Goal: Task Accomplishment & Management: Manage account settings

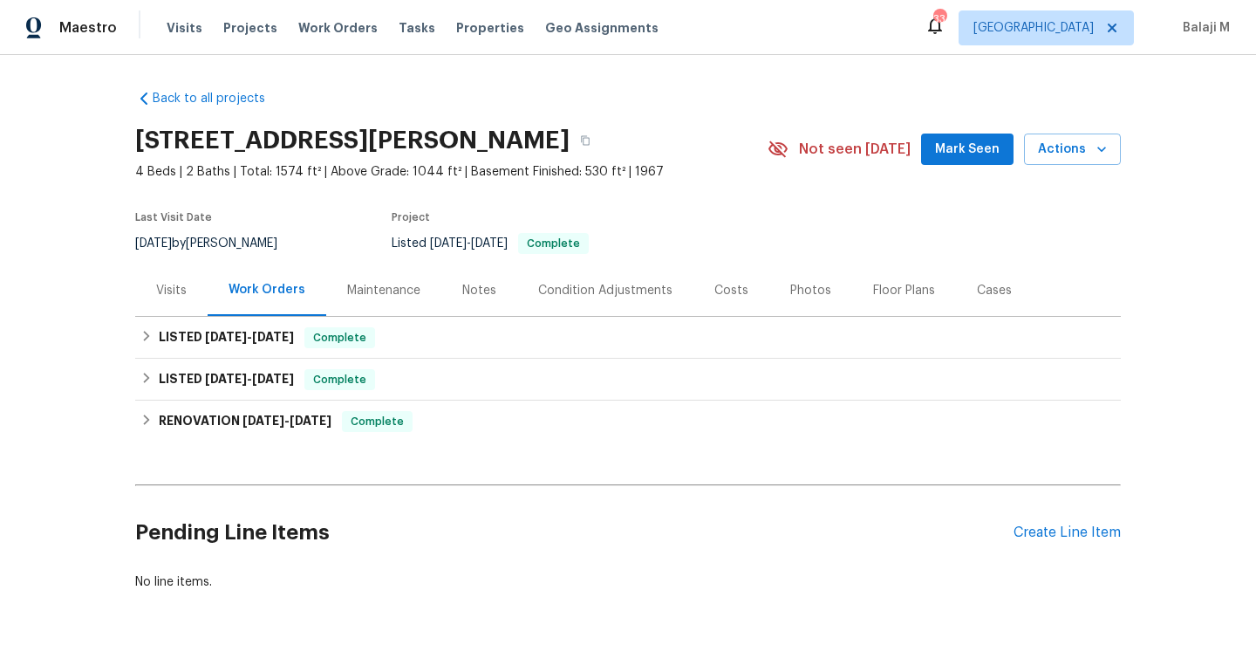
click at [374, 290] on div "Maintenance" at bounding box center [383, 290] width 73 height 17
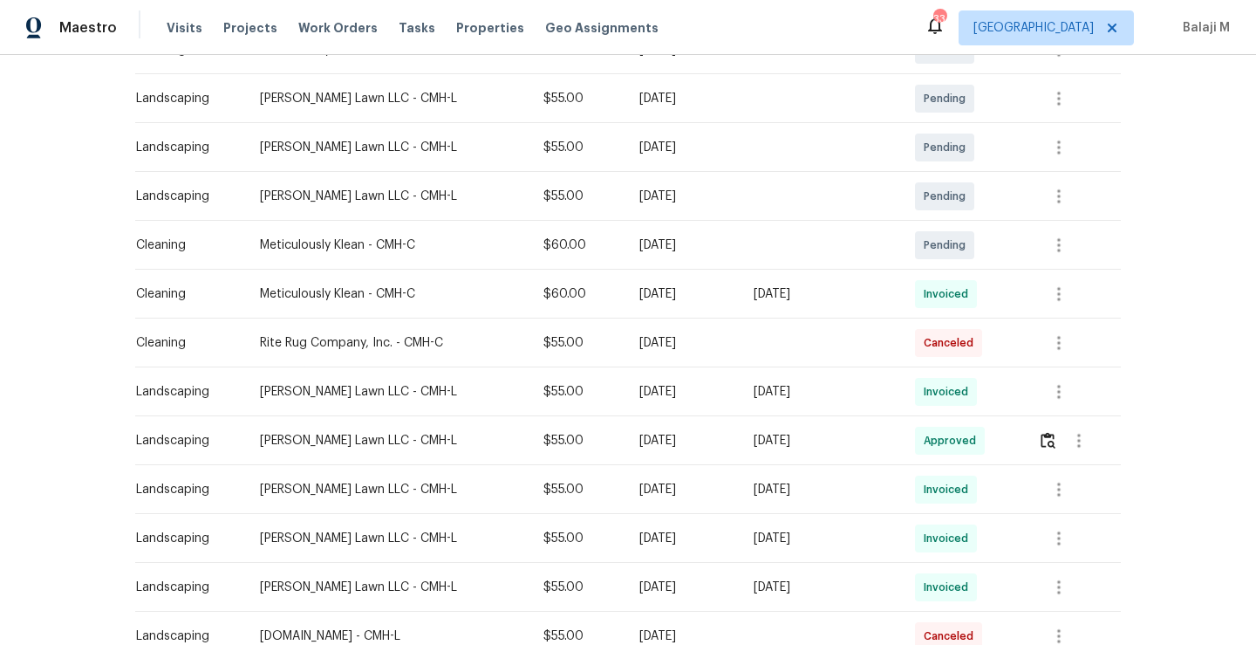
scroll to position [354, 0]
click at [388, 468] on td "Helton Lawn LLC - CMH-L" at bounding box center [387, 488] width 283 height 49
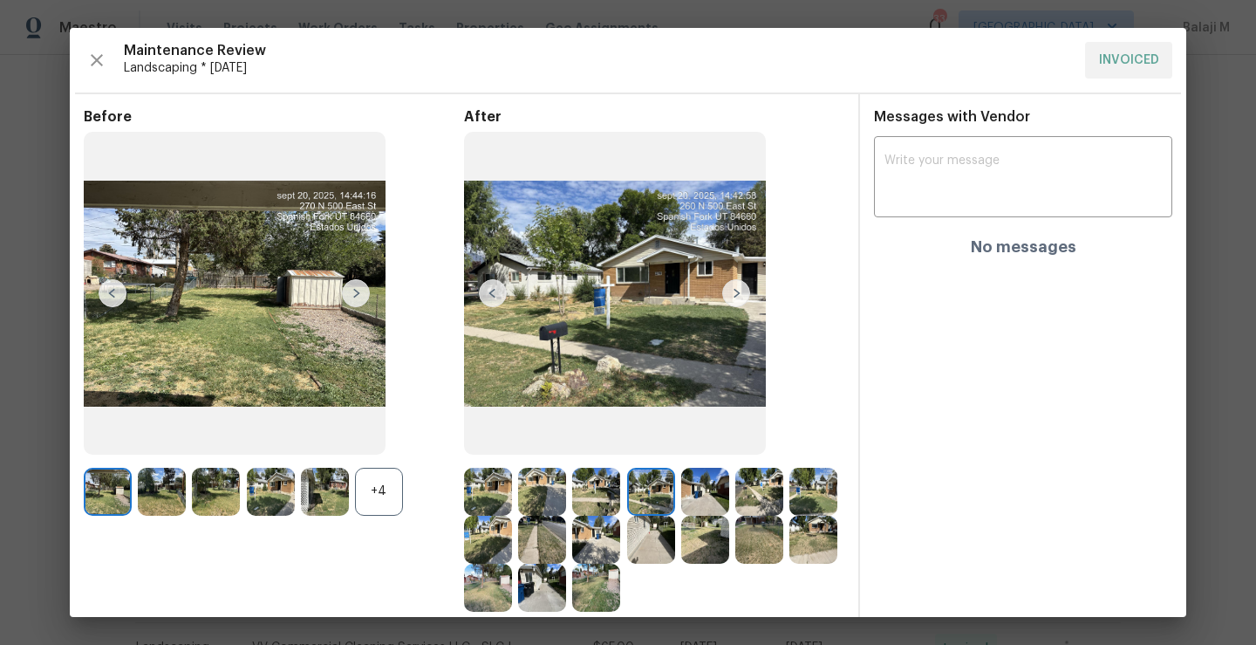
scroll to position [100, 0]
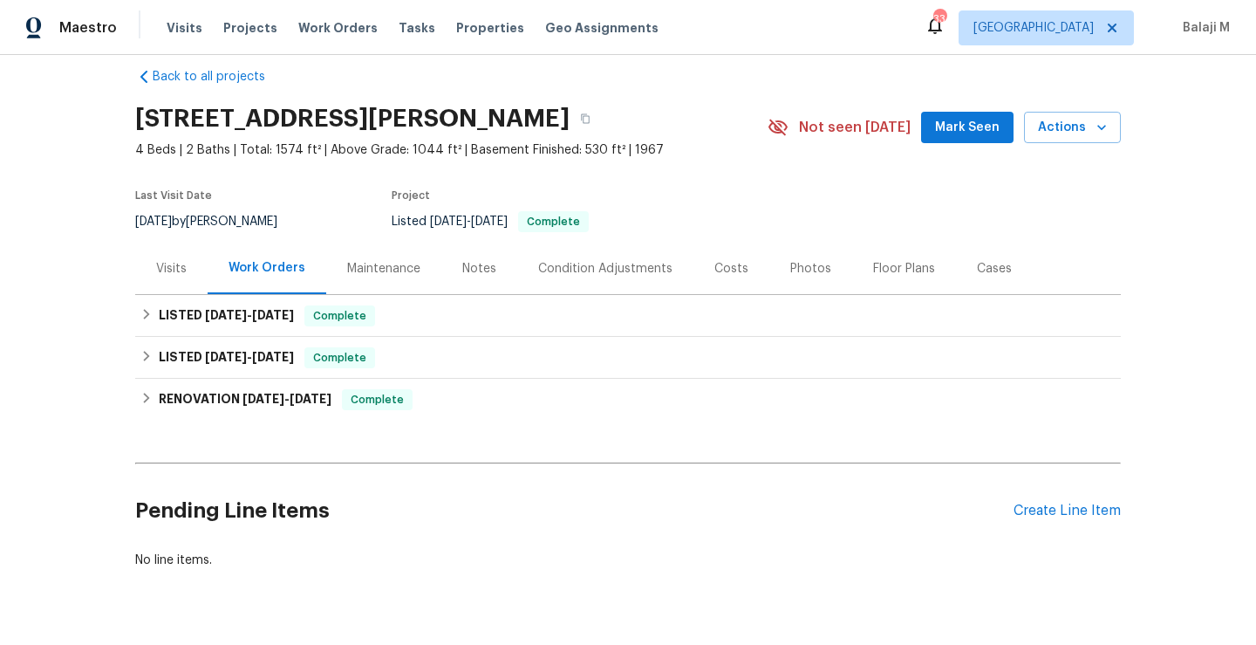
scroll to position [29, 0]
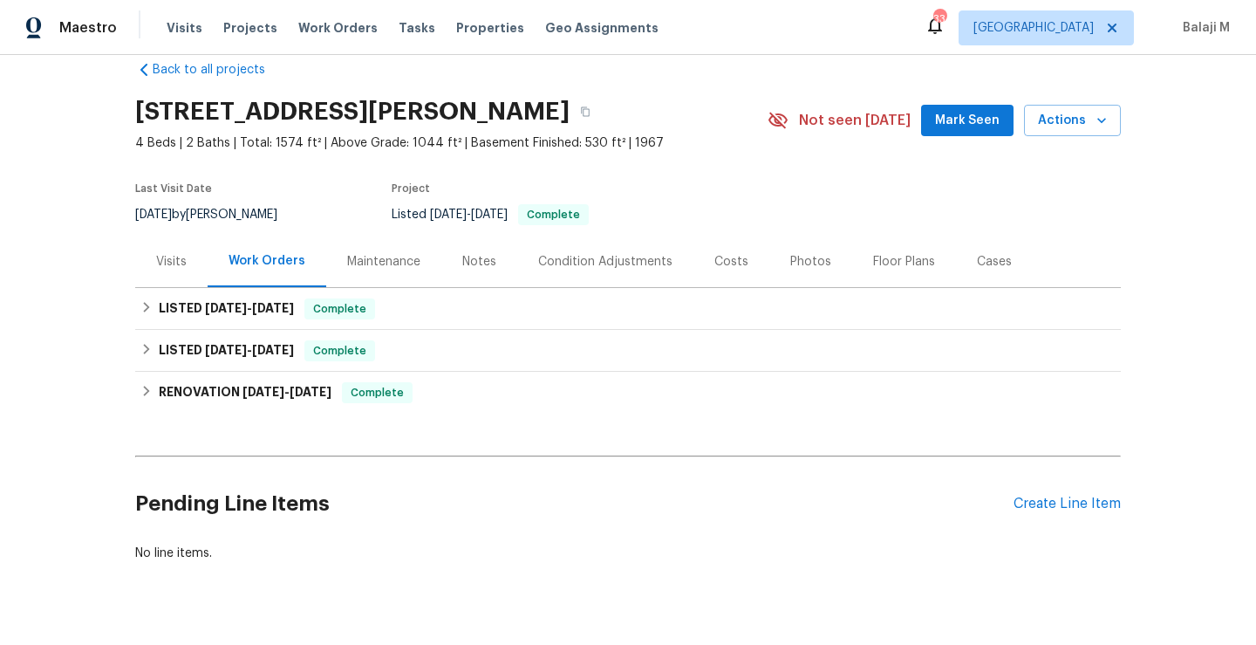
click at [391, 263] on div "Maintenance" at bounding box center [383, 261] width 73 height 17
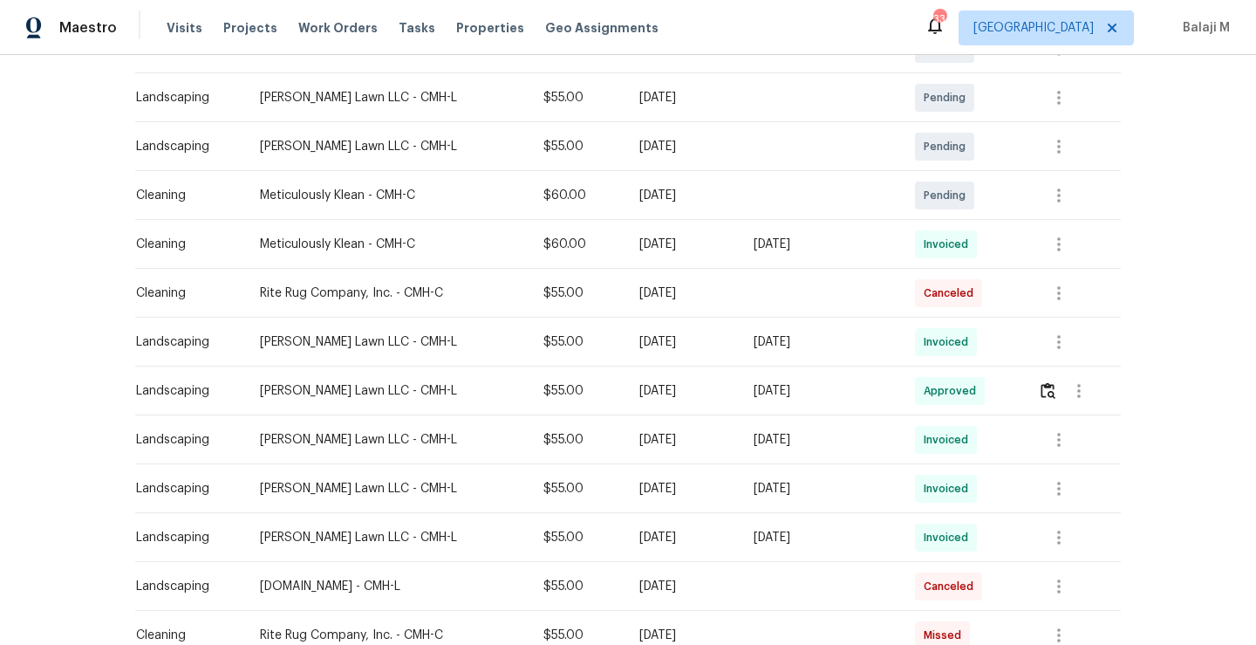
scroll to position [413, 0]
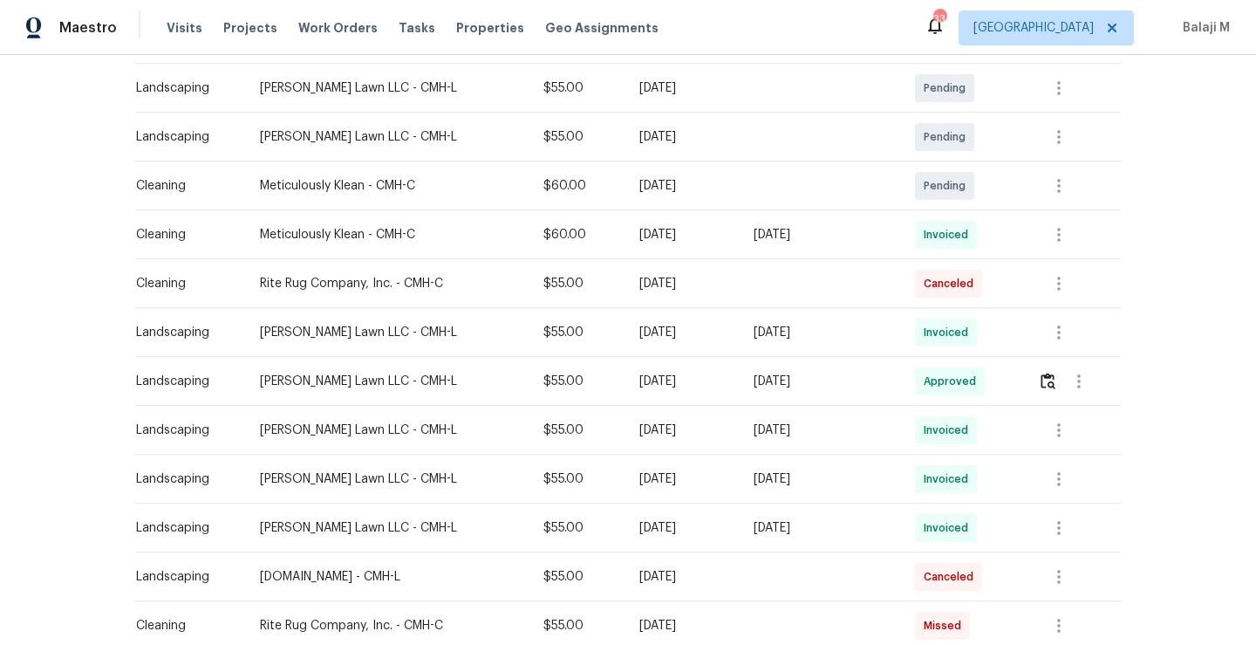
click at [390, 263] on td "Rite Rug Company, Inc. - CMH-C" at bounding box center [387, 283] width 283 height 49
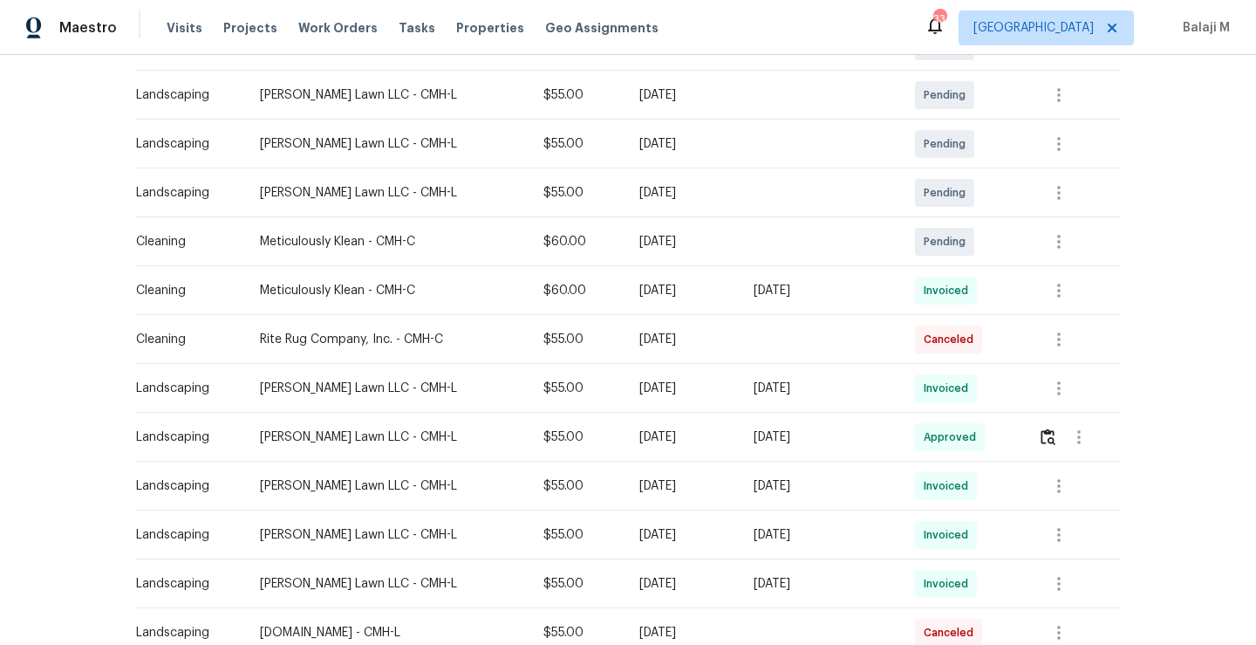
scroll to position [364, 0]
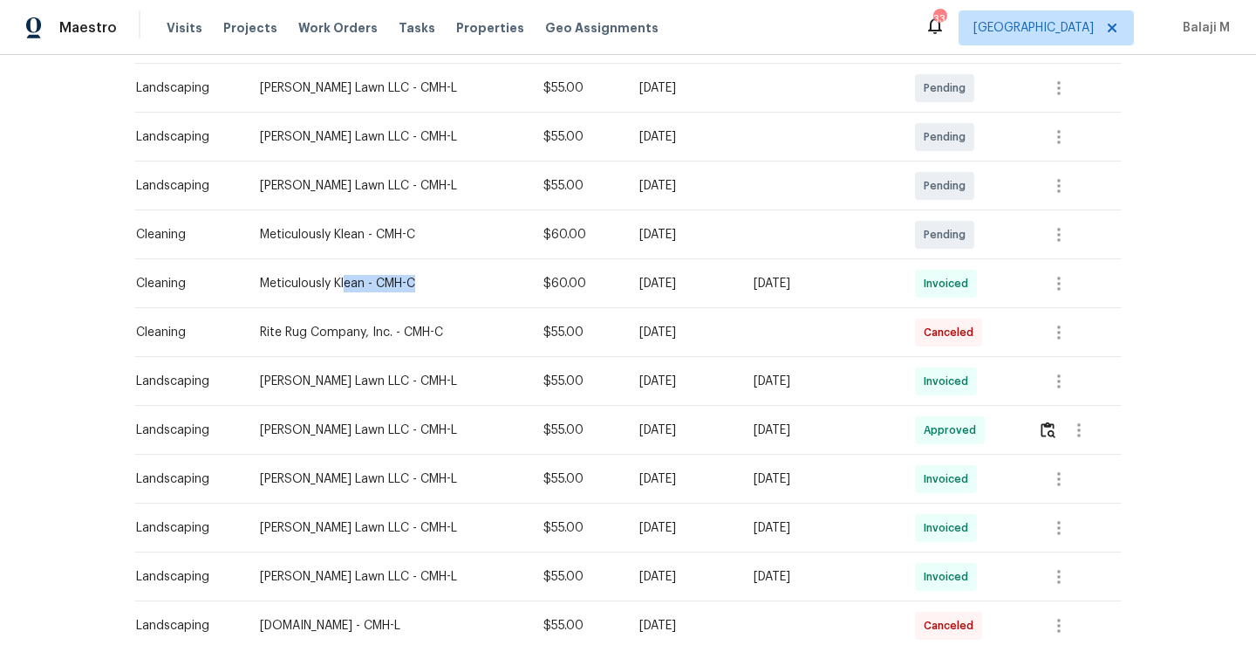
drag, startPoint x: 335, startPoint y: 283, endPoint x: 427, endPoint y: 283, distance: 91.6
click at [427, 283] on div "Meticulously Klean - CMH-C" at bounding box center [388, 283] width 256 height 17
drag, startPoint x: 252, startPoint y: 280, endPoint x: 437, endPoint y: 277, distance: 184.9
click at [437, 279] on div "Meticulously Klean - CMH-C" at bounding box center [388, 283] width 256 height 17
click at [1058, 380] on icon "button" at bounding box center [1058, 381] width 21 height 21
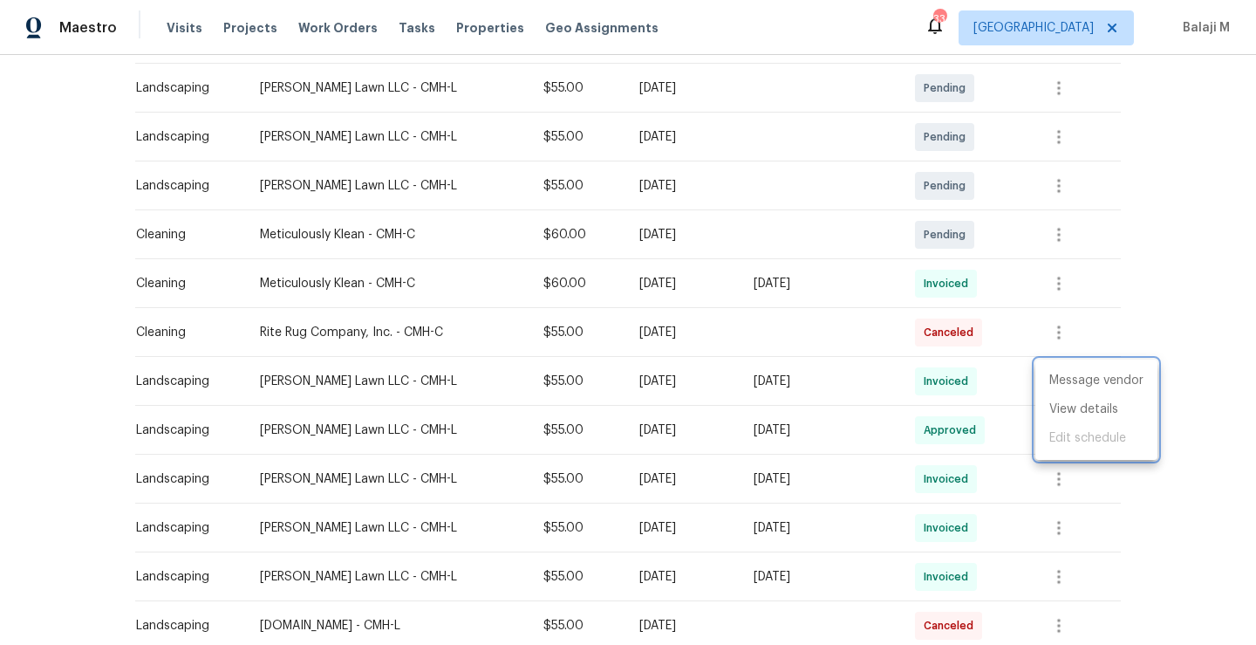
click at [861, 381] on div at bounding box center [628, 322] width 1256 height 645
click at [1062, 376] on icon "button" at bounding box center [1058, 381] width 21 height 21
click at [1069, 403] on li "View details" at bounding box center [1096, 409] width 122 height 29
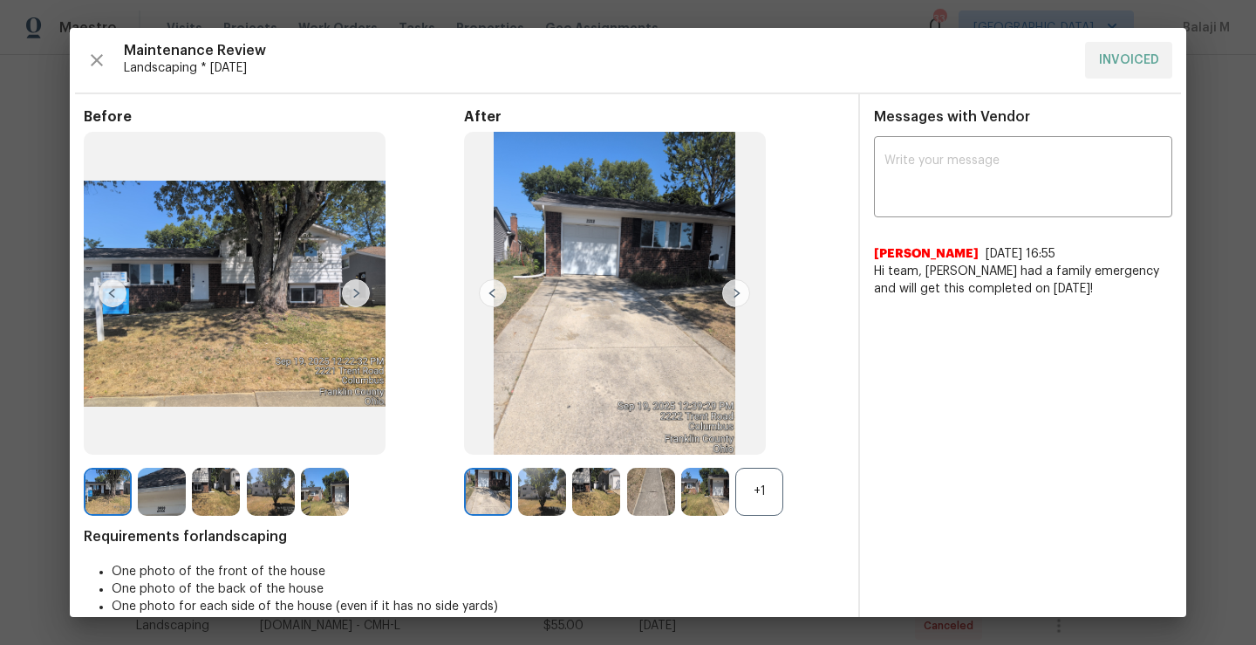
click at [761, 501] on div "+1" at bounding box center [759, 491] width 48 height 48
click at [732, 288] on img at bounding box center [736, 293] width 28 height 28
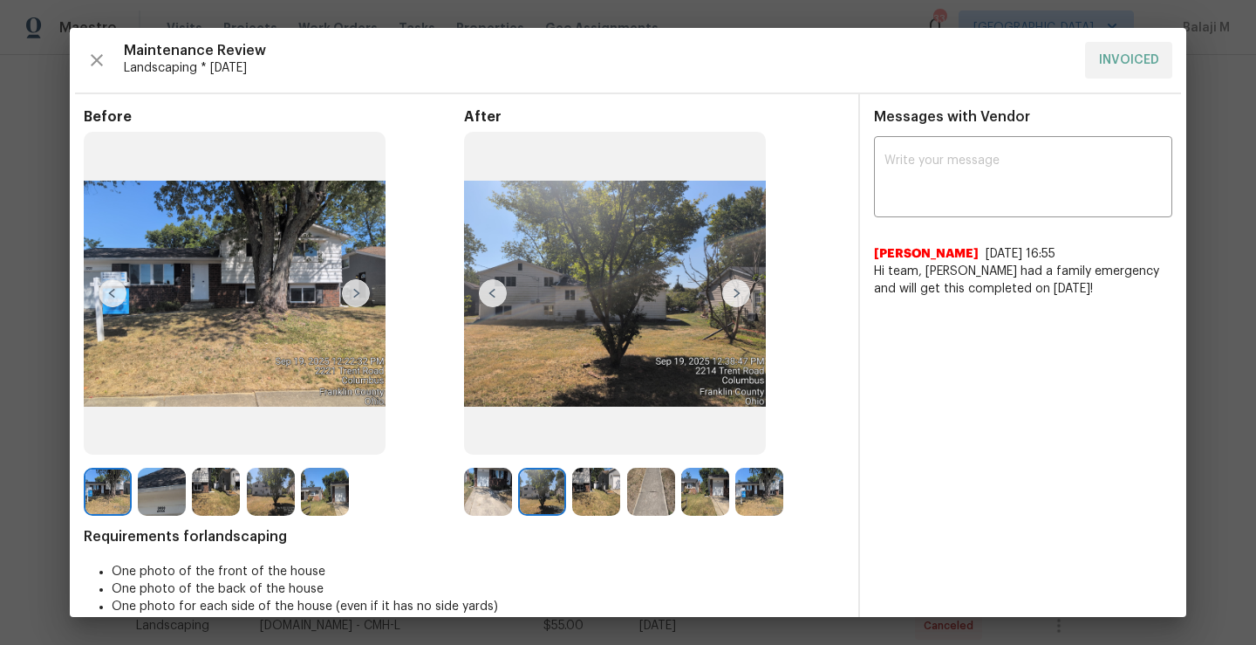
click at [733, 284] on img at bounding box center [736, 293] width 28 height 28
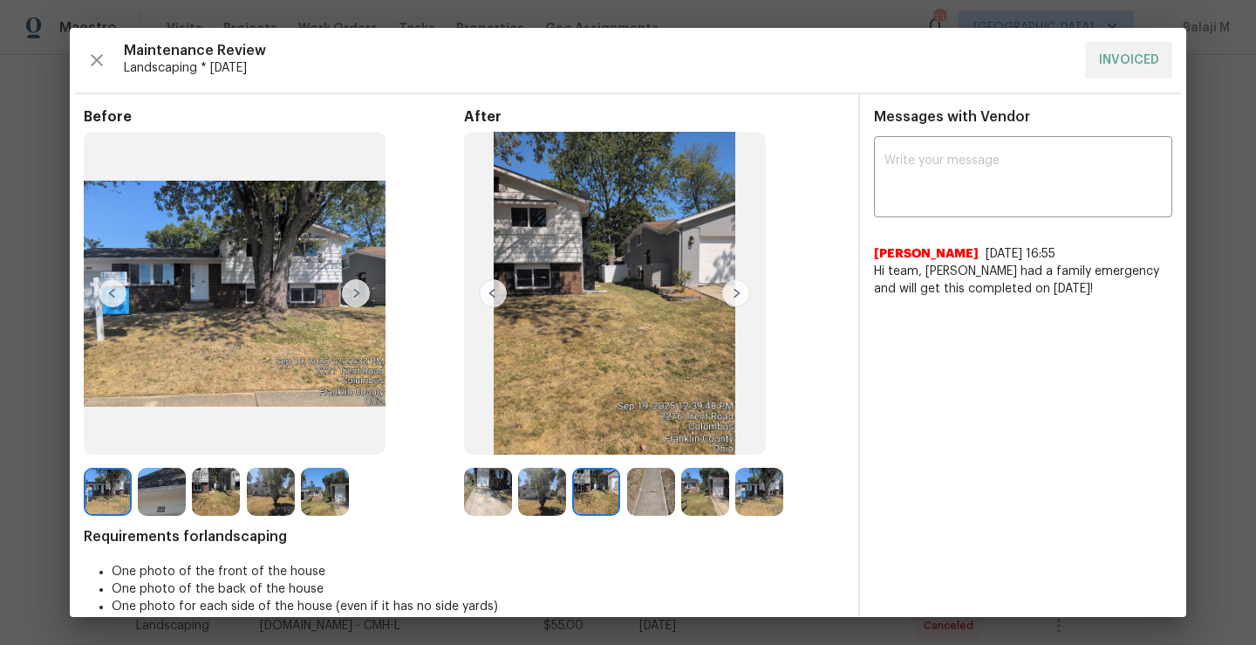
click at [675, 508] on div at bounding box center [654, 491] width 54 height 48
click at [742, 508] on img at bounding box center [759, 491] width 48 height 48
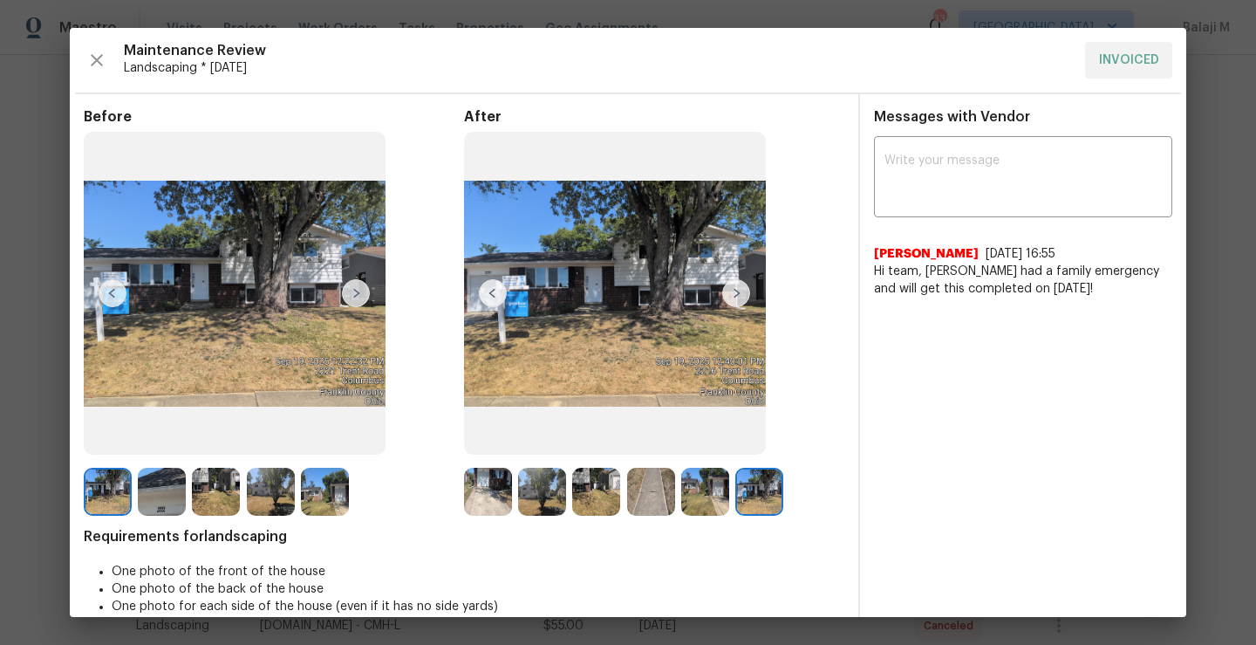
click at [696, 507] on img at bounding box center [705, 491] width 48 height 48
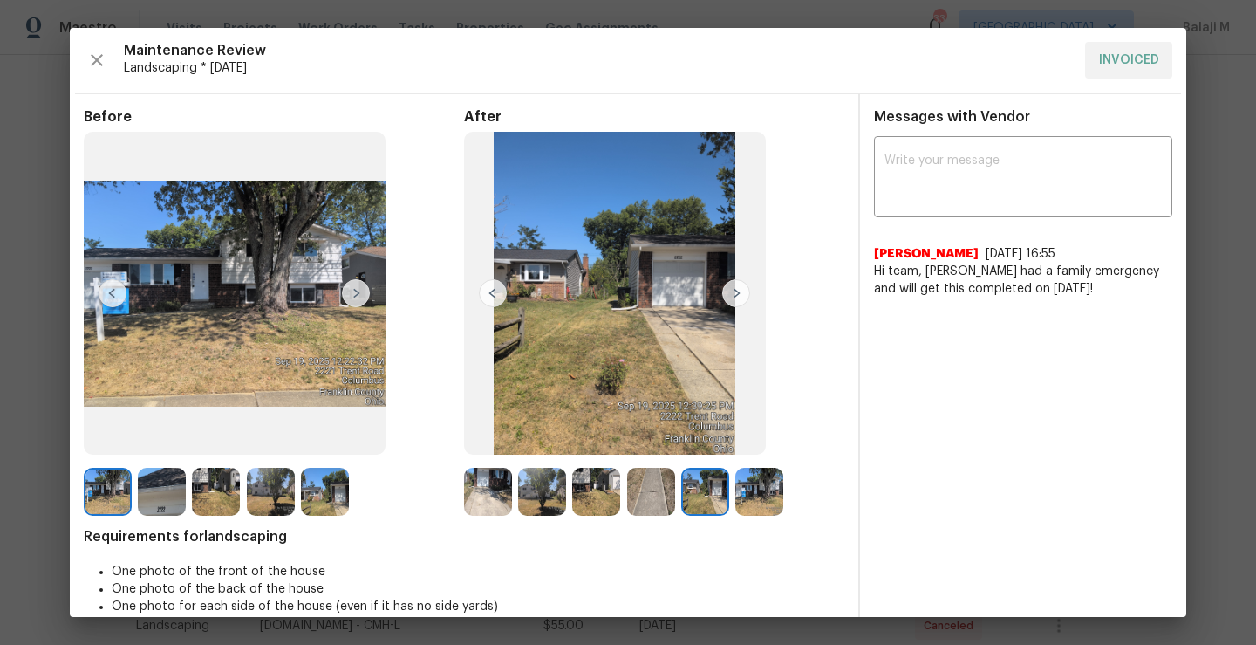
click at [664, 503] on img at bounding box center [651, 491] width 48 height 48
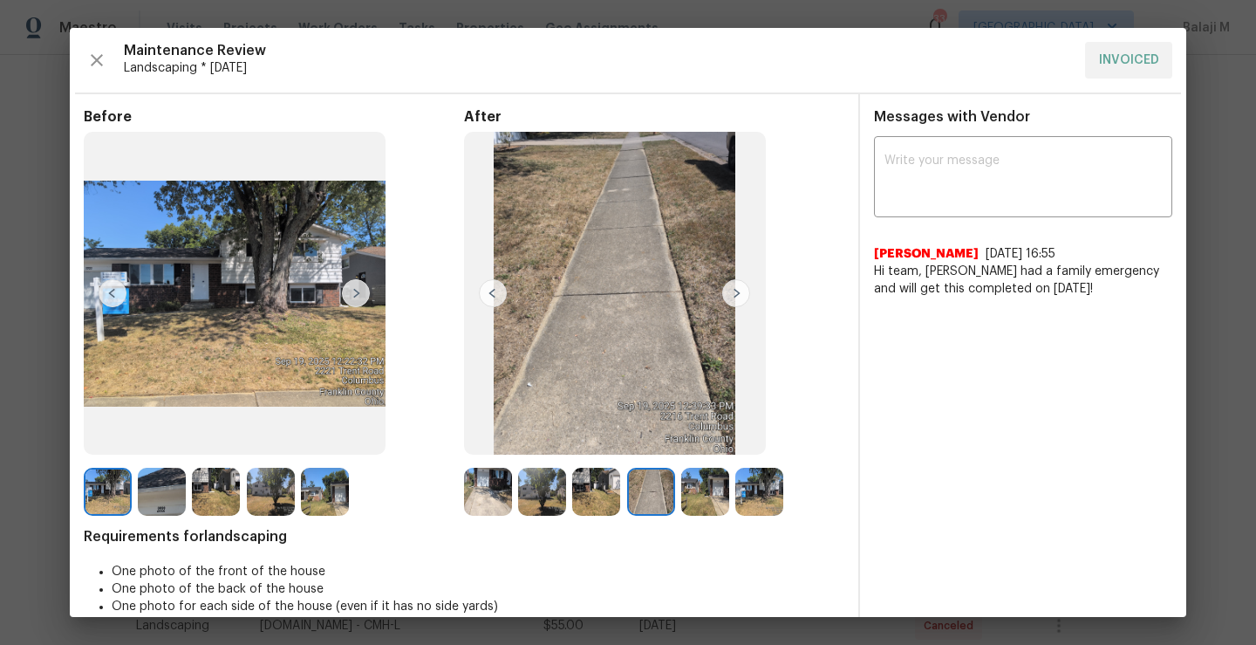
click at [572, 494] on img at bounding box center [596, 491] width 48 height 48
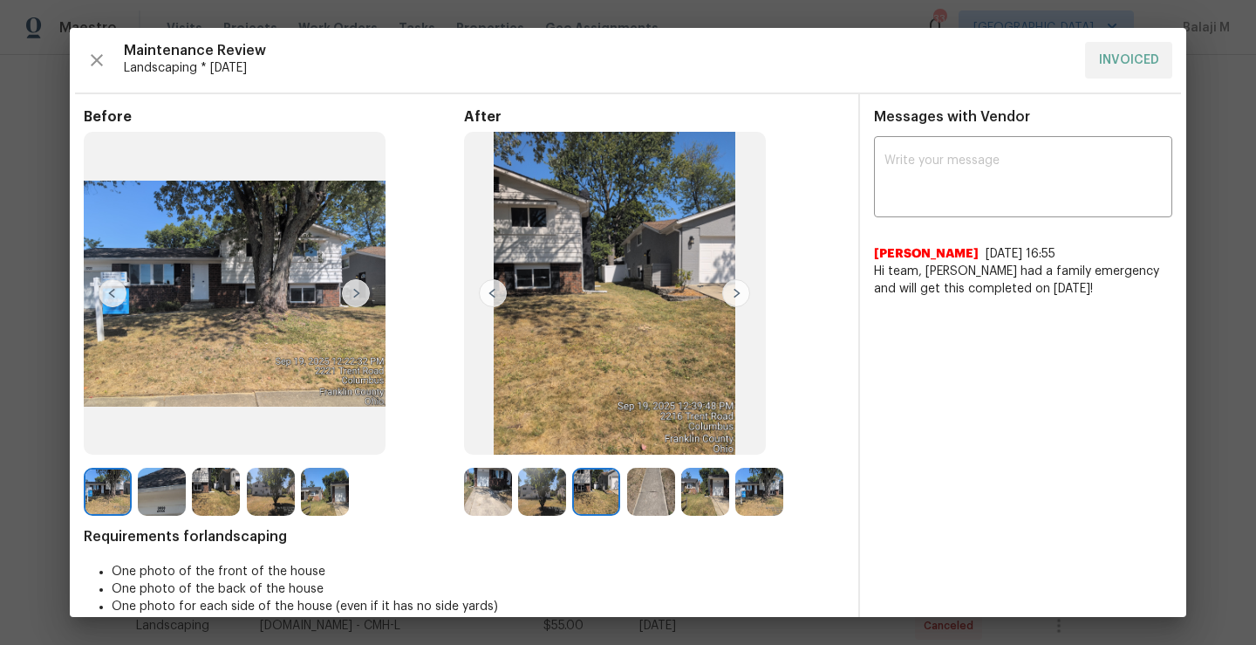
click at [572, 494] on img at bounding box center [596, 491] width 48 height 48
click at [542, 501] on img at bounding box center [542, 491] width 48 height 48
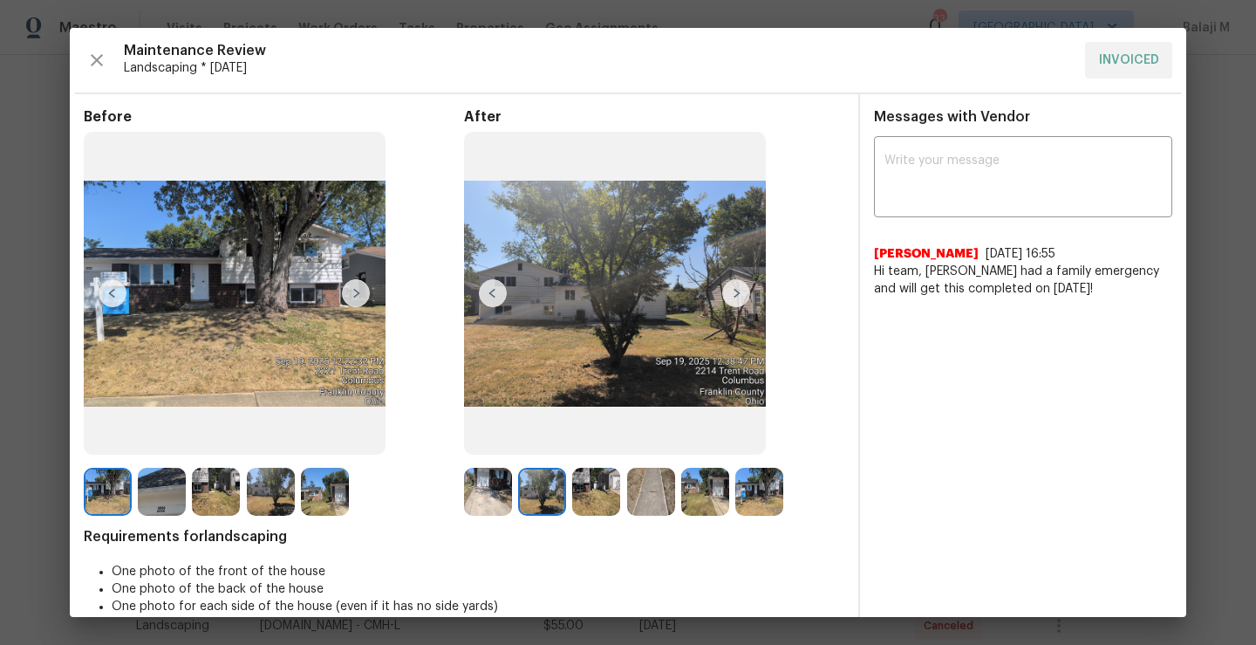
click at [542, 501] on img at bounding box center [542, 491] width 48 height 48
click at [537, 493] on img at bounding box center [542, 491] width 48 height 48
click at [474, 504] on img at bounding box center [488, 491] width 48 height 48
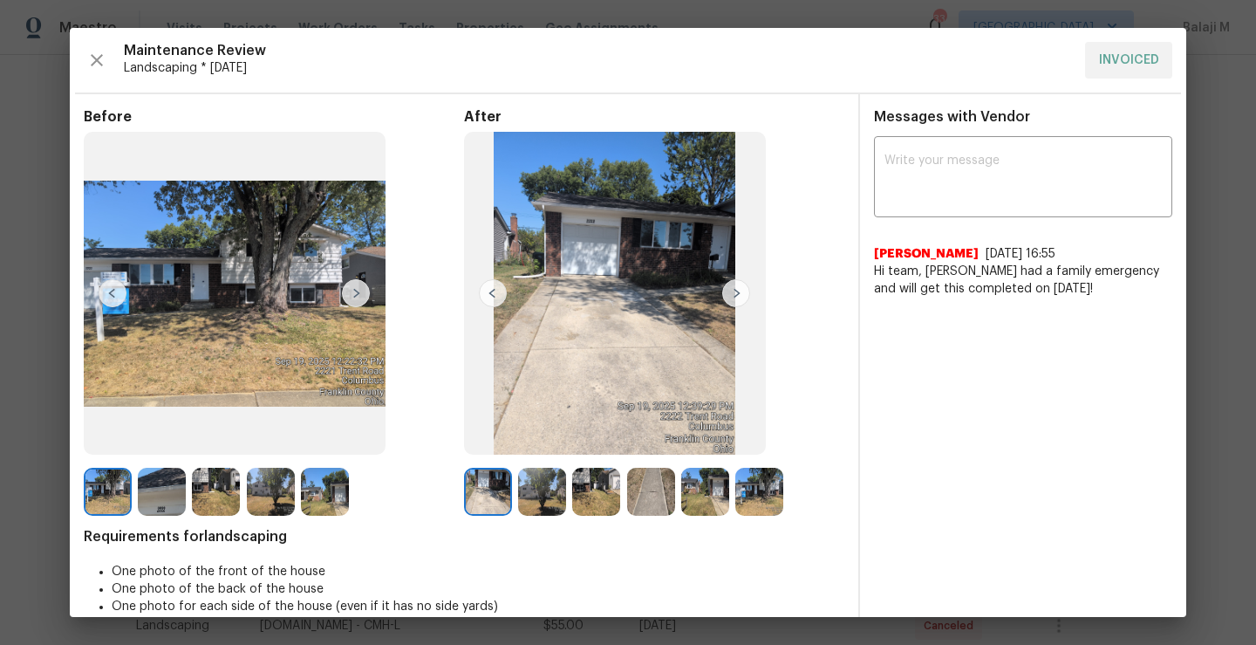
click at [474, 502] on img at bounding box center [488, 491] width 48 height 48
click at [550, 495] on img at bounding box center [542, 491] width 48 height 48
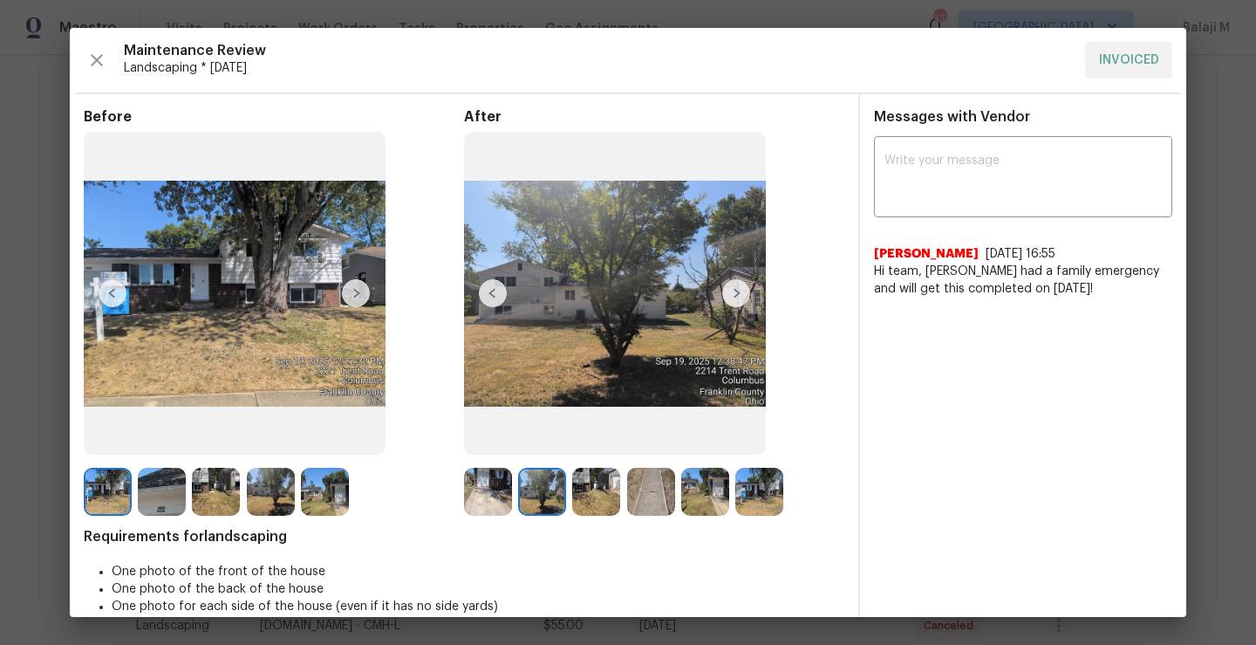
click at [586, 495] on img at bounding box center [596, 491] width 48 height 48
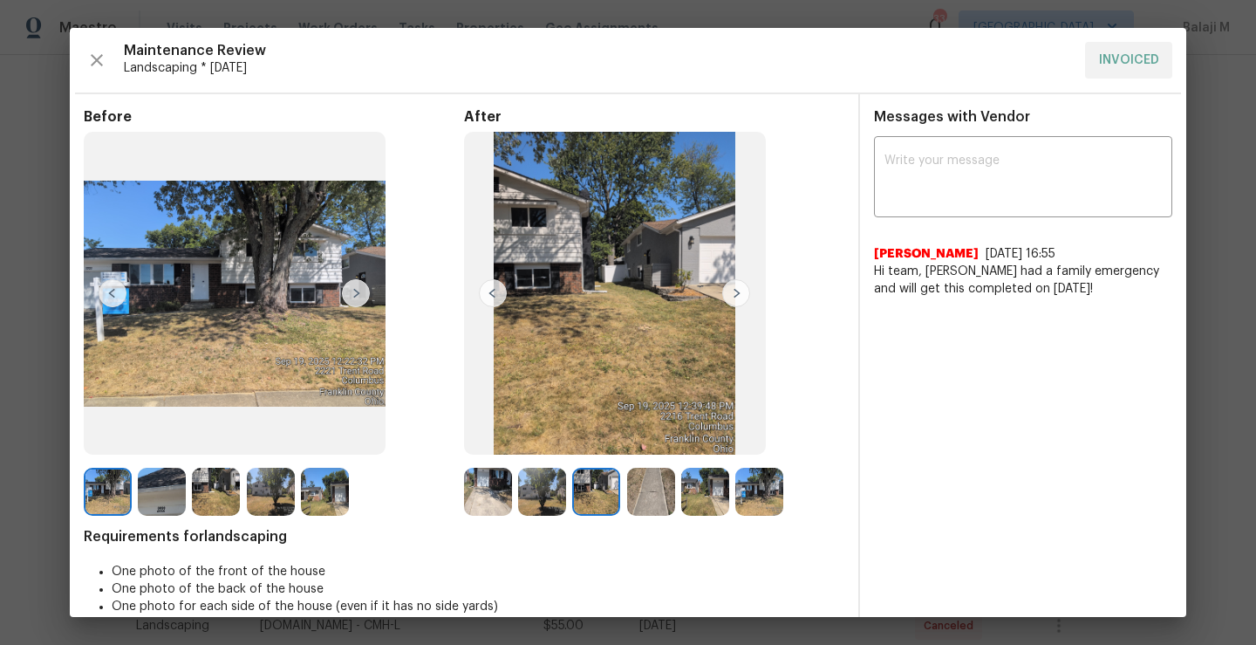
click at [643, 509] on img at bounding box center [651, 491] width 48 height 48
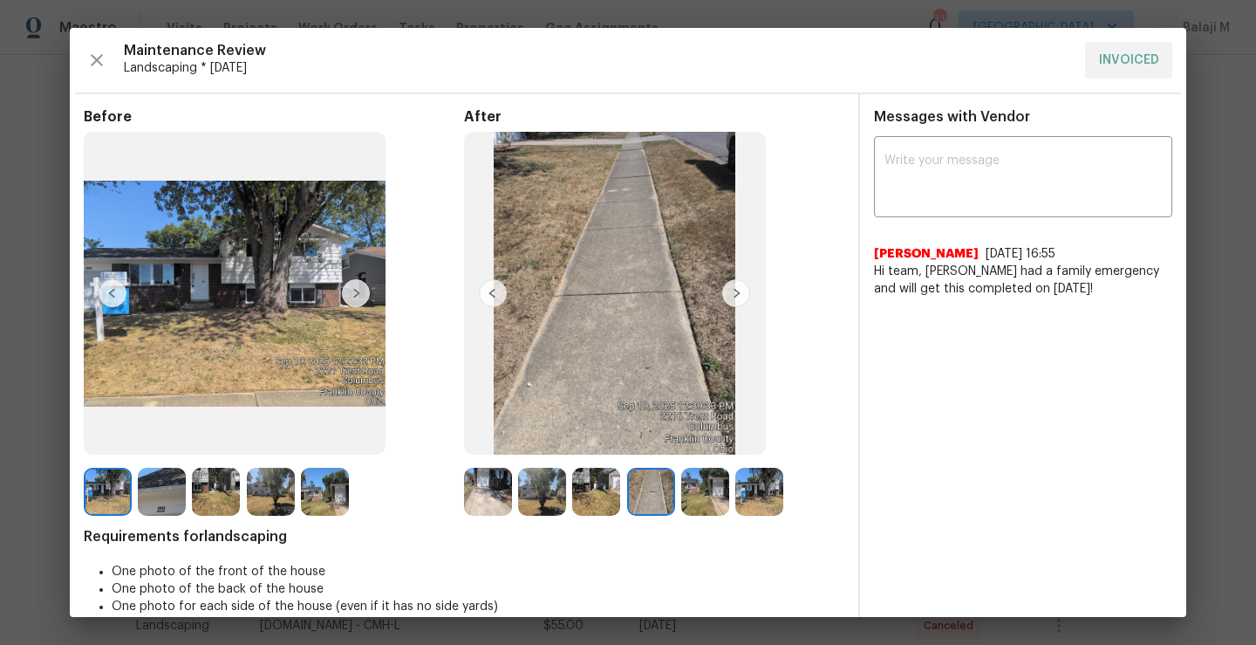
click at [698, 517] on div "Before After Requirements for landscaping One photo of the front of the house O…" at bounding box center [464, 374] width 761 height 532
click at [697, 498] on img at bounding box center [705, 491] width 48 height 48
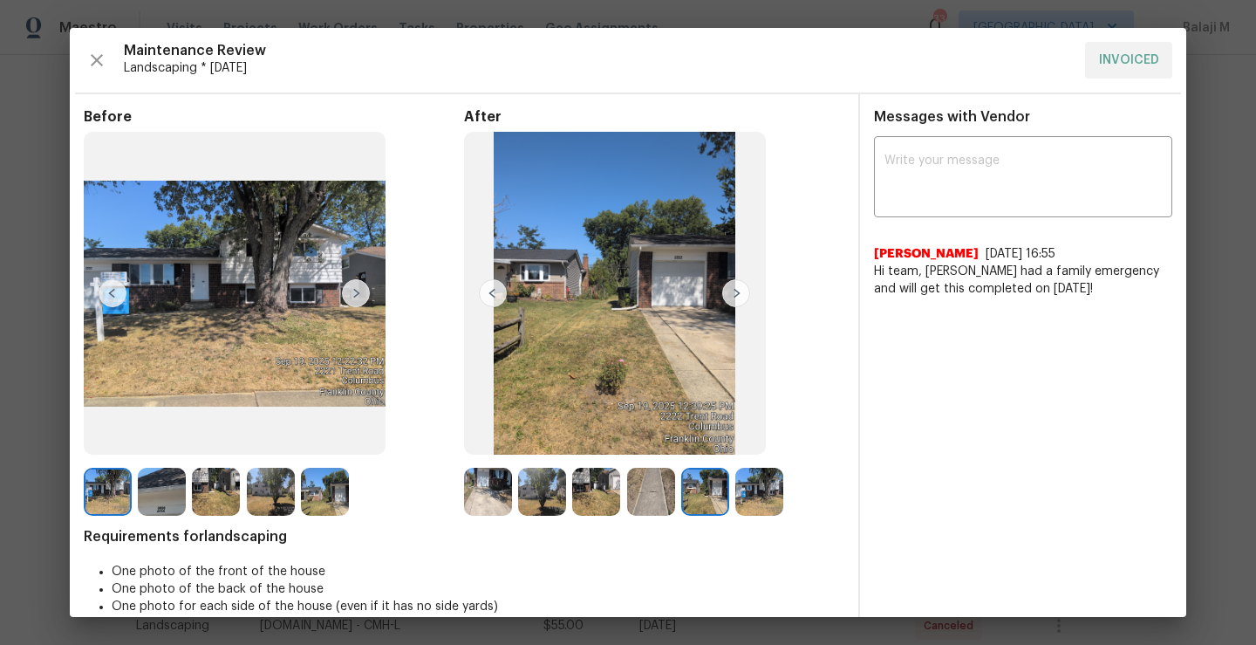
click at [746, 488] on img at bounding box center [759, 491] width 48 height 48
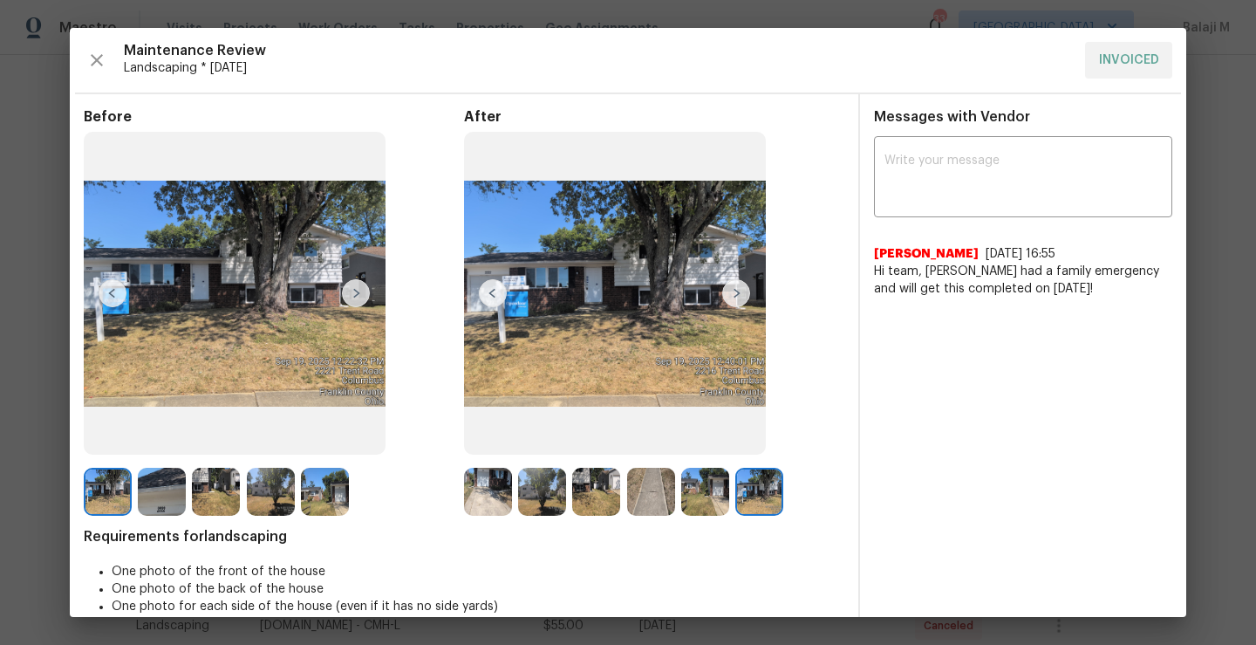
scroll to position [24, 0]
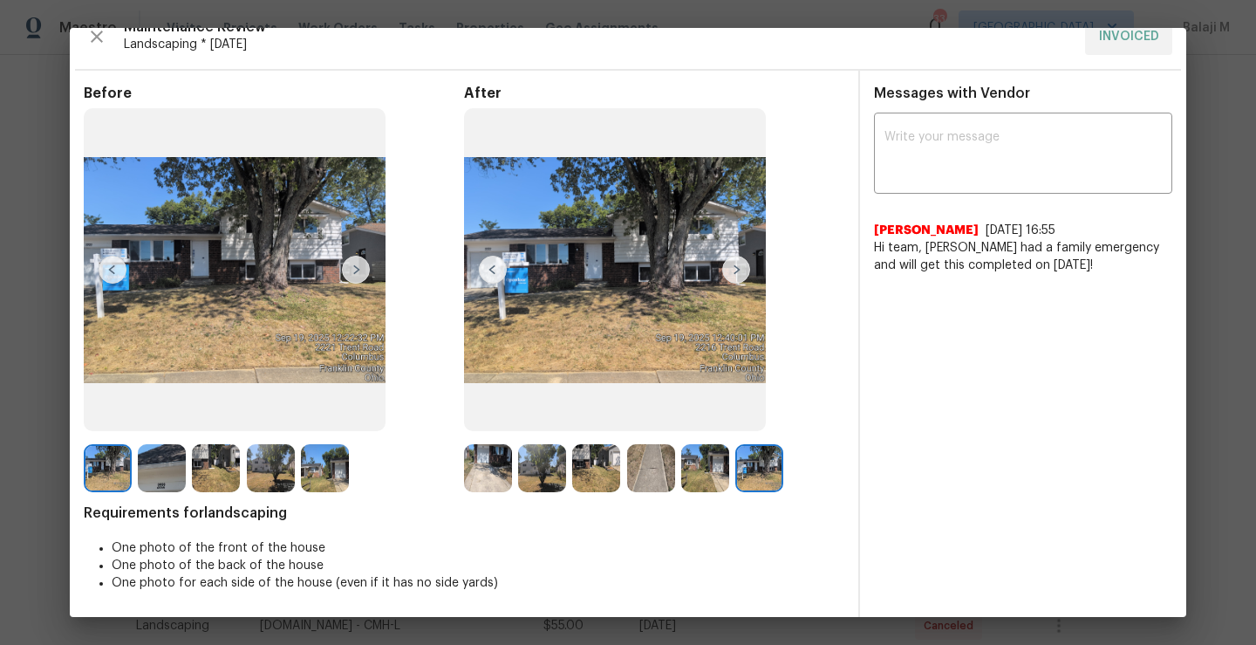
click at [313, 483] on img at bounding box center [325, 468] width 48 height 48
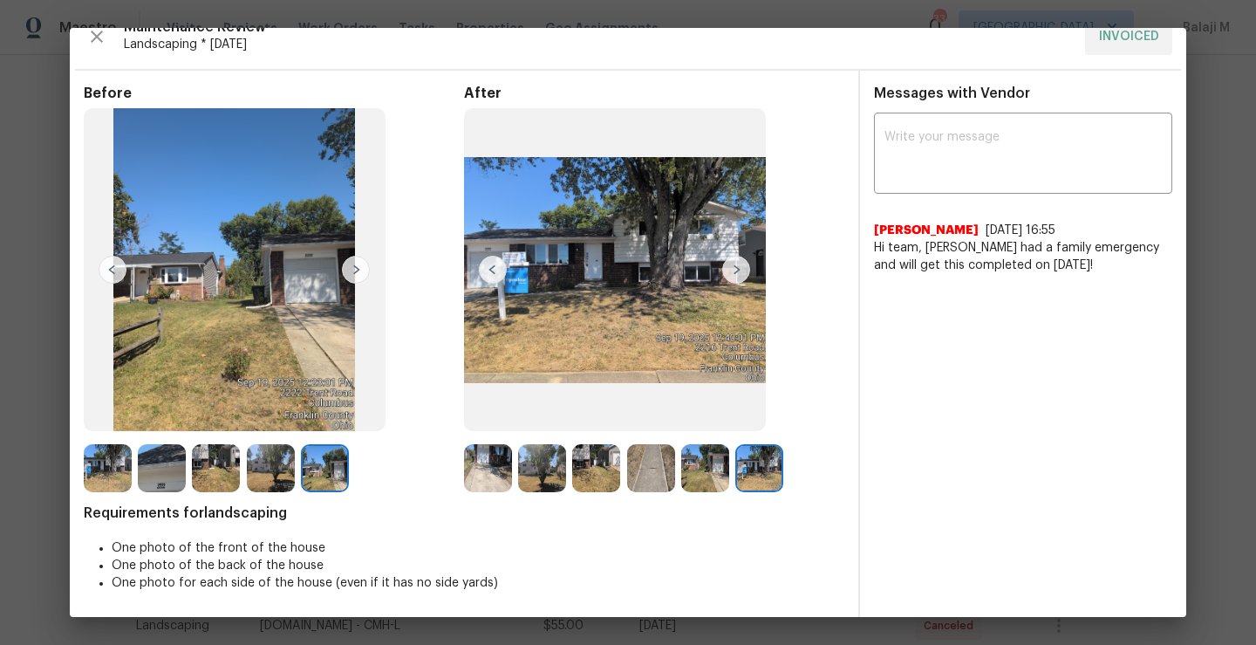
click at [272, 472] on img at bounding box center [271, 468] width 48 height 48
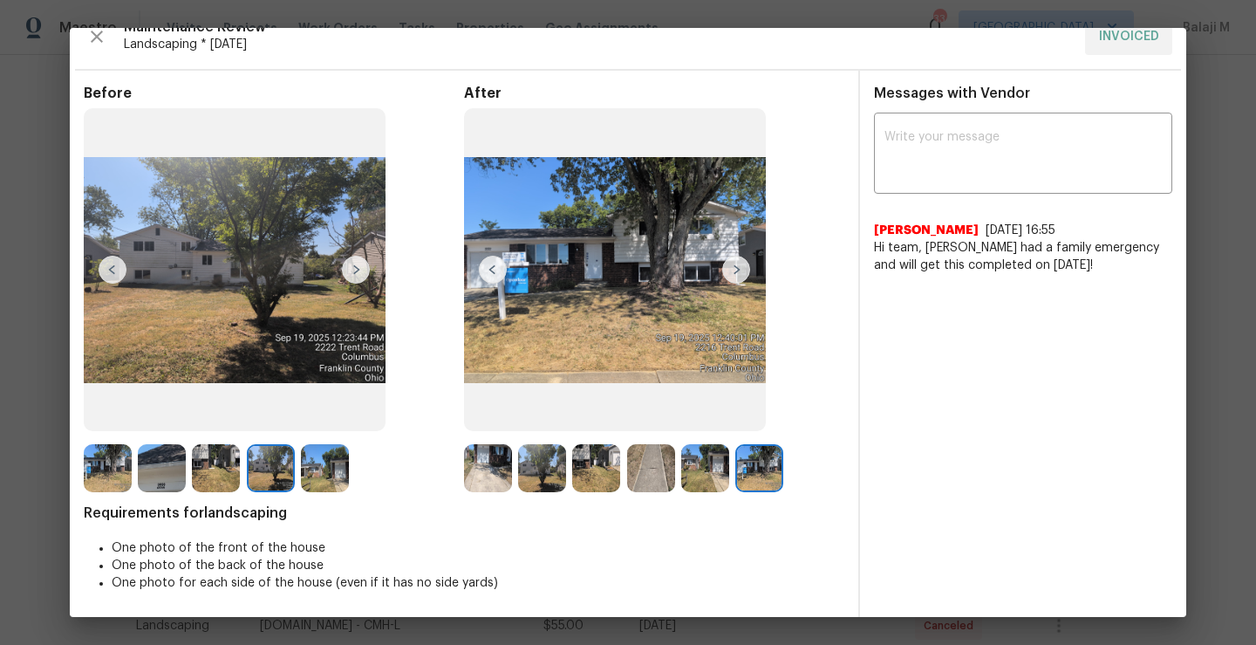
click at [551, 455] on img at bounding box center [542, 468] width 48 height 48
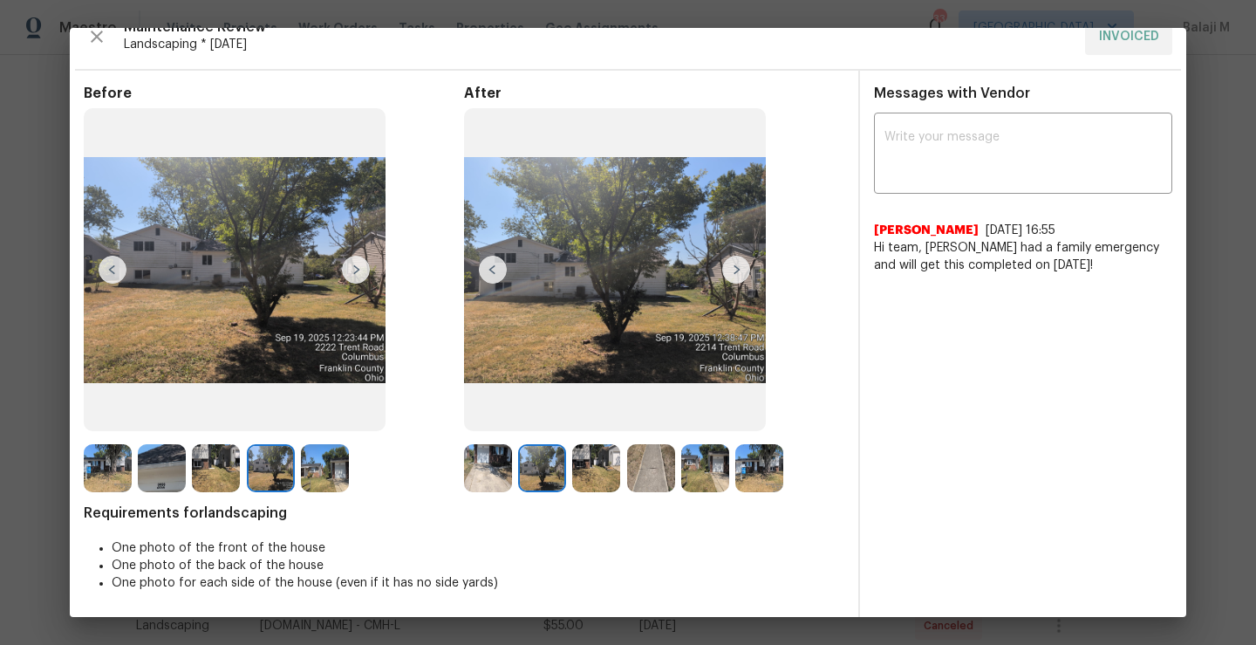
click at [536, 481] on img at bounding box center [542, 468] width 48 height 48
click at [583, 472] on img at bounding box center [596, 468] width 48 height 48
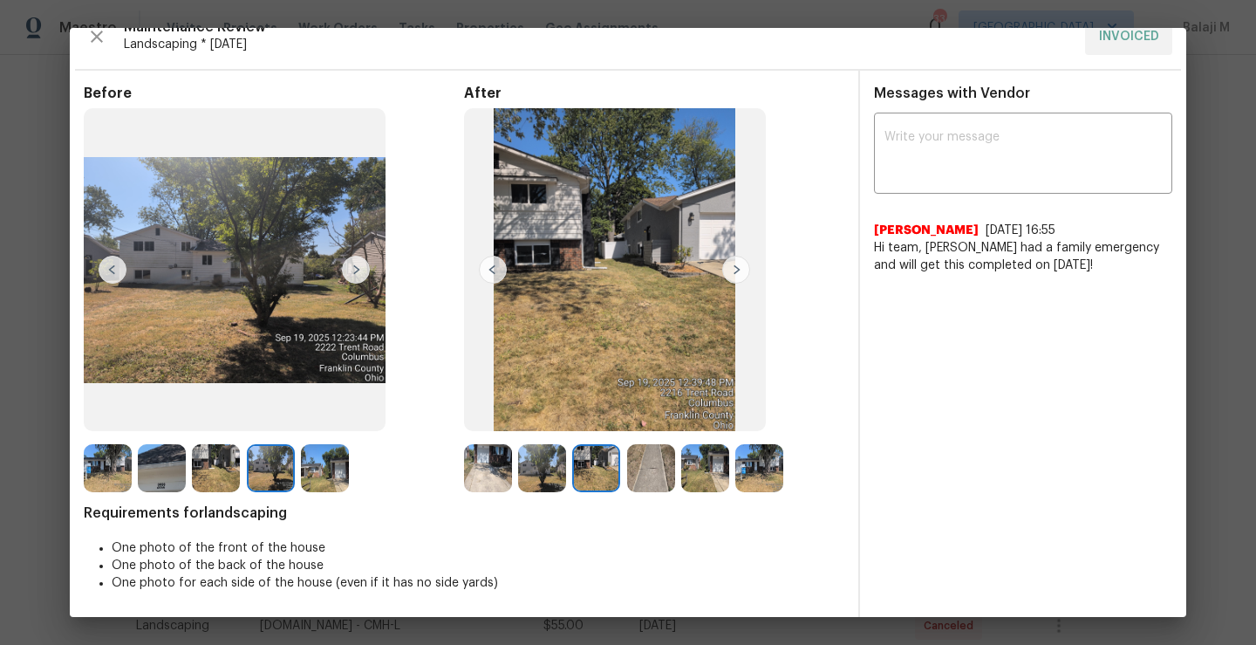
click at [652, 475] on img at bounding box center [651, 468] width 48 height 48
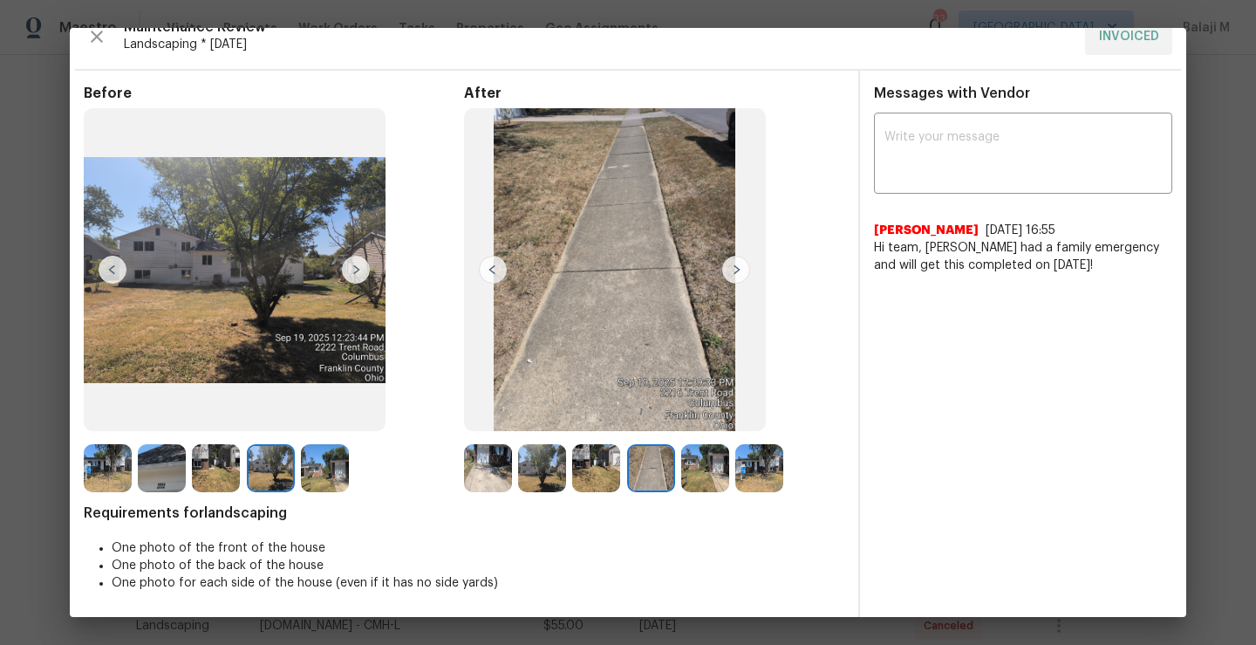
click at [703, 479] on img at bounding box center [705, 468] width 48 height 48
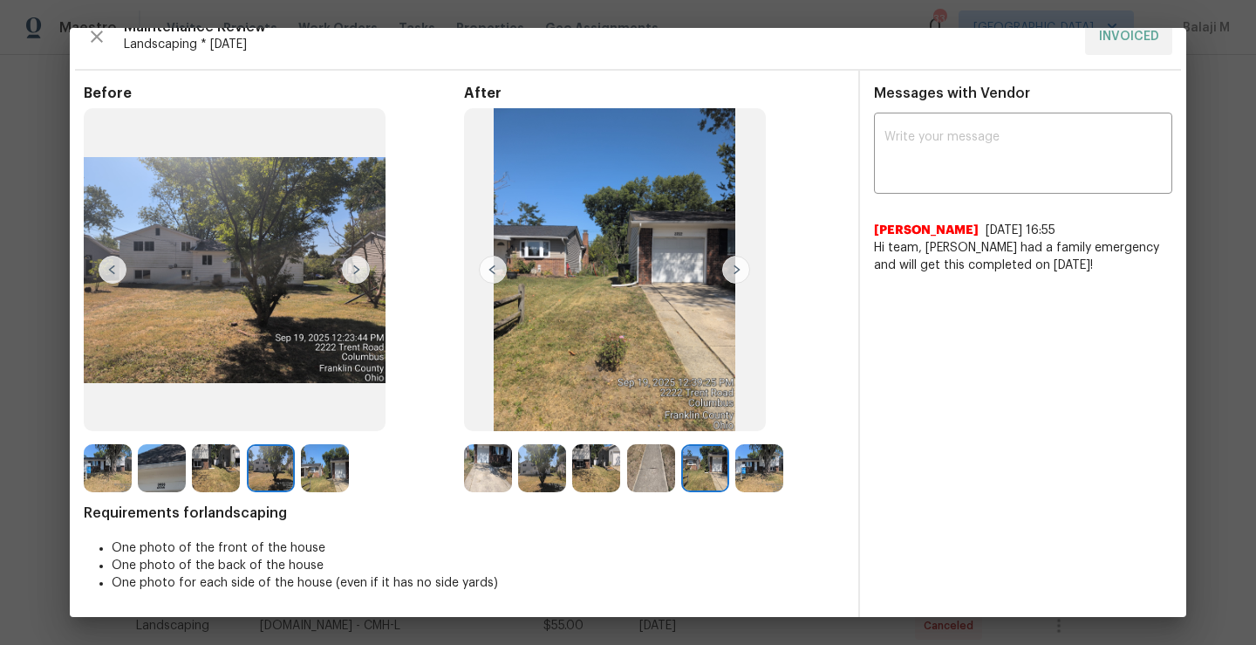
click at [771, 481] on img at bounding box center [759, 468] width 48 height 48
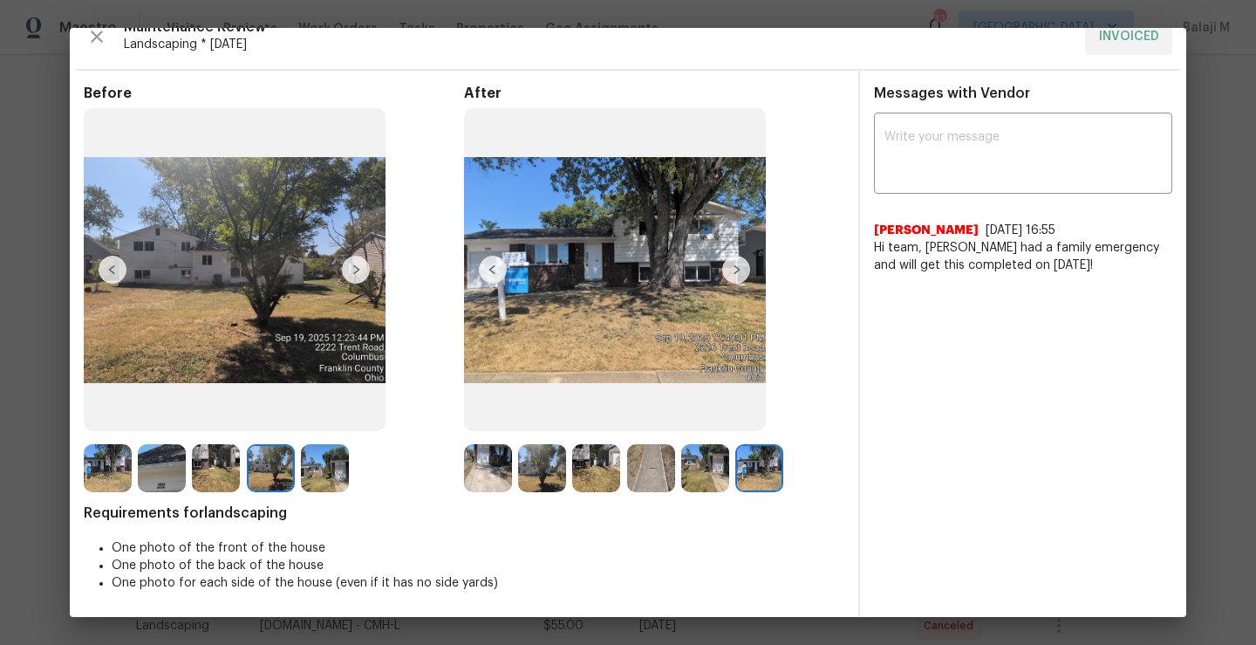
click at [541, 465] on img at bounding box center [542, 468] width 48 height 48
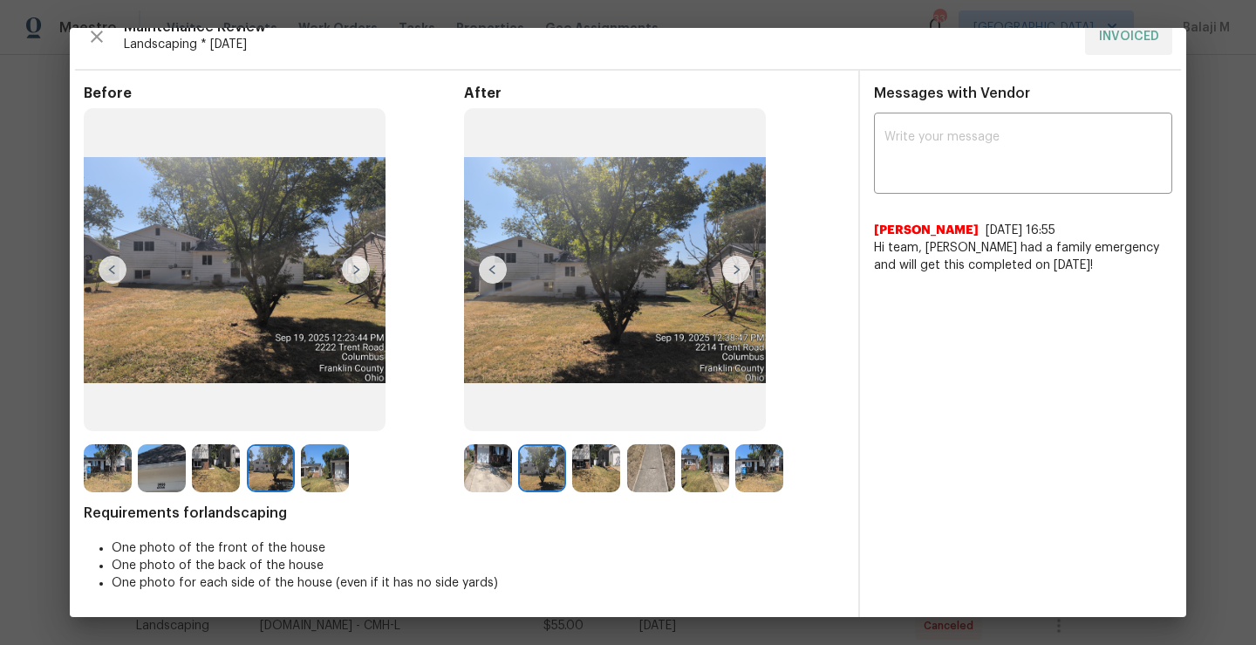
click at [487, 475] on img at bounding box center [488, 468] width 48 height 48
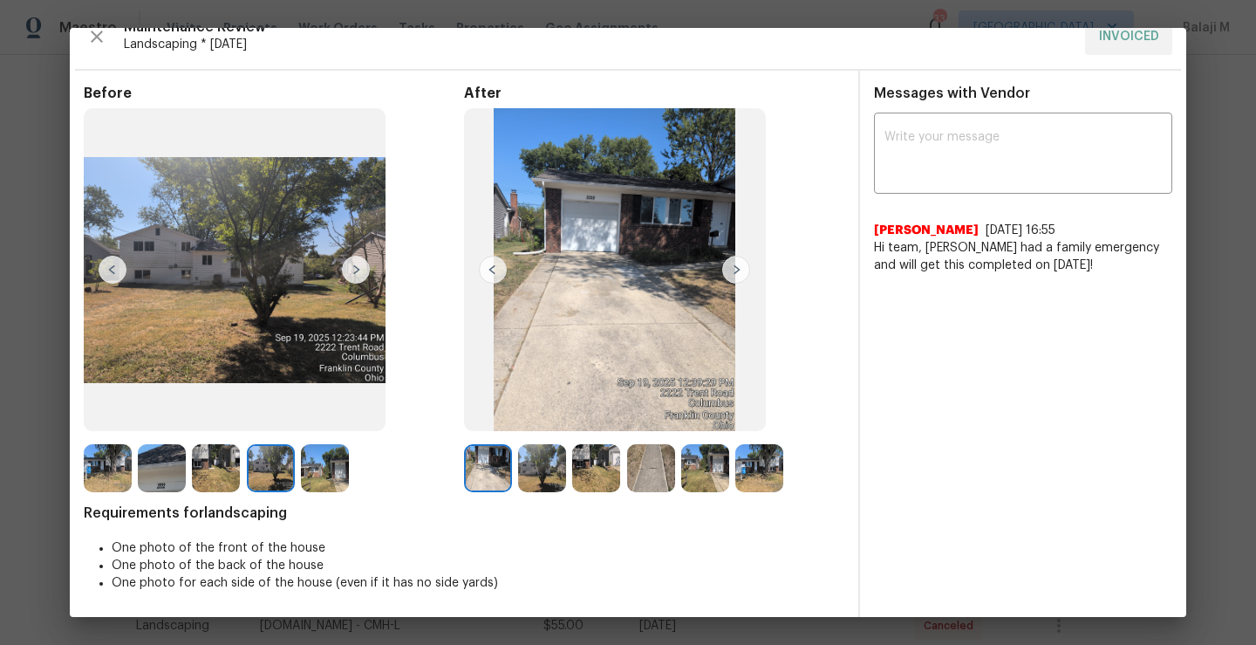
click at [536, 476] on img at bounding box center [542, 468] width 48 height 48
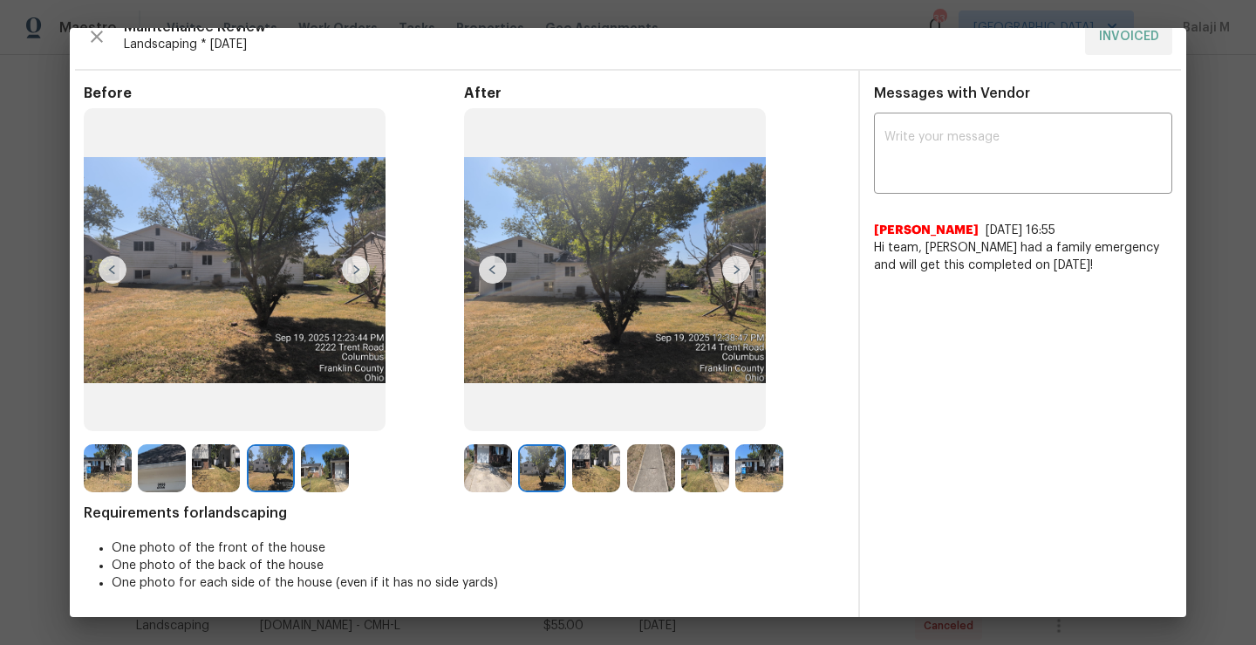
click at [604, 476] on img at bounding box center [596, 468] width 48 height 48
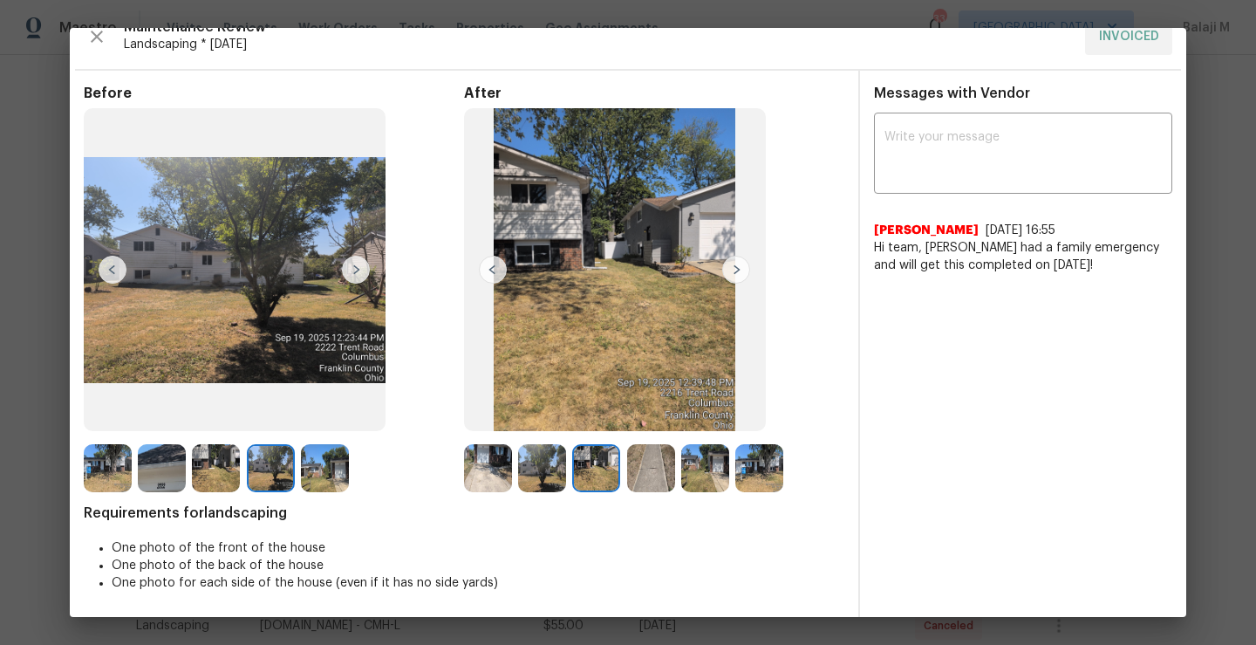
click at [635, 476] on img at bounding box center [651, 468] width 48 height 48
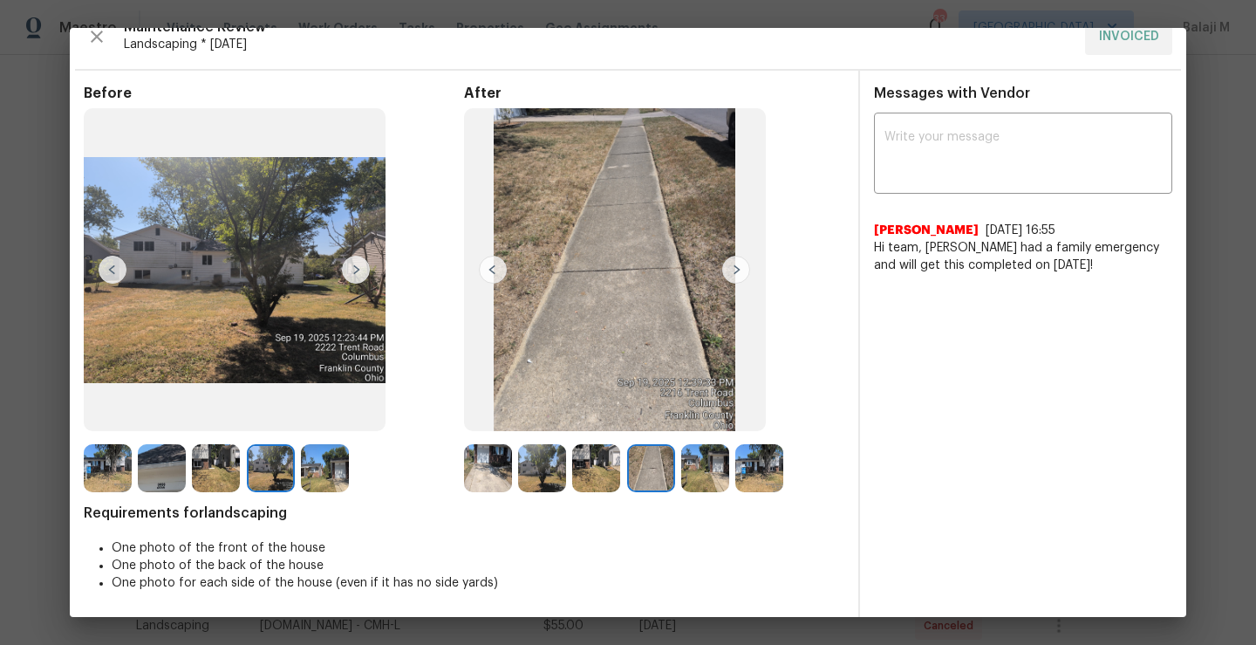
click at [706, 478] on img at bounding box center [705, 468] width 48 height 48
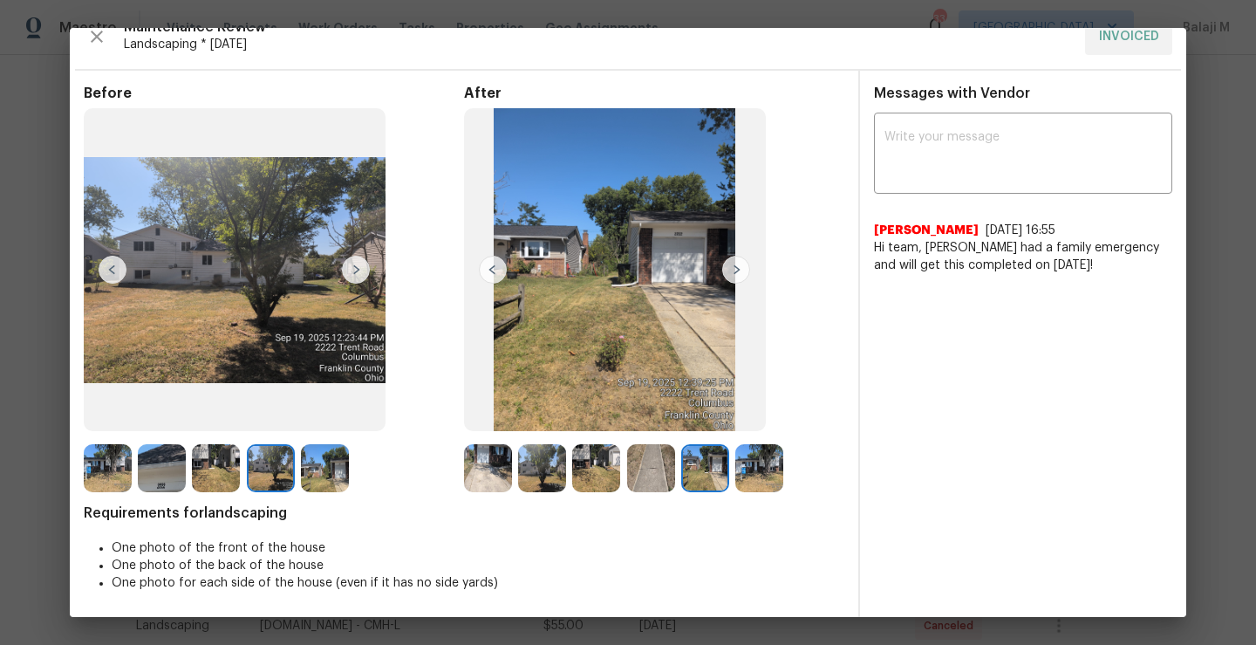
click at [755, 479] on img at bounding box center [759, 468] width 48 height 48
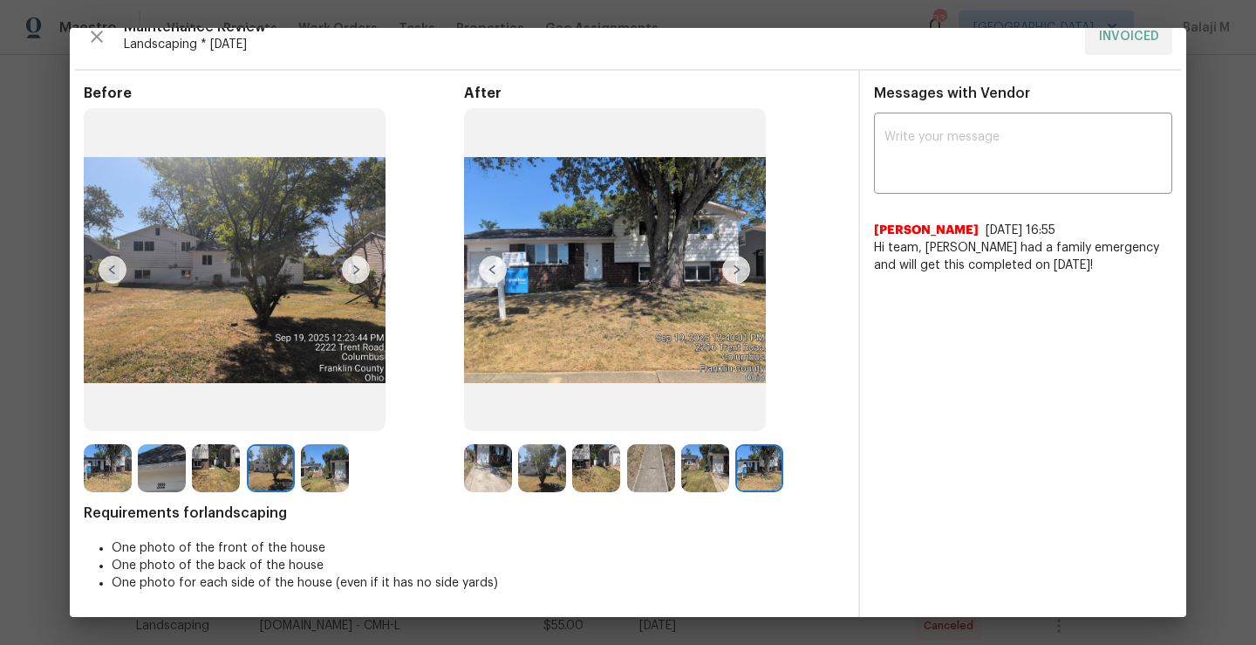
click at [686, 456] on img at bounding box center [705, 468] width 48 height 48
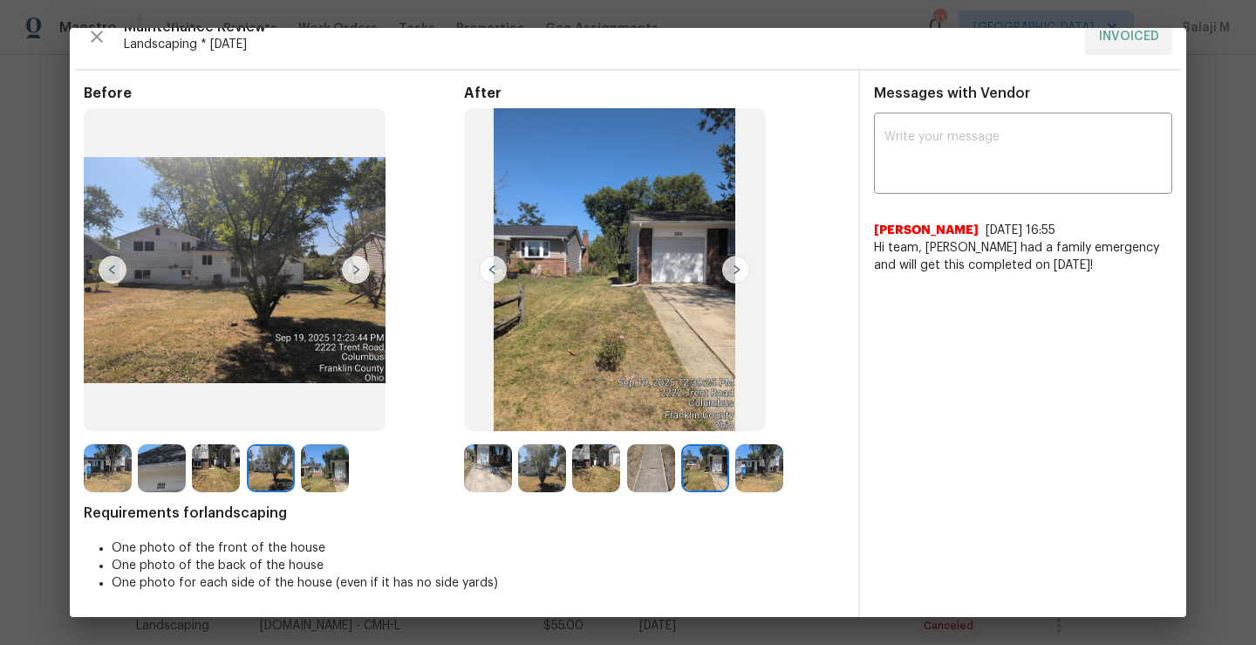
click at [611, 459] on img at bounding box center [596, 468] width 48 height 48
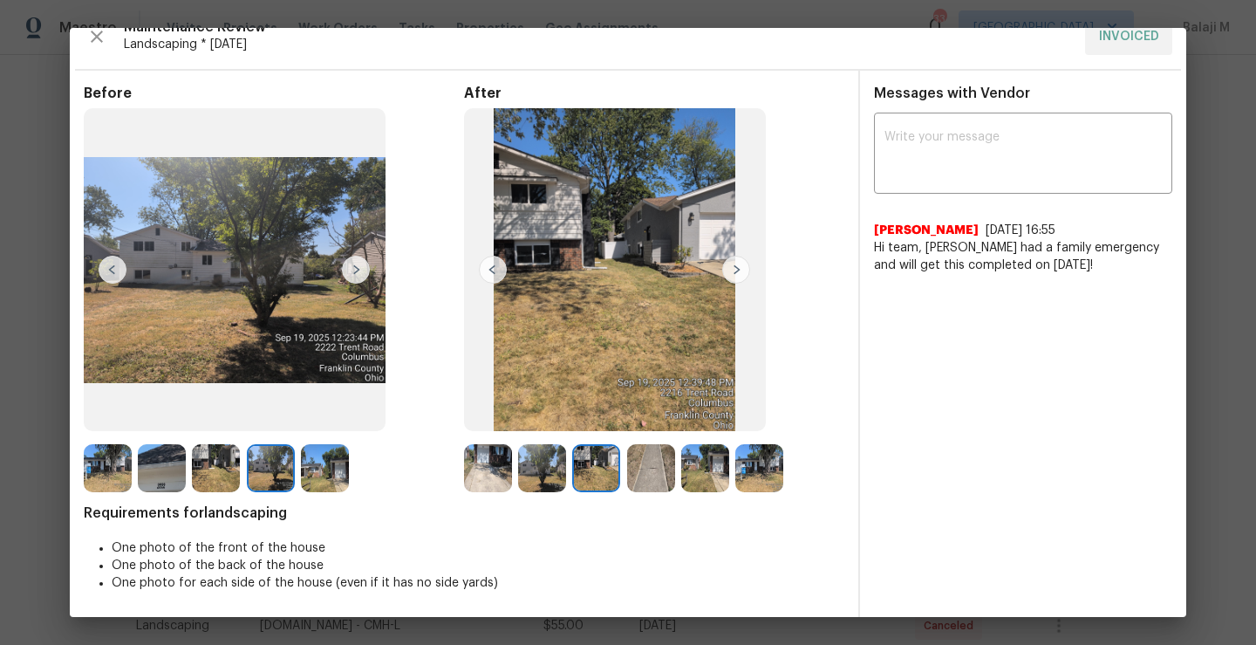
click at [527, 469] on img at bounding box center [542, 468] width 48 height 48
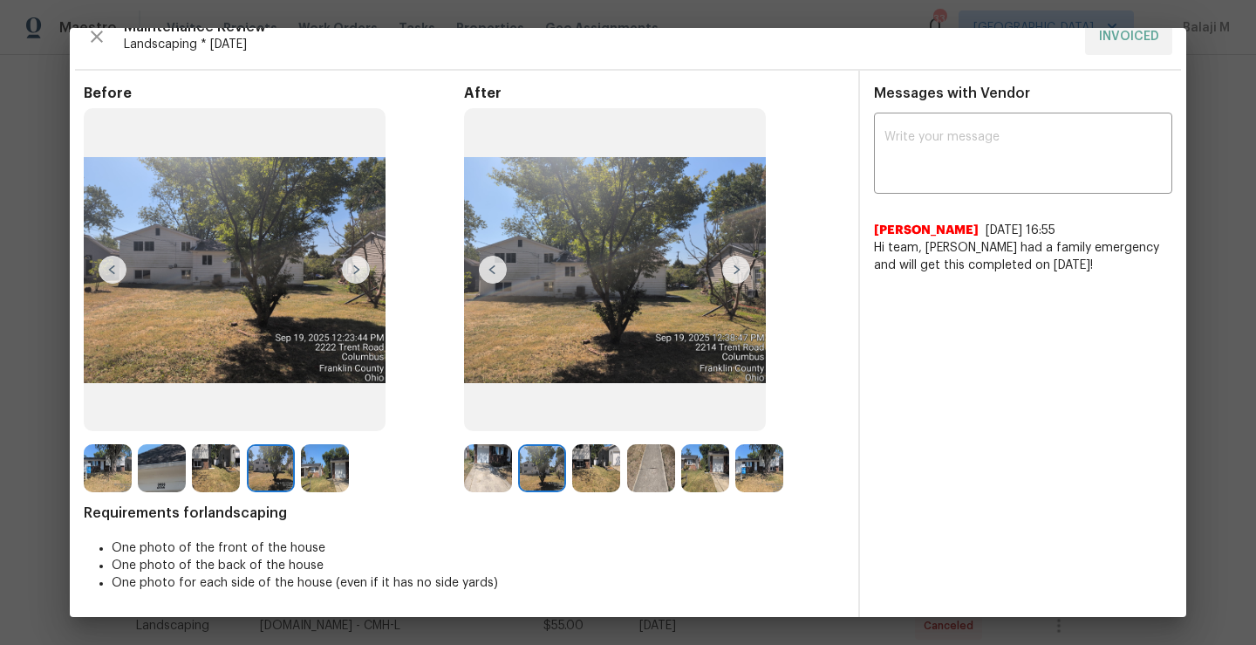
click at [688, 319] on img at bounding box center [615, 269] width 302 height 323
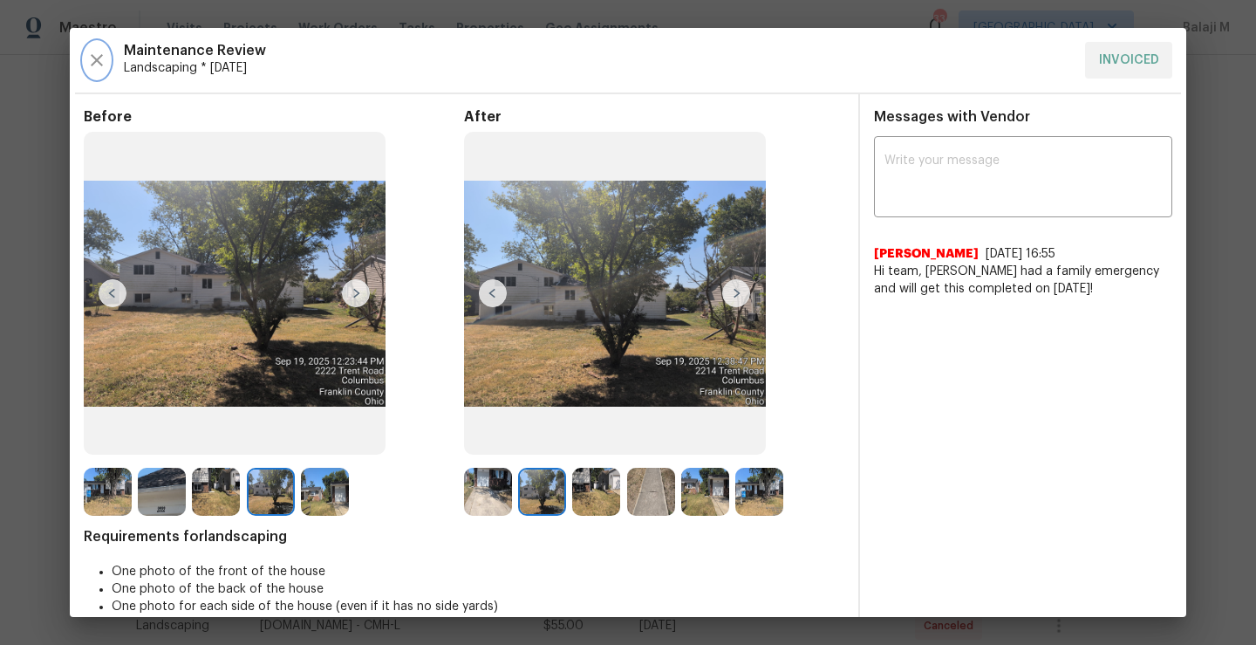
click at [93, 64] on icon "button" at bounding box center [97, 60] width 12 height 12
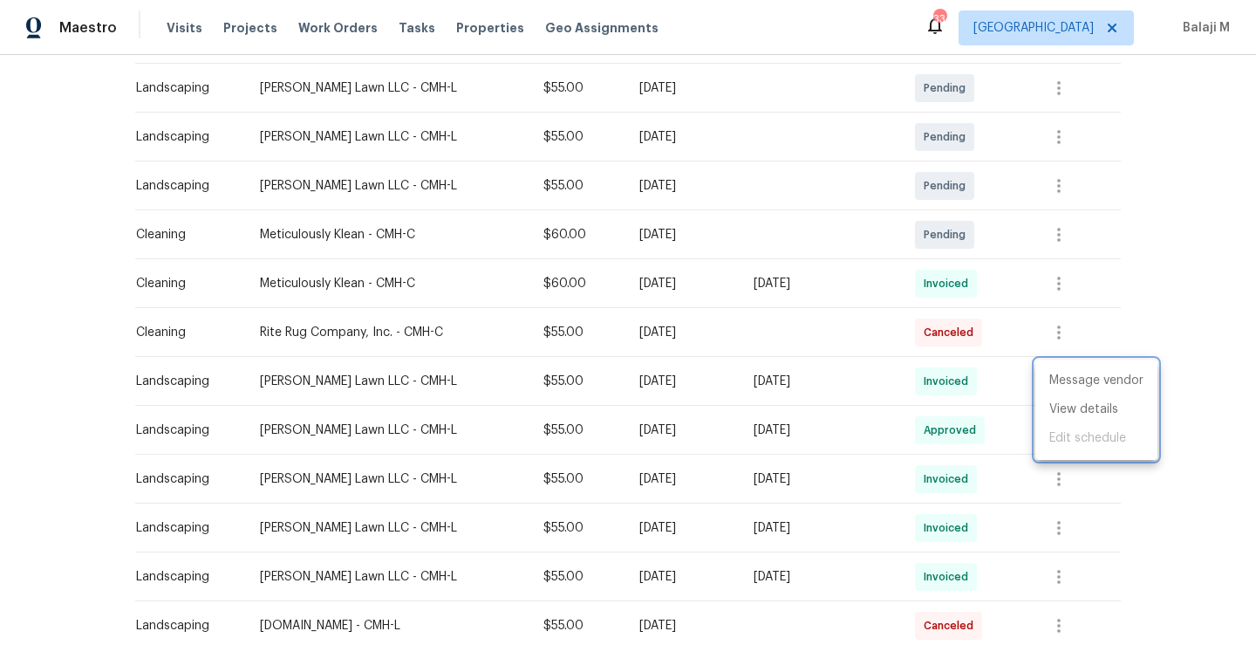
click at [1033, 450] on div at bounding box center [628, 322] width 1256 height 645
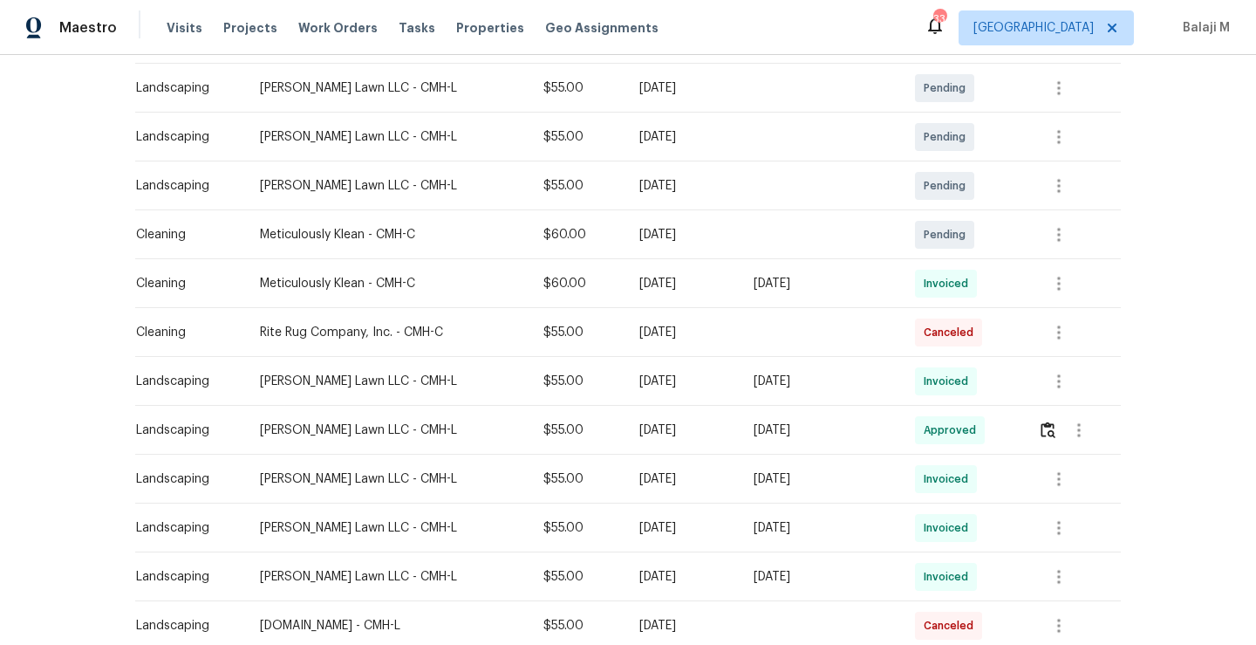
click at [1024, 443] on td at bounding box center [1072, 430] width 97 height 49
click at [1044, 433] on img "button" at bounding box center [1048, 429] width 15 height 17
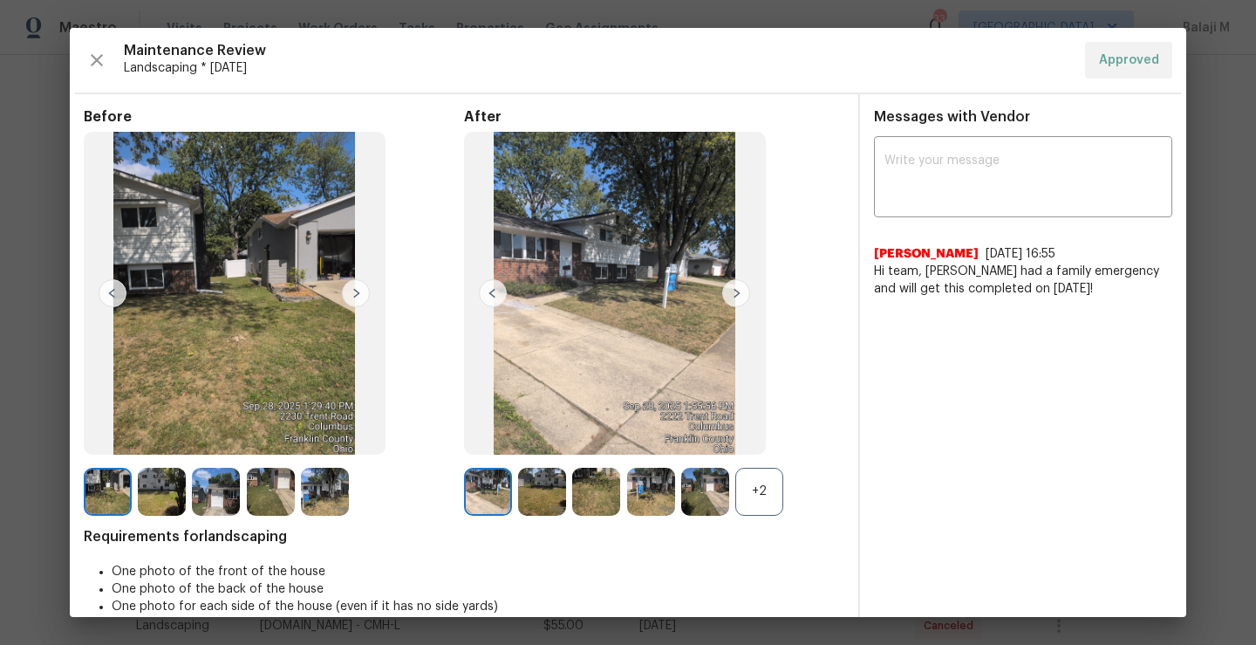
click at [768, 508] on div "+2" at bounding box center [759, 491] width 48 height 48
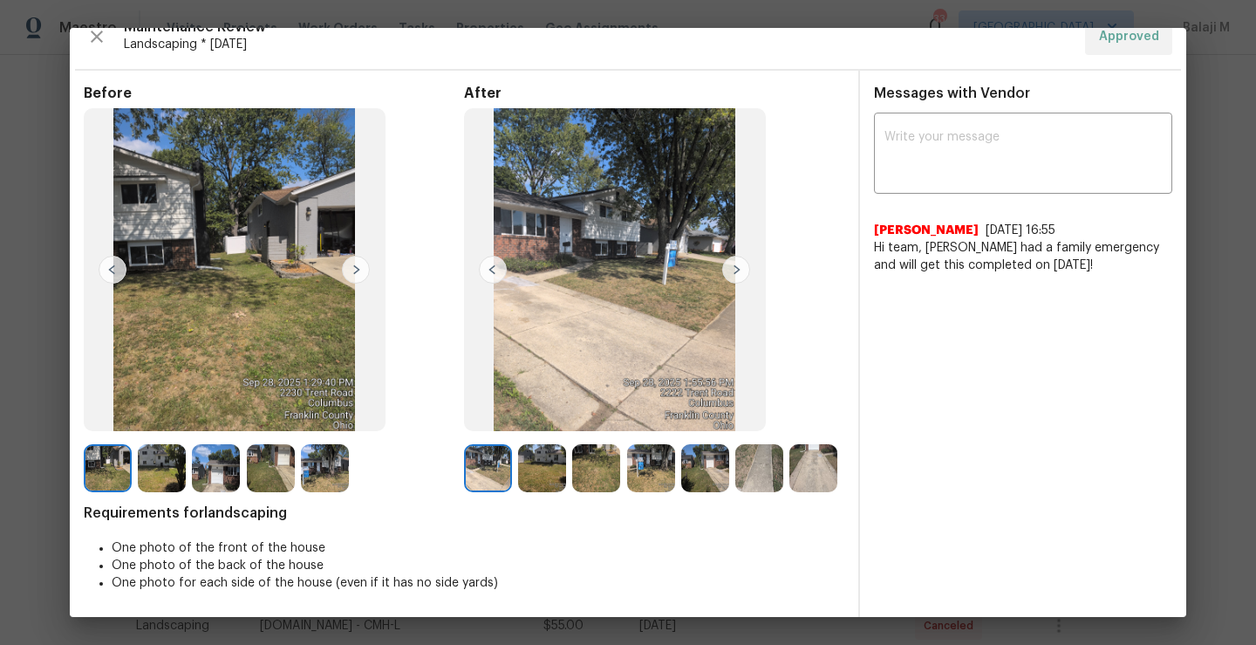
scroll to position [33, 0]
click at [684, 454] on img at bounding box center [705, 468] width 48 height 48
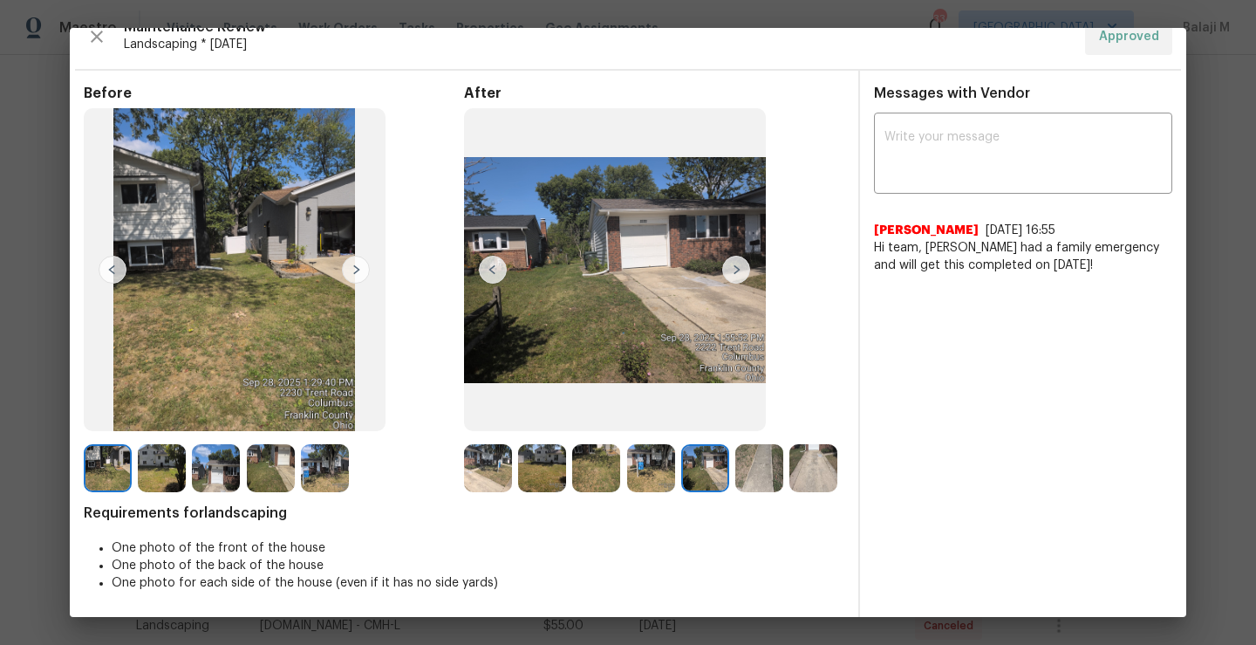
click at [657, 457] on img at bounding box center [651, 468] width 48 height 48
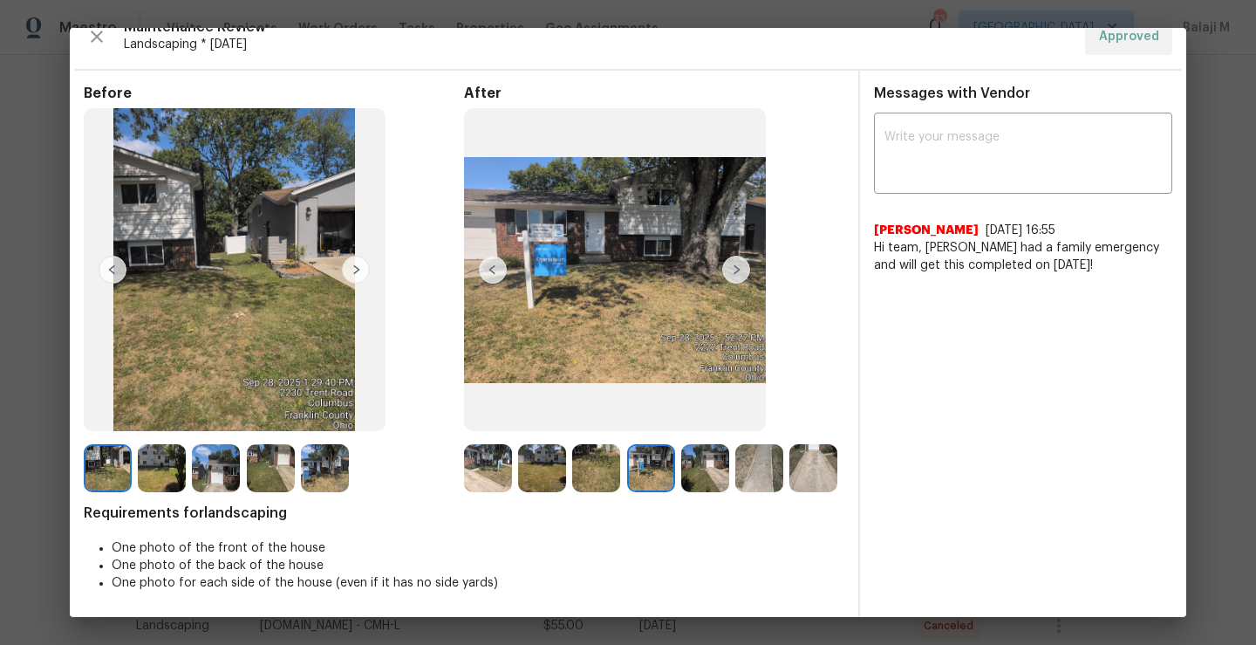
click at [604, 453] on img at bounding box center [596, 468] width 48 height 48
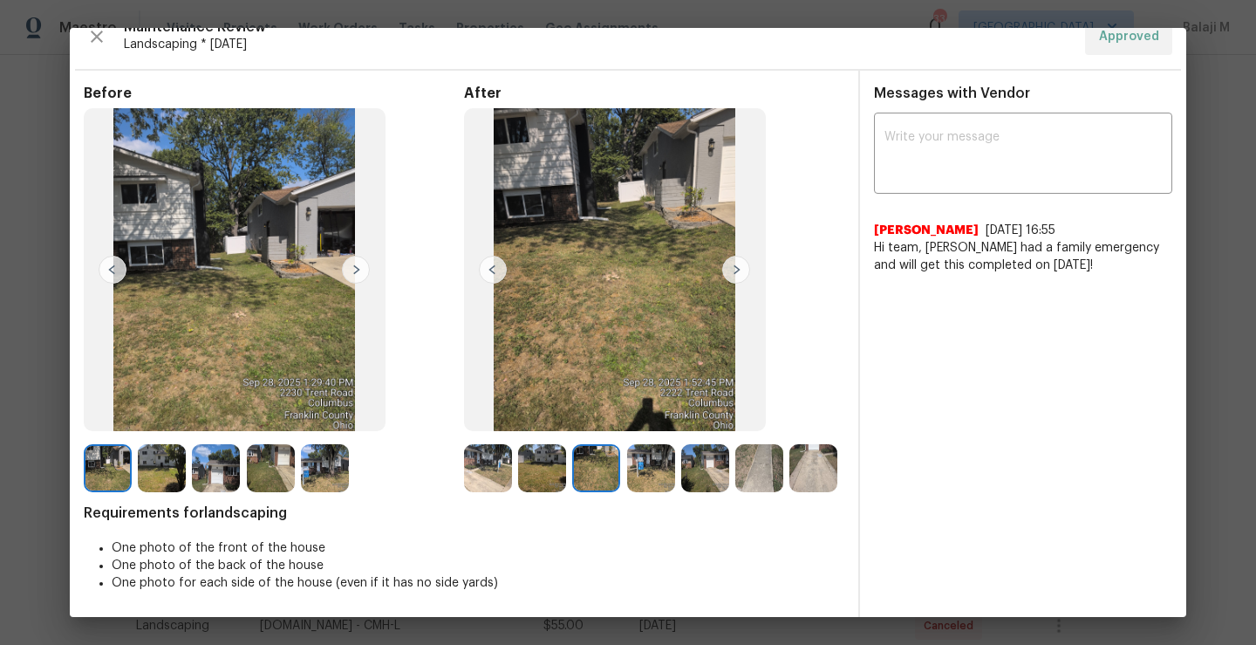
click at [489, 451] on img at bounding box center [488, 468] width 48 height 48
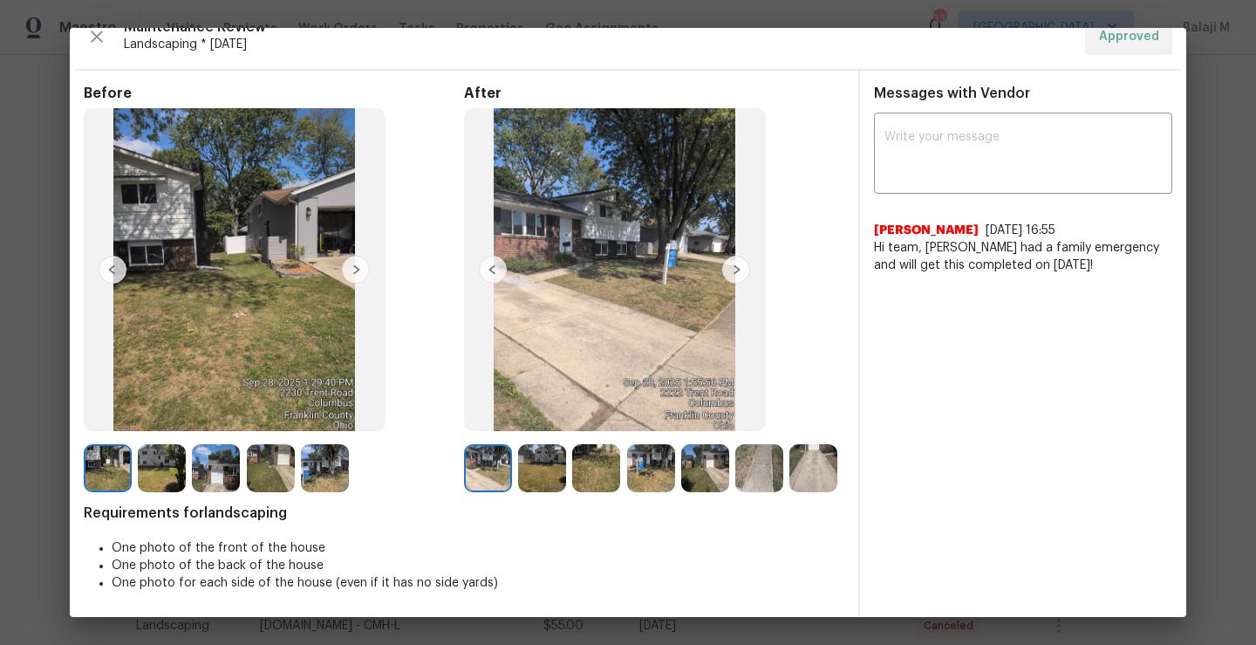
click at [489, 451] on img at bounding box center [488, 468] width 48 height 48
click at [537, 455] on img at bounding box center [542, 468] width 48 height 48
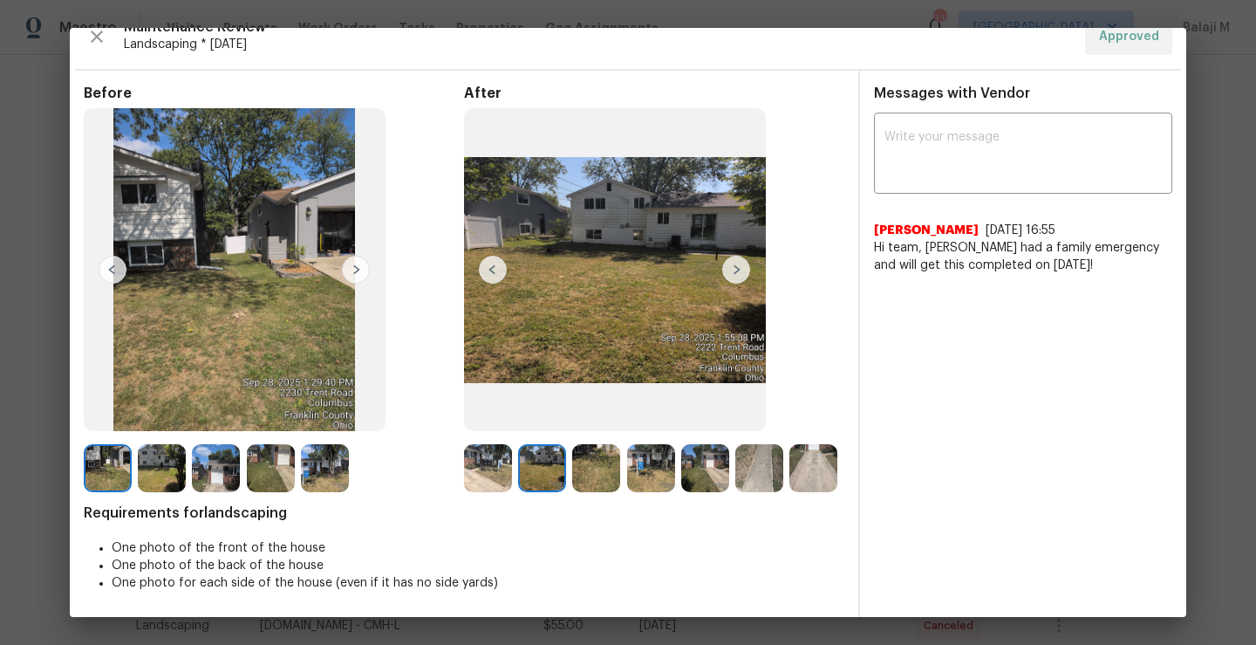
click at [537, 455] on img at bounding box center [542, 468] width 48 height 48
click at [606, 460] on img at bounding box center [596, 468] width 48 height 48
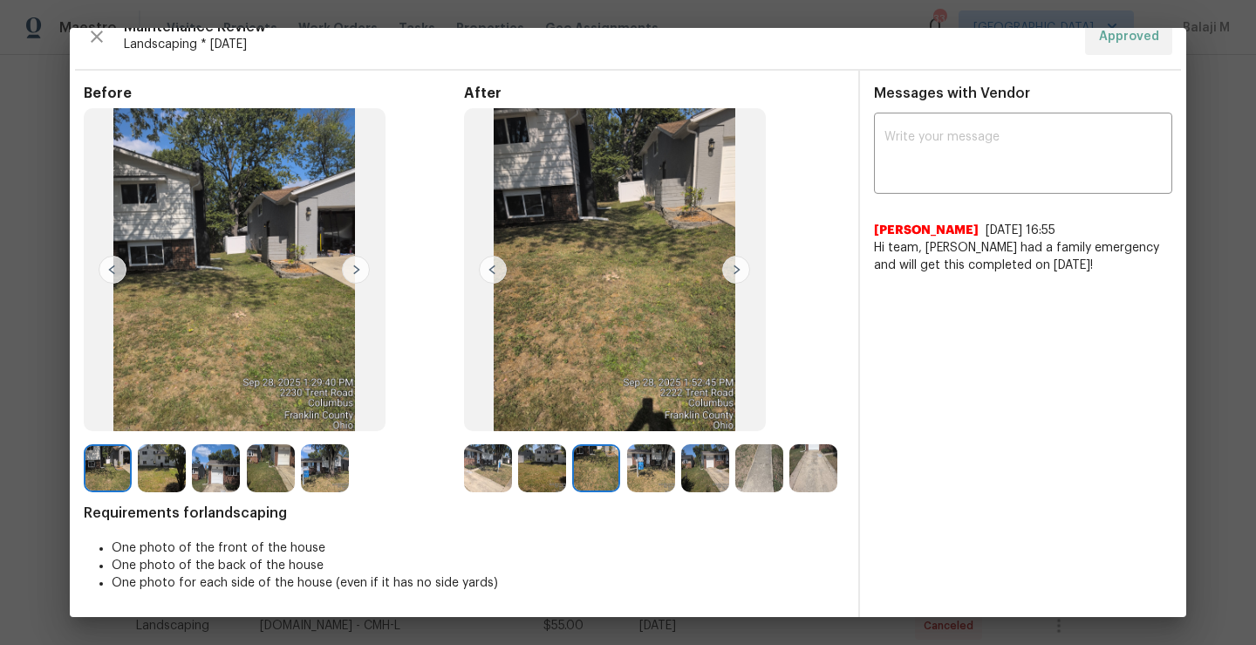
click at [648, 461] on img at bounding box center [651, 468] width 48 height 48
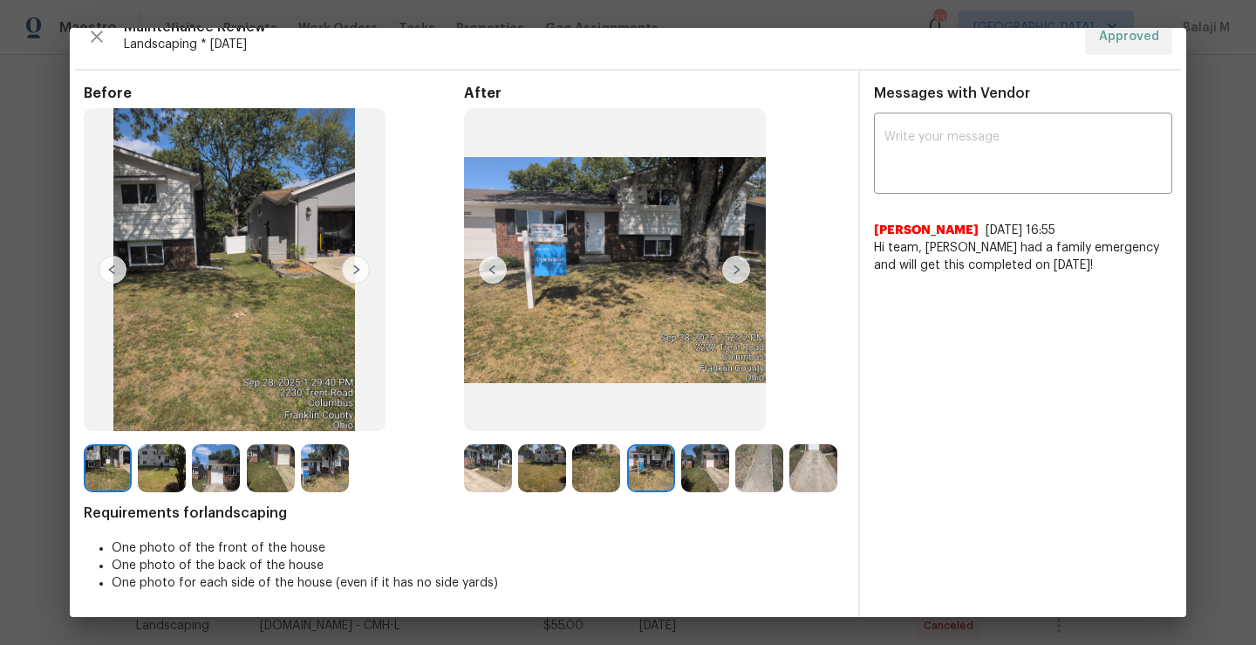
click at [720, 465] on img at bounding box center [705, 468] width 48 height 48
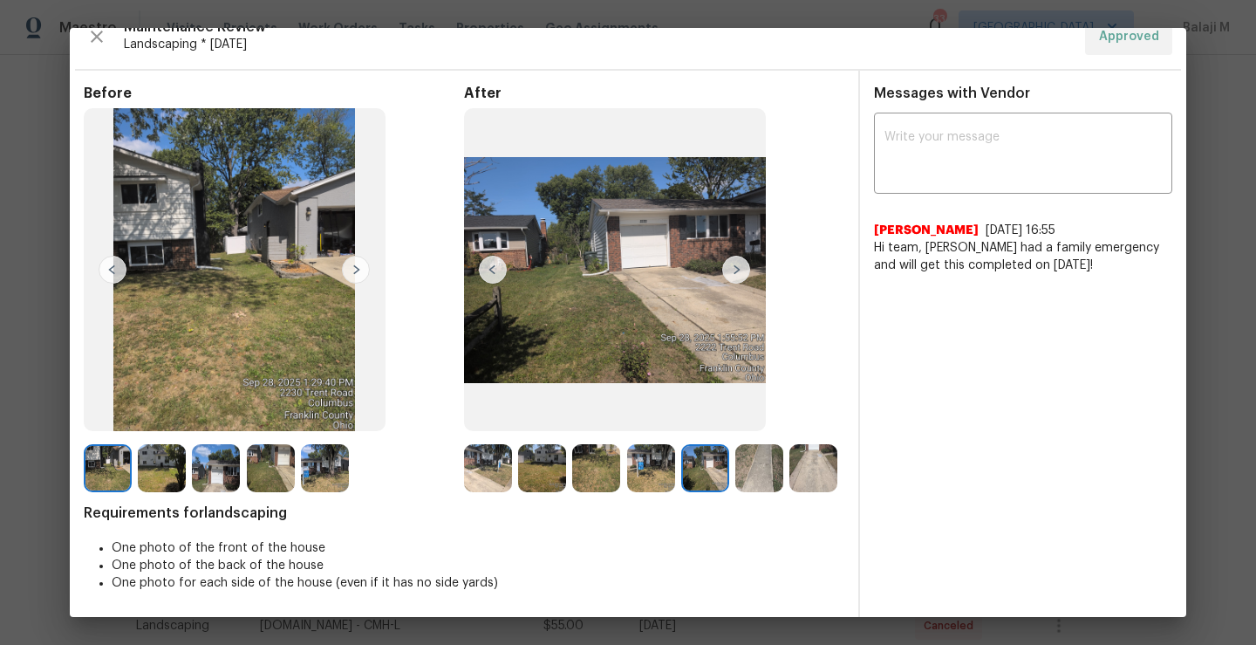
click at [796, 461] on div at bounding box center [654, 468] width 380 height 48
click at [769, 461] on img at bounding box center [759, 468] width 48 height 48
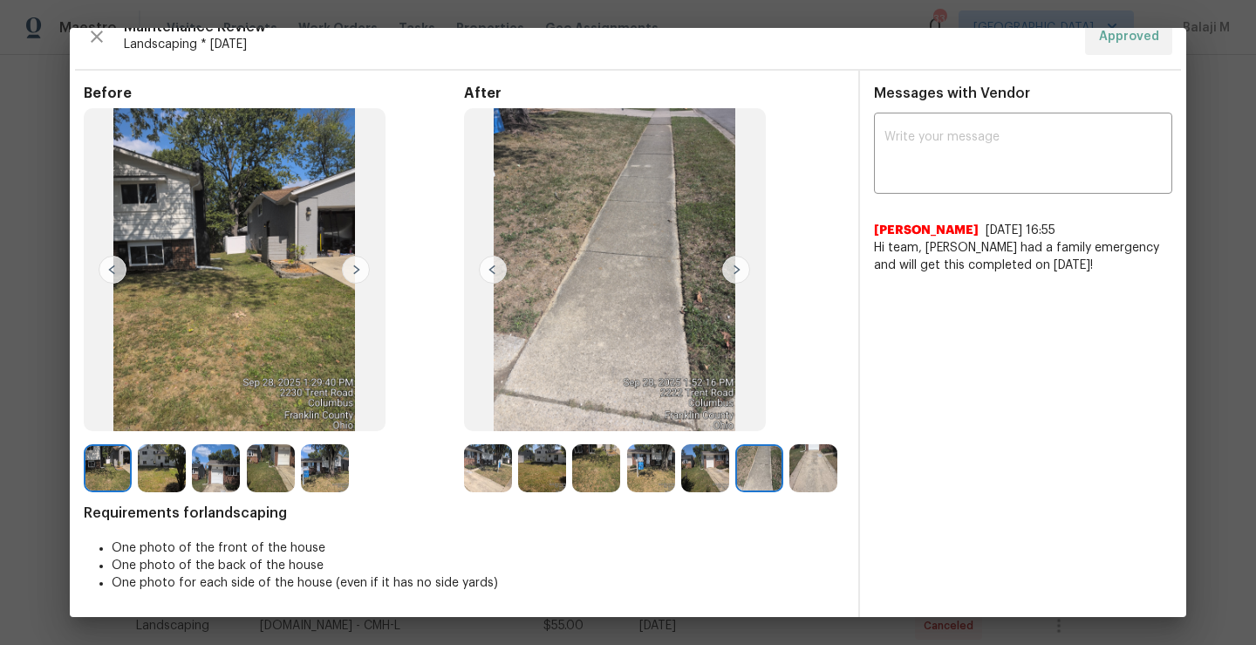
click at [140, 463] on img at bounding box center [162, 468] width 48 height 48
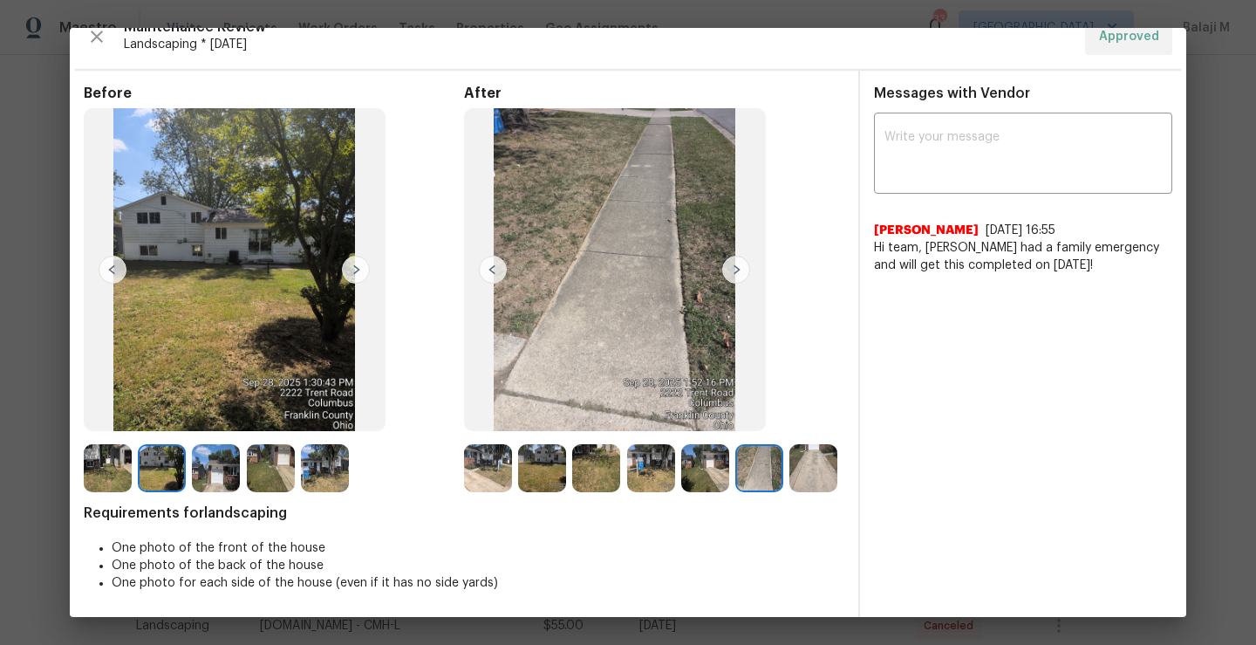
click at [269, 463] on img at bounding box center [271, 468] width 48 height 48
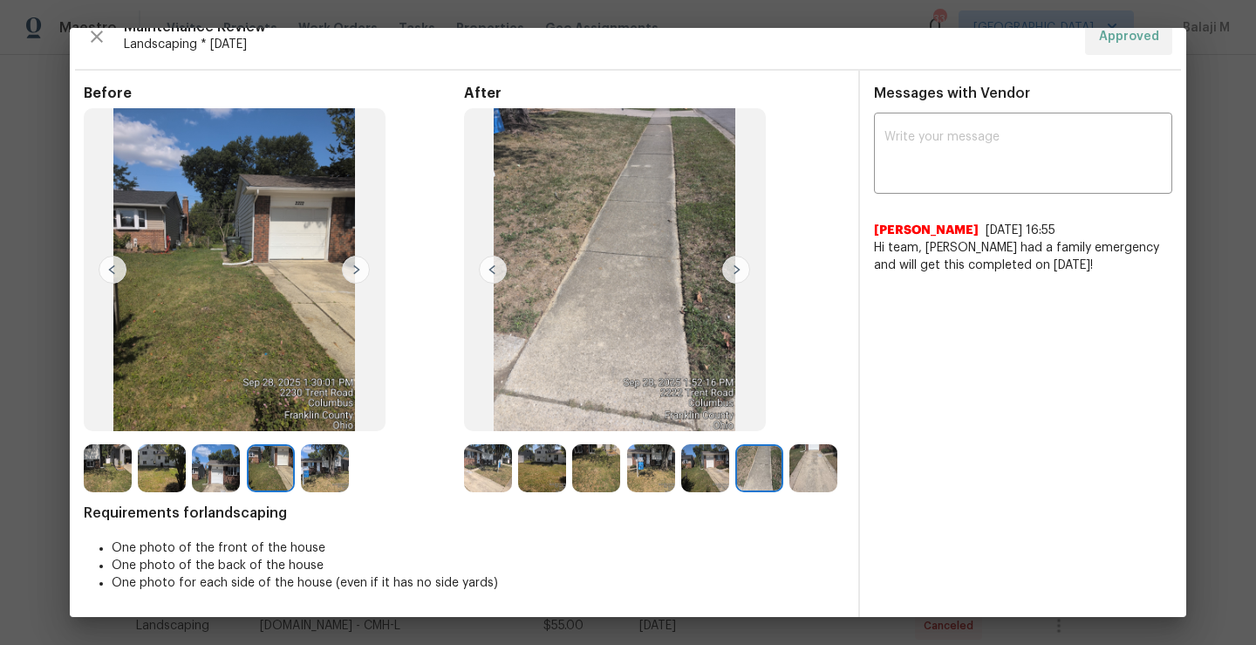
click at [319, 459] on img at bounding box center [325, 468] width 48 height 48
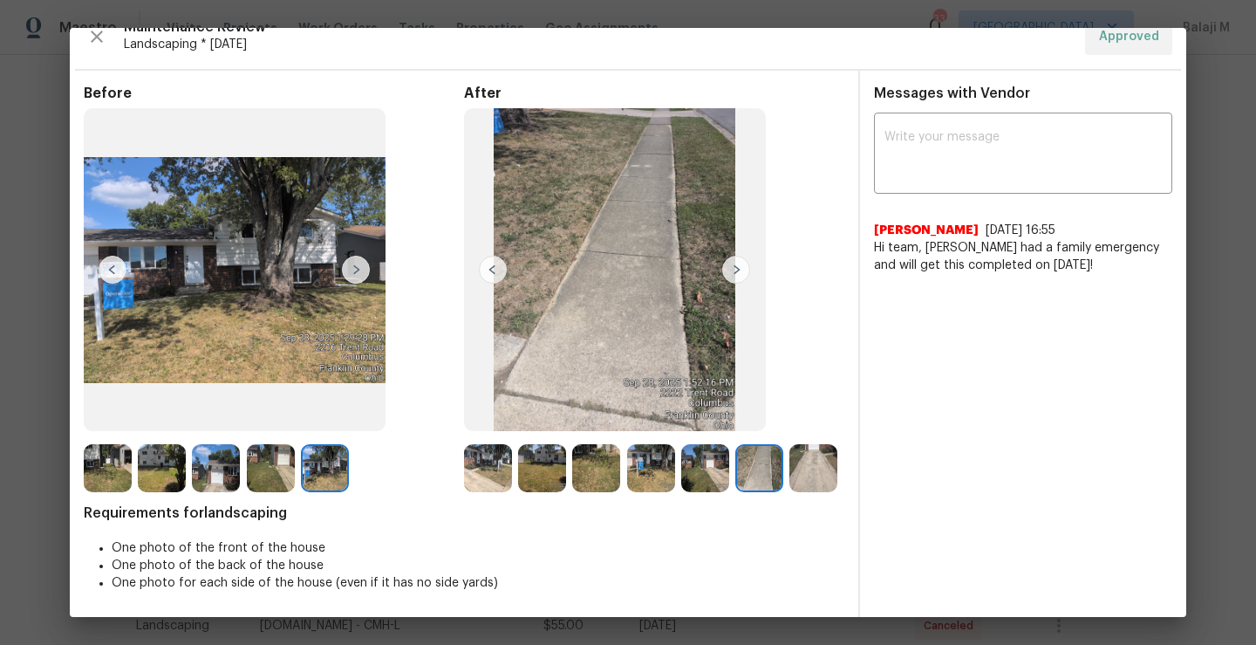
click at [789, 492] on div at bounding box center [816, 468] width 54 height 48
click at [789, 492] on img at bounding box center [813, 468] width 48 height 48
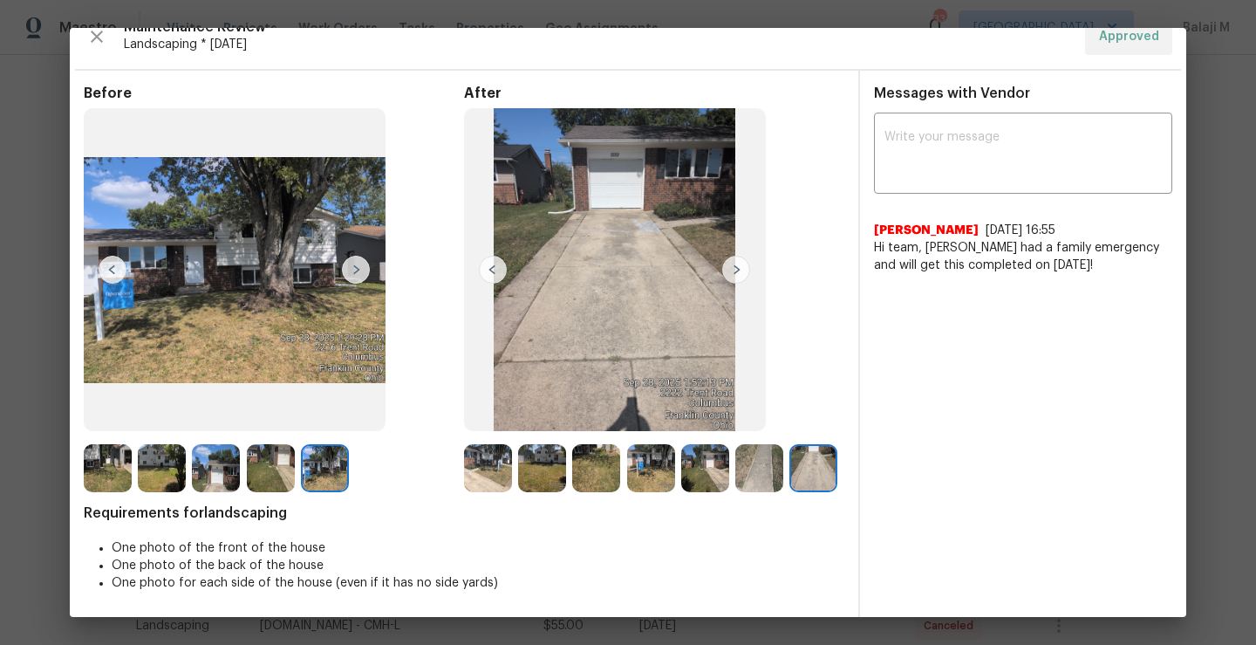
click at [485, 450] on img at bounding box center [488, 468] width 48 height 48
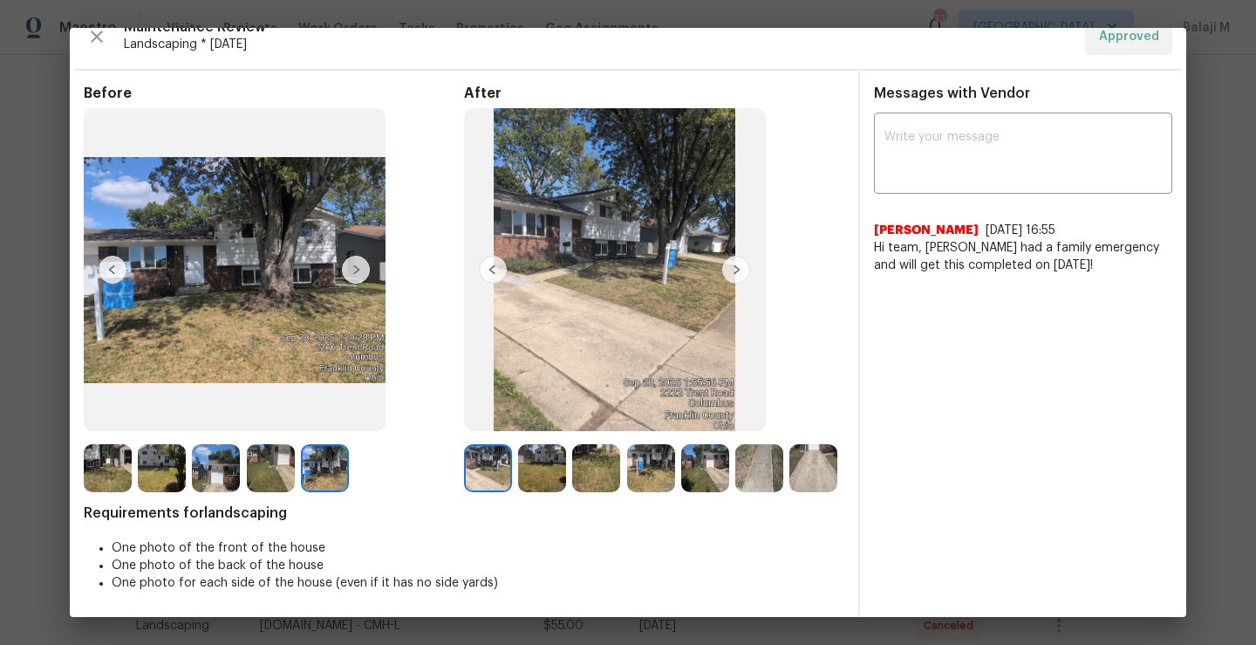
click at [684, 464] on img at bounding box center [705, 468] width 48 height 48
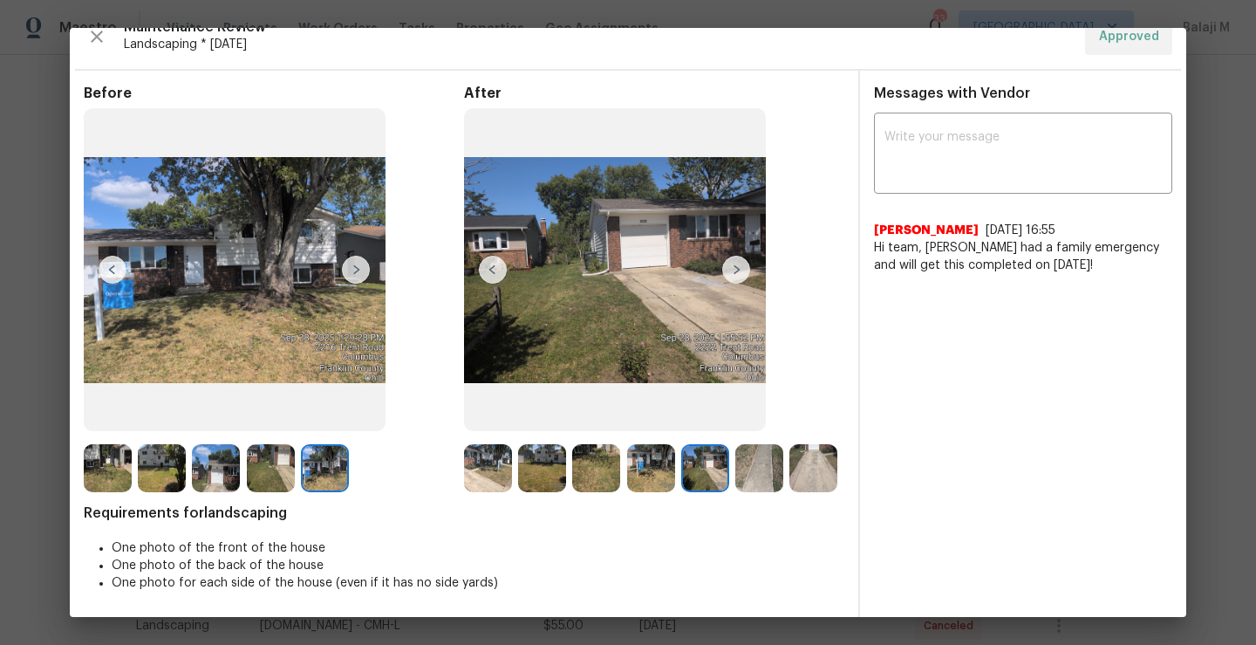
click at [684, 473] on img at bounding box center [705, 468] width 48 height 48
click at [660, 474] on img at bounding box center [651, 468] width 48 height 48
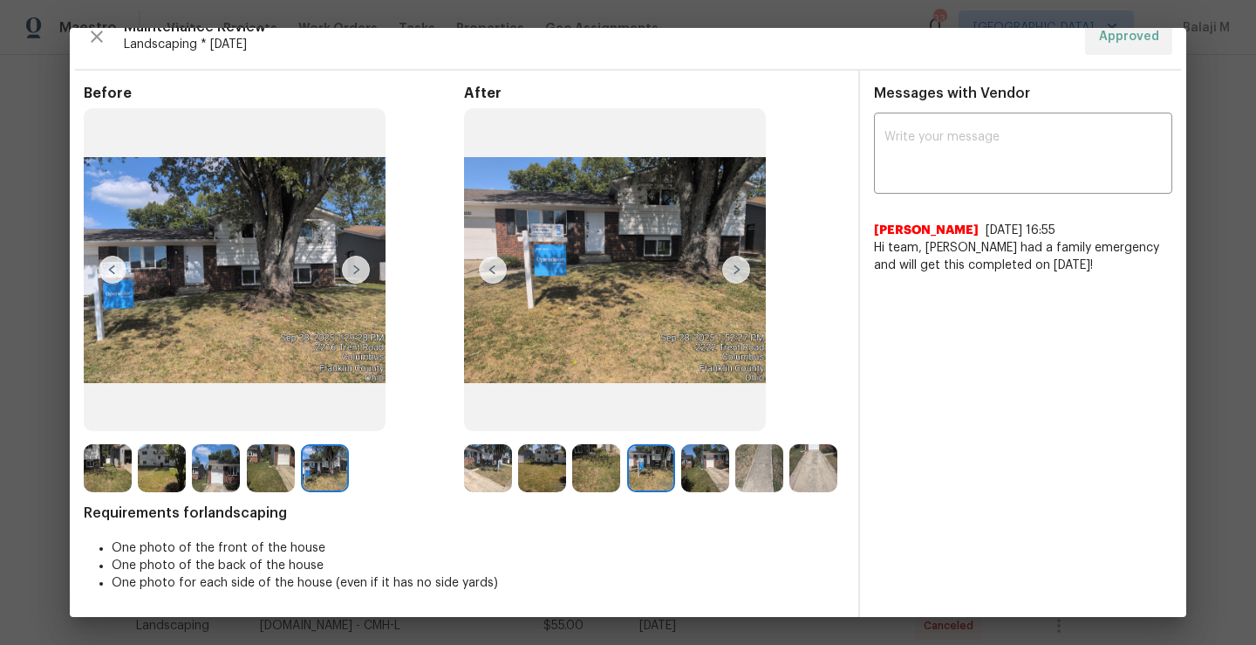
click at [613, 470] on img at bounding box center [596, 468] width 48 height 48
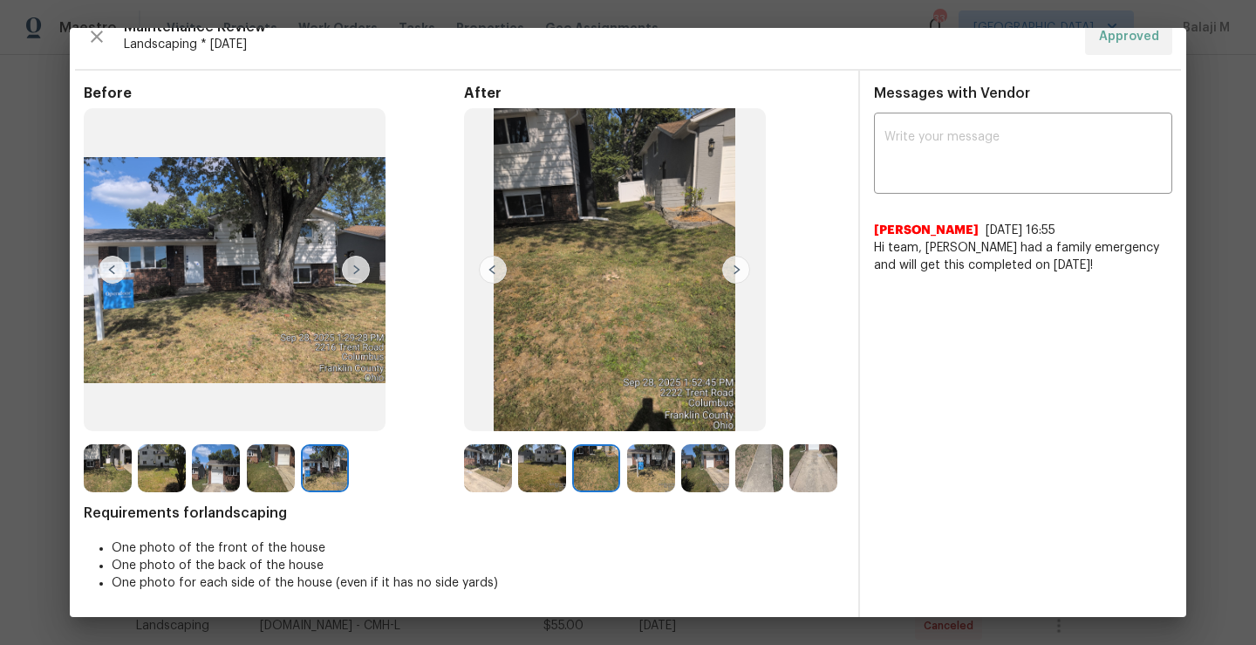
click at [592, 470] on img at bounding box center [596, 468] width 48 height 48
click at [474, 461] on img at bounding box center [488, 468] width 48 height 48
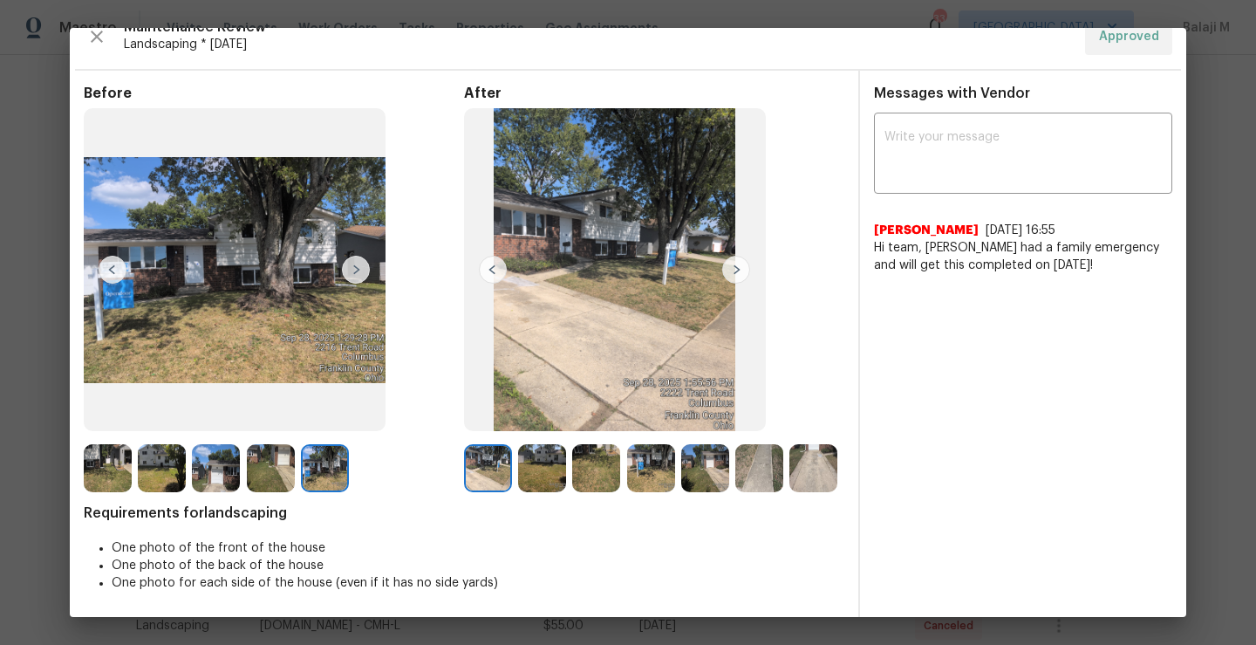
click at [789, 492] on img at bounding box center [813, 468] width 48 height 48
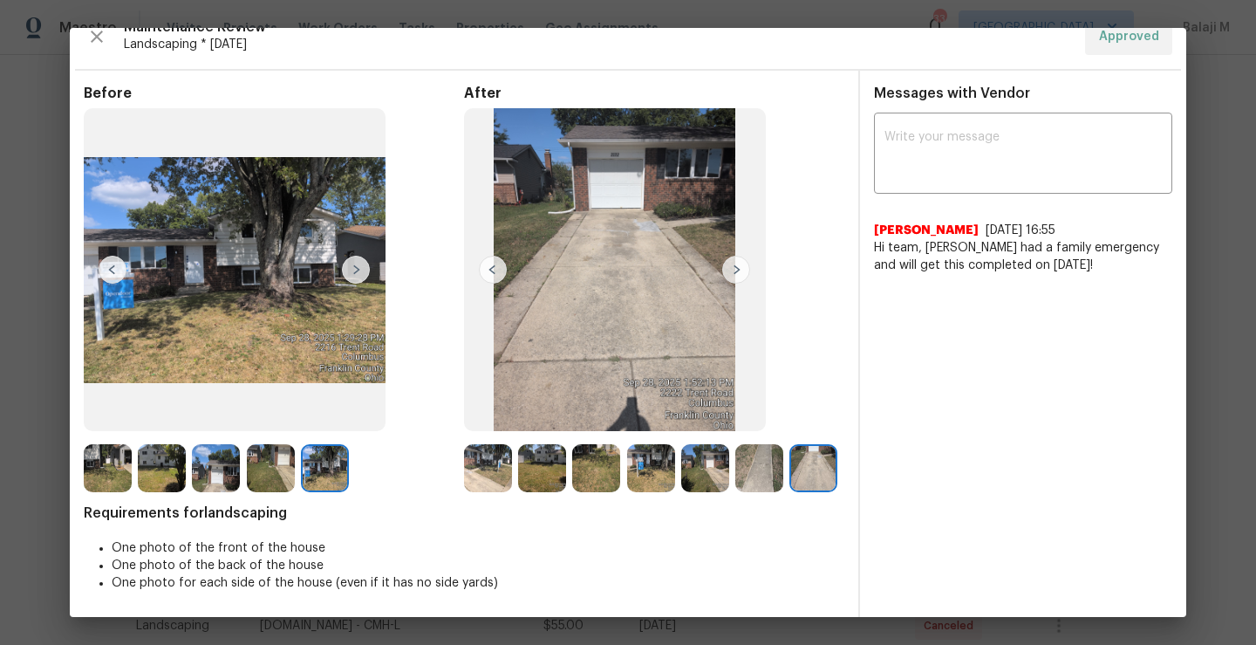
click at [522, 474] on img at bounding box center [542, 468] width 48 height 48
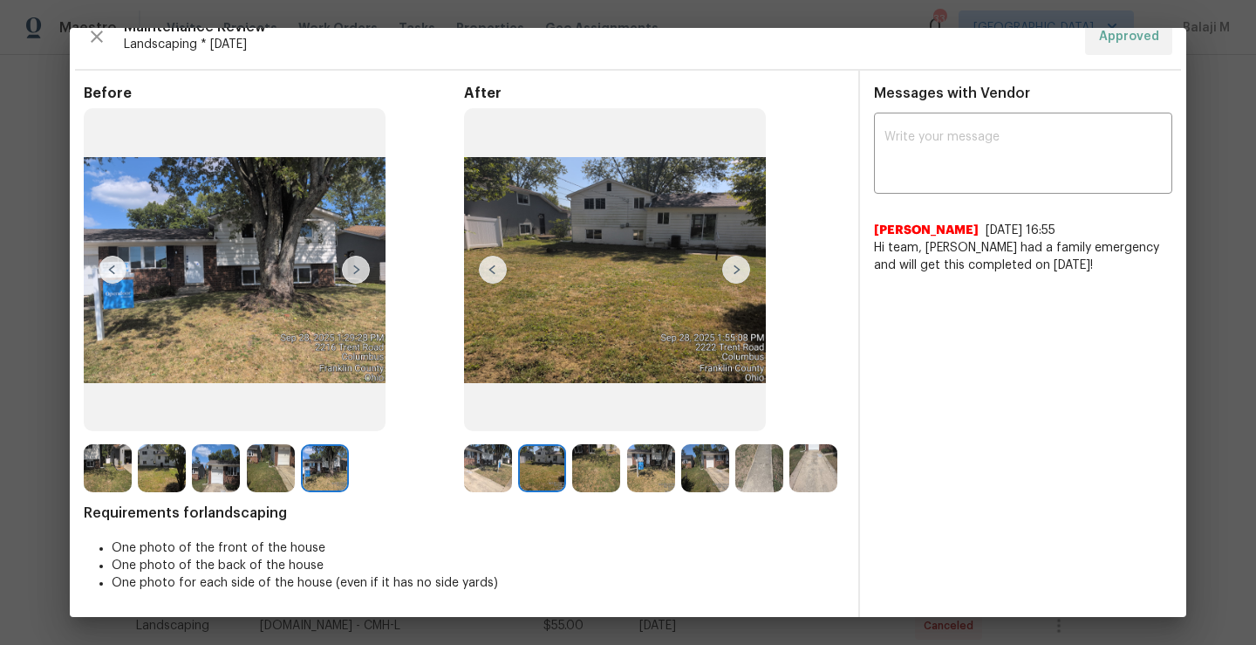
click at [581, 456] on img at bounding box center [596, 468] width 48 height 48
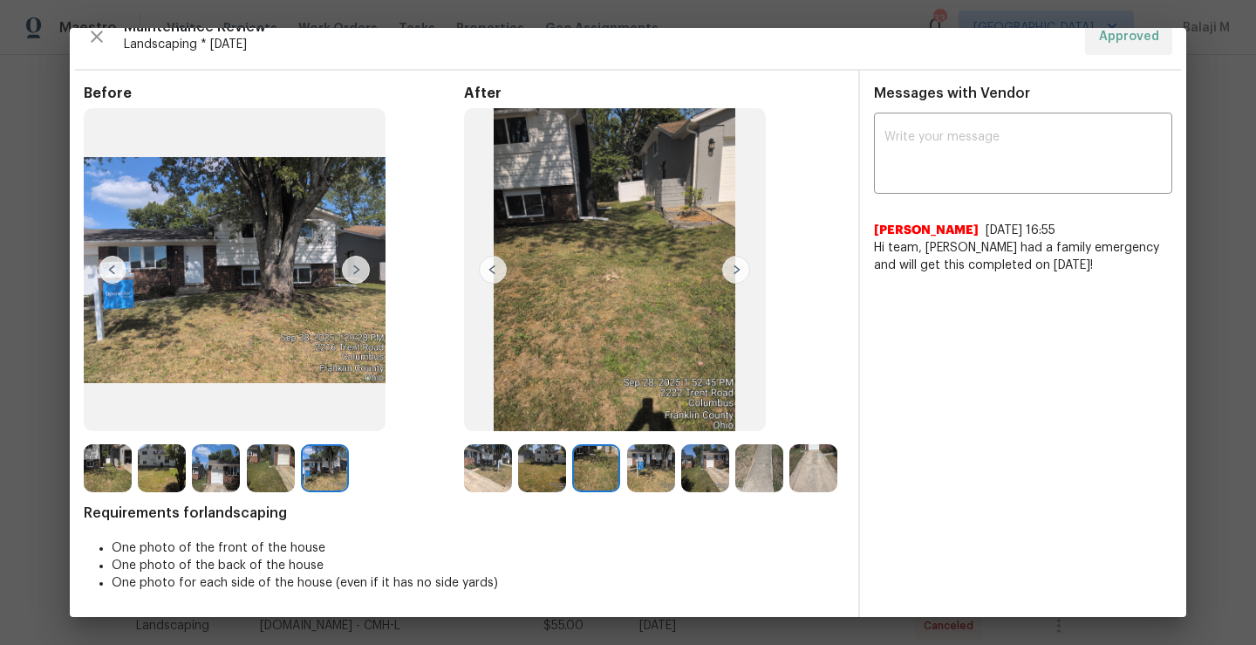
click at [632, 457] on img at bounding box center [651, 468] width 48 height 48
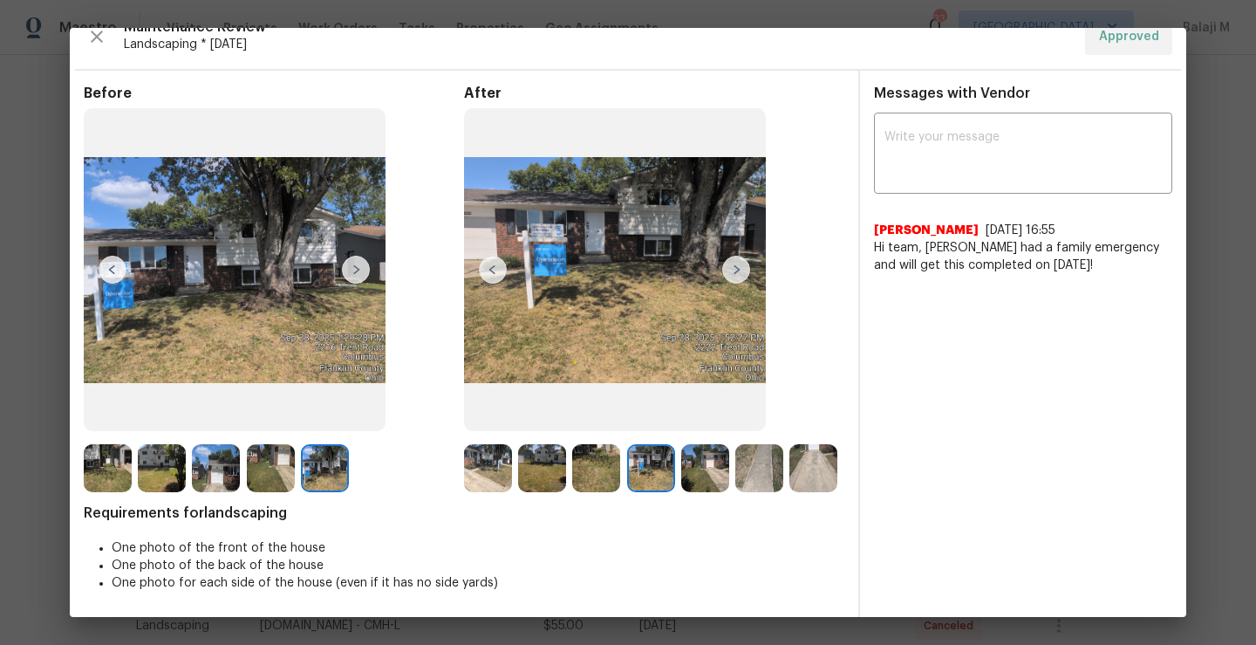
click at [671, 462] on div at bounding box center [654, 468] width 54 height 48
click at [735, 460] on img at bounding box center [759, 468] width 48 height 48
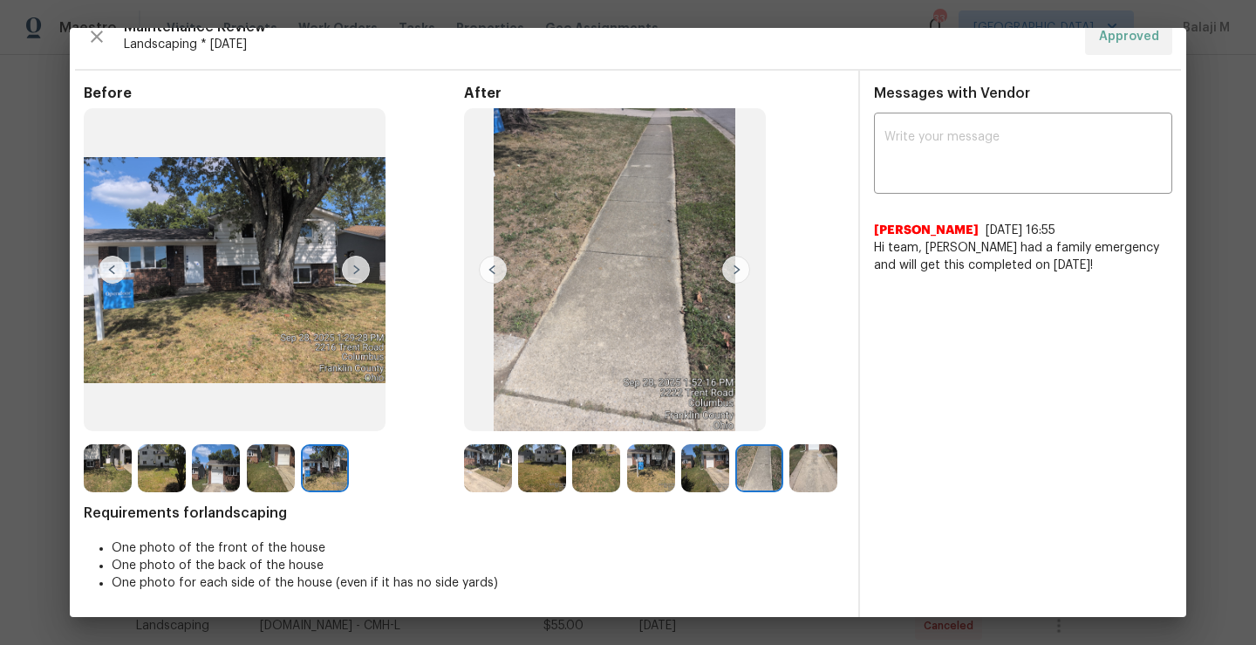
click at [746, 458] on img at bounding box center [759, 468] width 48 height 48
click at [715, 458] on img at bounding box center [705, 468] width 48 height 48
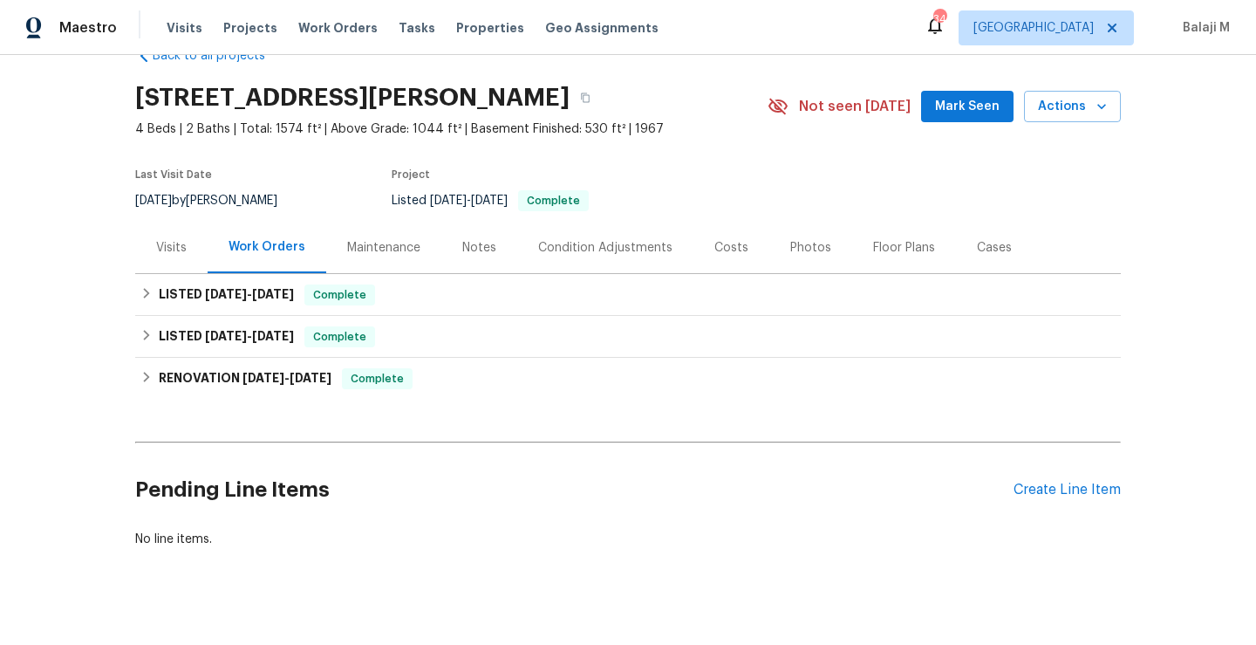
scroll to position [46, 0]
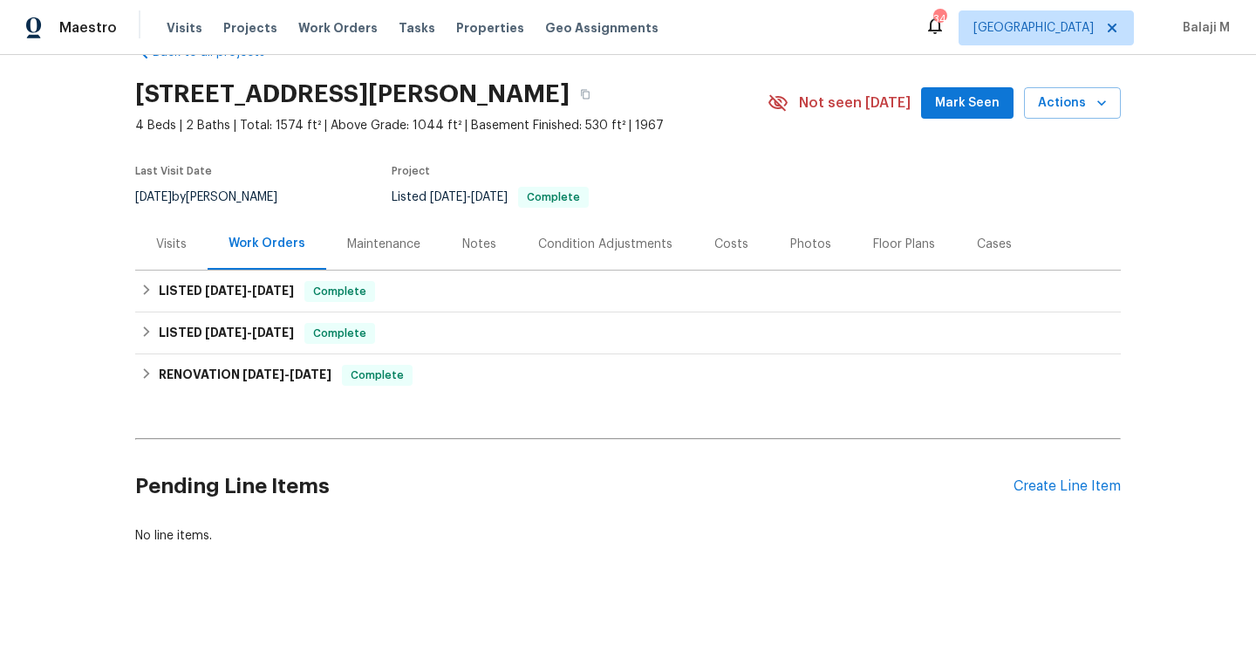
click at [379, 251] on div "Maintenance" at bounding box center [383, 243] width 73 height 17
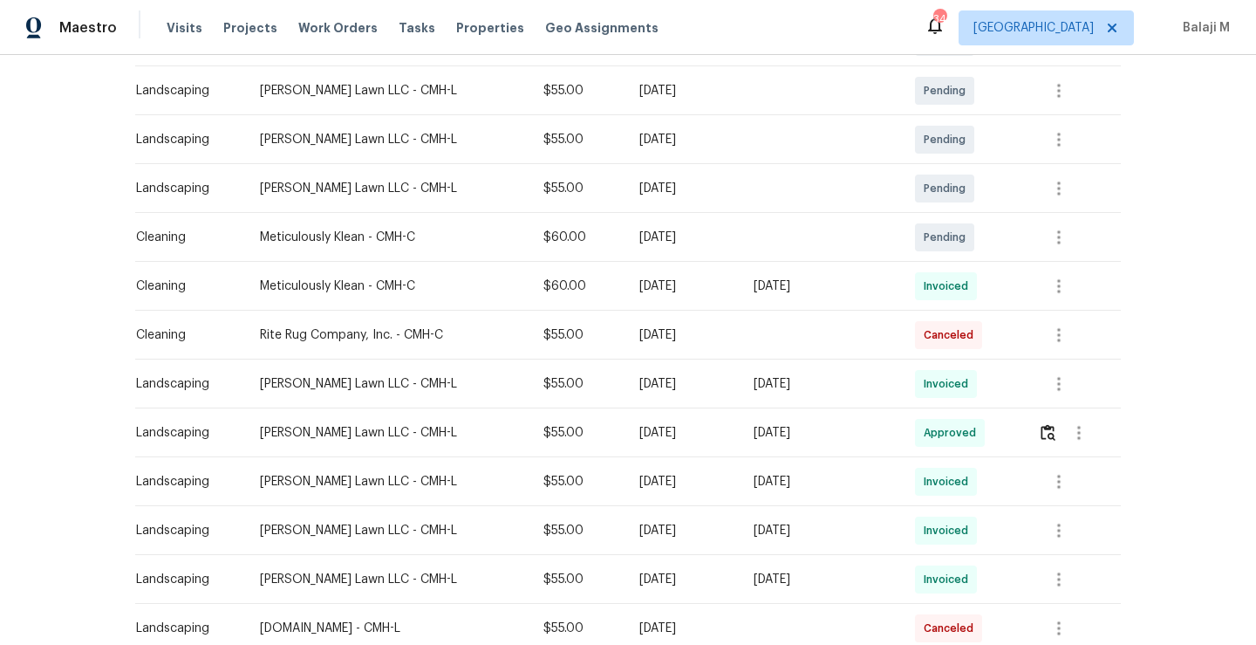
scroll to position [530, 0]
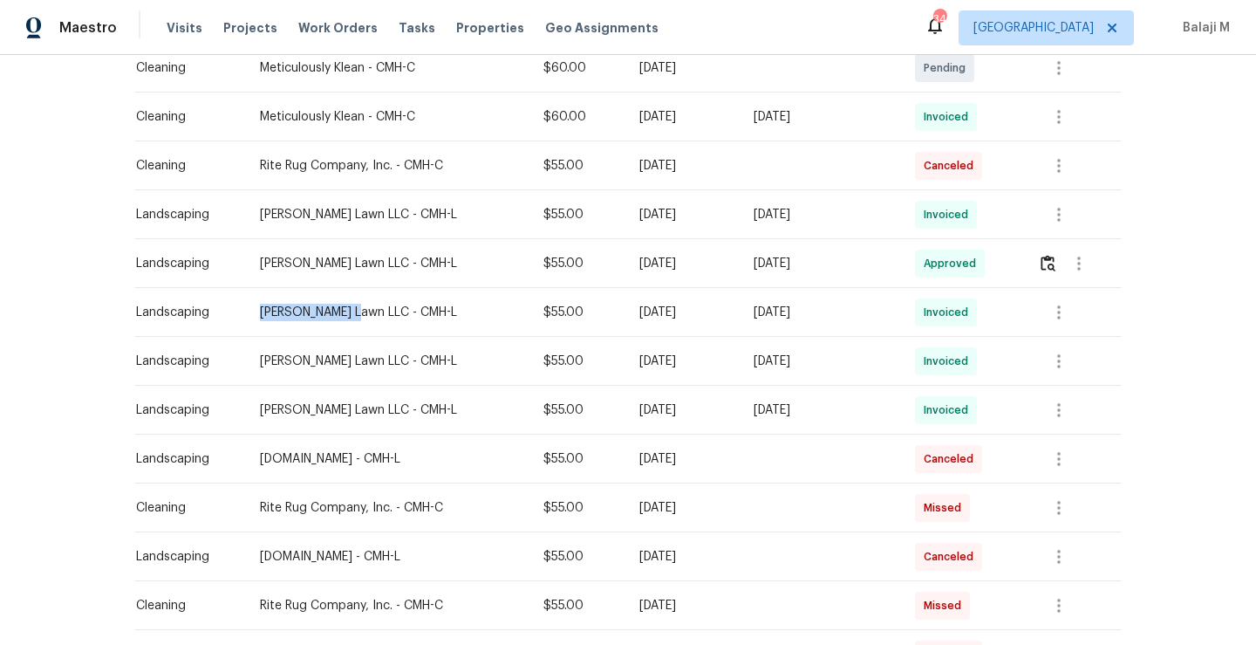
drag, startPoint x: 249, startPoint y: 310, endPoint x: 346, endPoint y: 311, distance: 97.7
click at [346, 311] on div "[PERSON_NAME] Lawn LLC - CMH-L" at bounding box center [388, 312] width 256 height 17
copy div "[PERSON_NAME] Lawn LLC"
click at [1046, 266] on img "button" at bounding box center [1048, 263] width 15 height 17
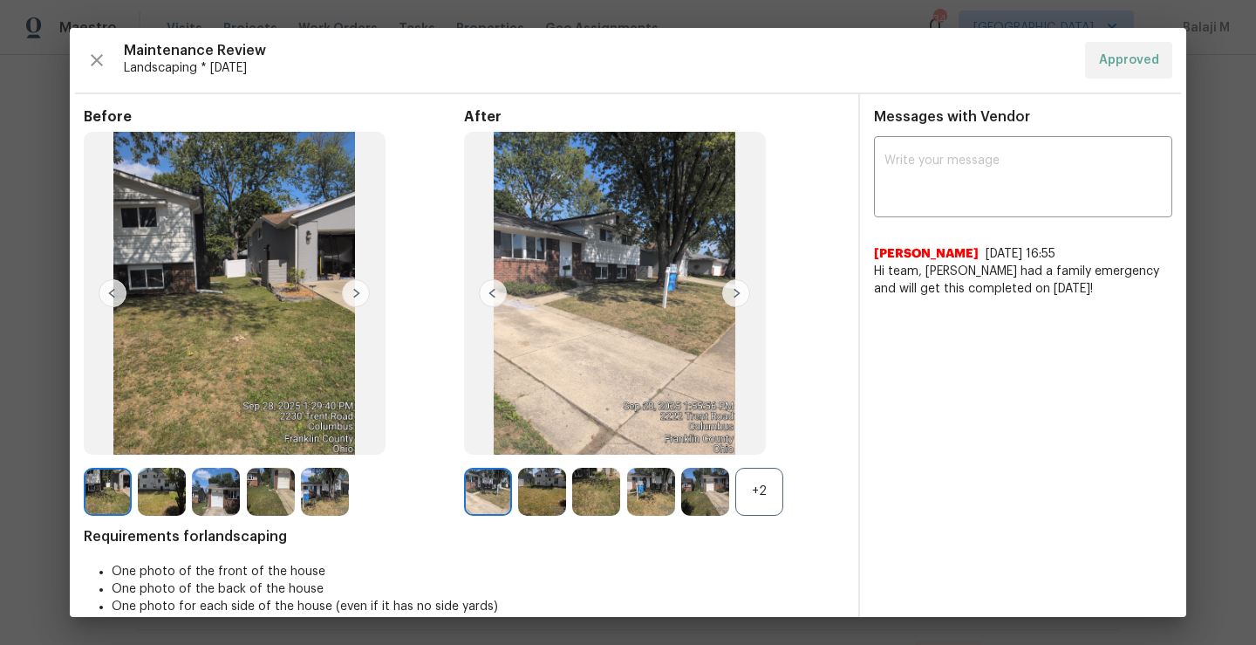
click at [697, 509] on img at bounding box center [705, 491] width 48 height 48
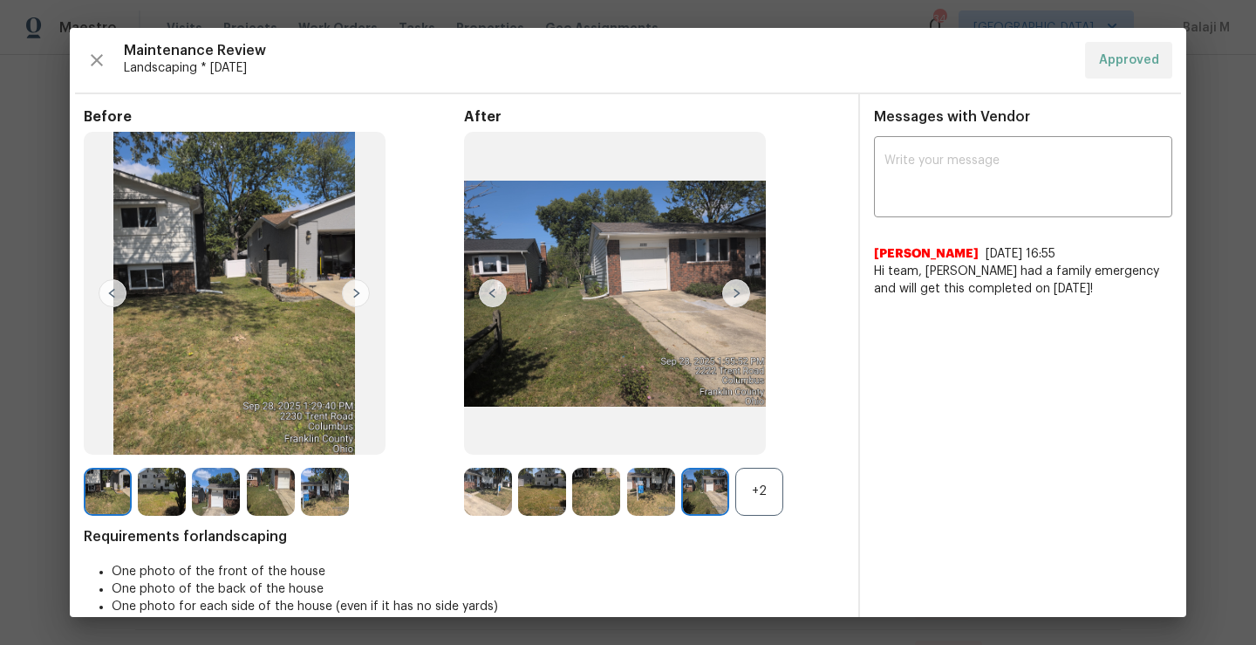
click at [671, 507] on div at bounding box center [654, 491] width 54 height 48
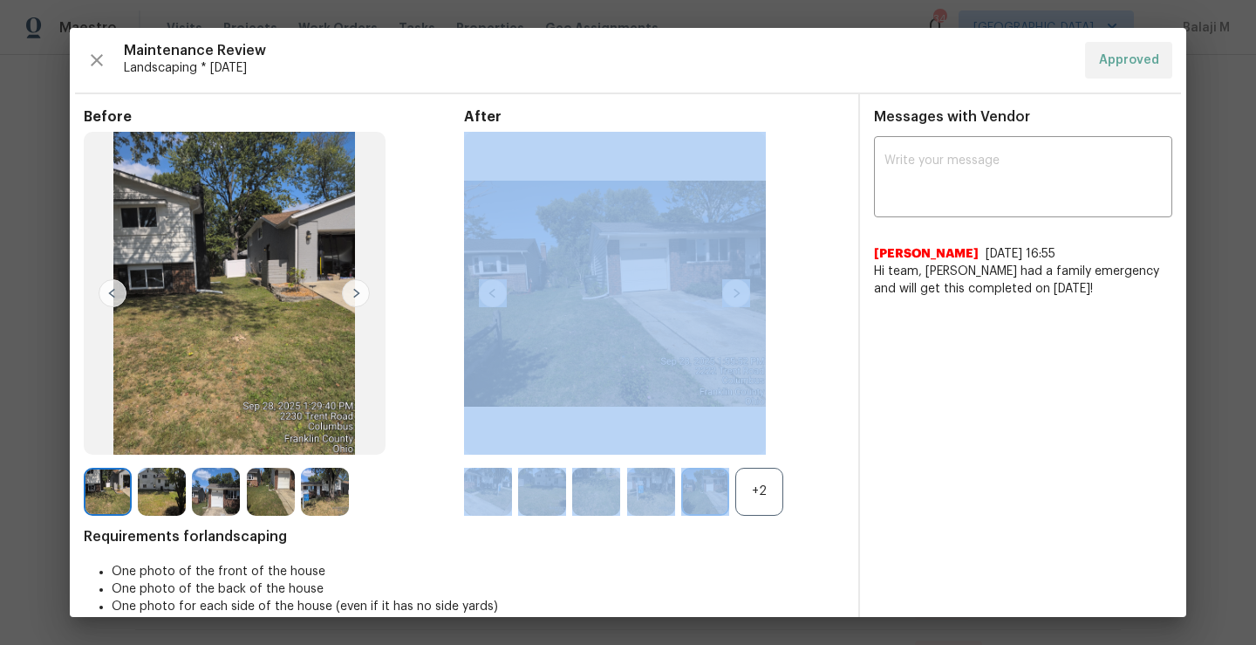
click at [671, 507] on div at bounding box center [654, 491] width 54 height 48
click at [91, 65] on icon "button" at bounding box center [96, 60] width 21 height 21
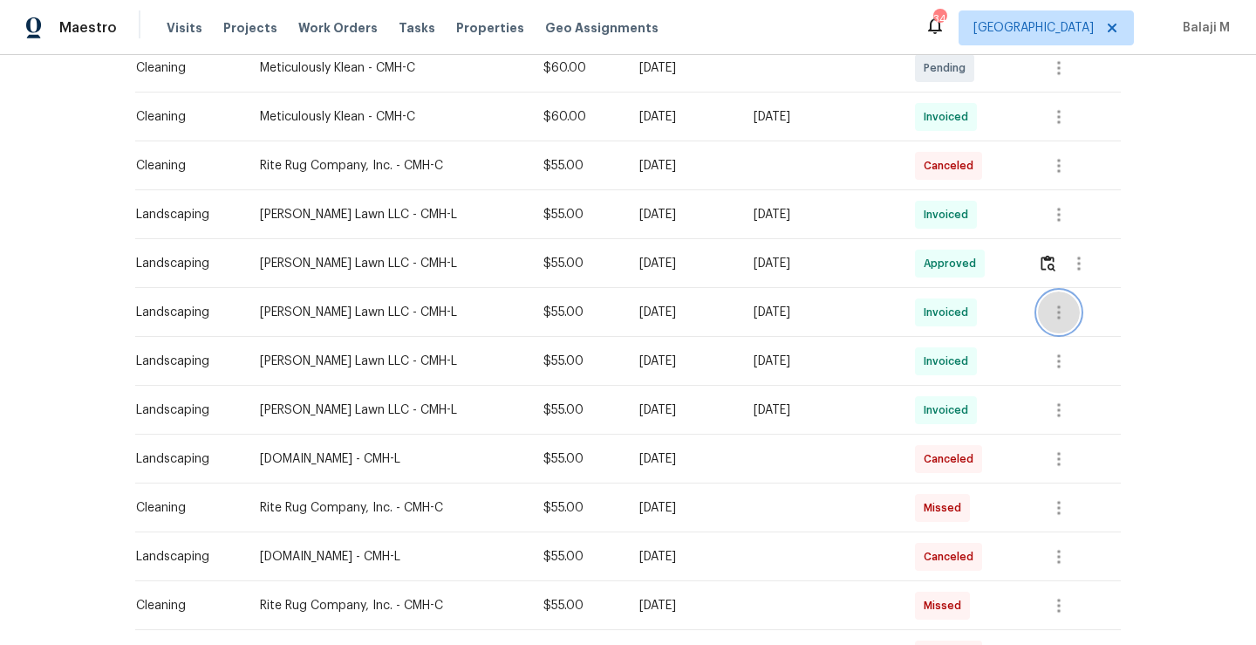
click at [1061, 321] on icon "button" at bounding box center [1058, 312] width 21 height 21
click at [1061, 341] on li "View details" at bounding box center [1096, 340] width 122 height 29
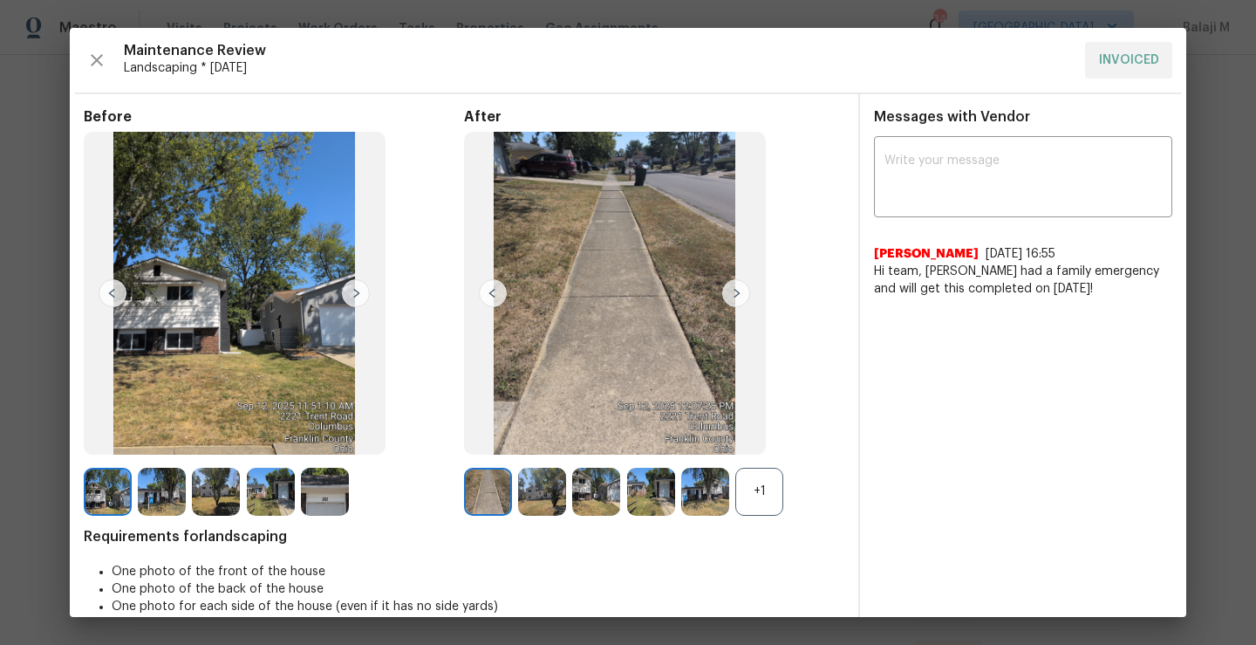
click at [755, 494] on div "+1" at bounding box center [759, 491] width 48 height 48
click at [97, 61] on icon "button" at bounding box center [96, 60] width 21 height 21
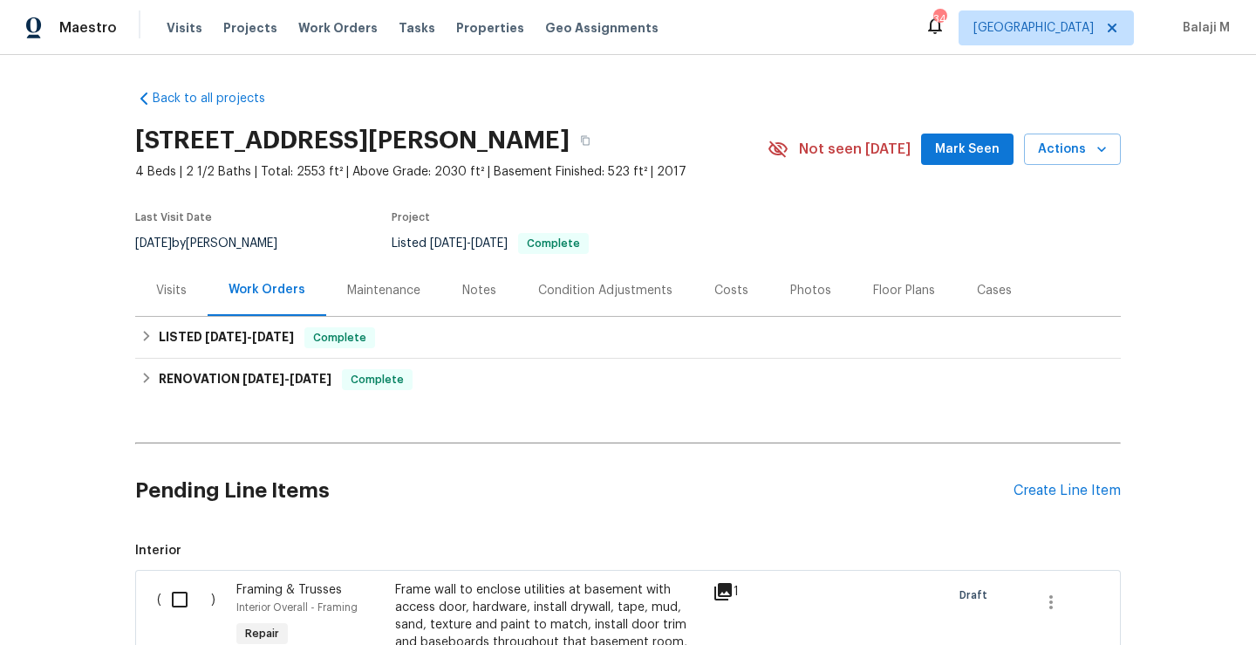
click at [368, 299] on div "Maintenance" at bounding box center [383, 289] width 115 height 51
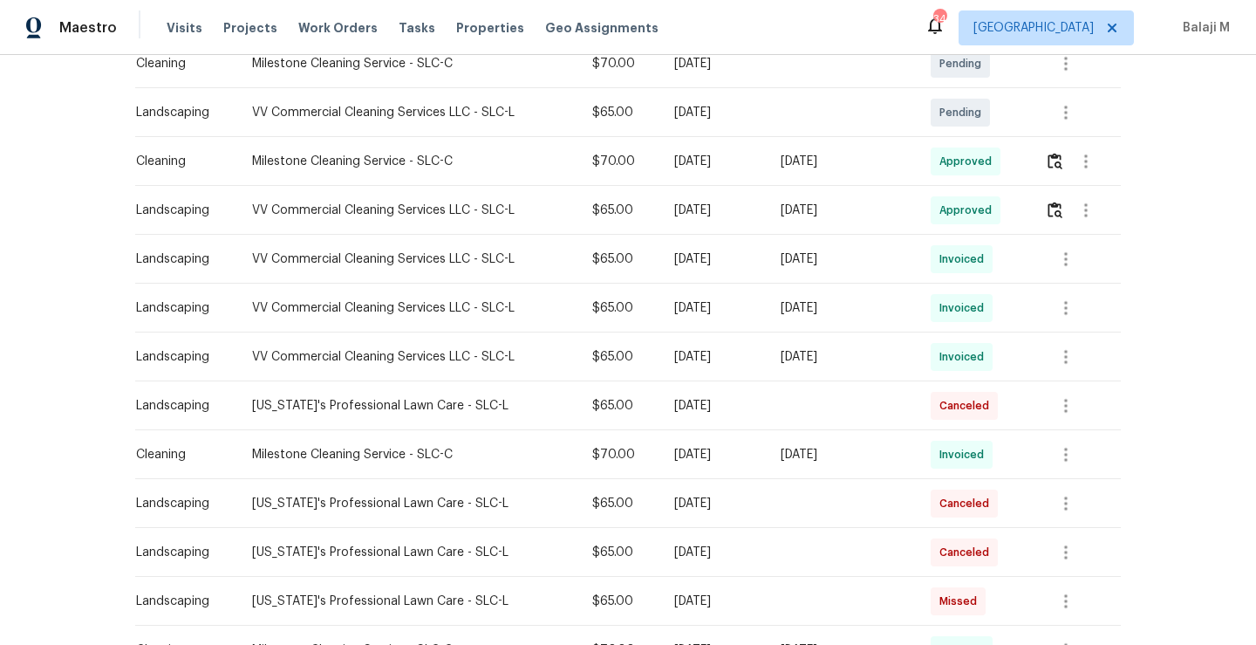
scroll to position [406, 0]
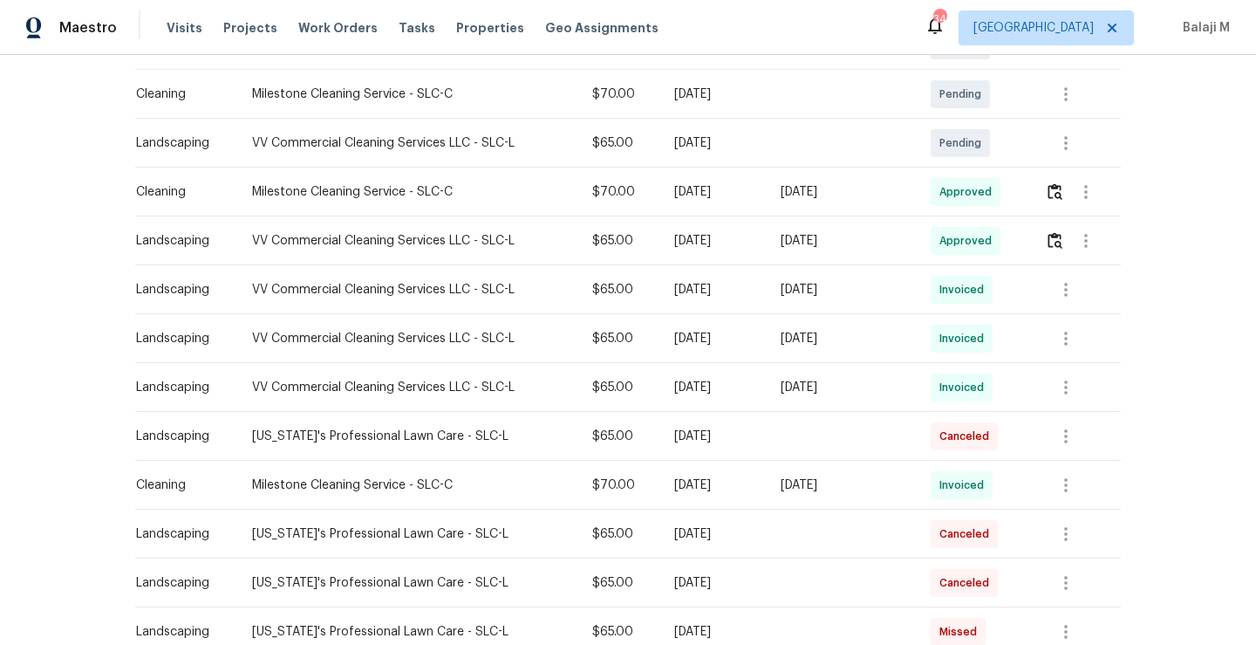
click at [805, 201] on td "[DATE]" at bounding box center [842, 191] width 150 height 49
click at [816, 199] on div "[DATE]" at bounding box center [842, 191] width 122 height 17
click at [954, 198] on span "Approved" at bounding box center [968, 191] width 59 height 17
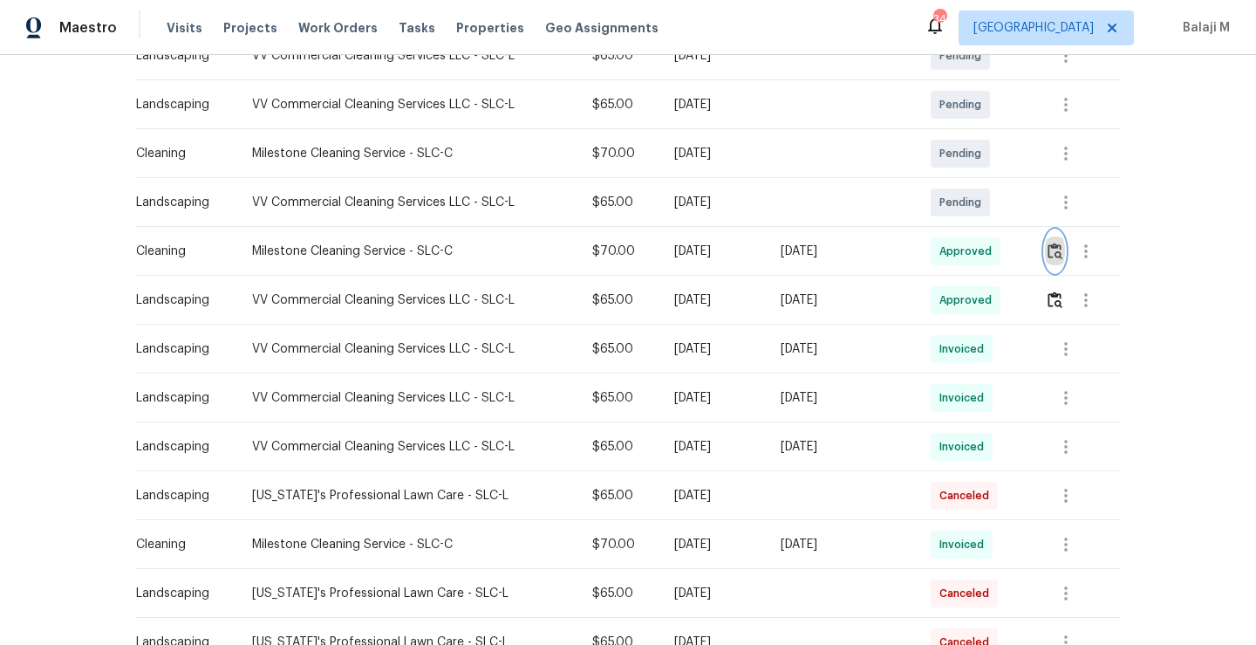
click at [1051, 256] on img "button" at bounding box center [1055, 250] width 15 height 17
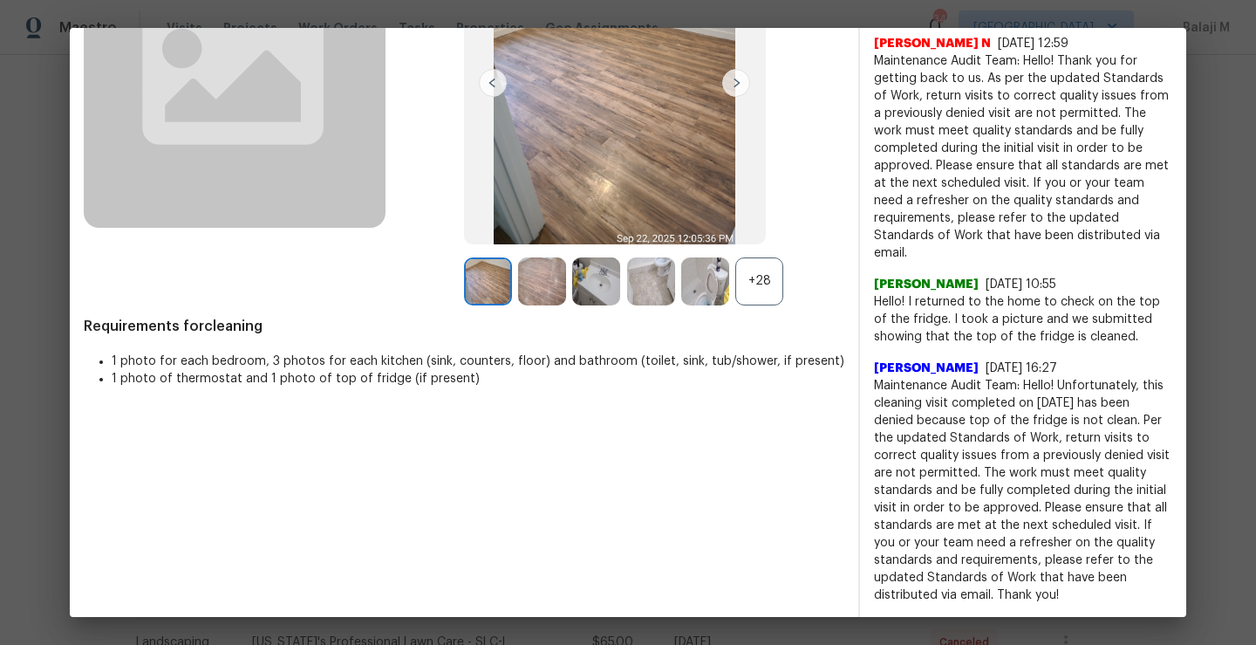
scroll to position [38, 0]
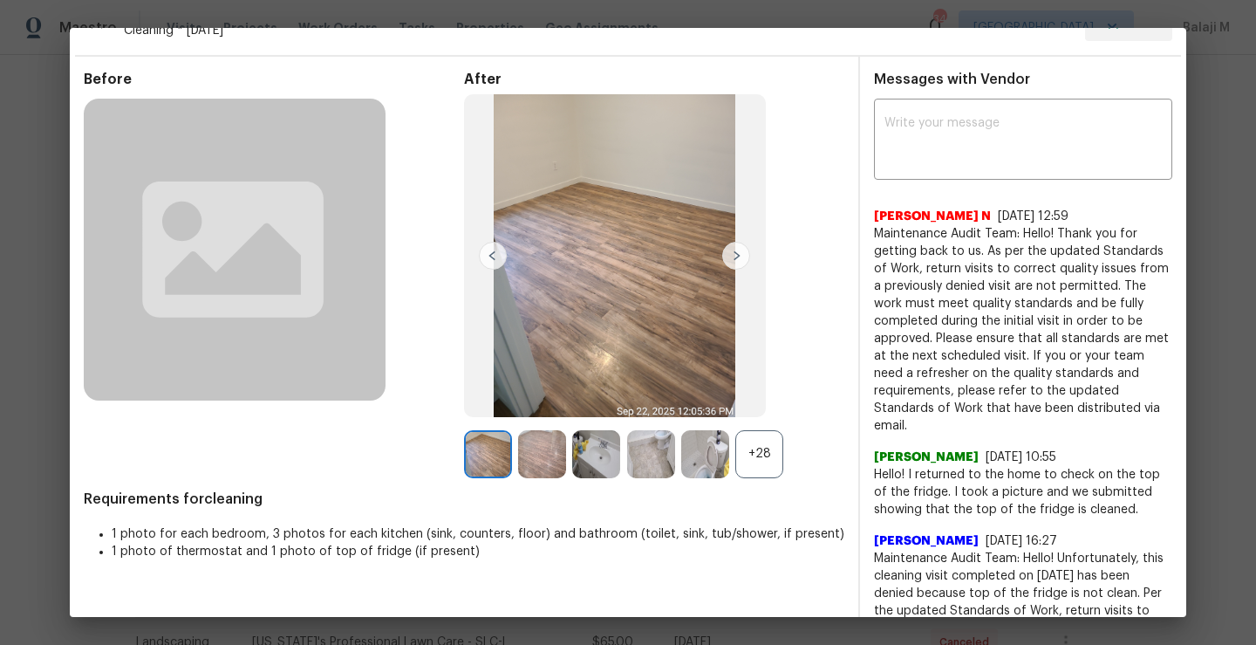
click at [756, 460] on div "+28" at bounding box center [759, 454] width 48 height 48
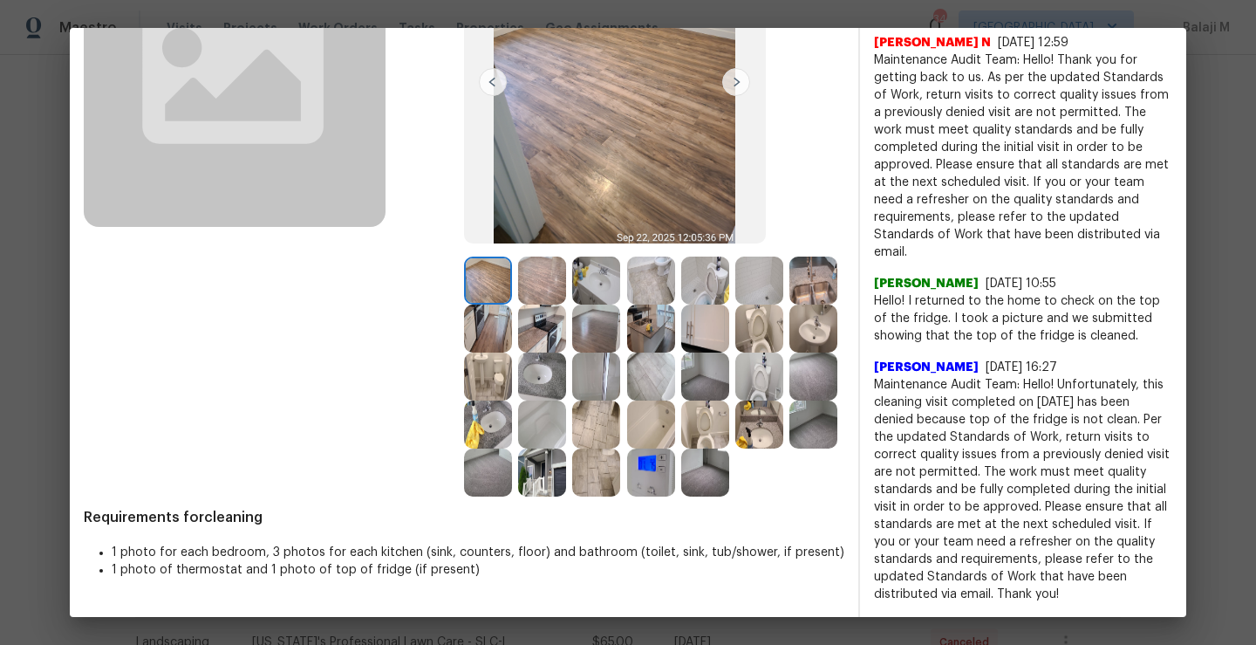
scroll to position [217, 0]
click at [481, 269] on img at bounding box center [488, 280] width 48 height 48
click at [520, 270] on img at bounding box center [542, 280] width 48 height 48
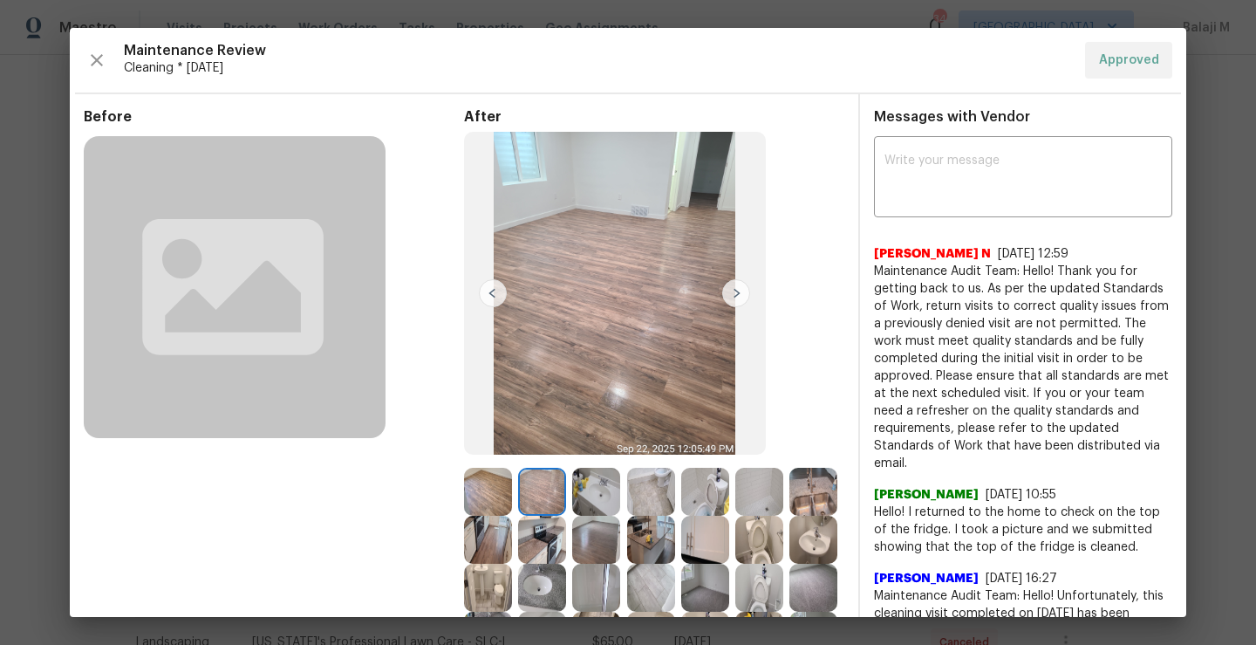
scroll to position [212, 0]
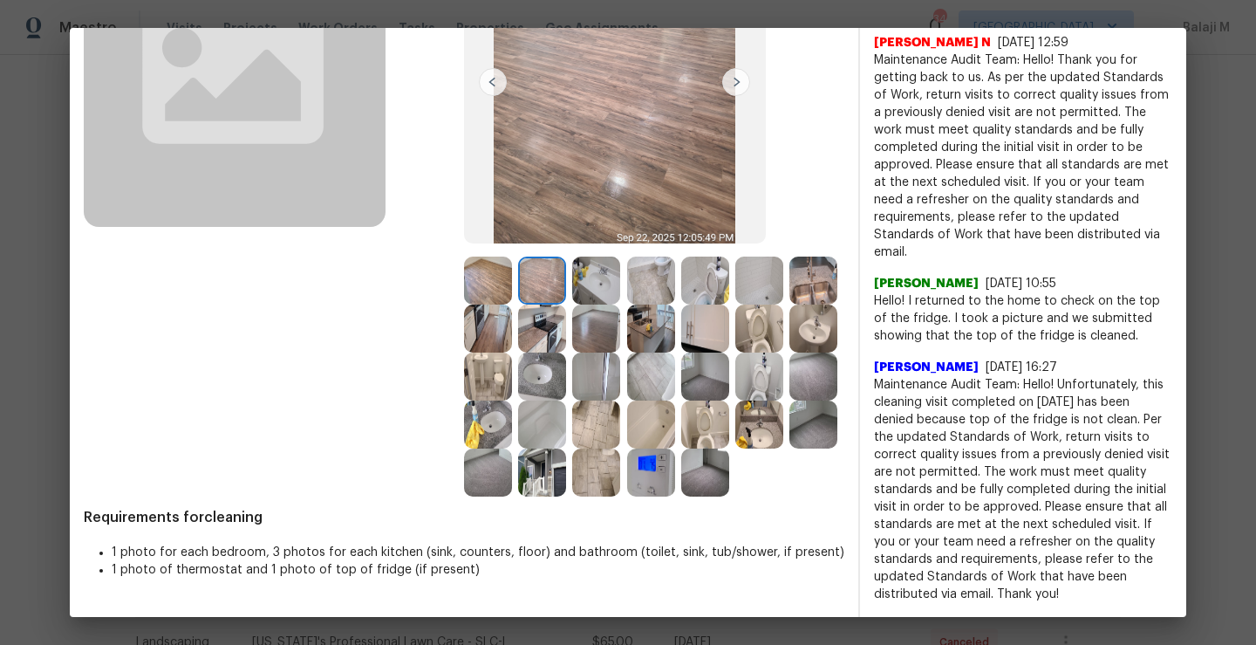
click at [544, 263] on img at bounding box center [542, 280] width 48 height 48
click at [601, 286] on img at bounding box center [596, 280] width 48 height 48
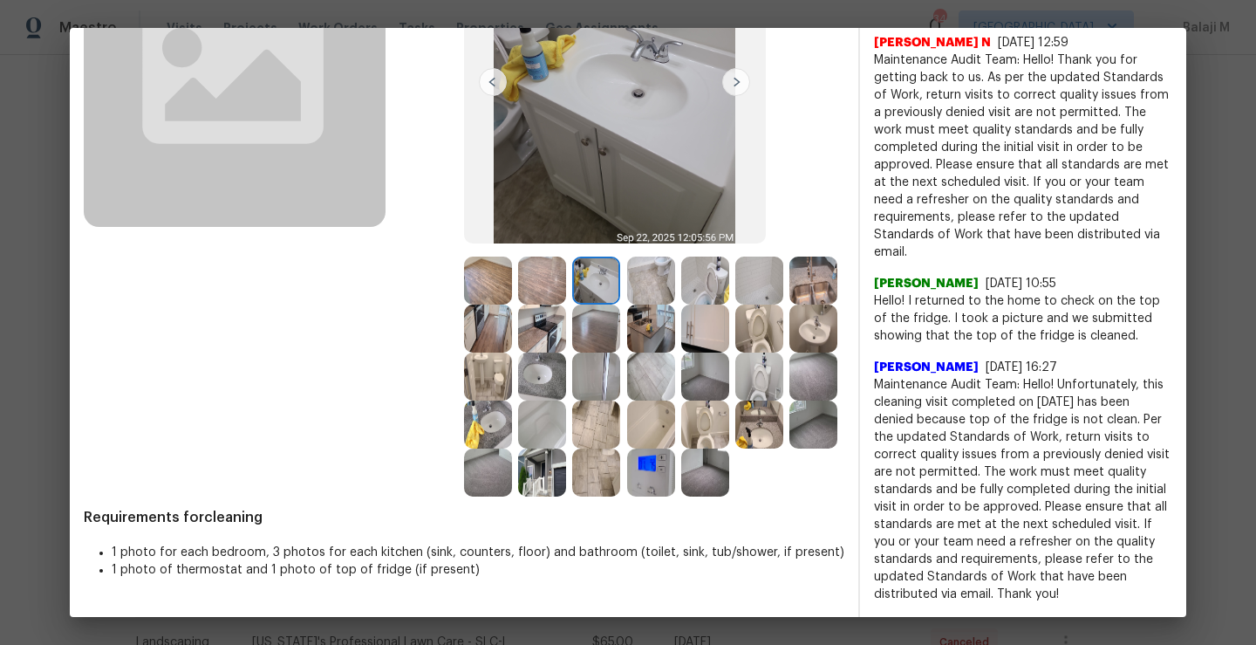
scroll to position [37, 0]
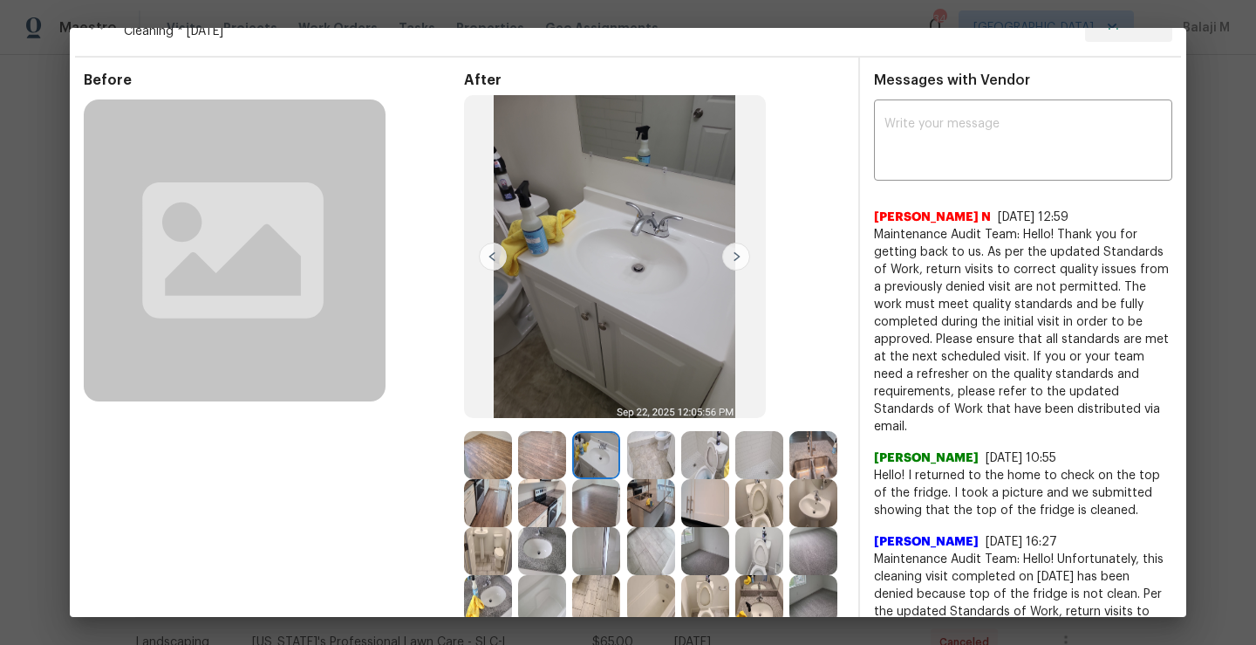
click at [549, 447] on img at bounding box center [542, 455] width 48 height 48
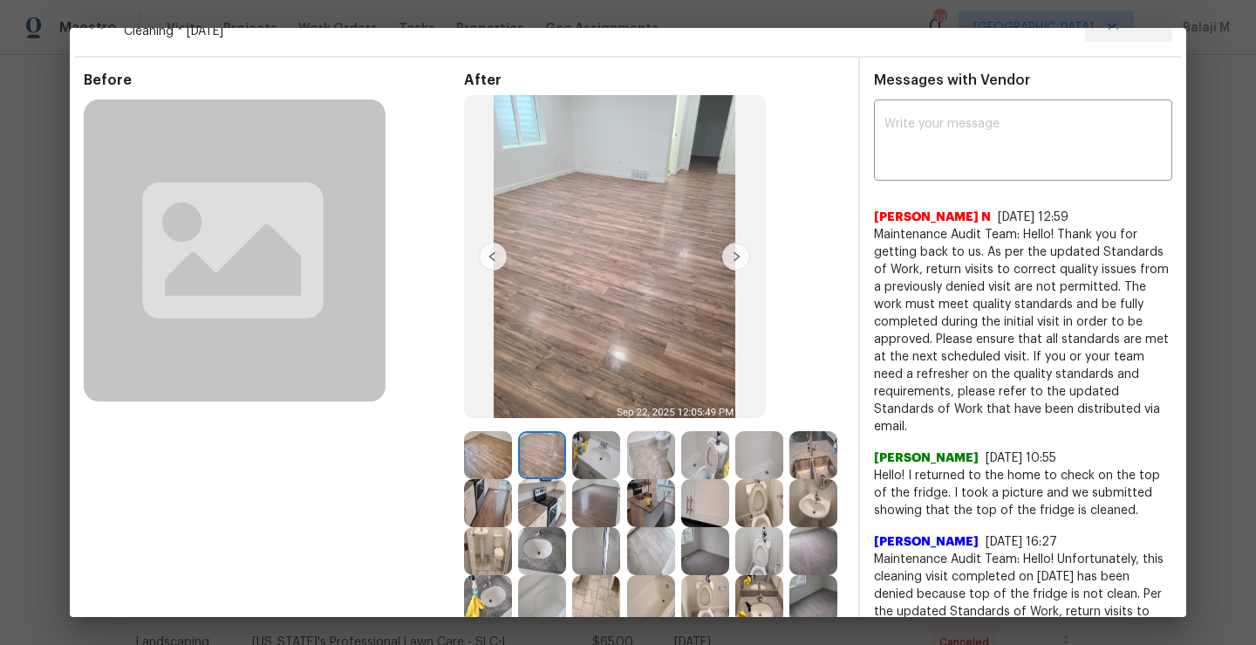
click at [592, 458] on img at bounding box center [596, 455] width 48 height 48
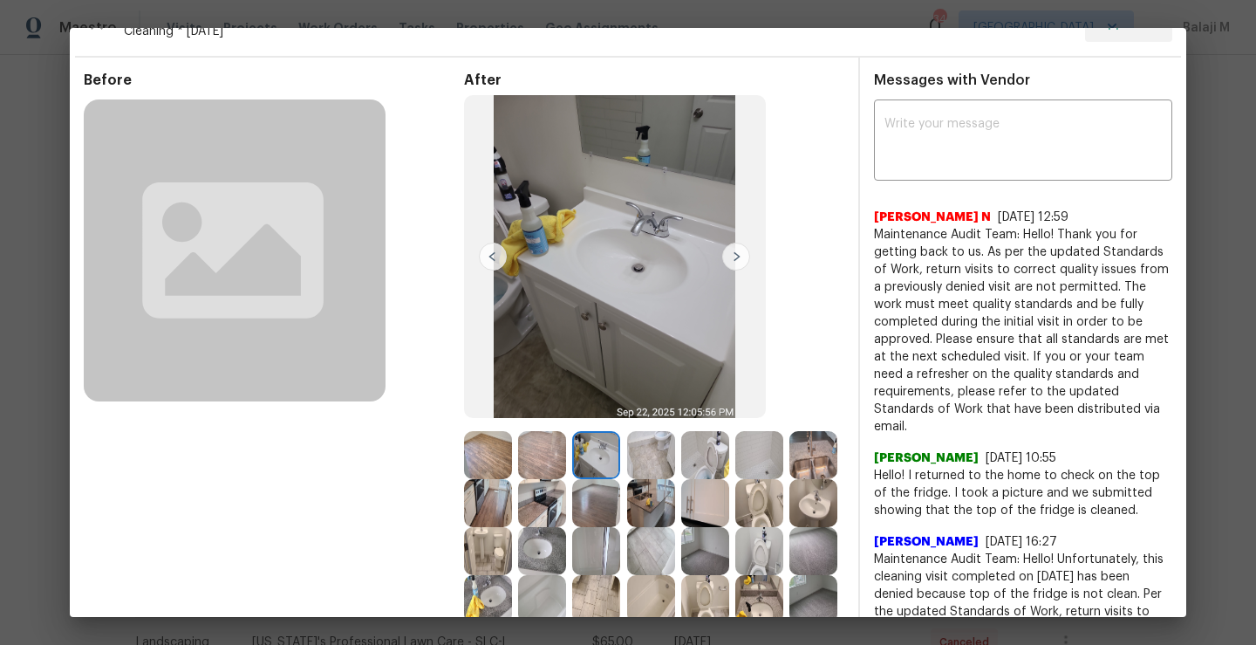
click at [659, 456] on img at bounding box center [651, 455] width 48 height 48
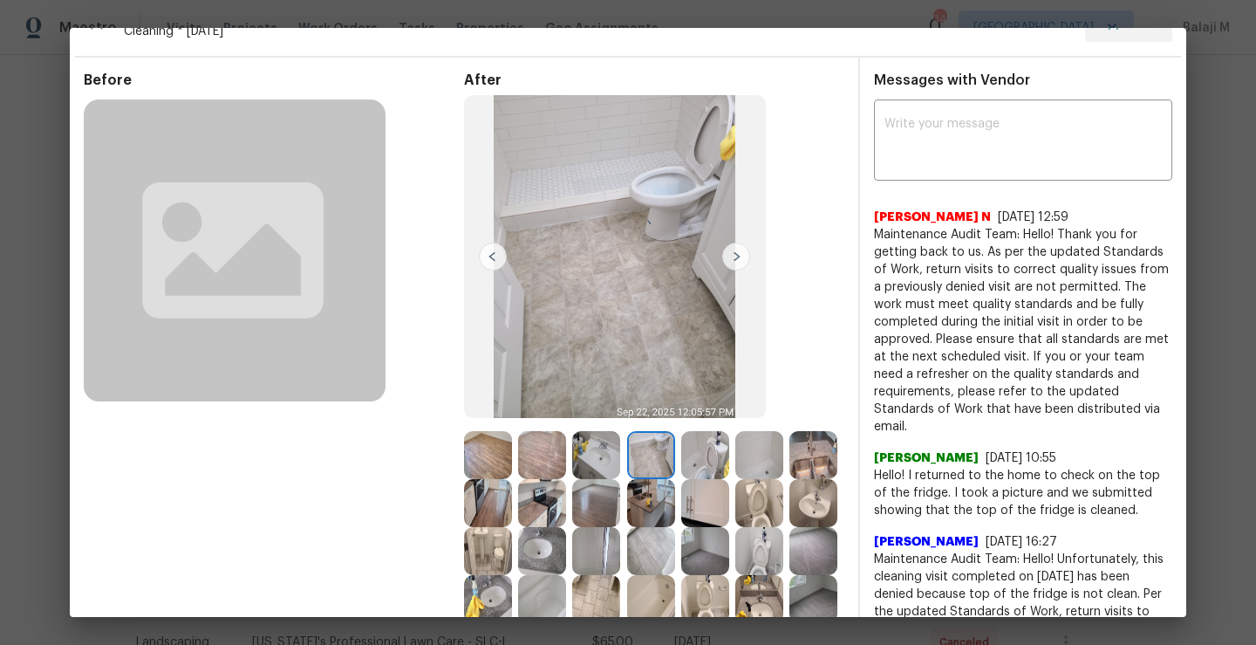
click at [687, 454] on img at bounding box center [705, 455] width 48 height 48
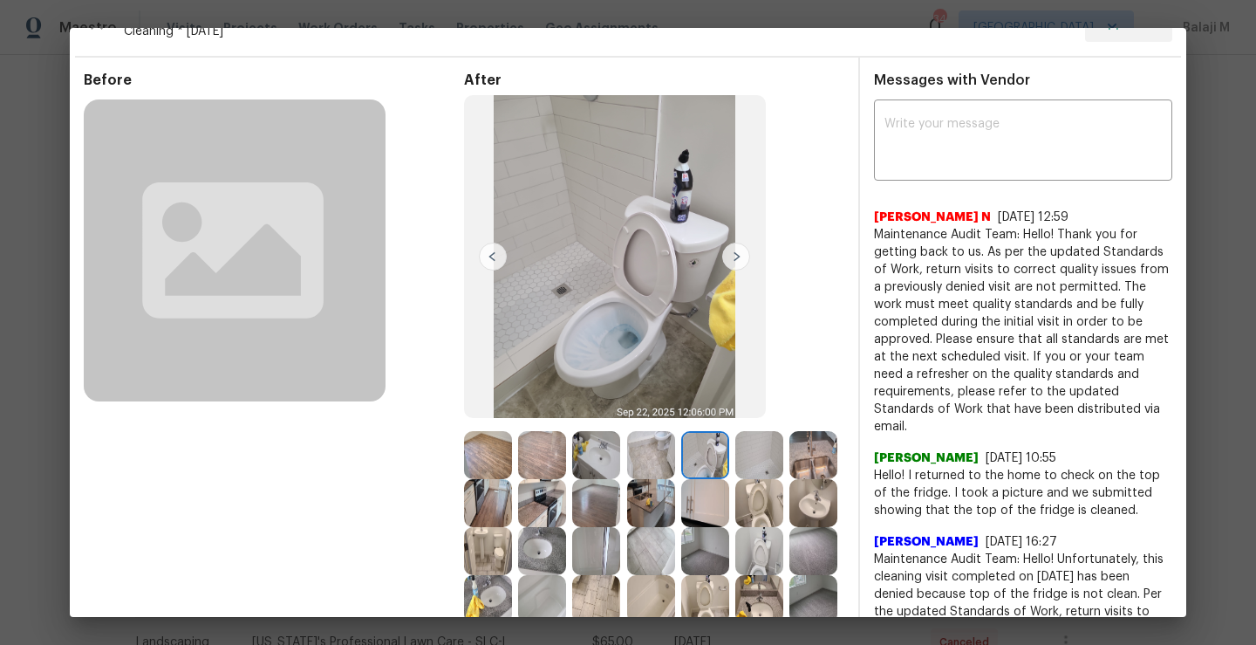
click at [684, 450] on img at bounding box center [705, 455] width 48 height 48
click at [741, 453] on img at bounding box center [759, 455] width 48 height 48
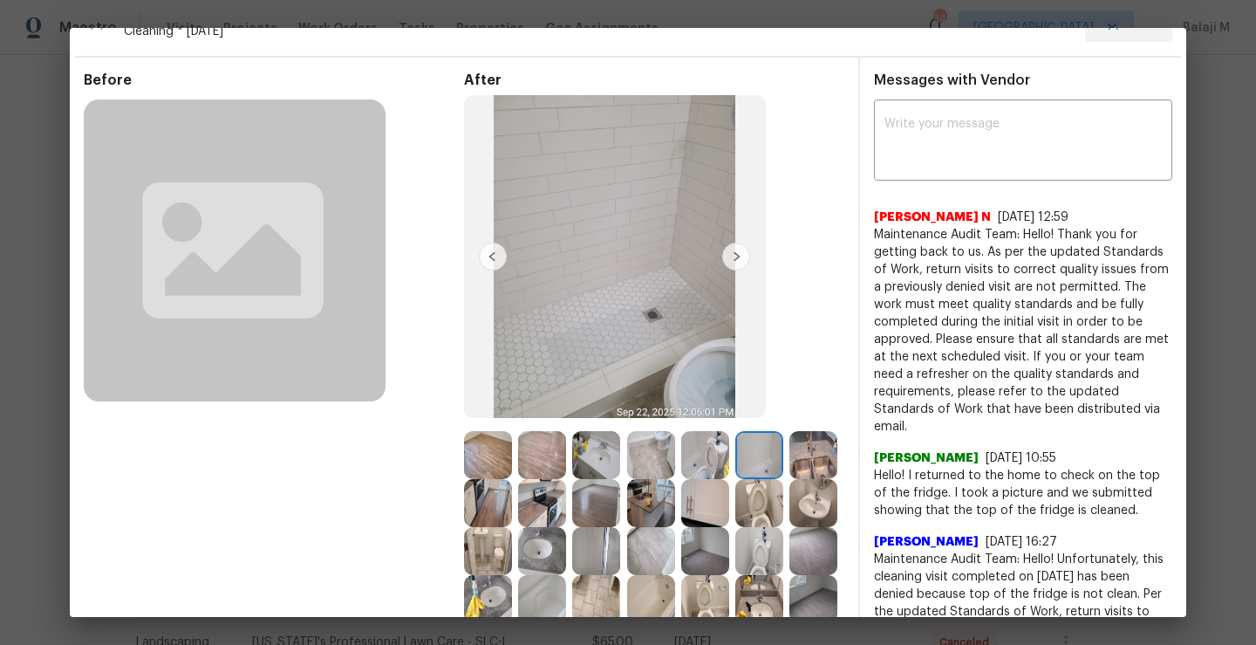
click at [789, 479] on img at bounding box center [813, 455] width 48 height 48
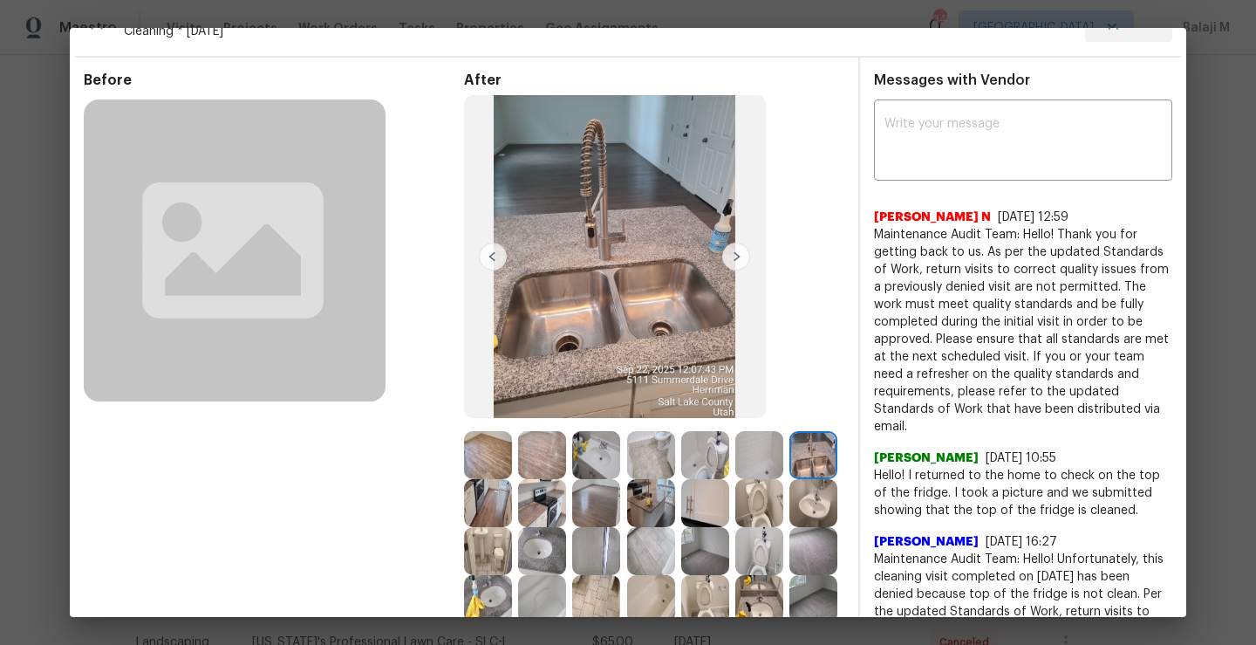
click at [789, 479] on img at bounding box center [813, 455] width 48 height 48
click at [512, 507] on img at bounding box center [488, 503] width 48 height 48
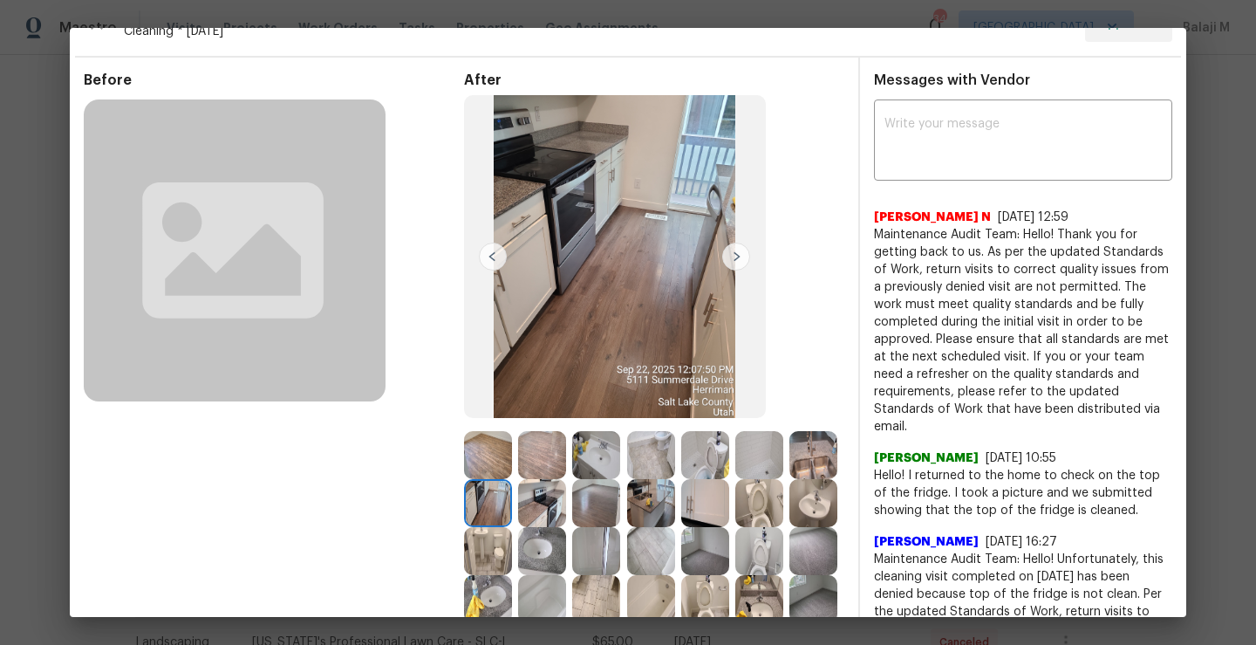
click at [566, 500] on img at bounding box center [542, 503] width 48 height 48
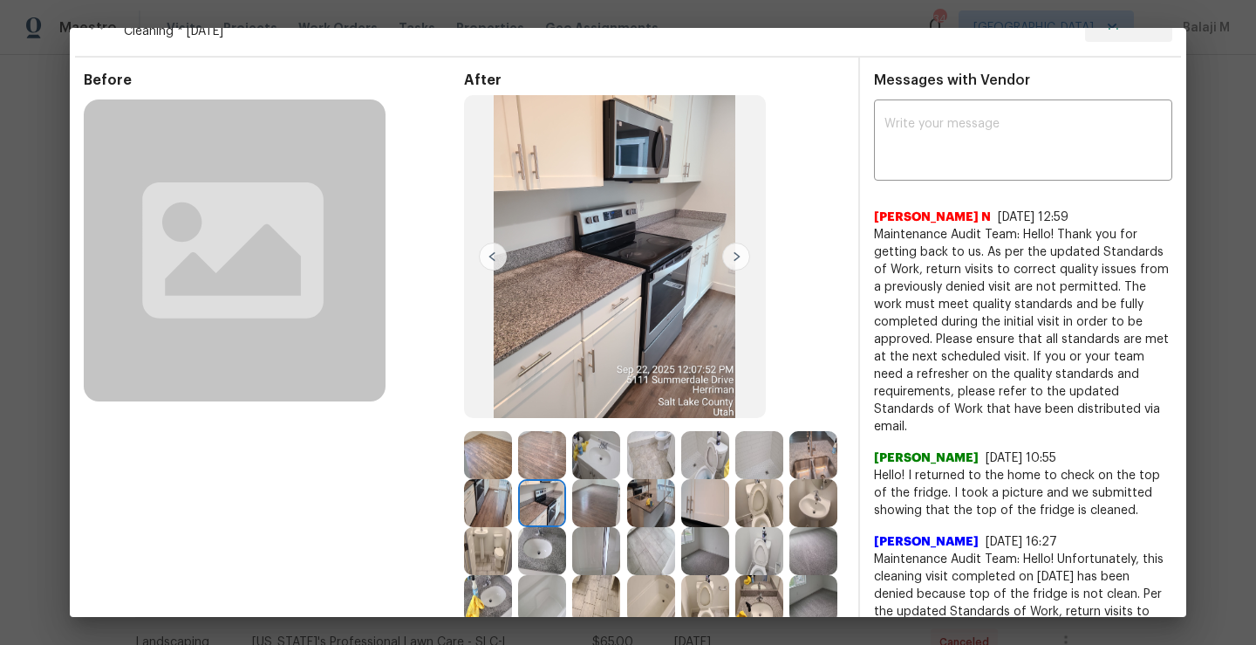
click at [675, 501] on img at bounding box center [651, 503] width 48 height 48
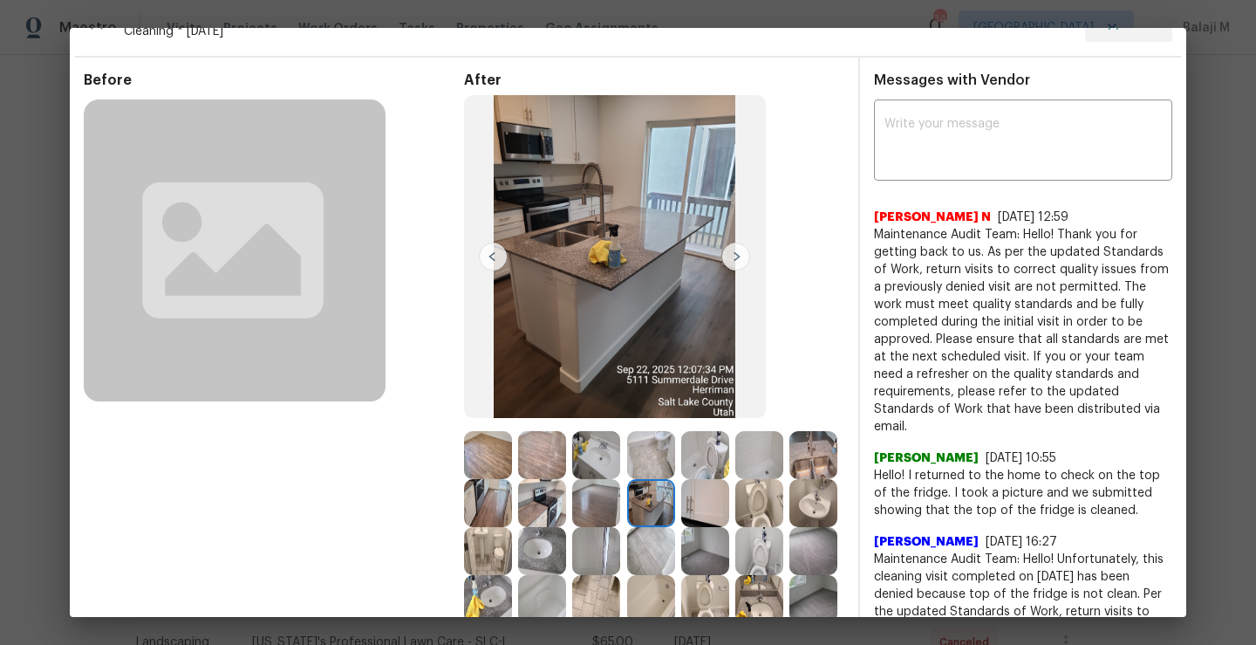
click at [620, 516] on img at bounding box center [596, 503] width 48 height 48
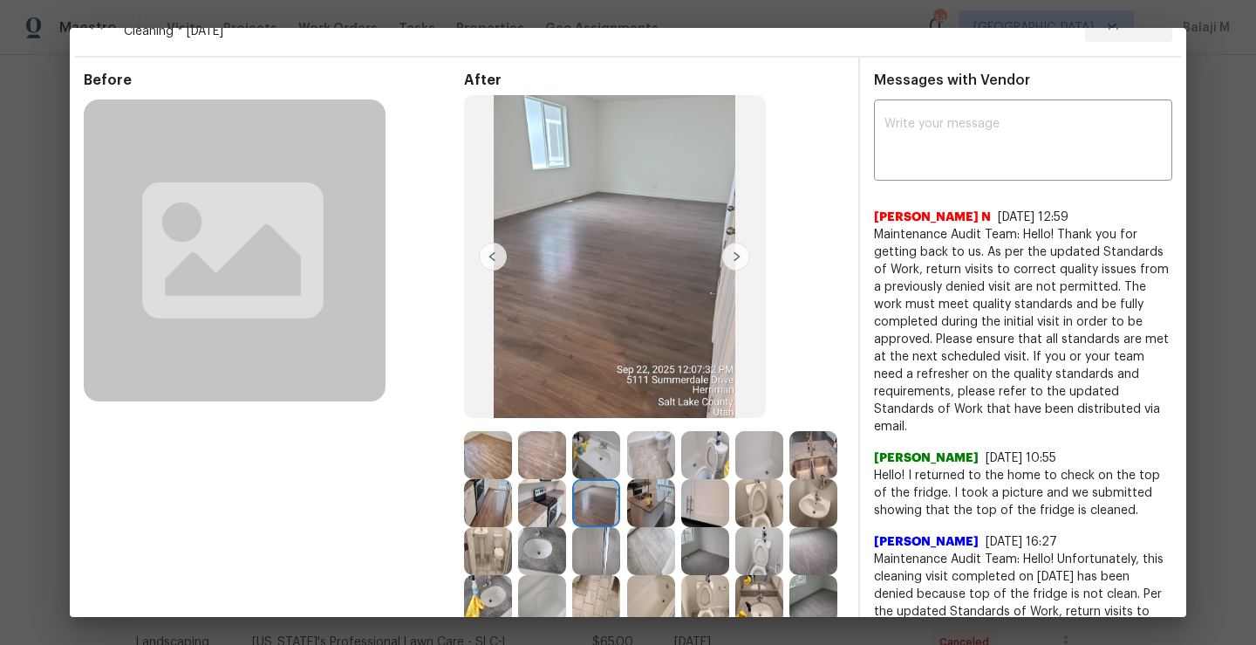
click at [675, 502] on img at bounding box center [651, 503] width 48 height 48
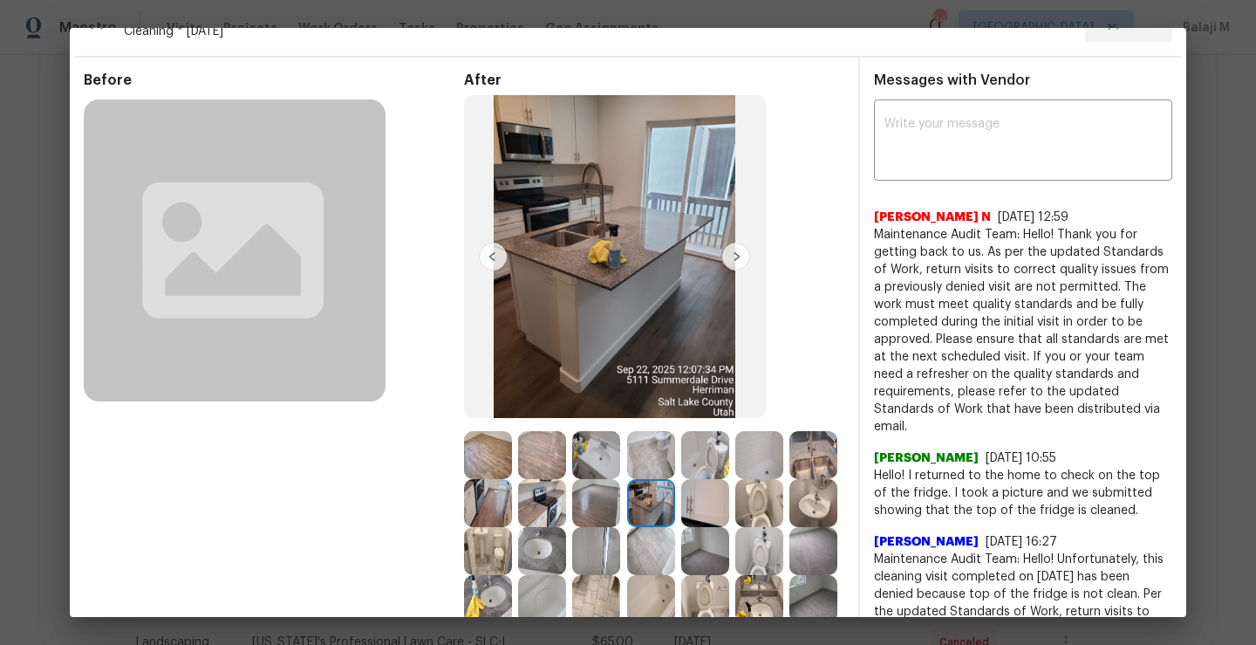
click at [729, 500] on img at bounding box center [705, 503] width 48 height 48
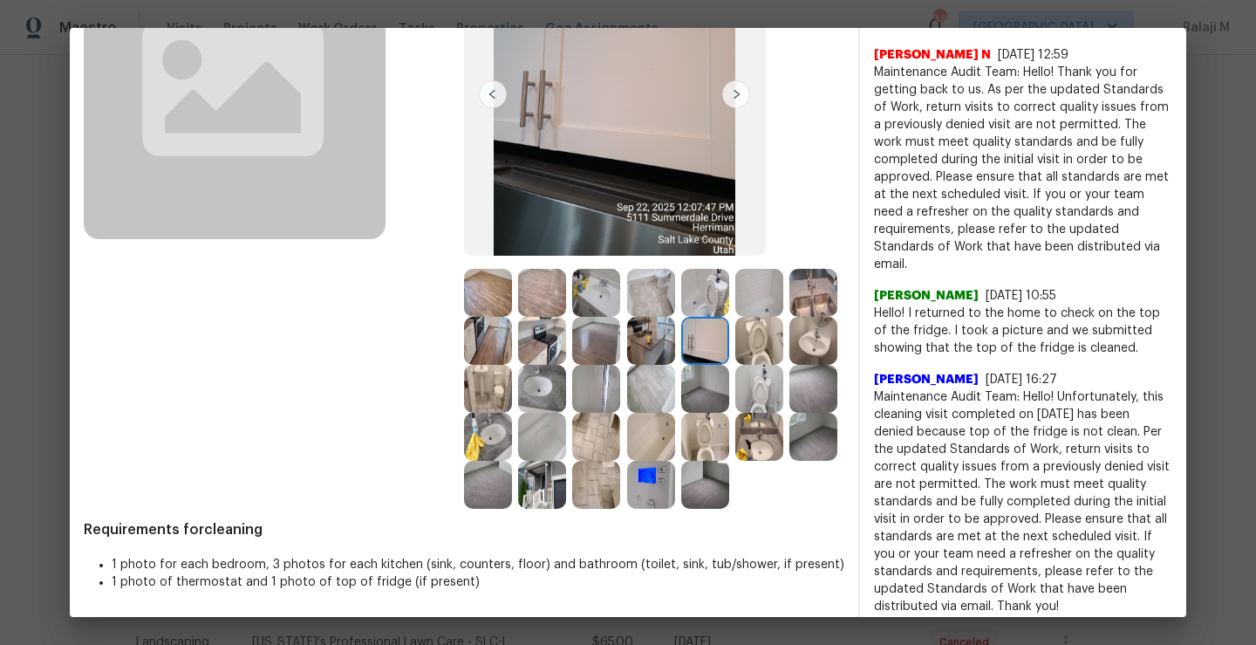
scroll to position [158, 0]
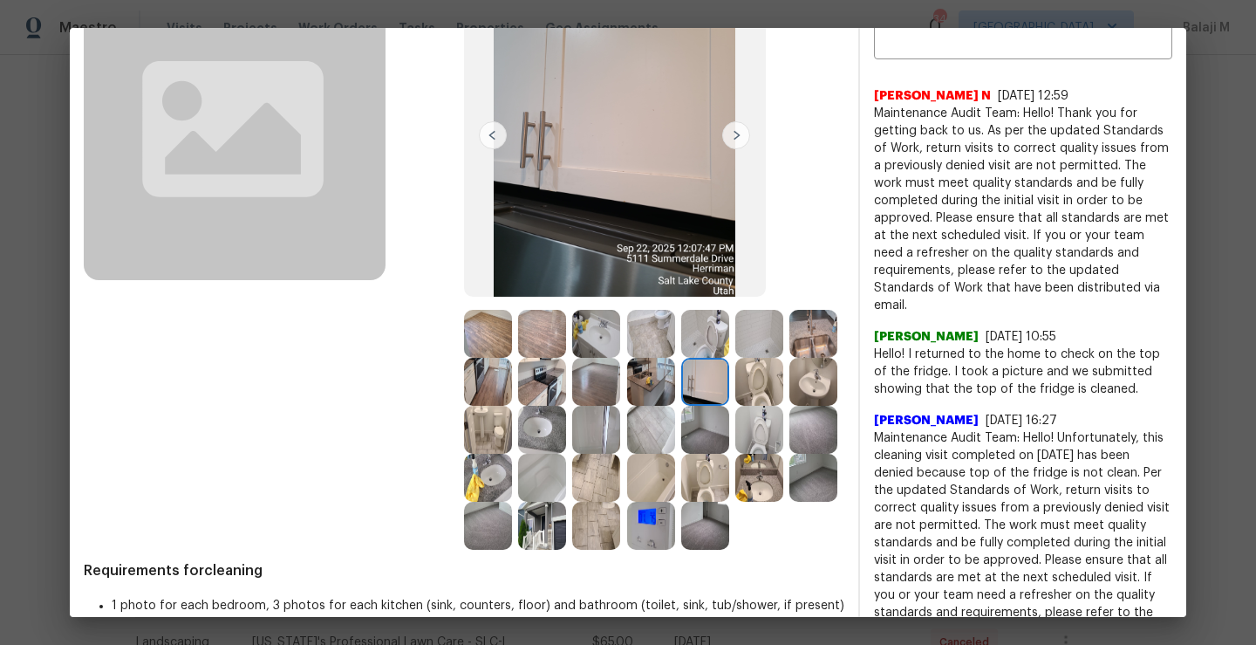
click at [735, 406] on img at bounding box center [759, 382] width 48 height 48
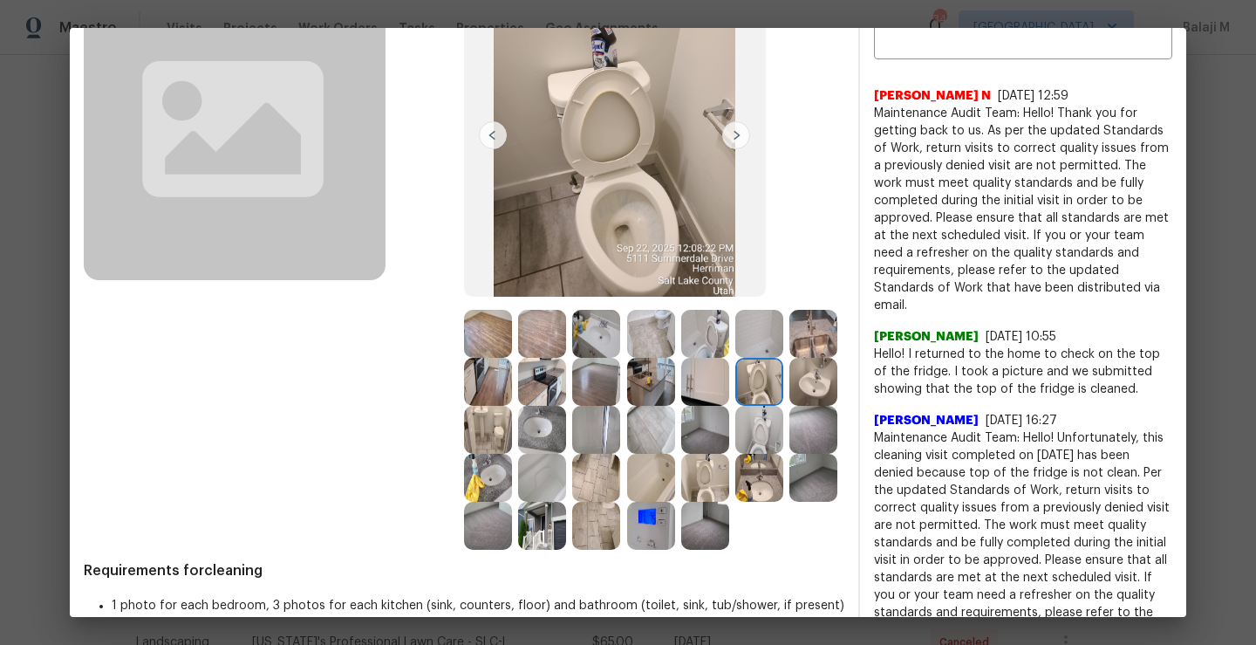
scroll to position [131, 0]
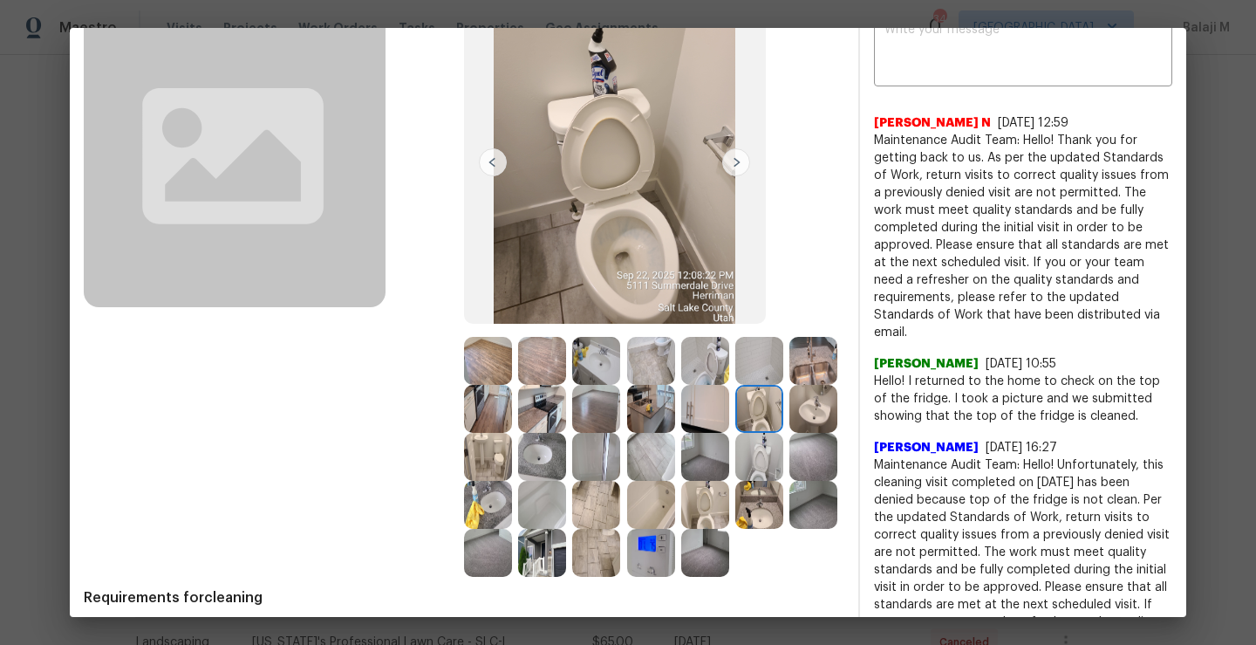
click at [789, 433] on img at bounding box center [813, 409] width 48 height 48
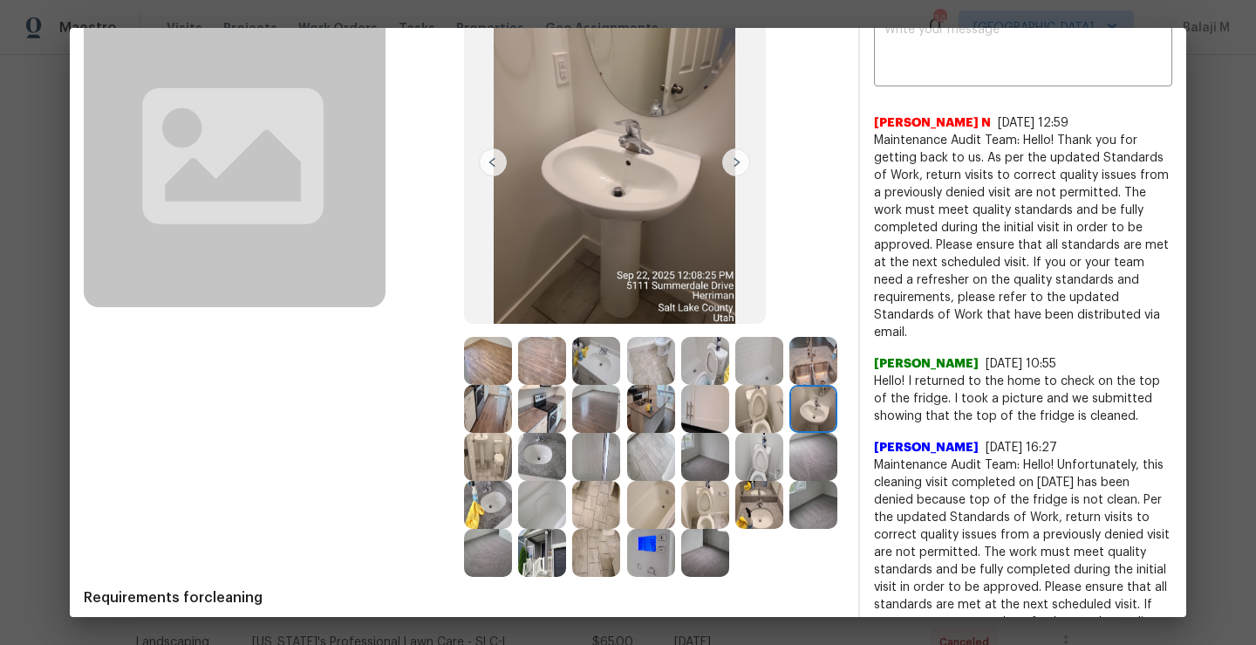
click at [512, 461] on img at bounding box center [488, 457] width 48 height 48
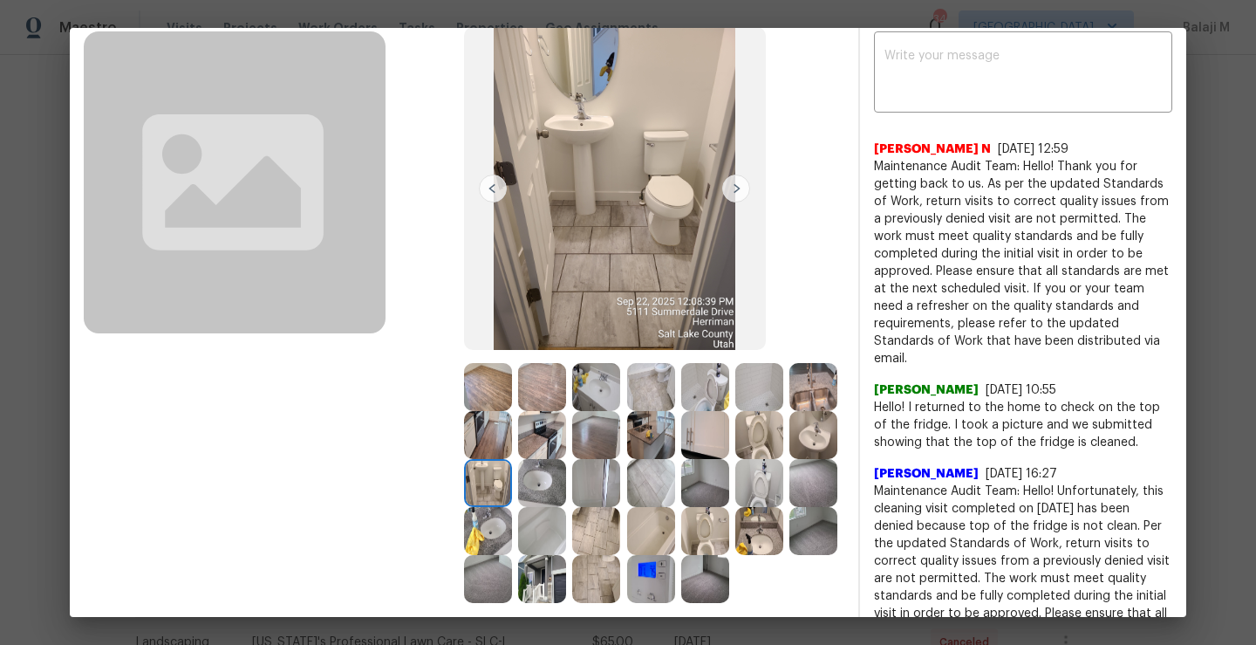
scroll to position [114, 0]
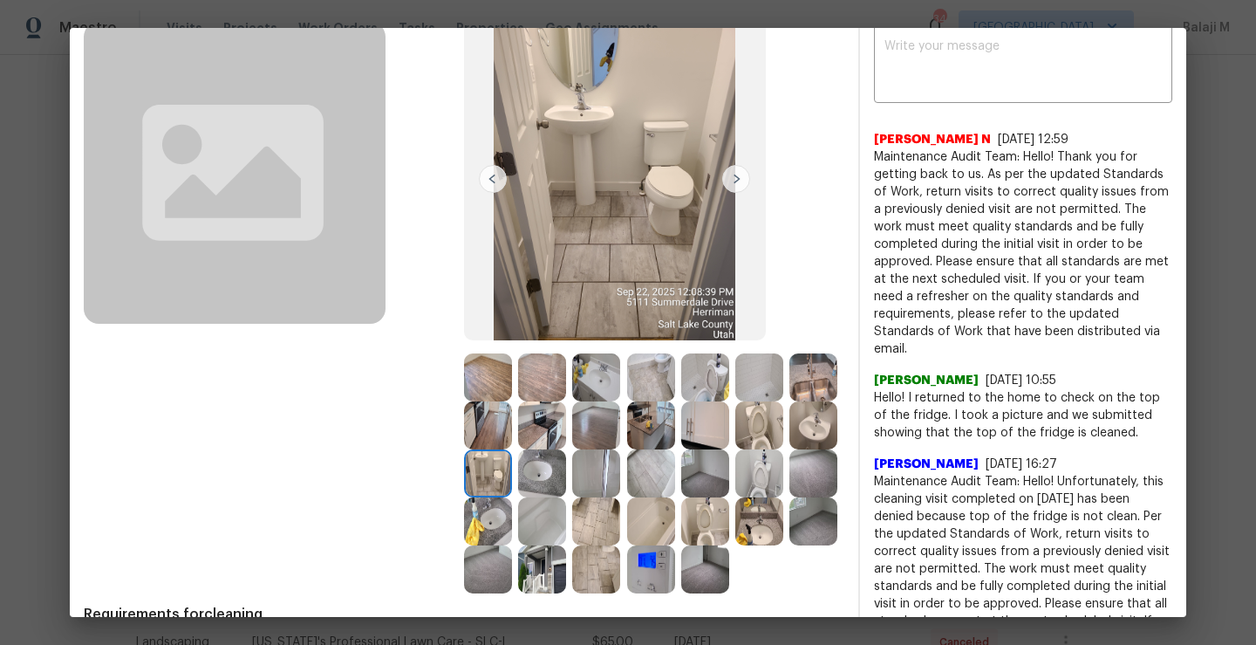
click at [566, 473] on img at bounding box center [542, 473] width 48 height 48
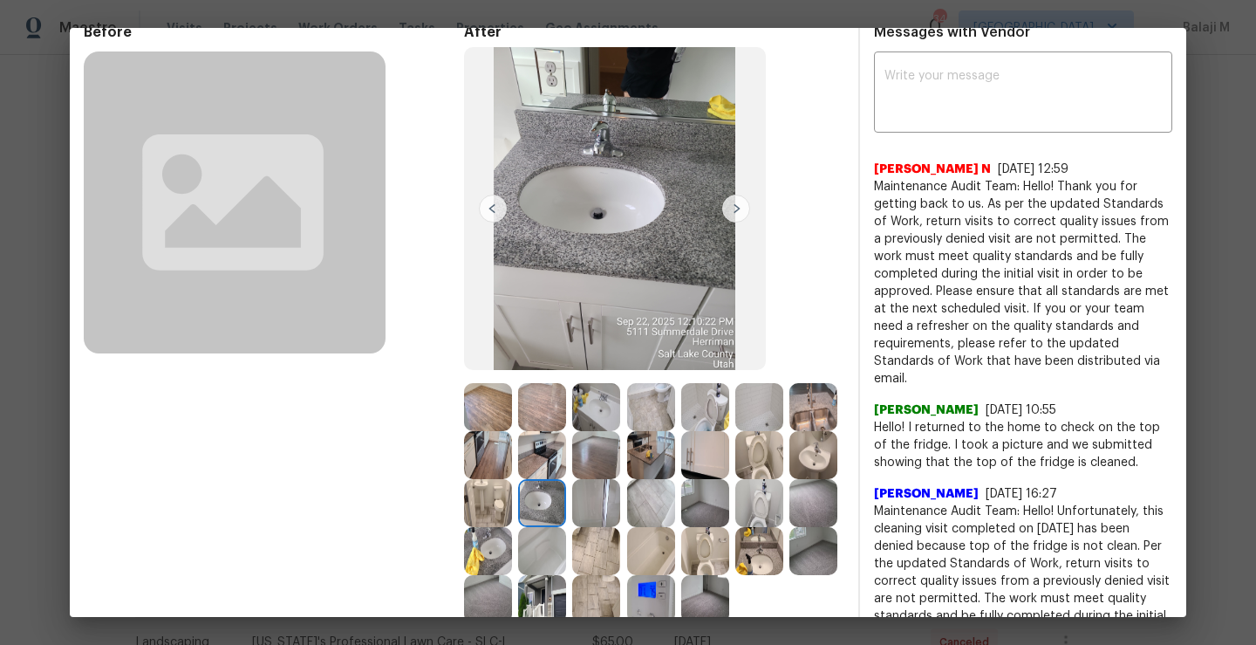
scroll to position [87, 0]
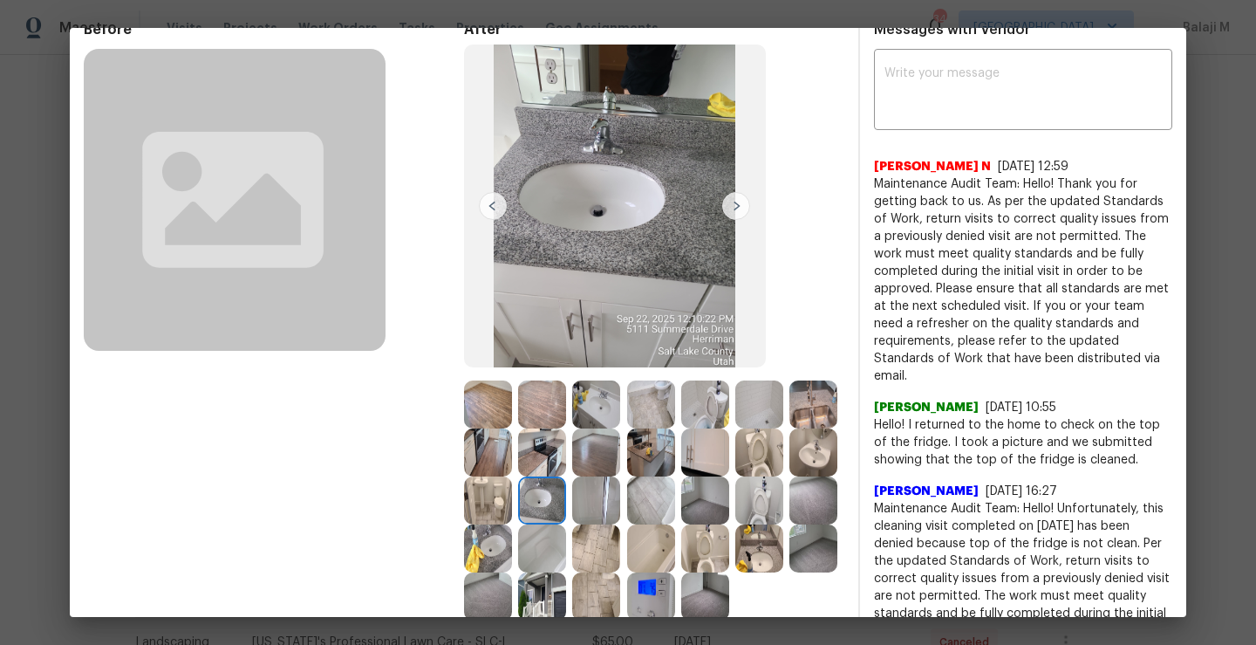
click at [620, 493] on img at bounding box center [596, 500] width 48 height 48
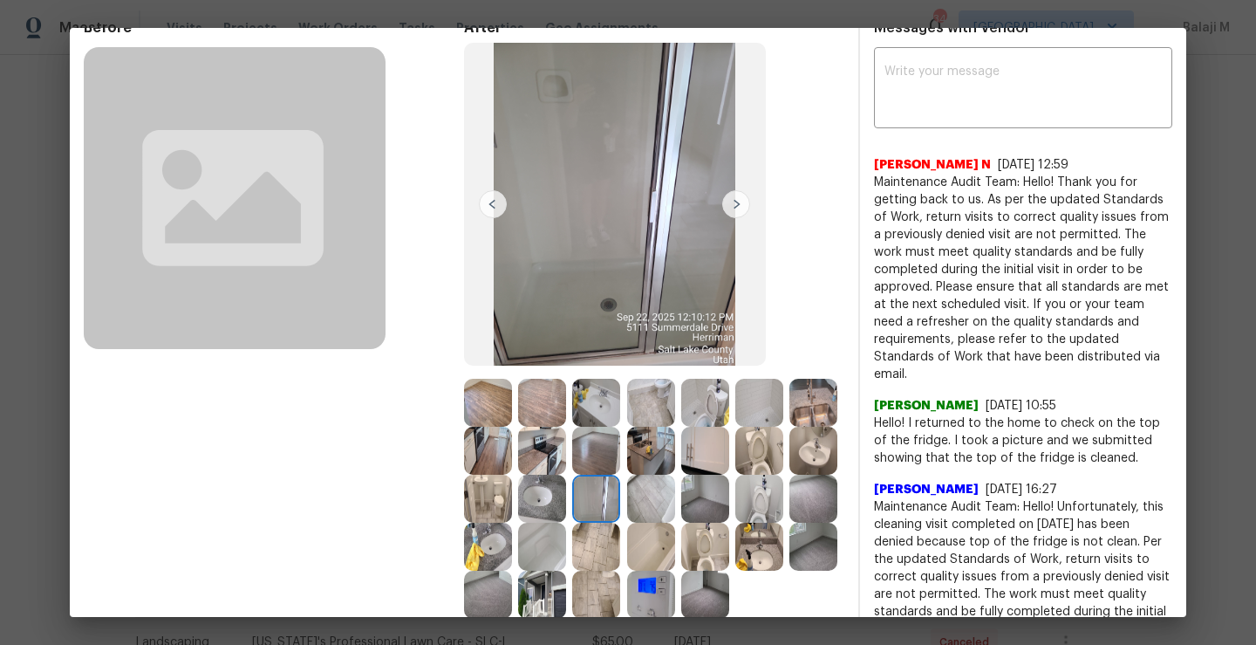
scroll to position [130, 0]
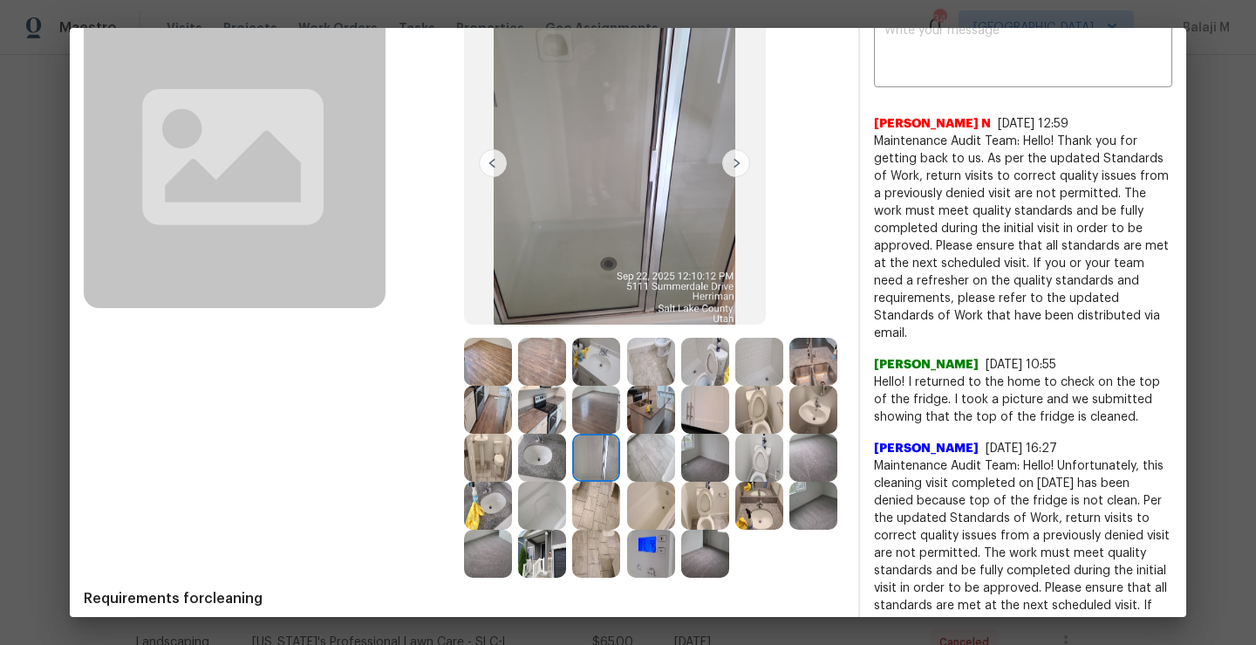
click at [675, 460] on img at bounding box center [651, 457] width 48 height 48
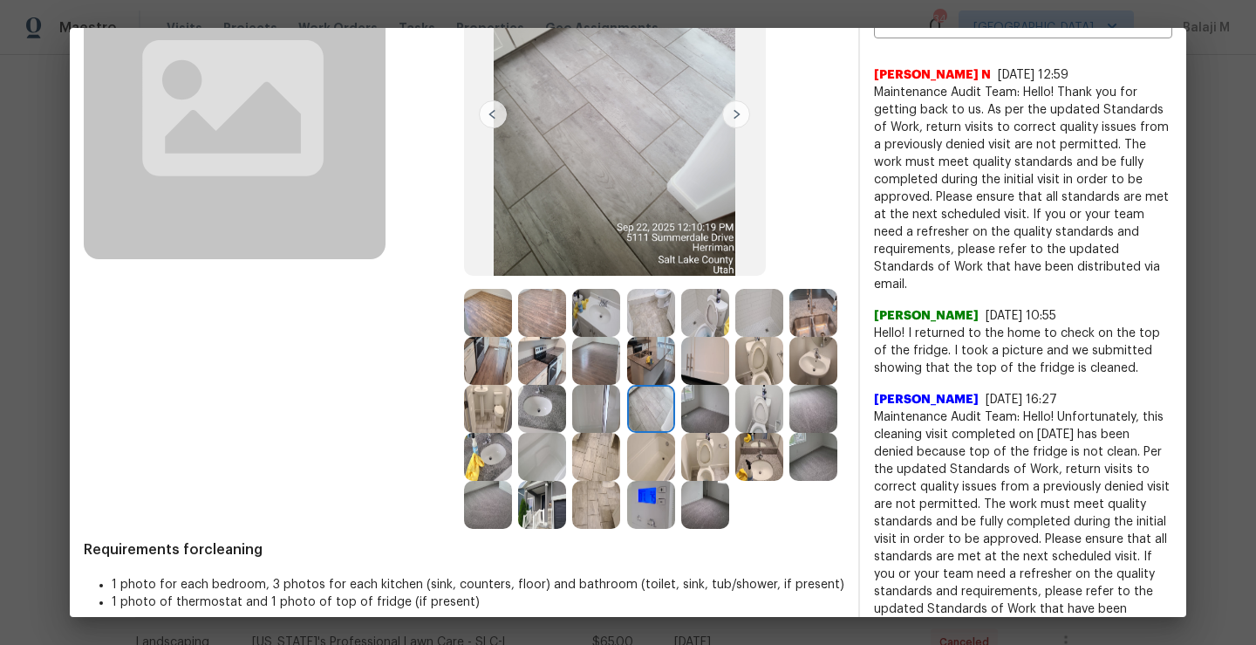
scroll to position [194, 0]
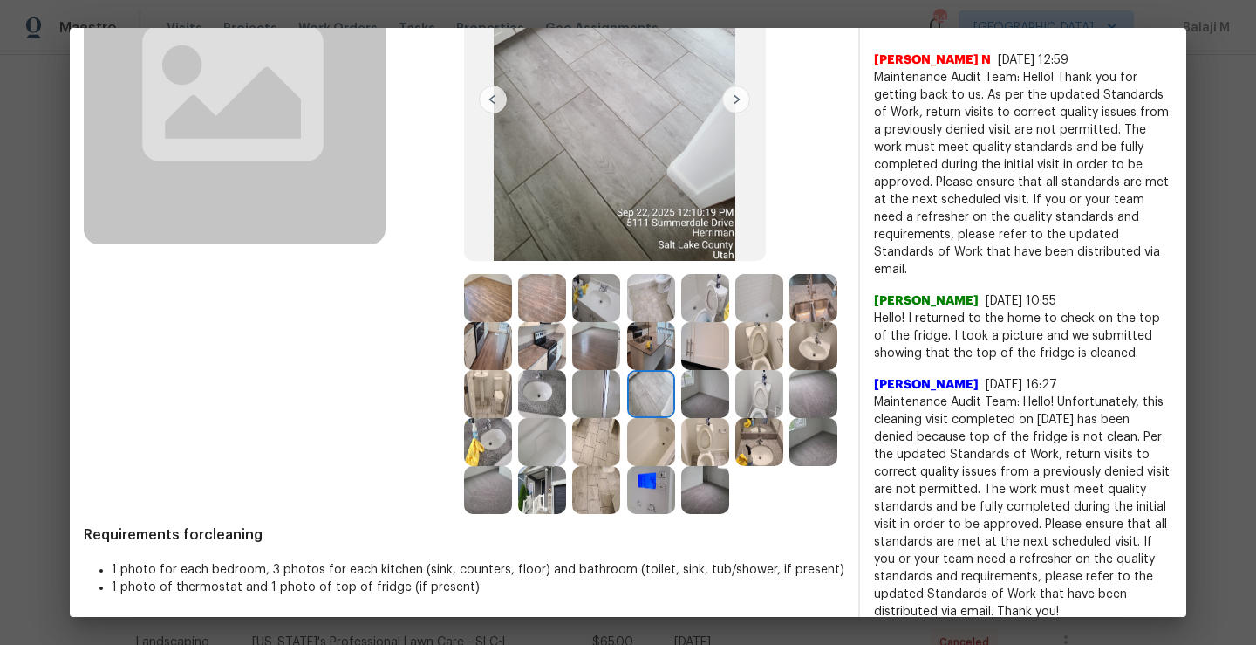
click at [681, 418] on img at bounding box center [705, 394] width 48 height 48
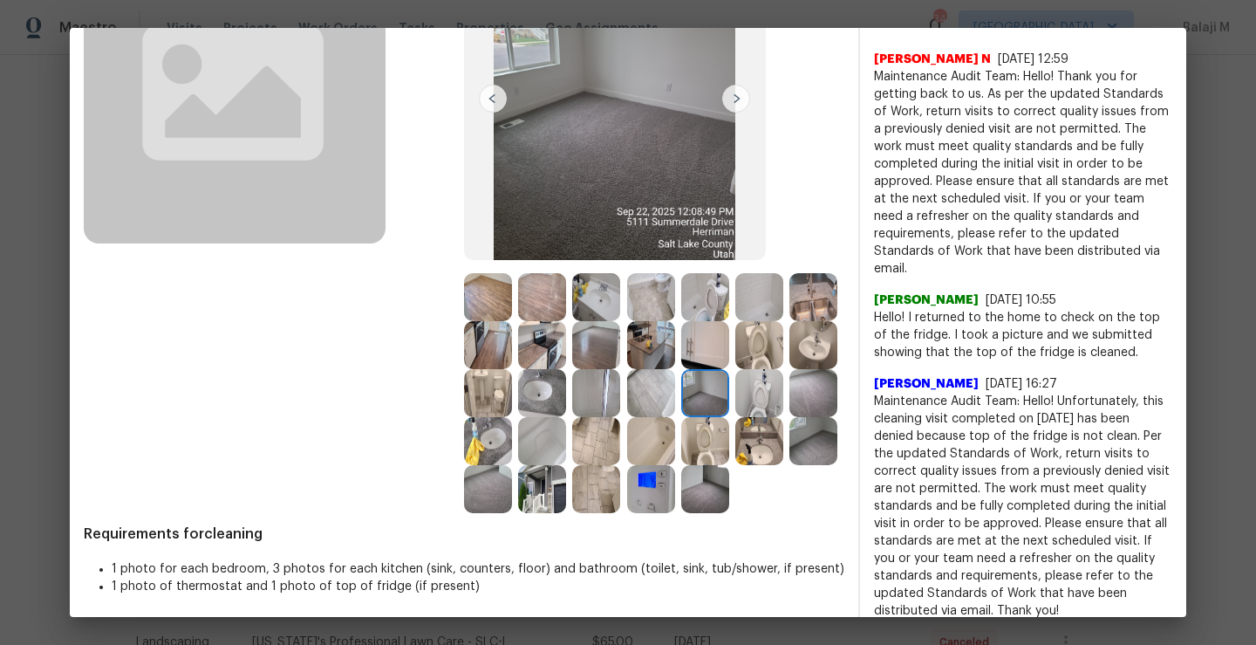
scroll to position [168, 0]
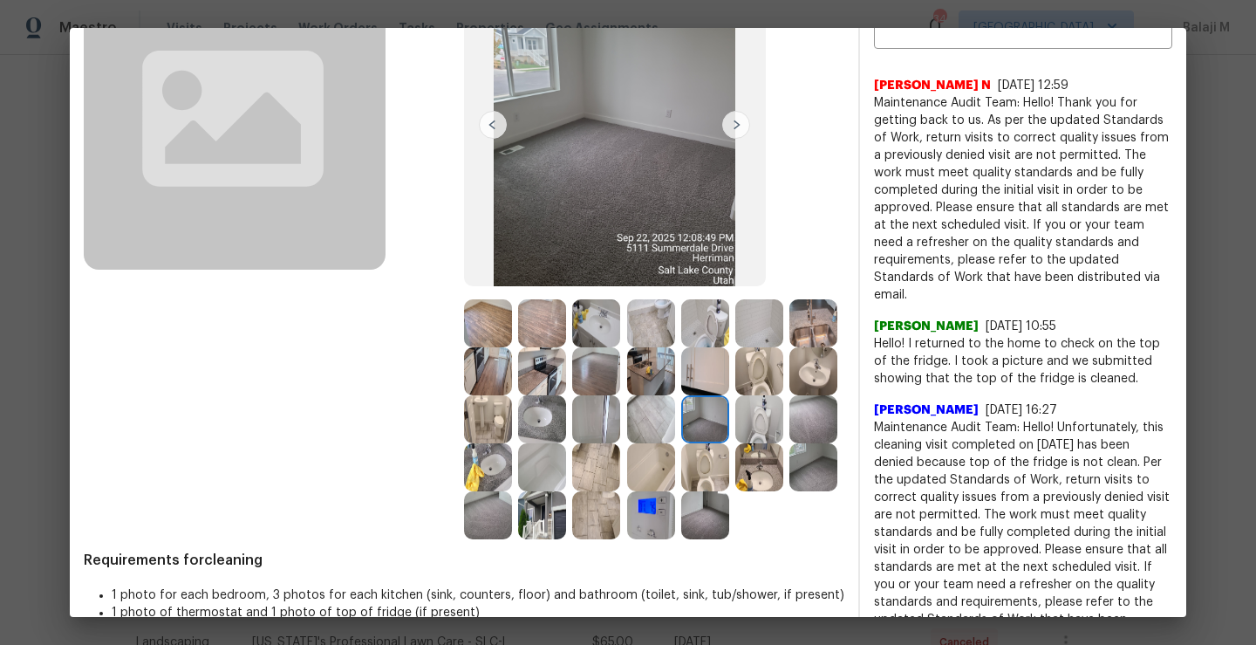
click at [735, 443] on img at bounding box center [759, 419] width 48 height 48
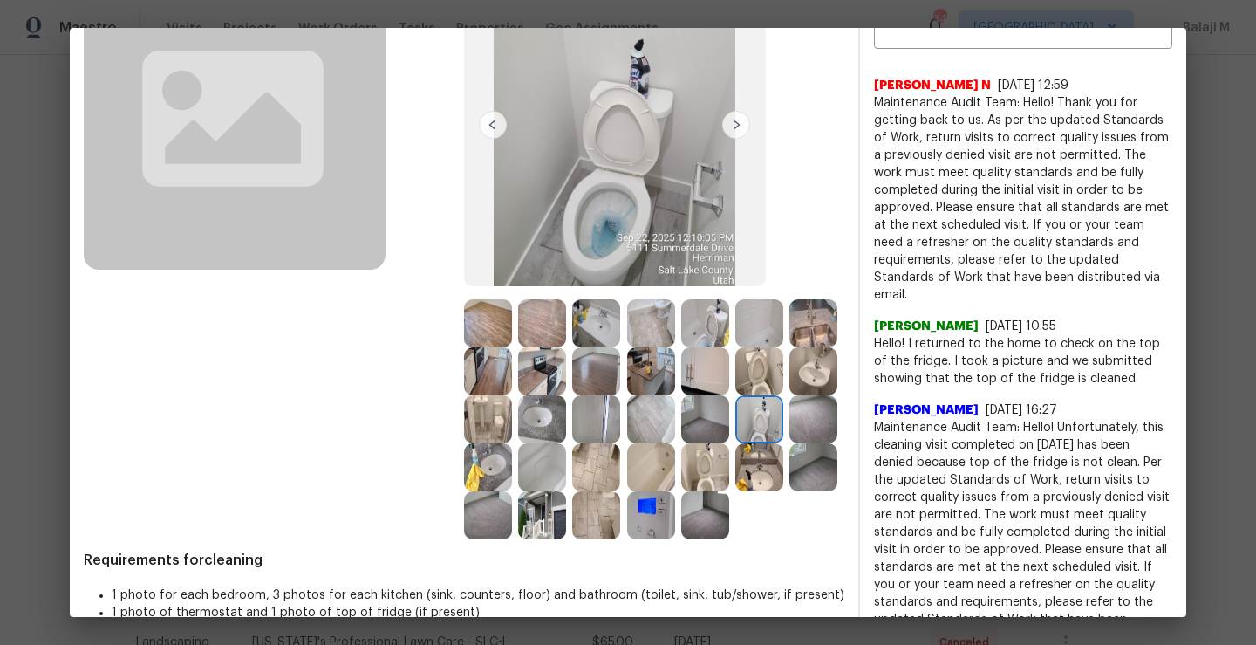
click at [789, 443] on img at bounding box center [813, 419] width 48 height 48
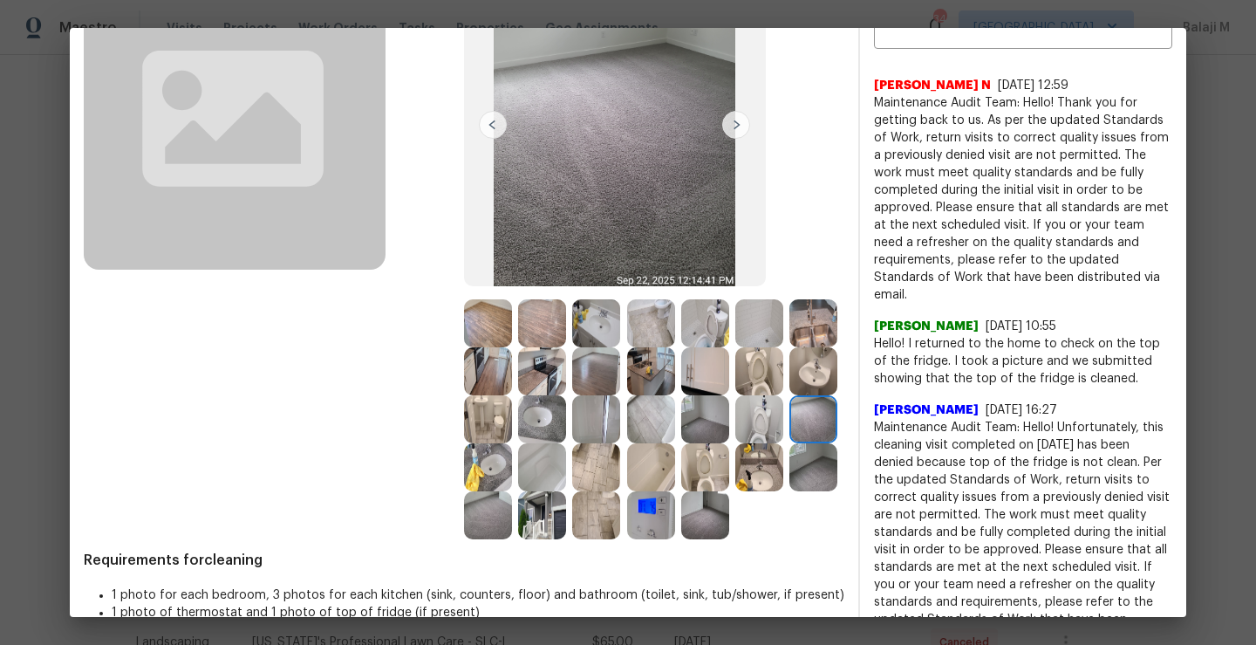
click at [512, 477] on img at bounding box center [488, 467] width 48 height 48
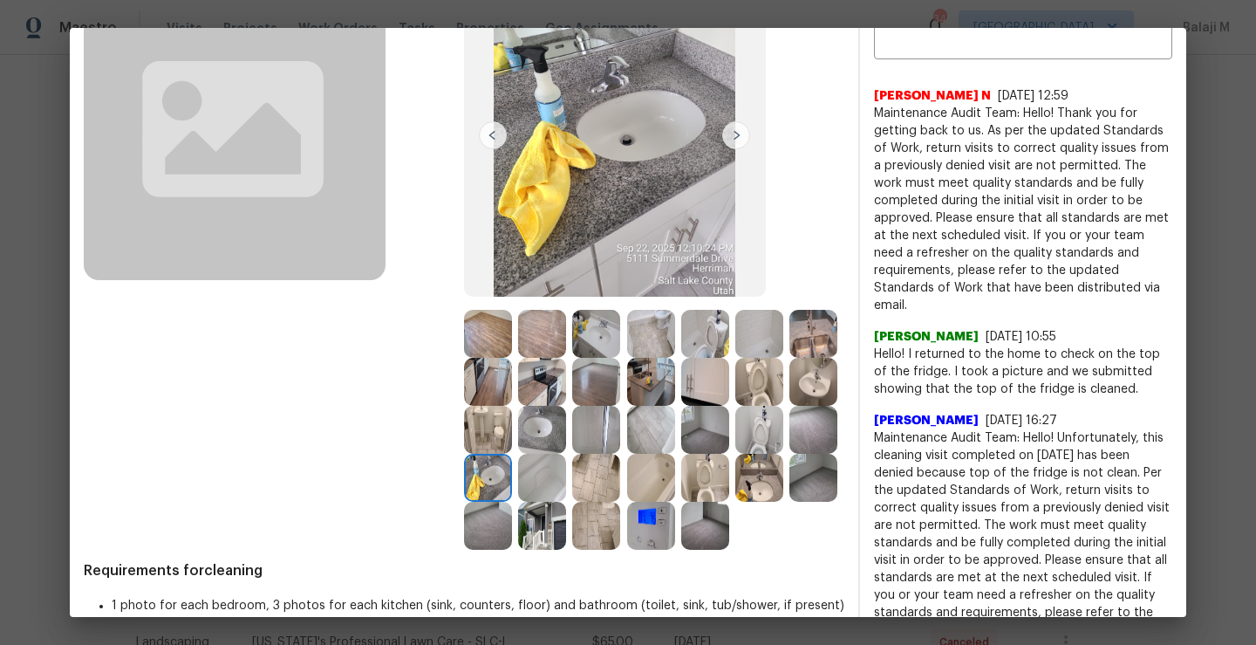
scroll to position [154, 0]
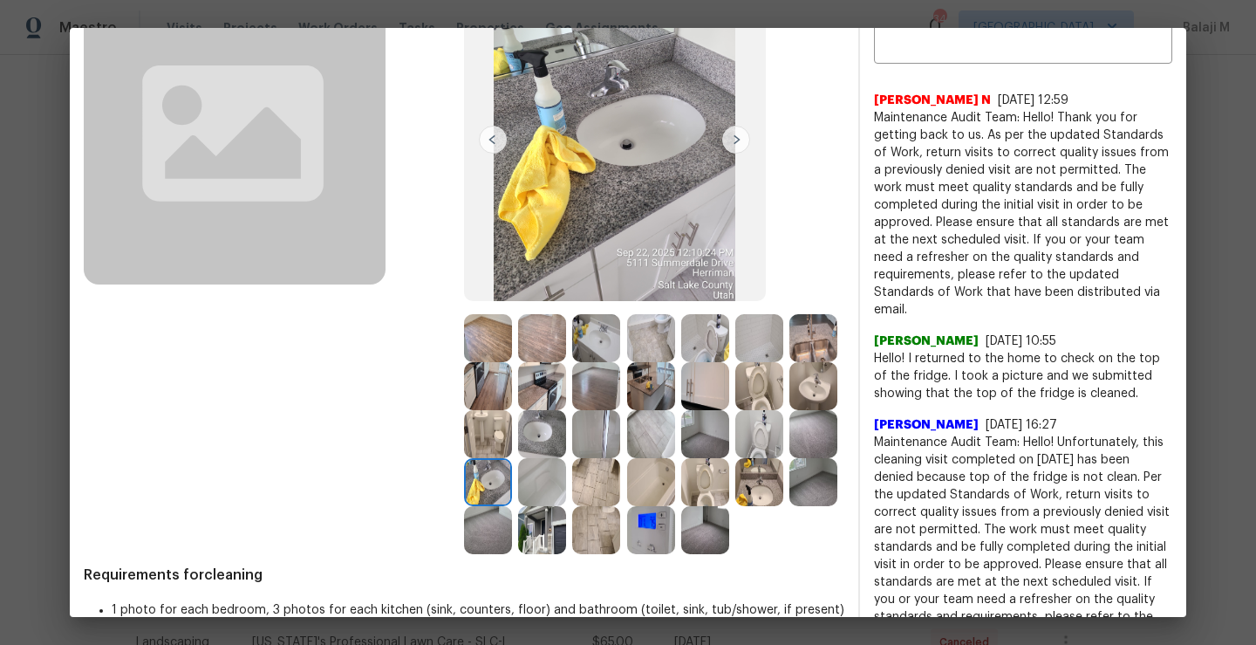
click at [512, 479] on img at bounding box center [488, 482] width 48 height 48
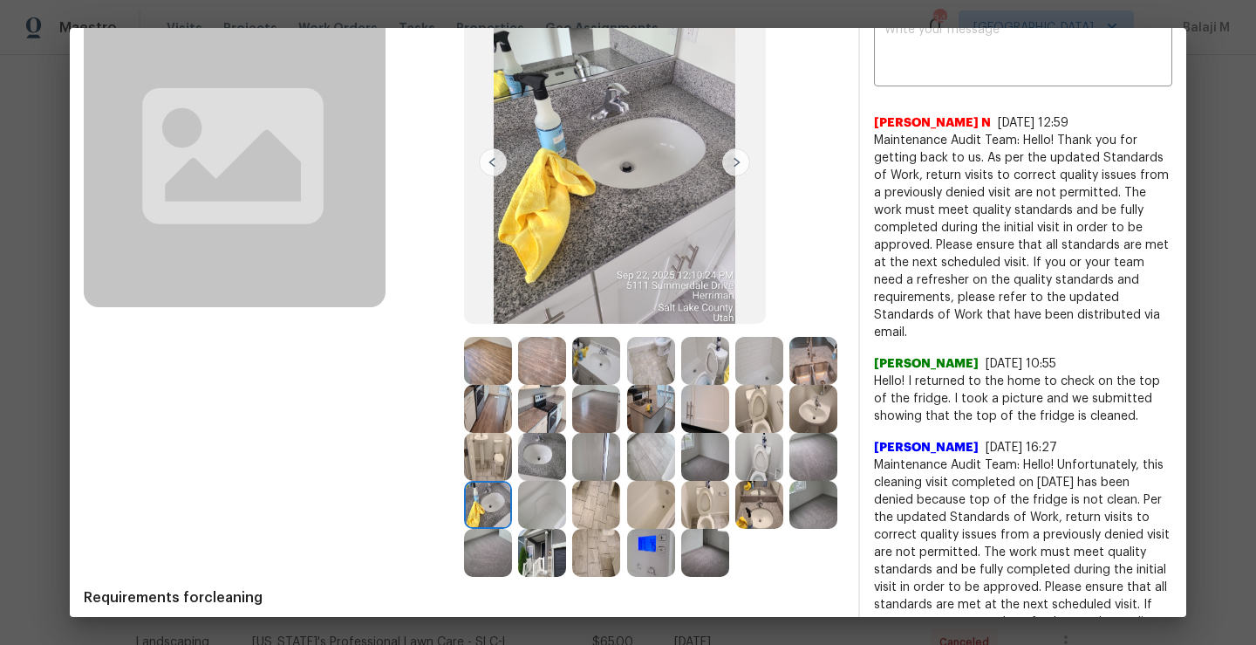
scroll to position [127, 0]
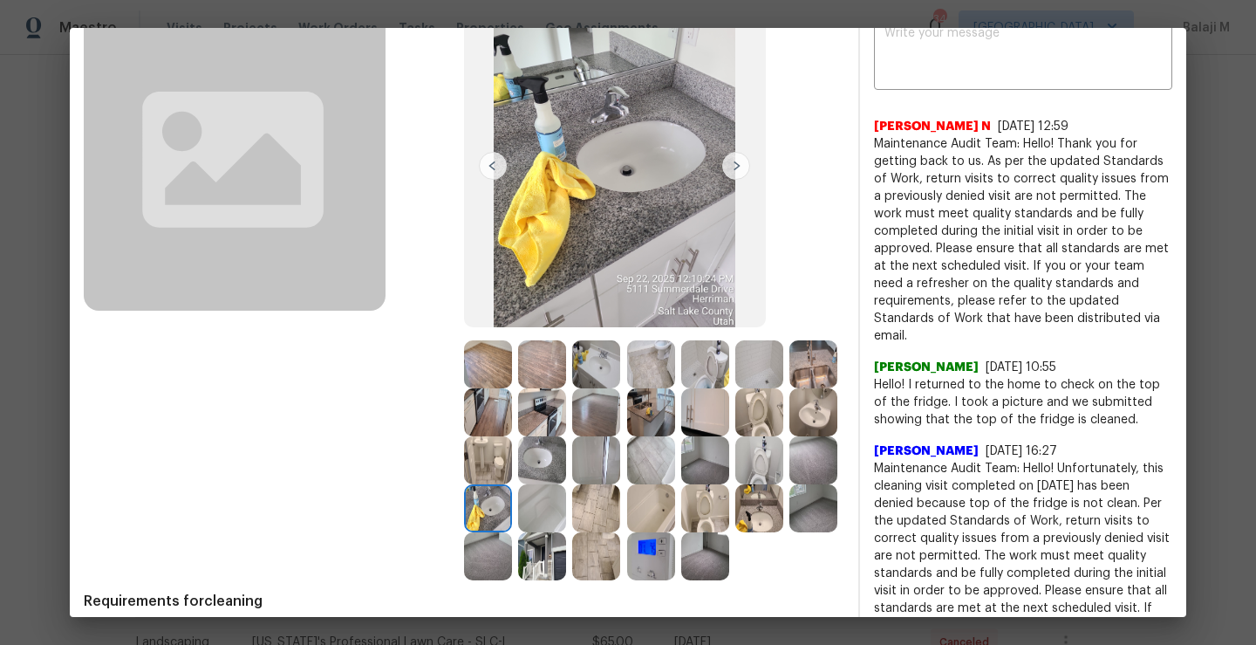
click at [518, 495] on div at bounding box center [491, 508] width 54 height 48
click at [566, 505] on img at bounding box center [542, 508] width 48 height 48
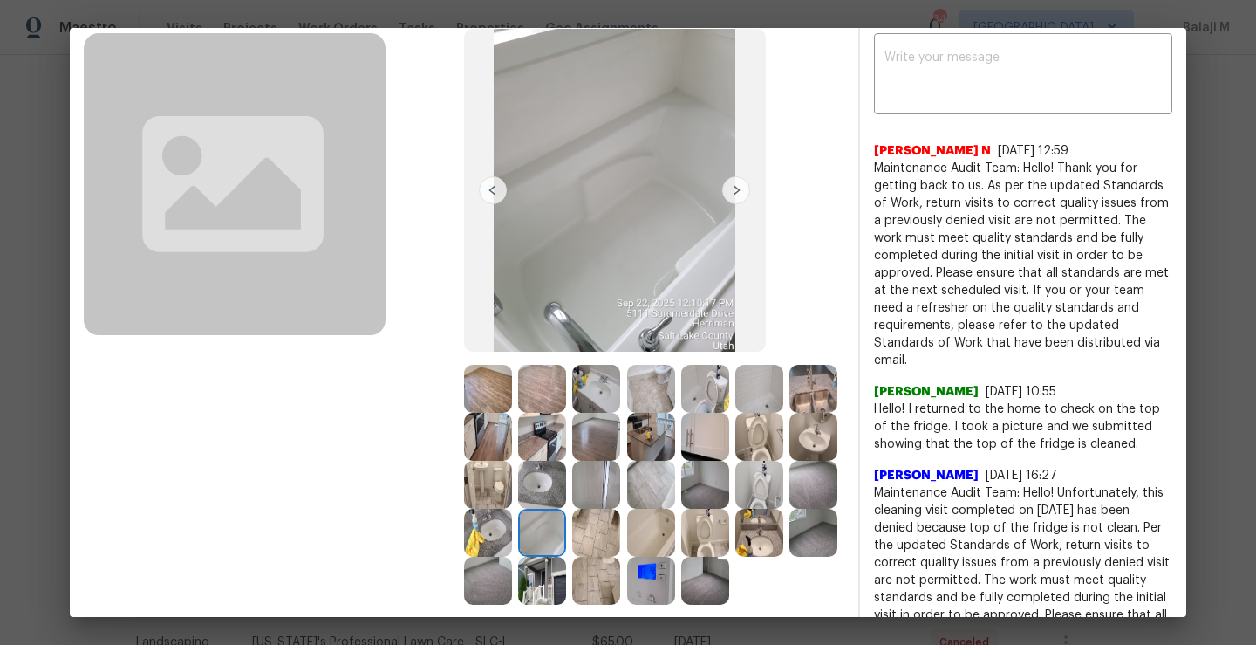
scroll to position [102, 0]
click at [566, 515] on img at bounding box center [542, 533] width 48 height 48
click at [620, 533] on img at bounding box center [596, 533] width 48 height 48
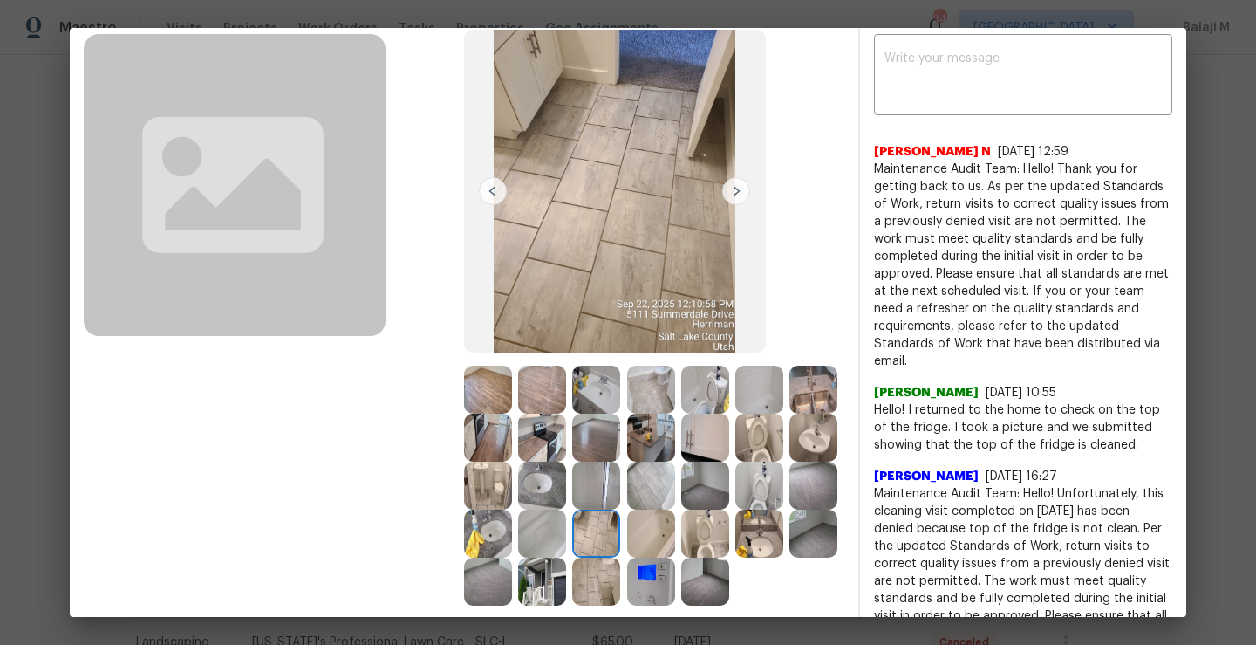
click at [620, 533] on img at bounding box center [596, 533] width 48 height 48
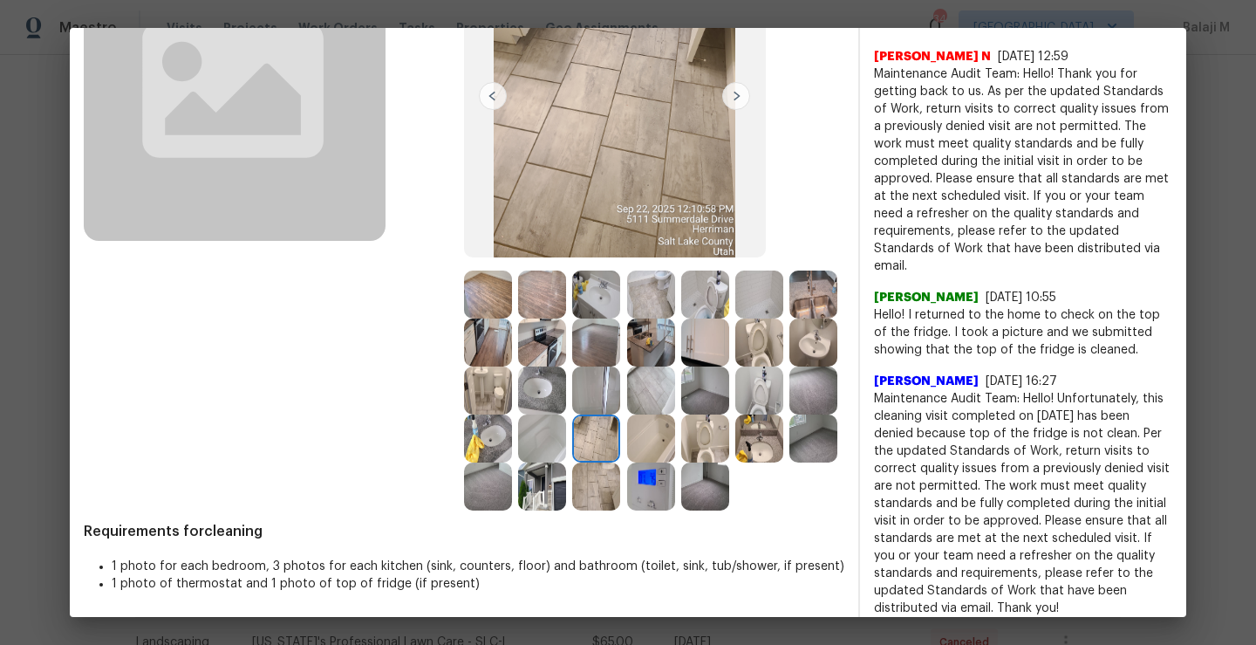
click at [627, 462] on img at bounding box center [651, 438] width 48 height 48
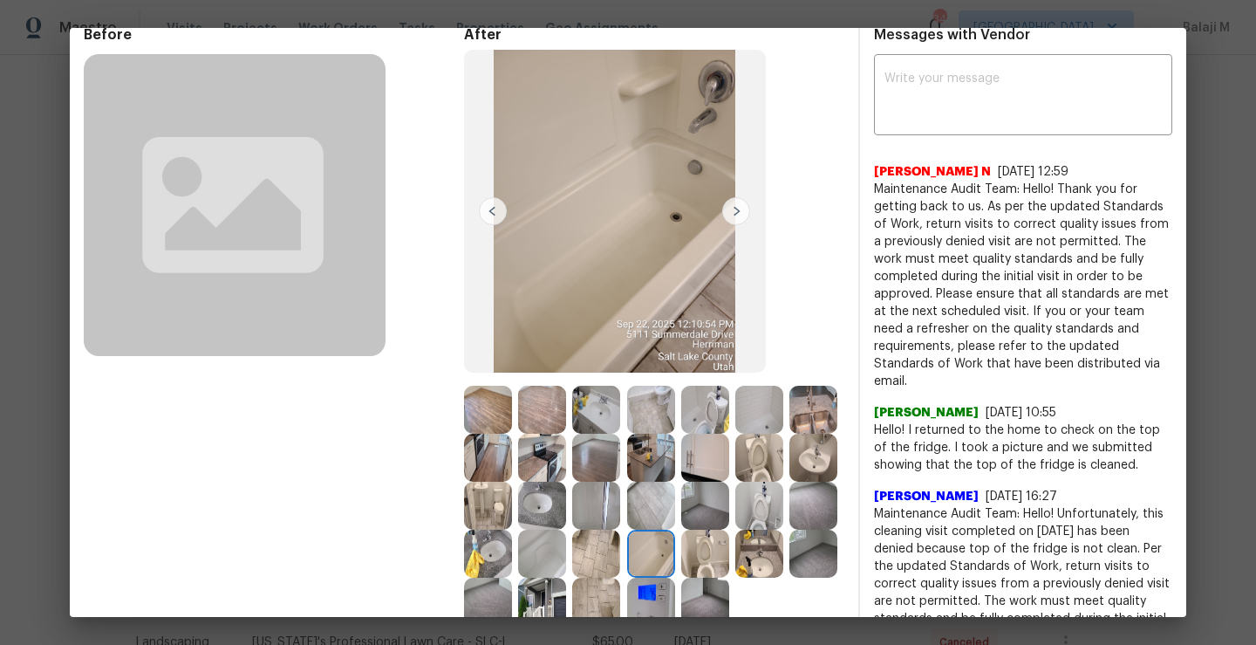
scroll to position [144, 0]
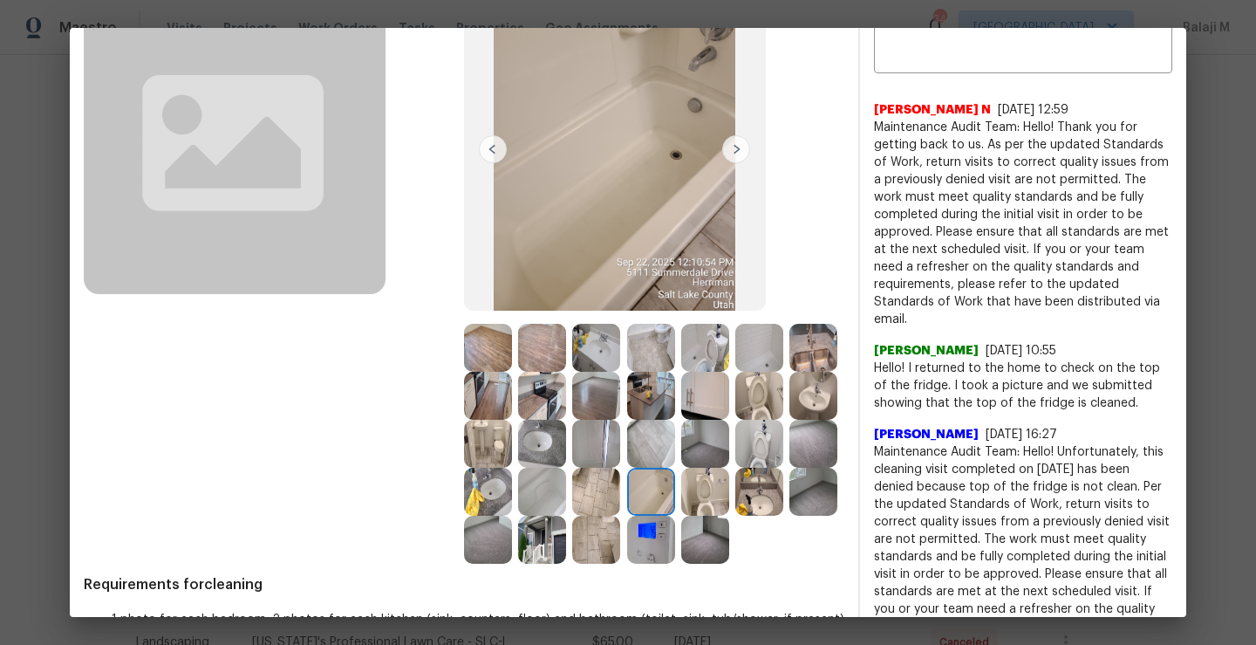
click at [681, 515] on img at bounding box center [705, 491] width 48 height 48
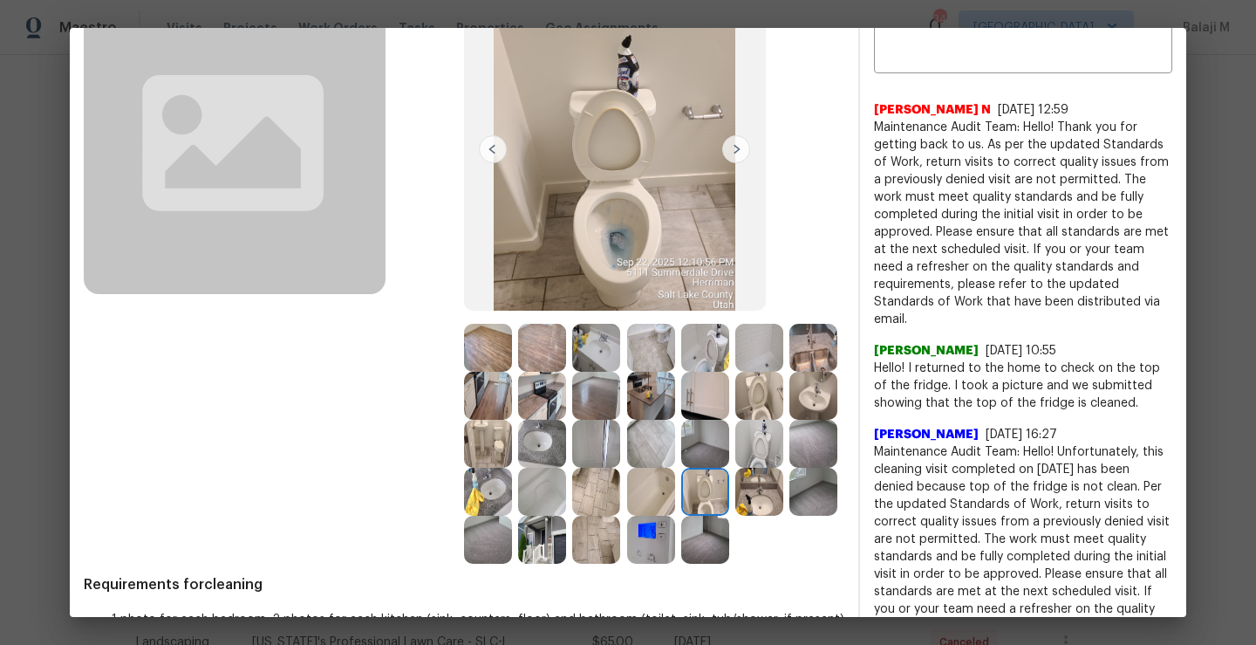
click at [735, 515] on img at bounding box center [759, 491] width 48 height 48
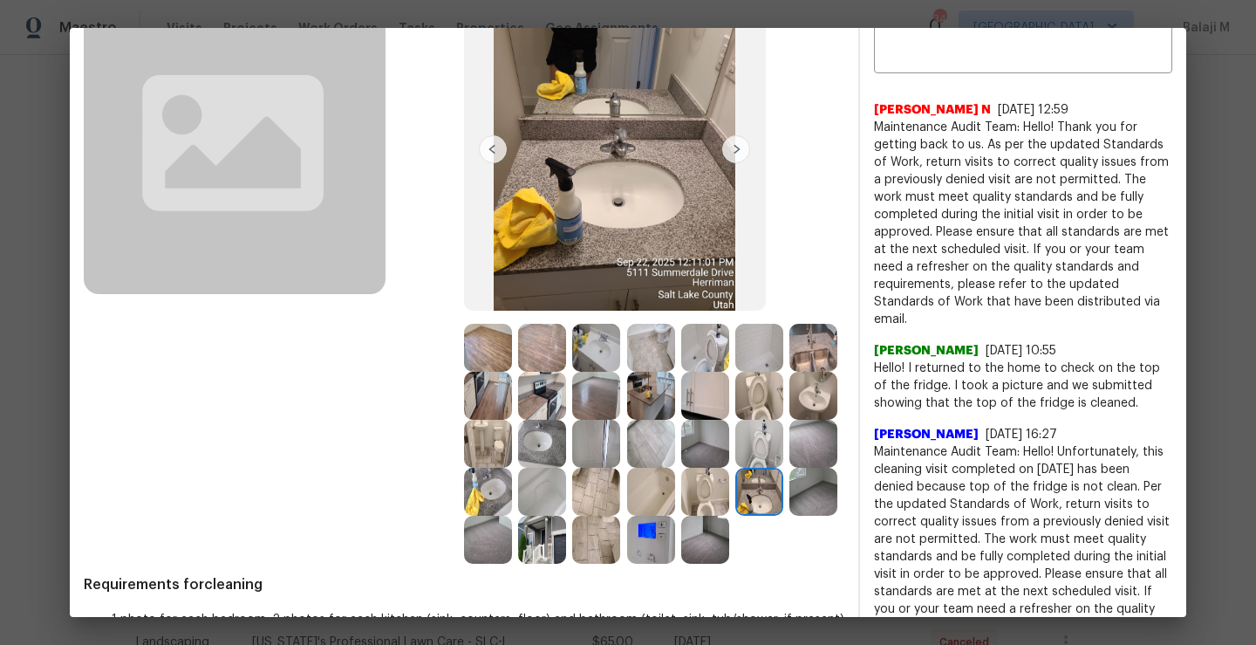
click at [735, 515] on img at bounding box center [759, 491] width 48 height 48
click at [789, 515] on img at bounding box center [813, 491] width 48 height 48
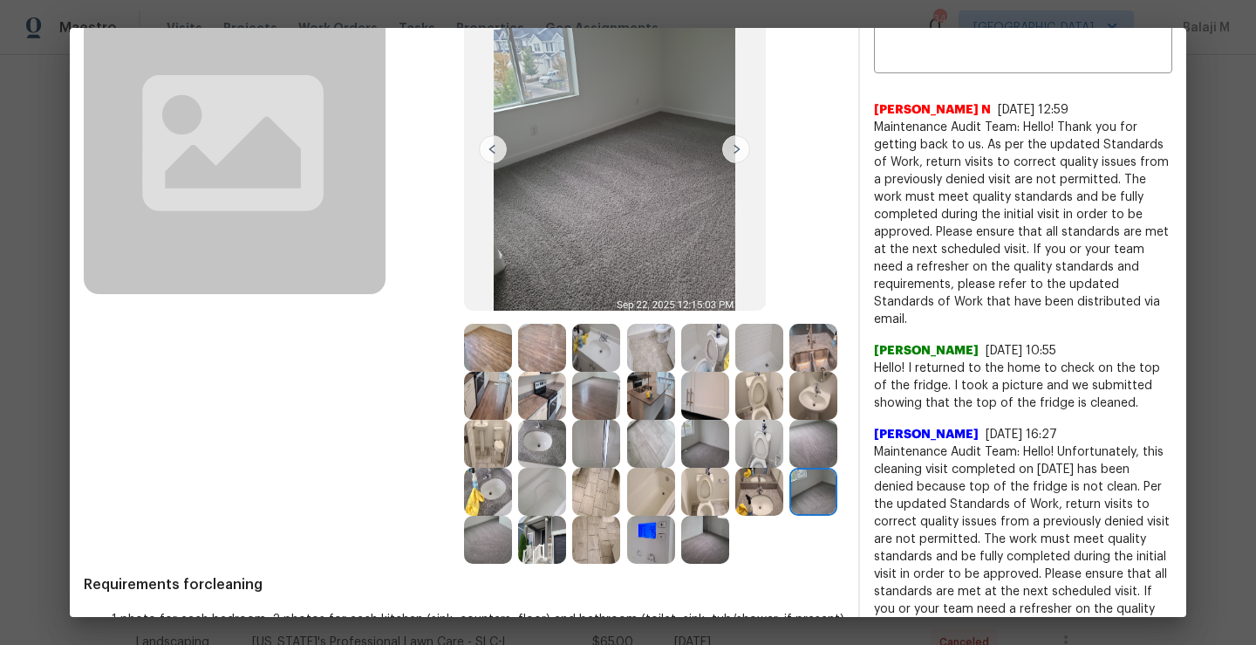
click at [512, 556] on img at bounding box center [488, 539] width 48 height 48
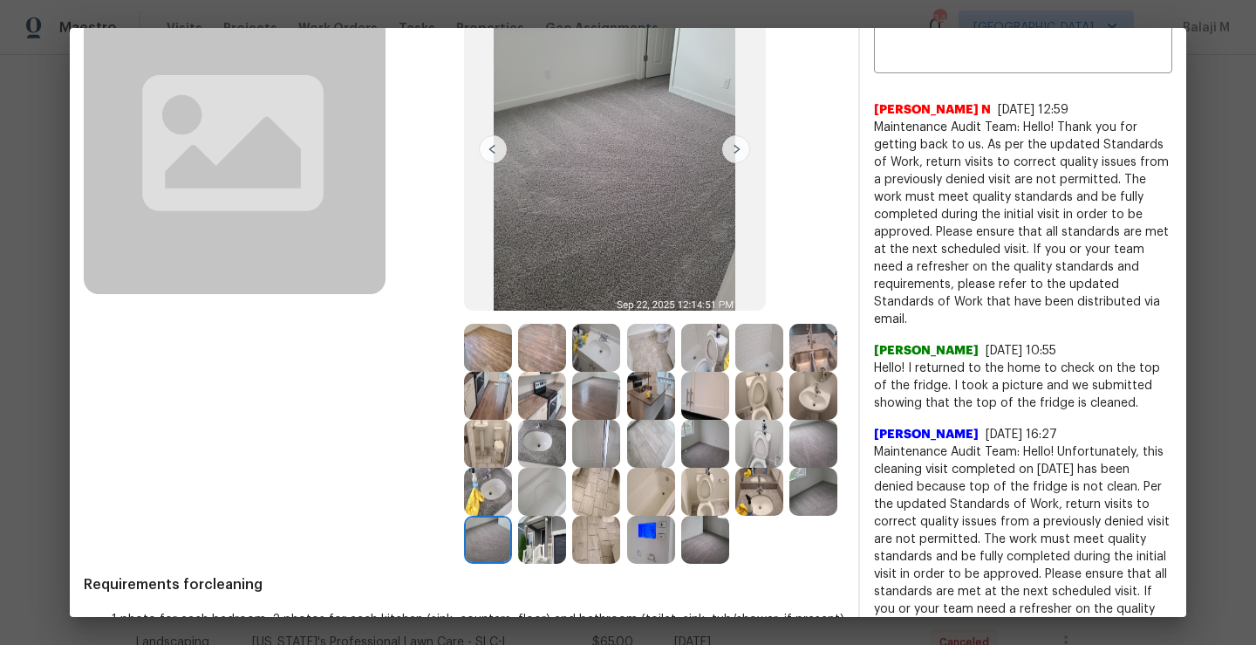
click at [566, 549] on img at bounding box center [542, 539] width 48 height 48
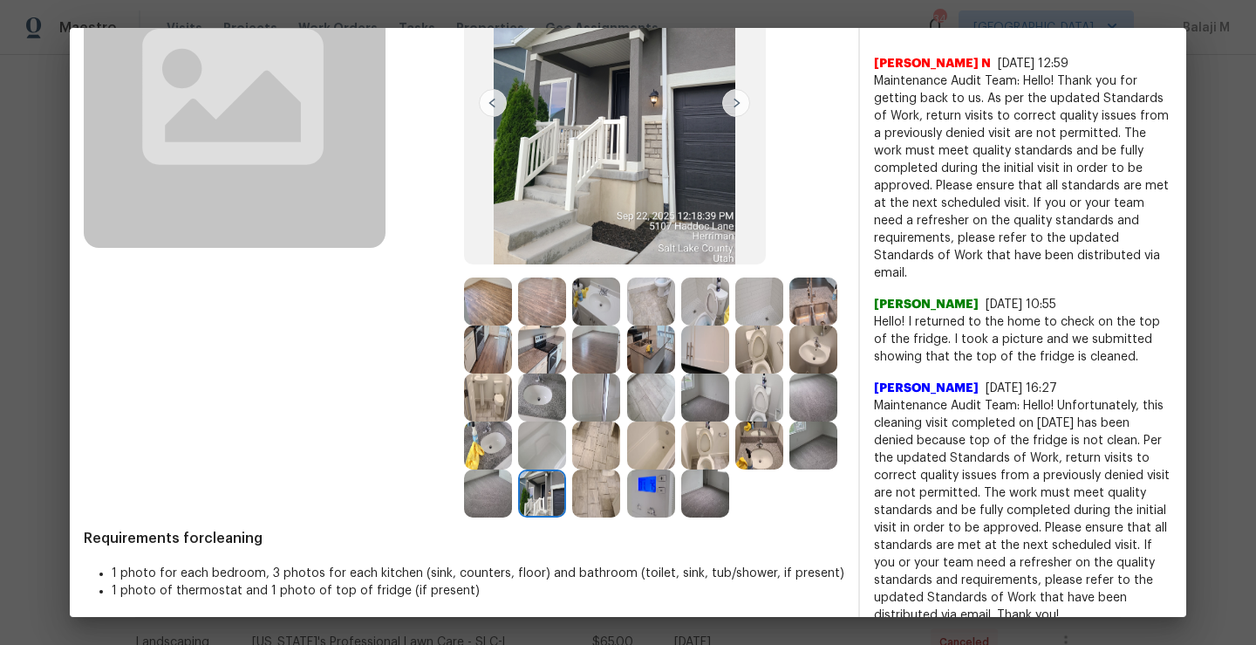
scroll to position [195, 0]
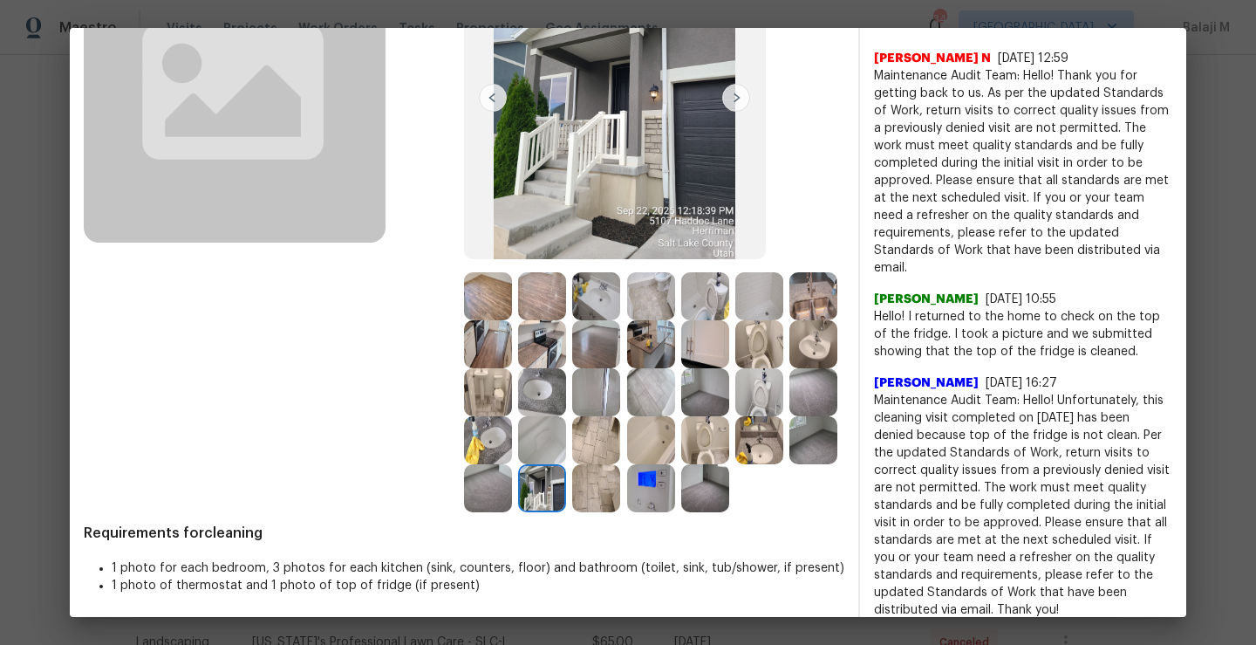
click at [681, 512] on img at bounding box center [705, 488] width 48 height 48
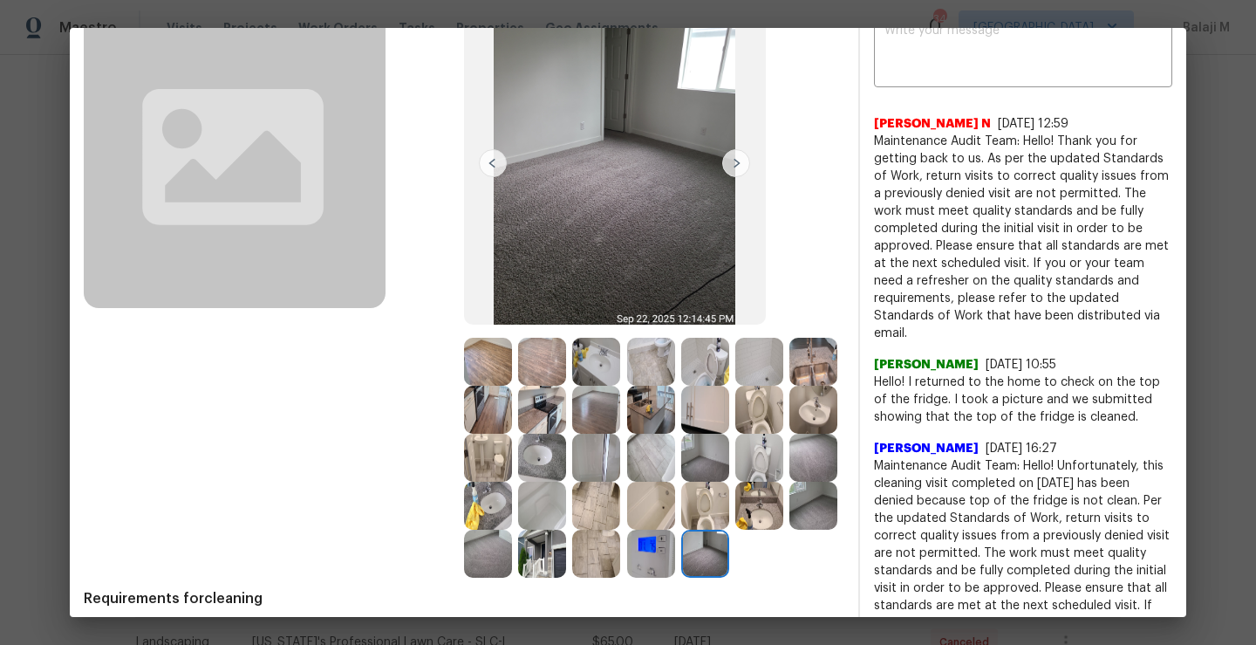
scroll to position [167, 0]
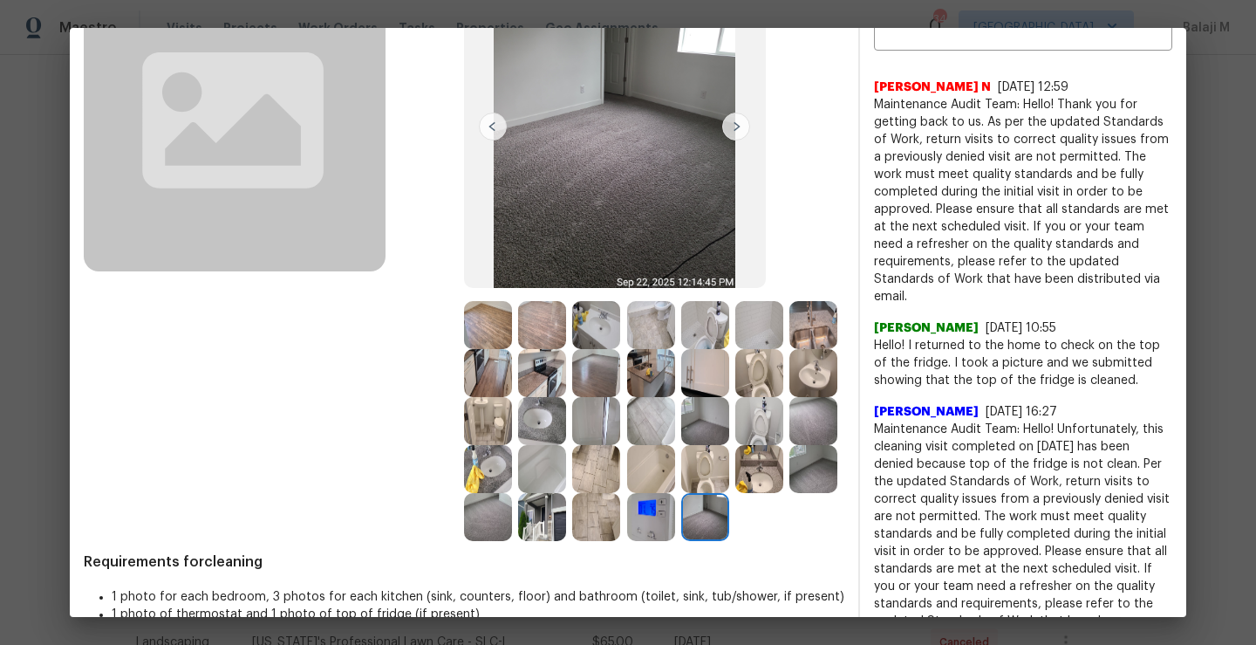
click at [627, 541] on img at bounding box center [651, 517] width 48 height 48
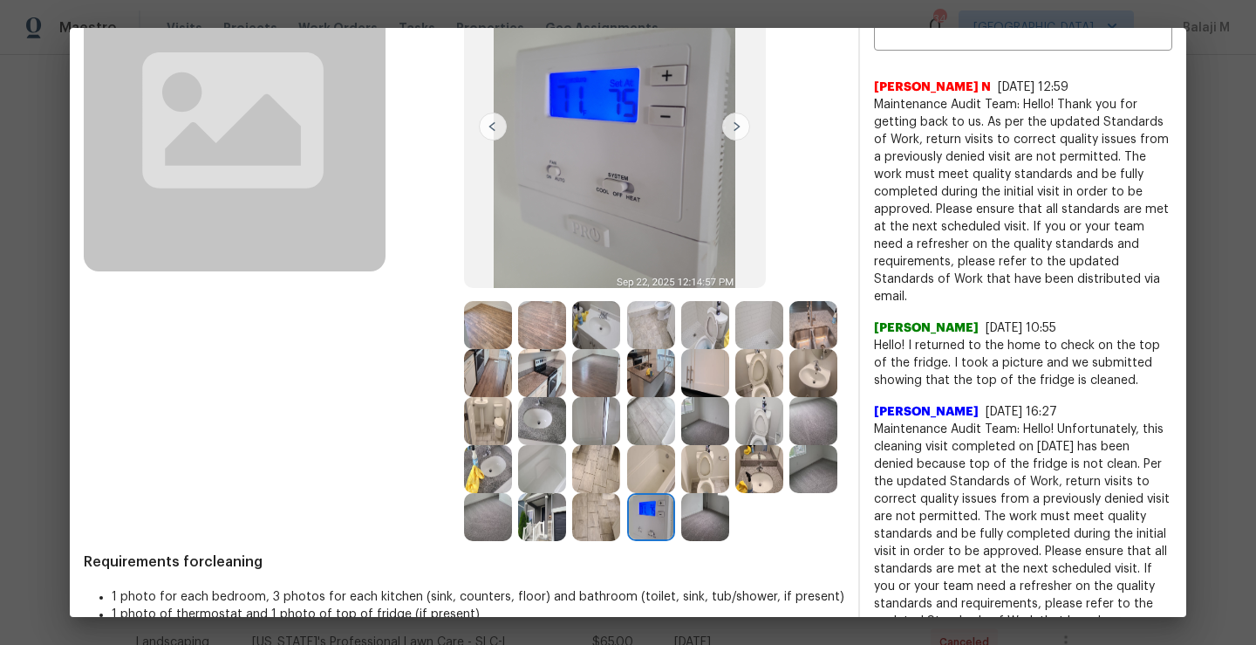
click at [572, 541] on img at bounding box center [596, 517] width 48 height 48
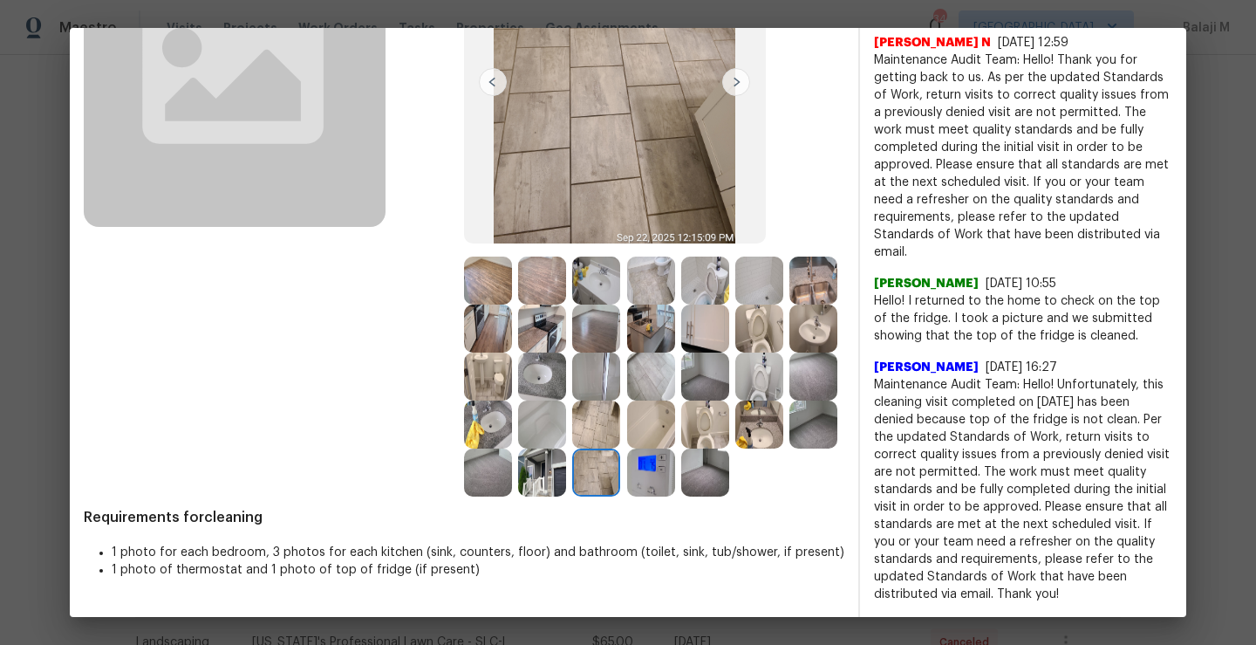
scroll to position [0, 0]
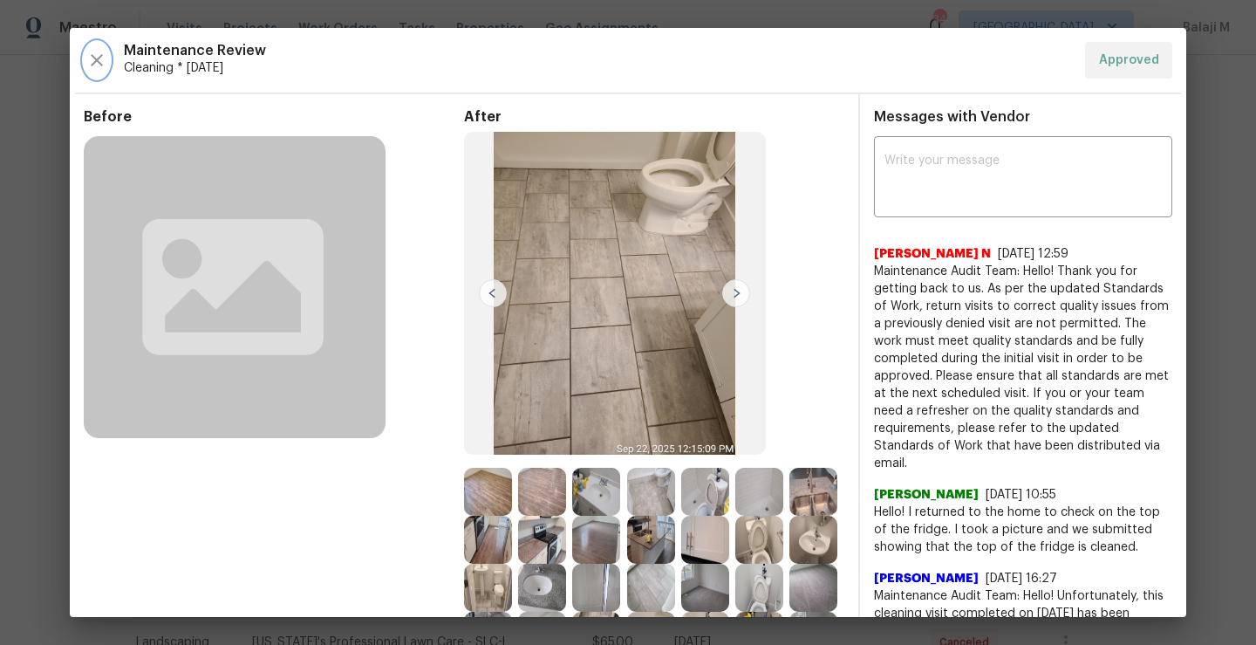
click at [97, 59] on icon "button" at bounding box center [97, 60] width 12 height 12
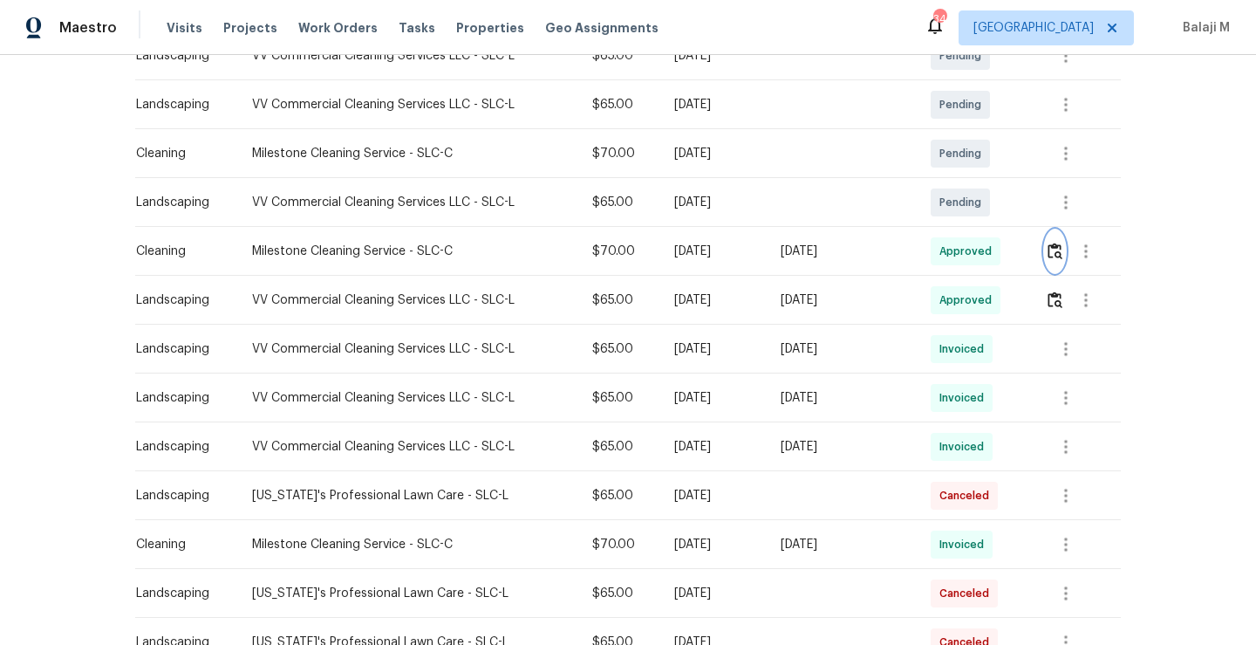
scroll to position [304, 0]
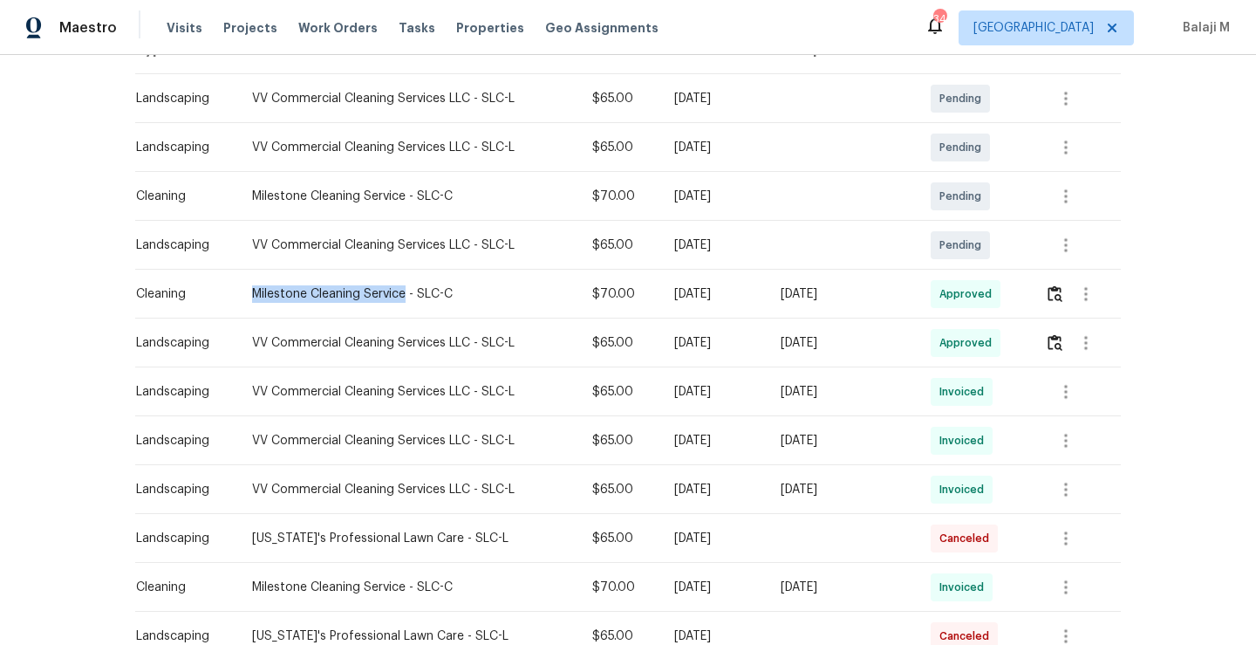
drag, startPoint x: 241, startPoint y: 291, endPoint x: 398, endPoint y: 290, distance: 157.0
click at [398, 290] on div "Milestone Cleaning Service - SLC-C" at bounding box center [408, 293] width 312 height 17
copy div "Milestone Cleaning Service"
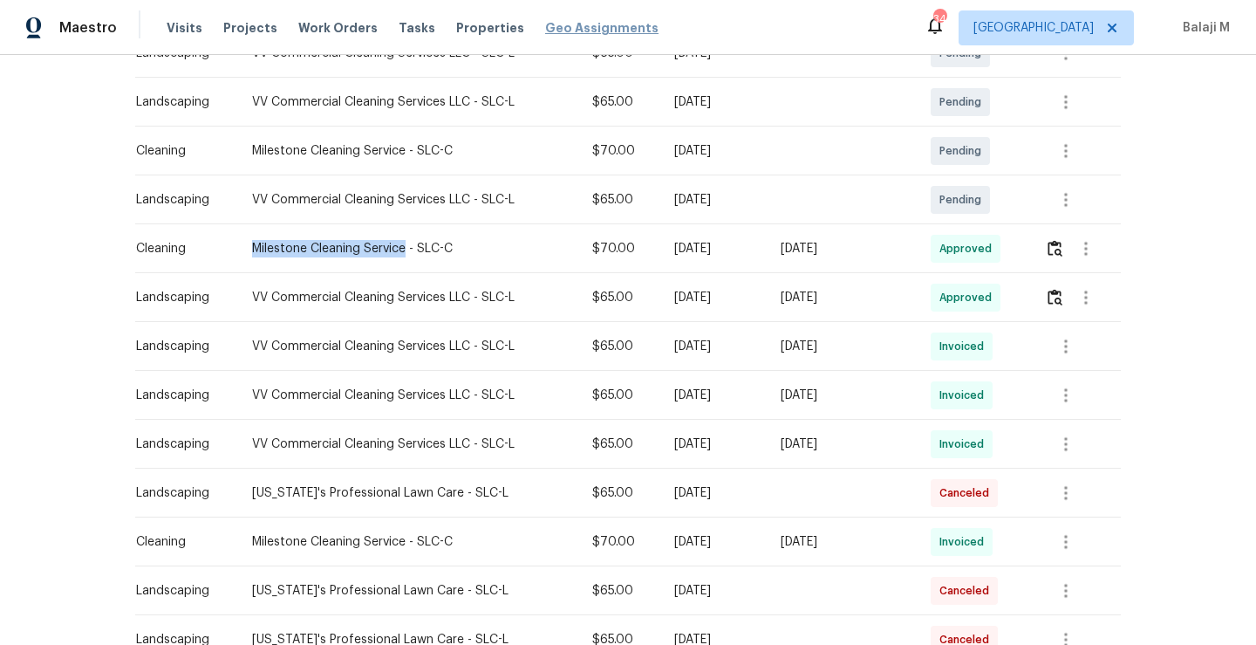
scroll to position [362, 0]
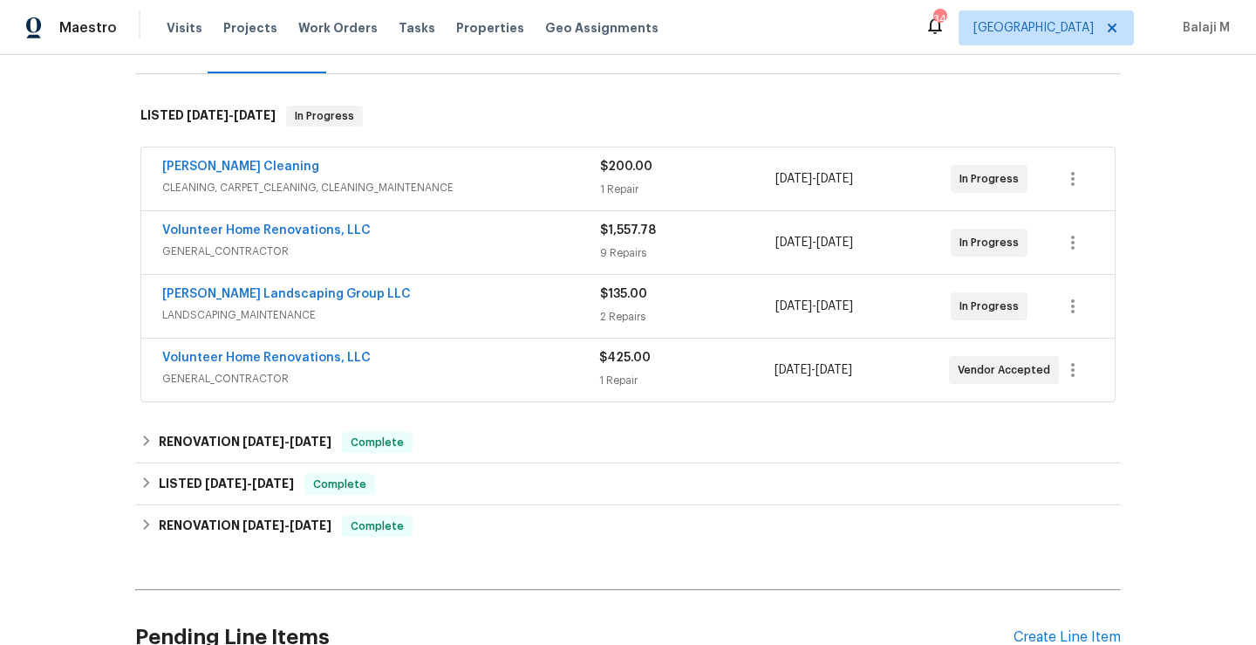
scroll to position [137, 0]
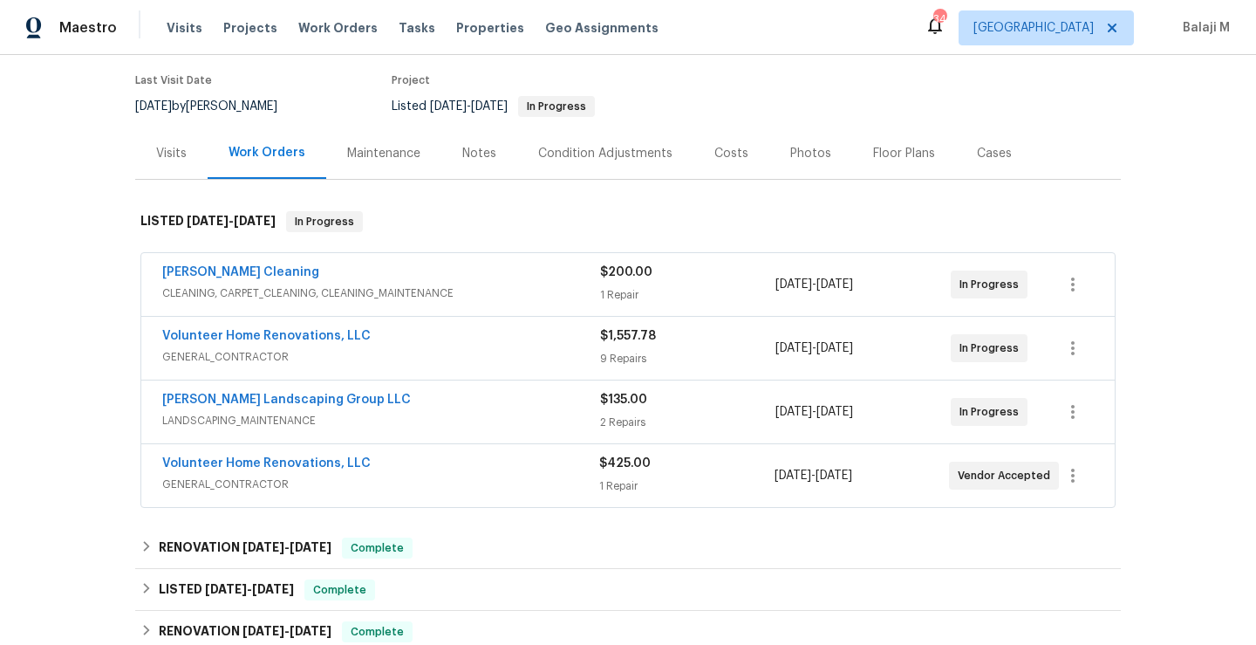
click at [358, 161] on div "Maintenance" at bounding box center [383, 153] width 73 height 17
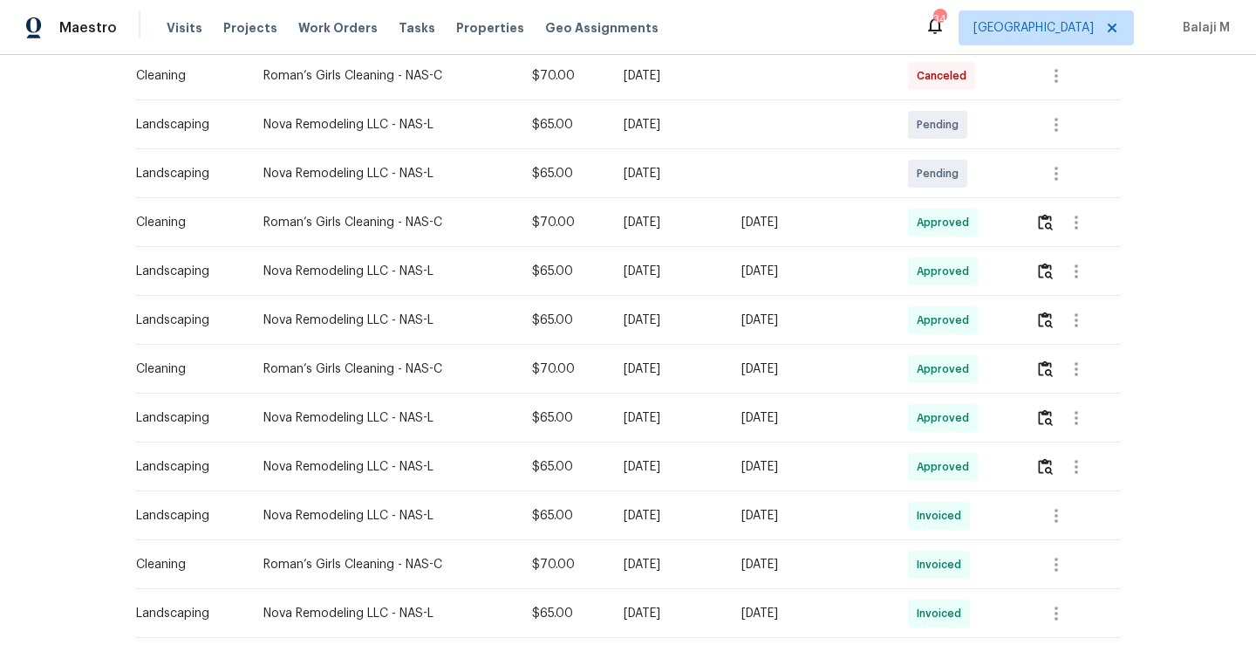
scroll to position [380, 0]
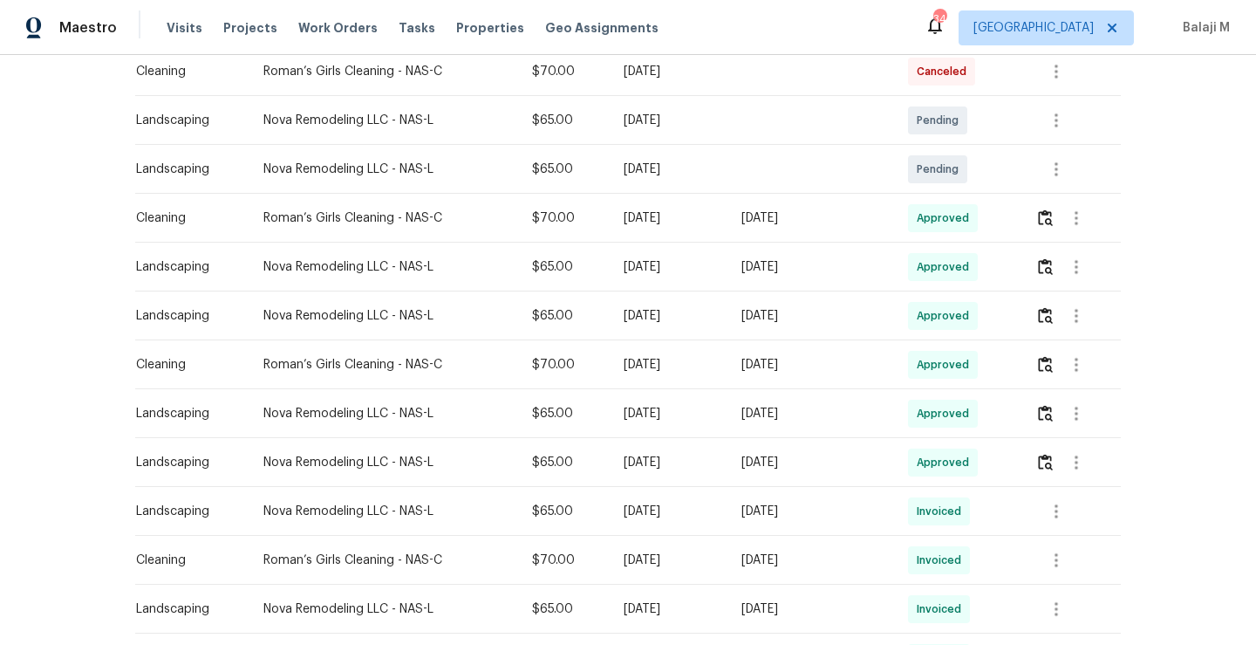
click at [624, 222] on div "[DATE]" at bounding box center [669, 217] width 90 height 17
click at [610, 292] on td "[DATE]" at bounding box center [669, 315] width 118 height 49
click at [622, 278] on td "[DATE]" at bounding box center [669, 266] width 118 height 49
click at [1044, 323] on img "button" at bounding box center [1045, 315] width 15 height 17
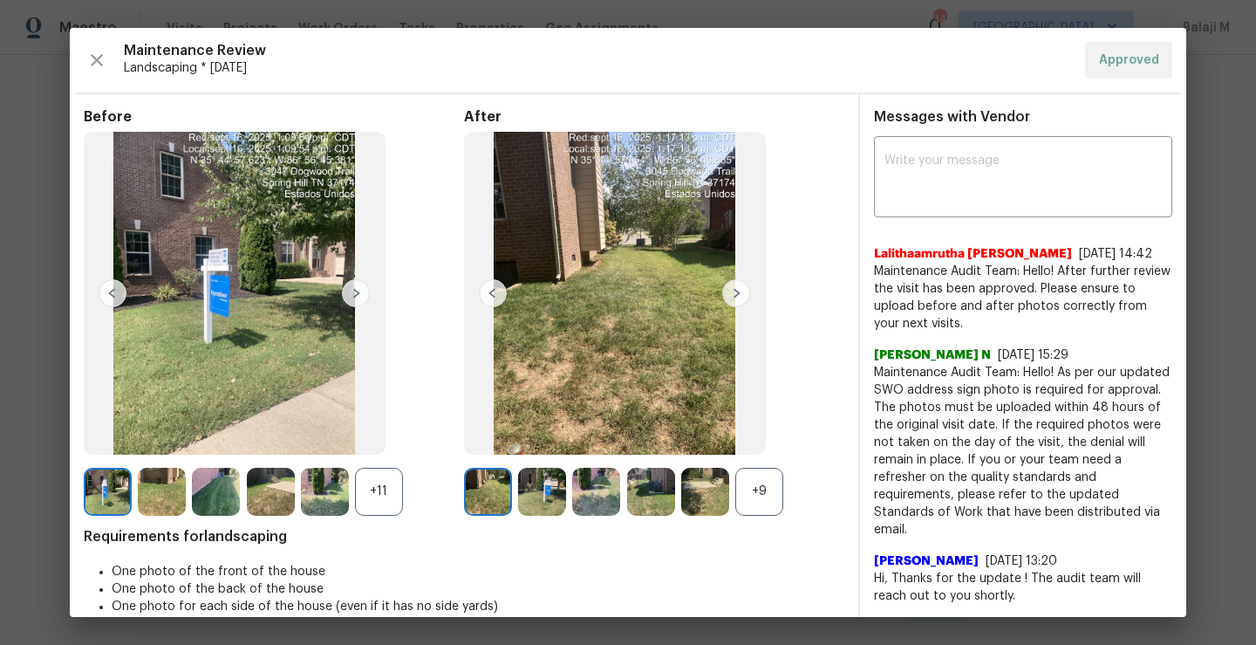
click at [488, 497] on img at bounding box center [488, 491] width 48 height 48
click at [536, 498] on img at bounding box center [542, 491] width 48 height 48
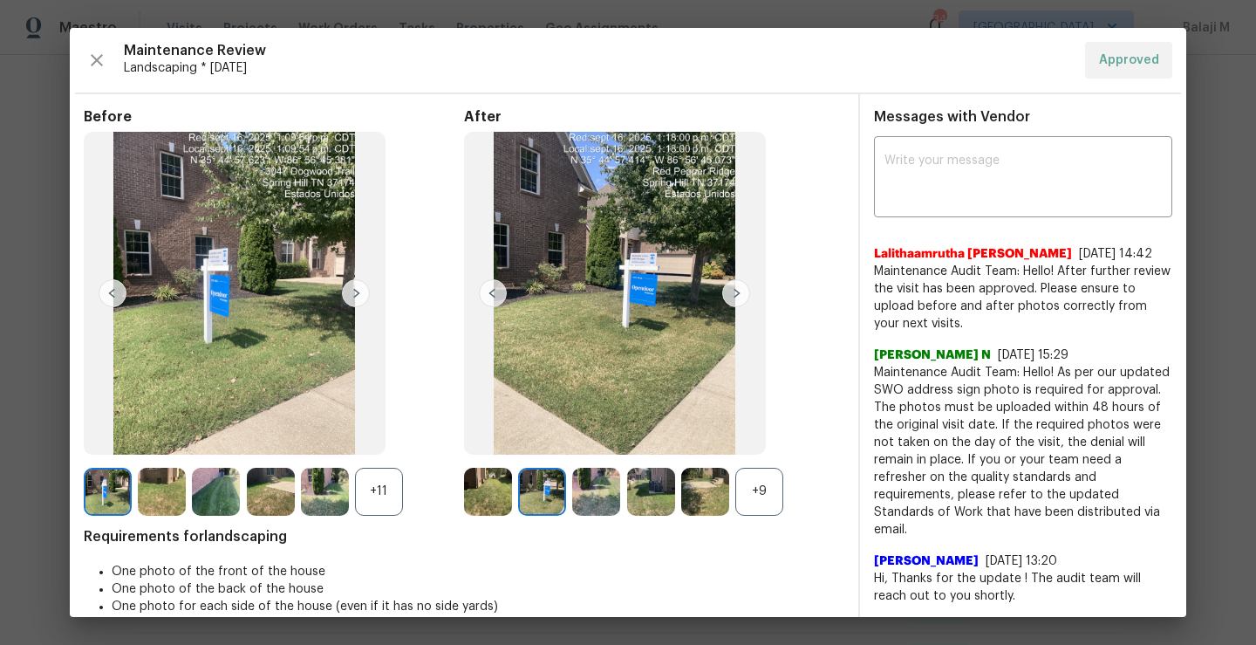
click at [612, 494] on img at bounding box center [596, 491] width 48 height 48
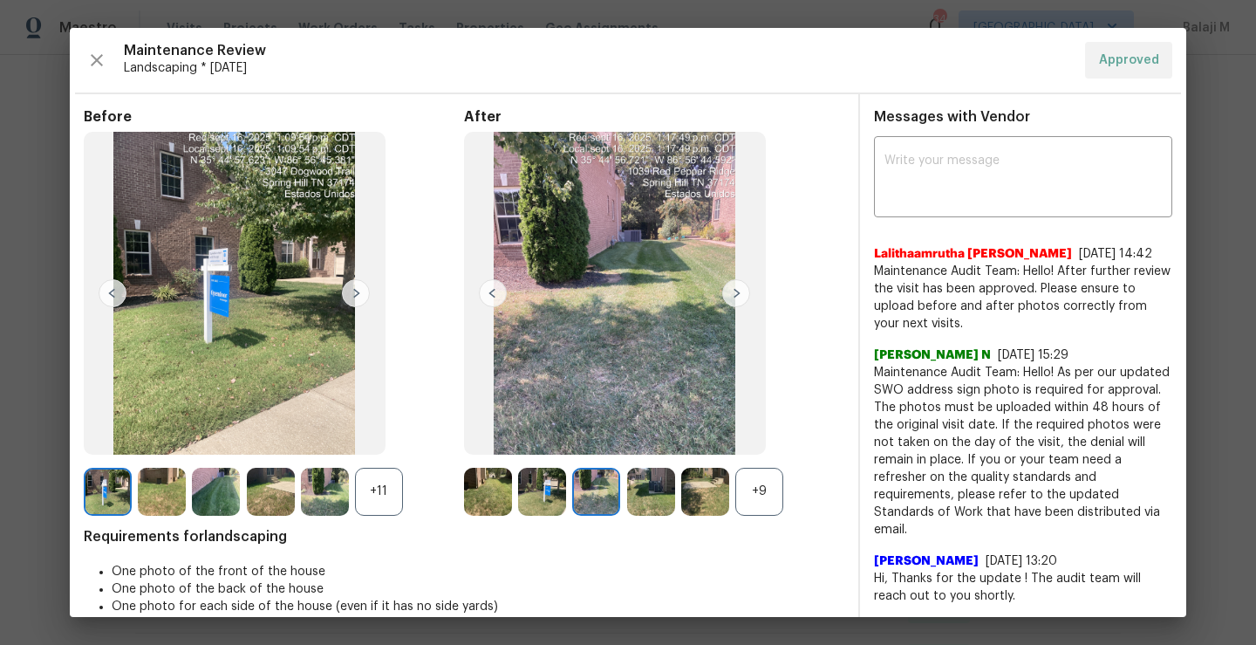
click at [771, 498] on div "+9" at bounding box center [759, 491] width 48 height 48
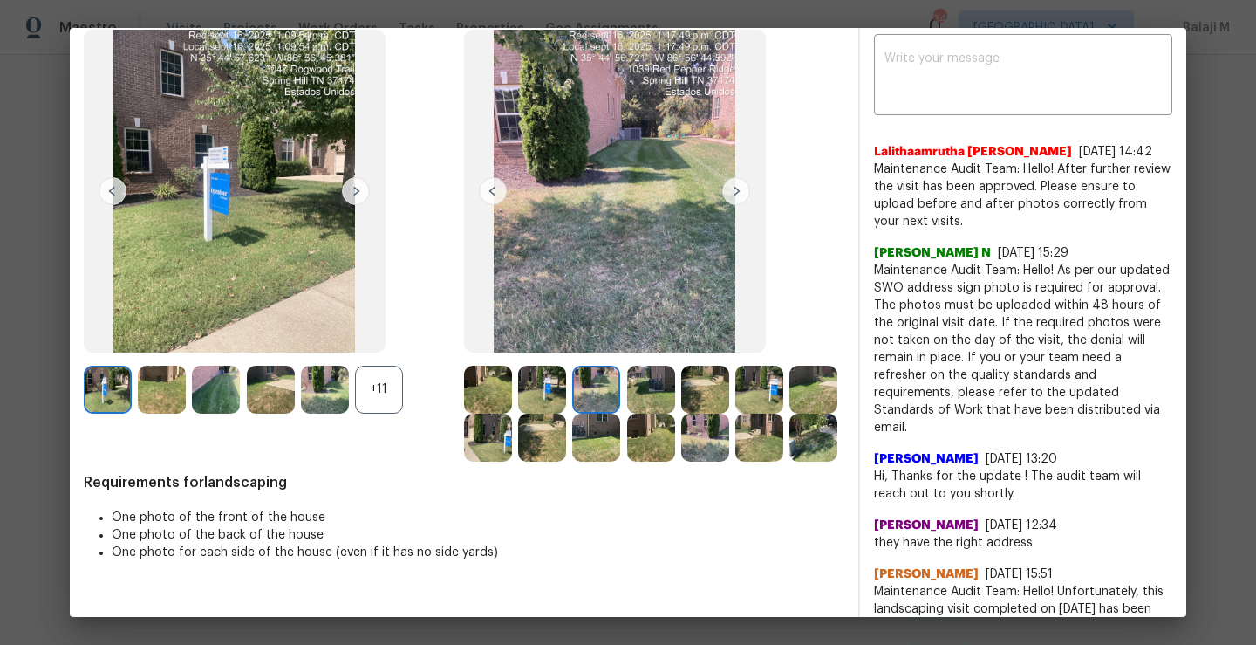
scroll to position [137, 0]
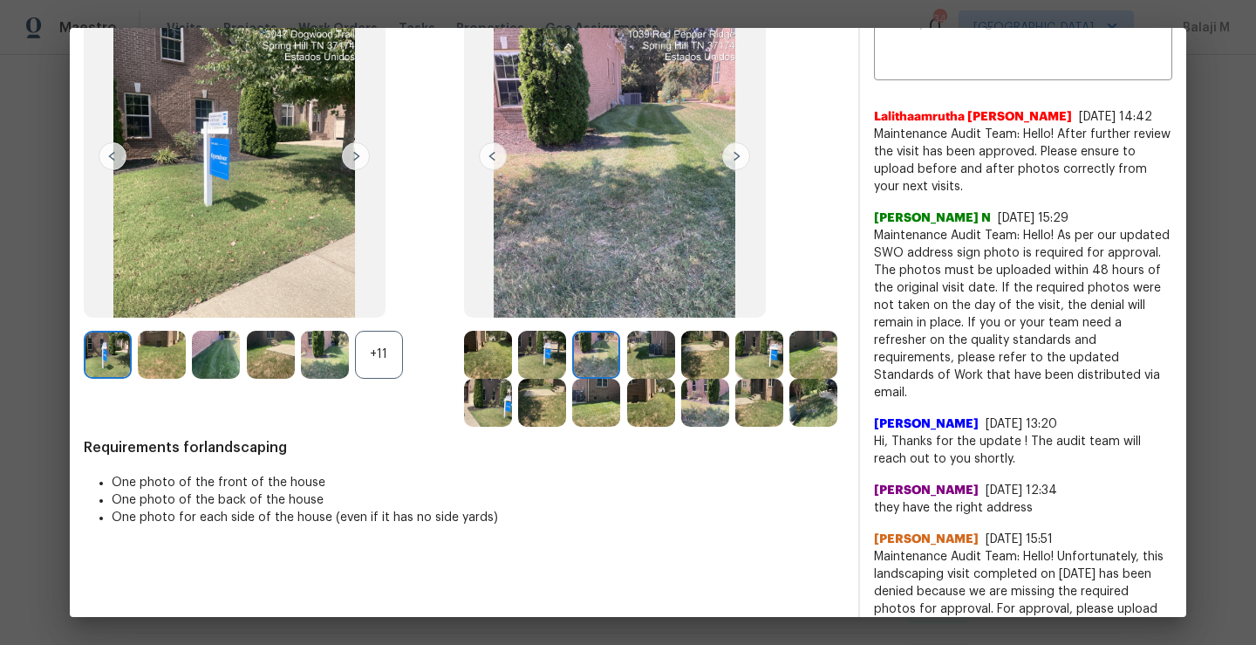
click at [789, 427] on img at bounding box center [813, 403] width 48 height 48
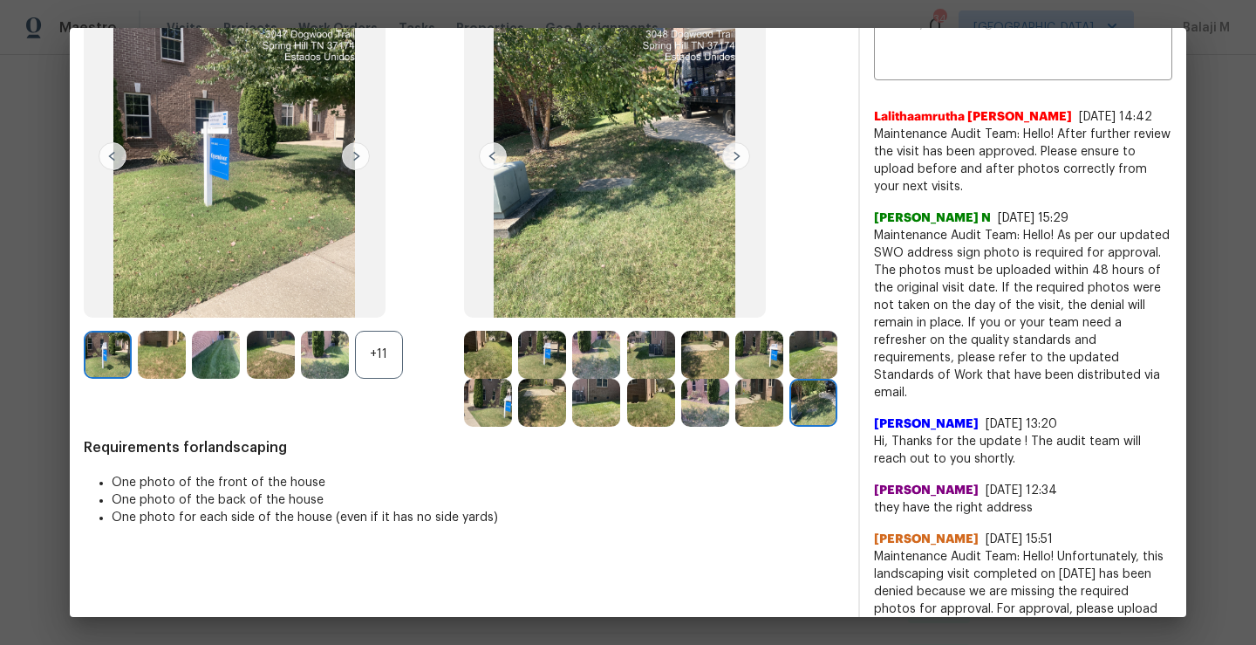
click at [389, 349] on div "+11" at bounding box center [379, 355] width 48 height 48
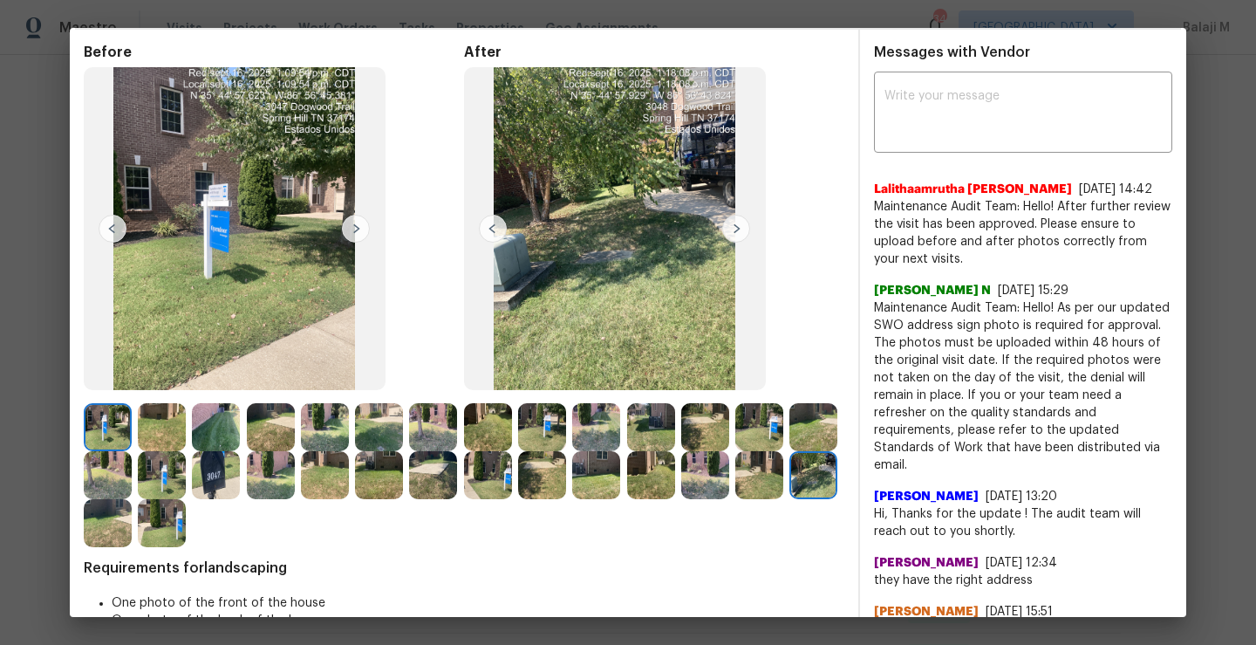
scroll to position [0, 0]
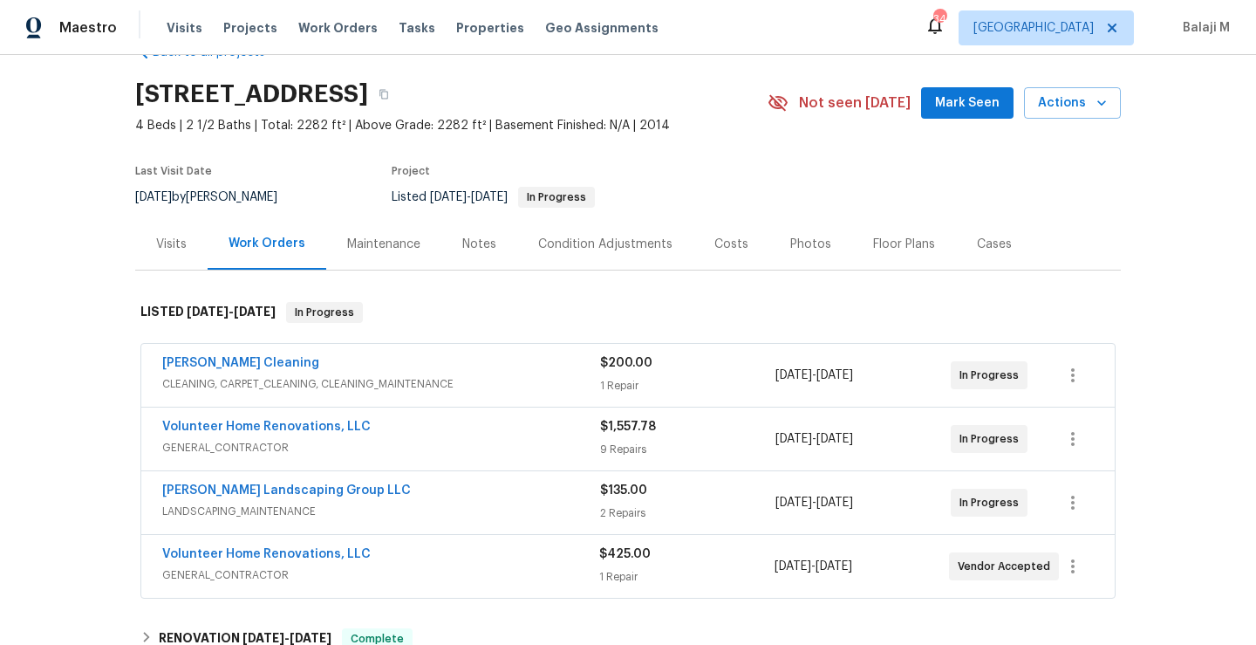
scroll to position [57, 0]
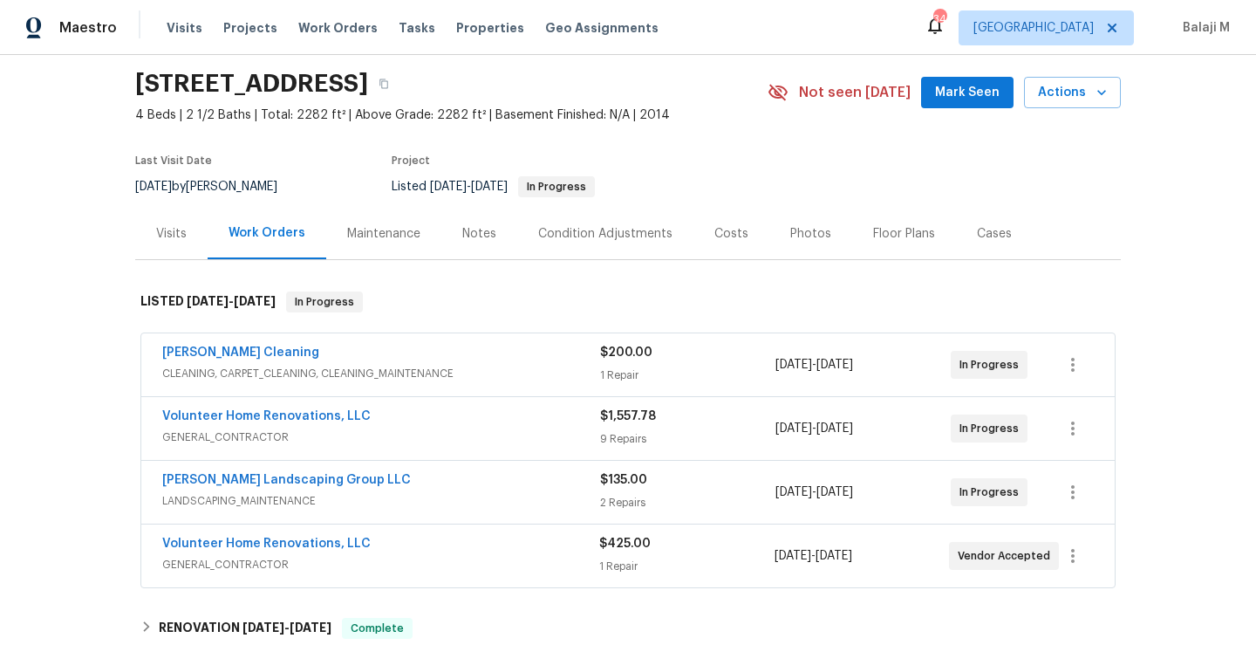
click at [392, 235] on div "Maintenance" at bounding box center [383, 233] width 73 height 17
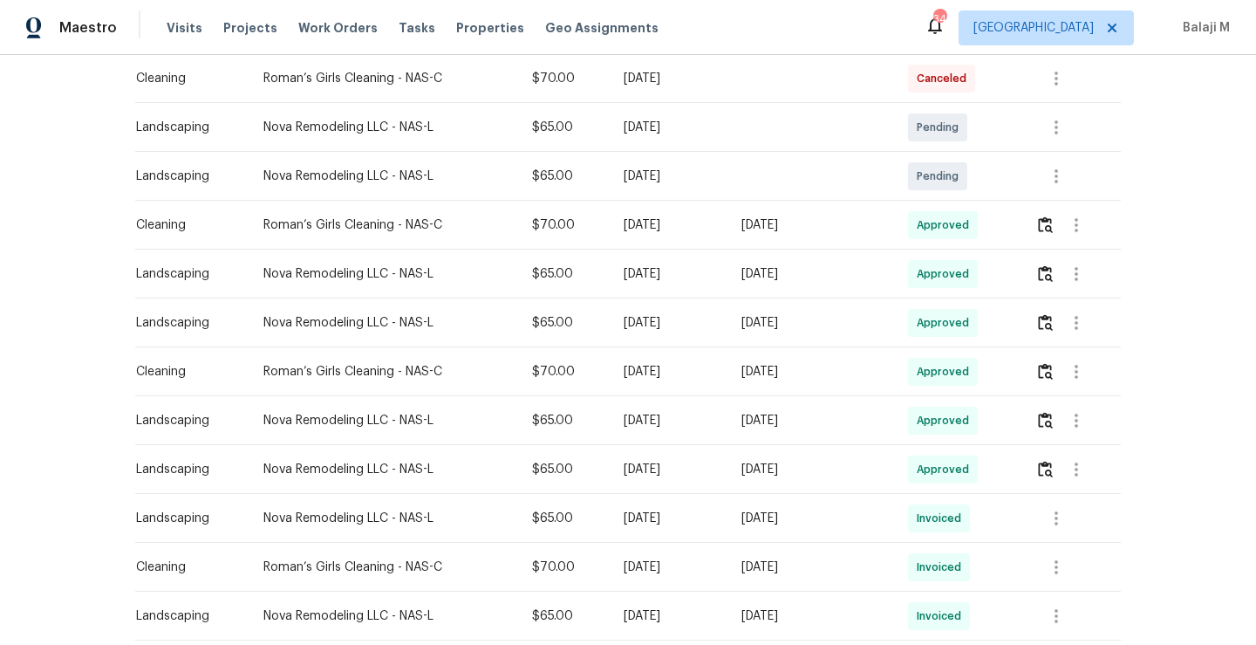
scroll to position [366, 0]
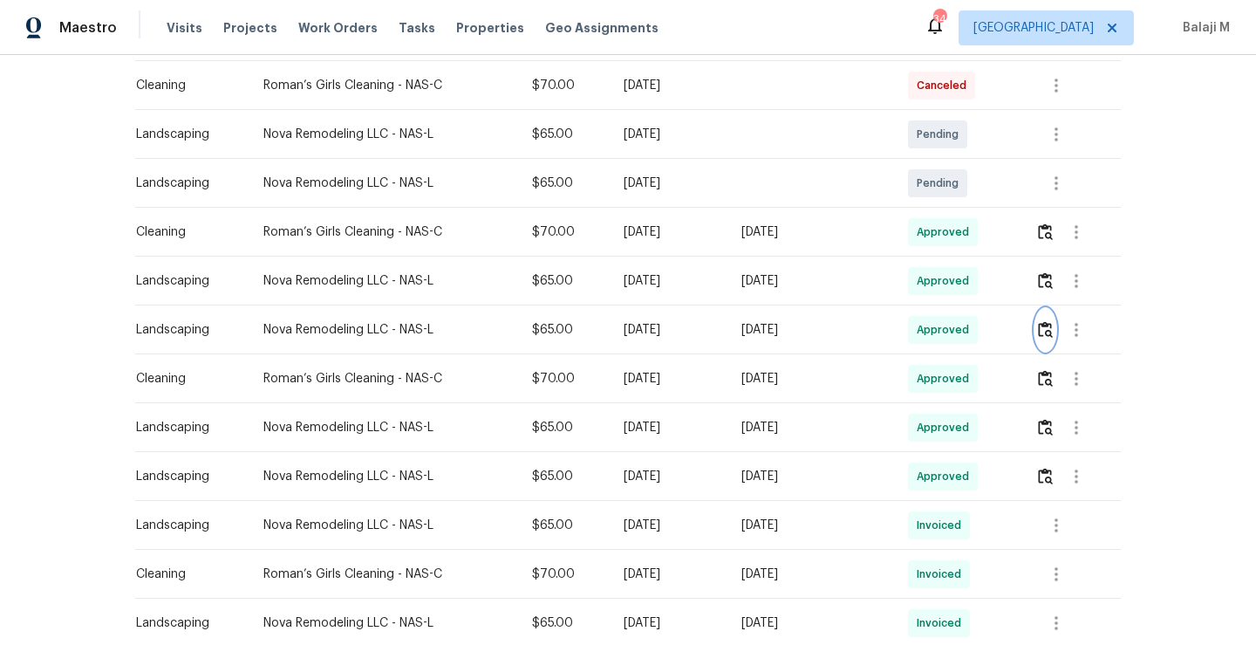
click at [1045, 337] on img "button" at bounding box center [1045, 329] width 15 height 17
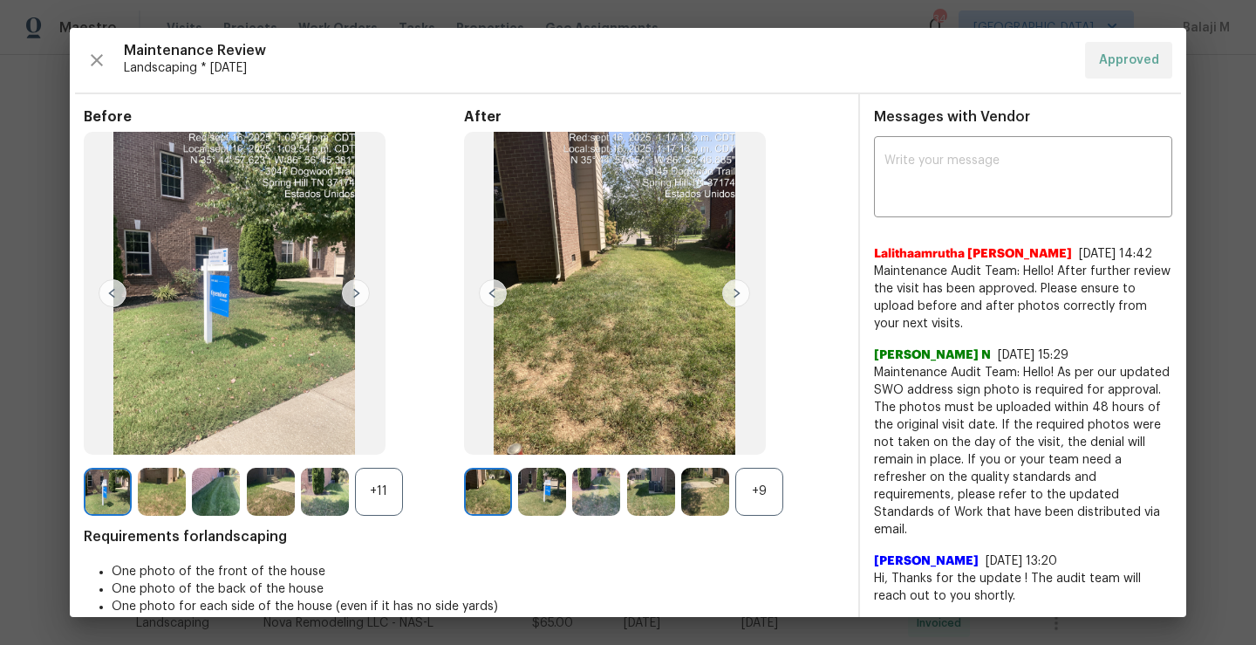
click at [761, 504] on div "+9" at bounding box center [759, 491] width 48 height 48
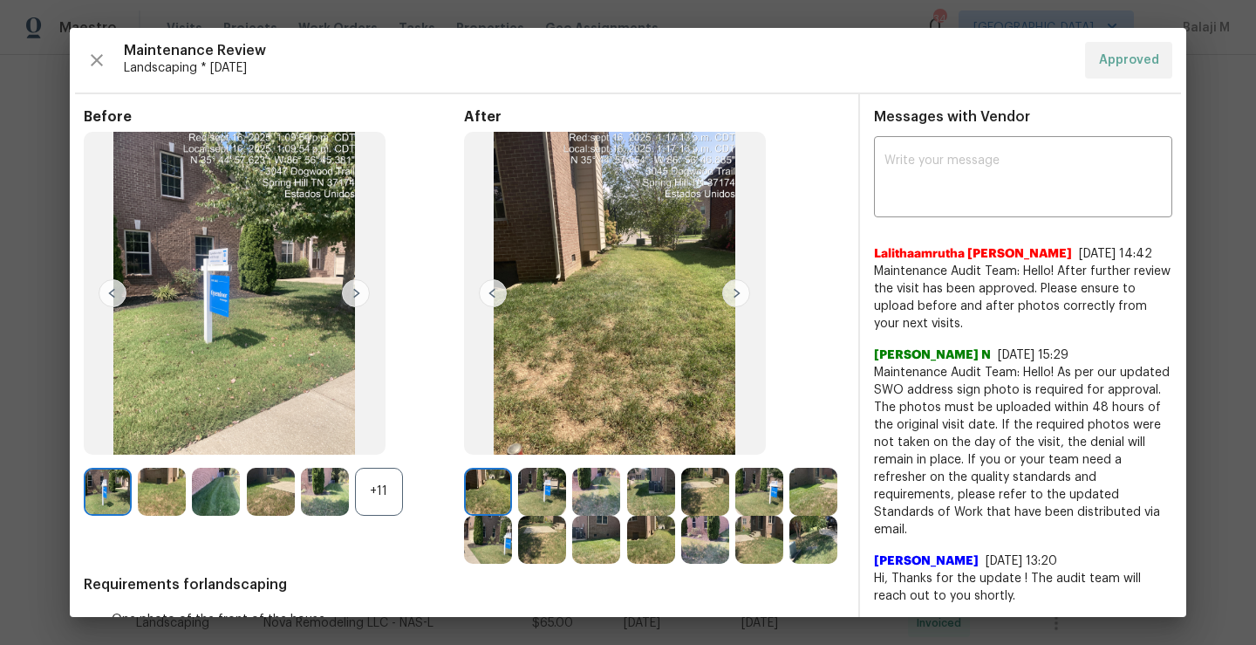
click at [385, 491] on div "+11" at bounding box center [379, 491] width 48 height 48
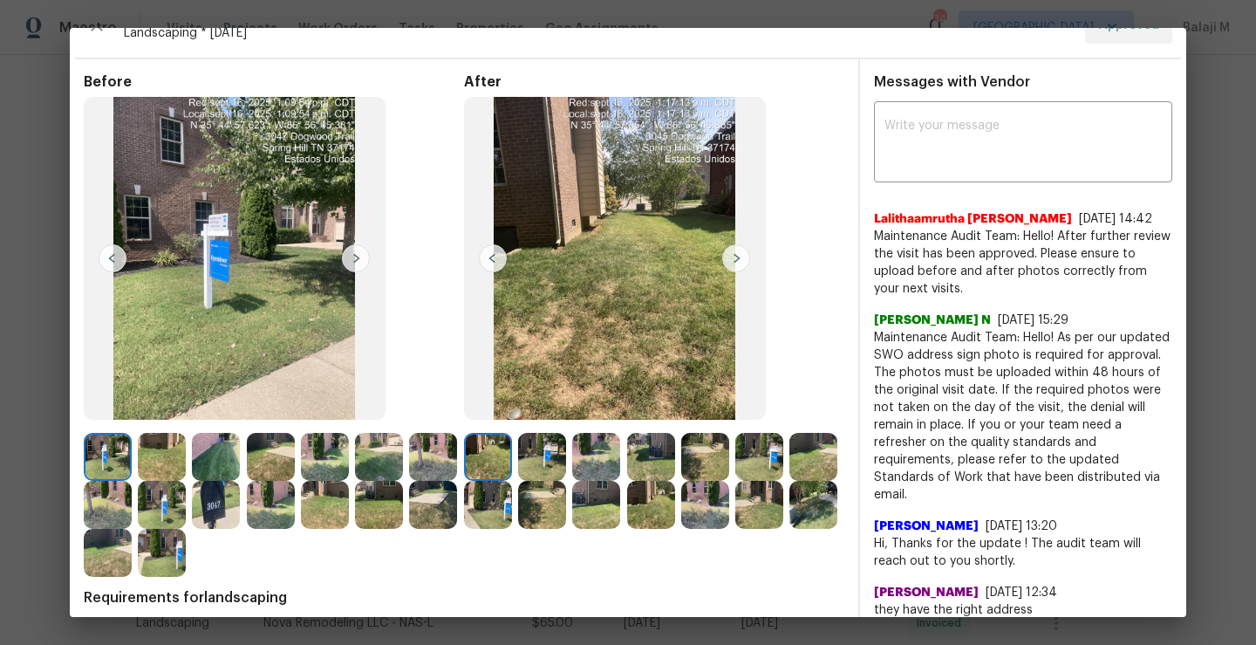
scroll to position [56, 0]
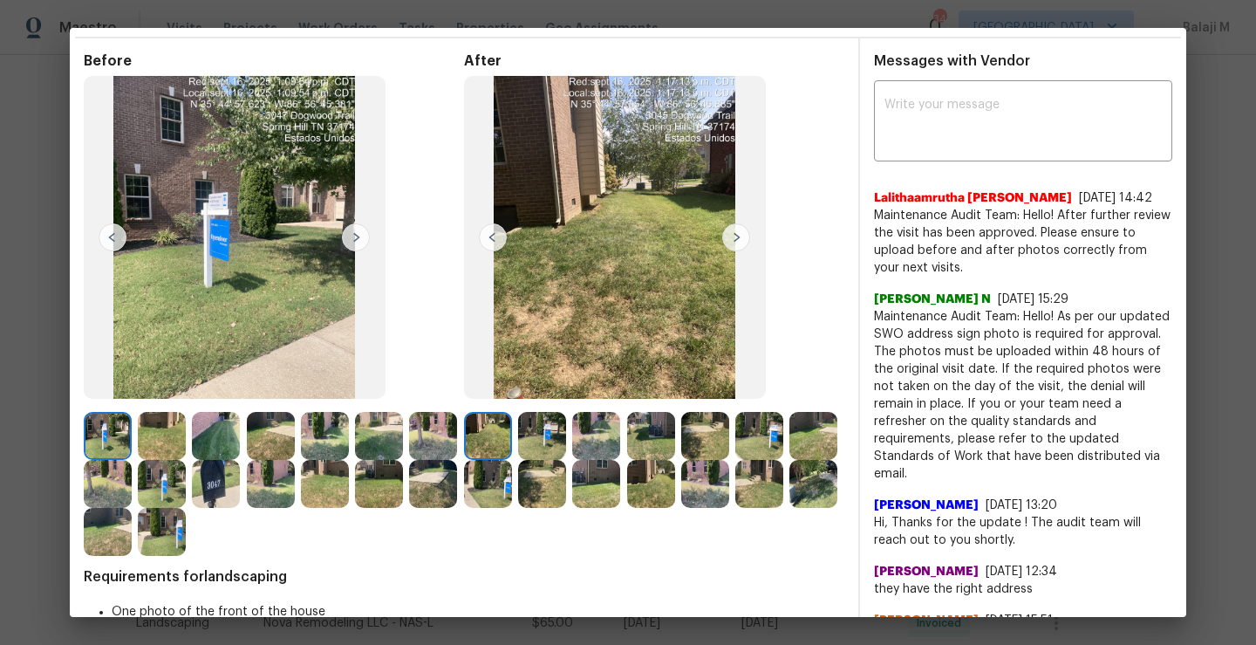
click at [224, 446] on img at bounding box center [216, 436] width 48 height 48
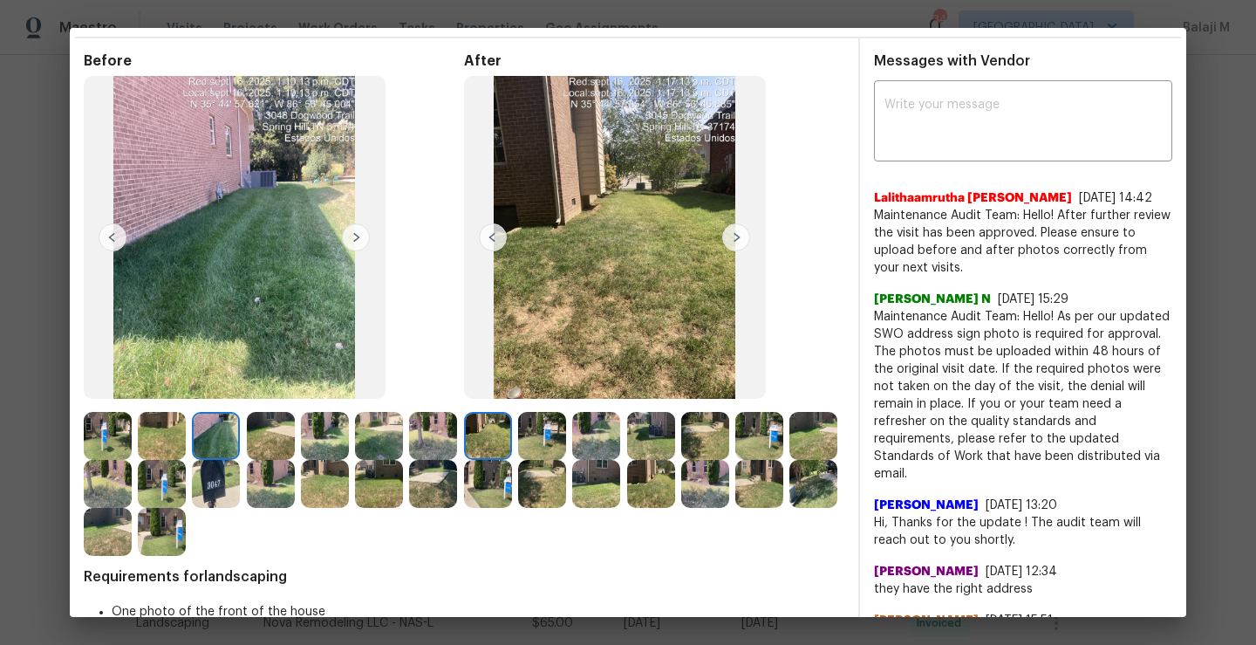
click at [184, 444] on img at bounding box center [162, 436] width 48 height 48
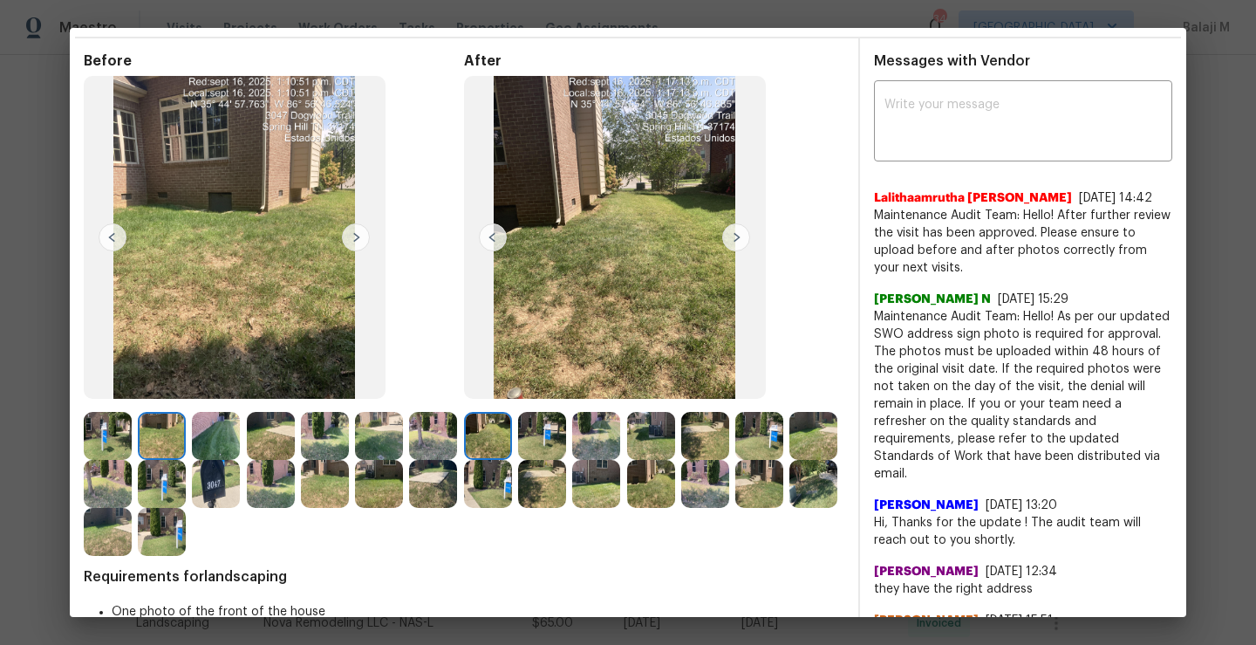
click at [178, 444] on img at bounding box center [162, 436] width 48 height 48
click at [789, 508] on img at bounding box center [813, 484] width 48 height 48
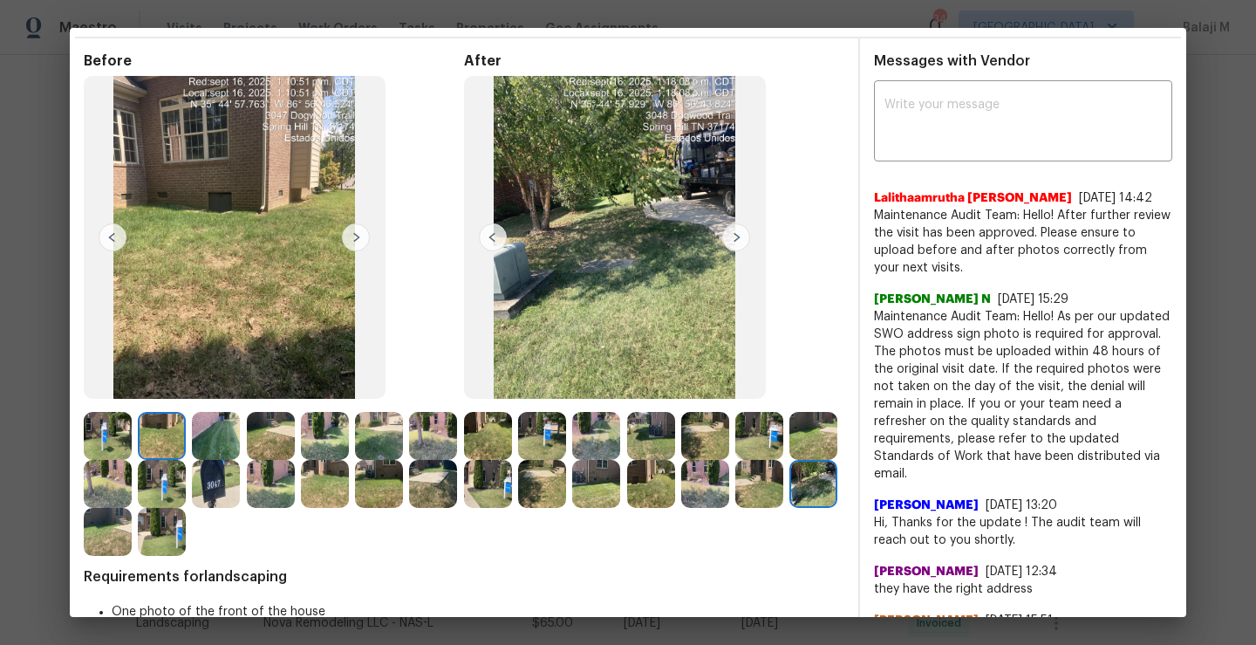
click at [789, 508] on img at bounding box center [813, 484] width 48 height 48
click at [735, 508] on img at bounding box center [759, 484] width 48 height 48
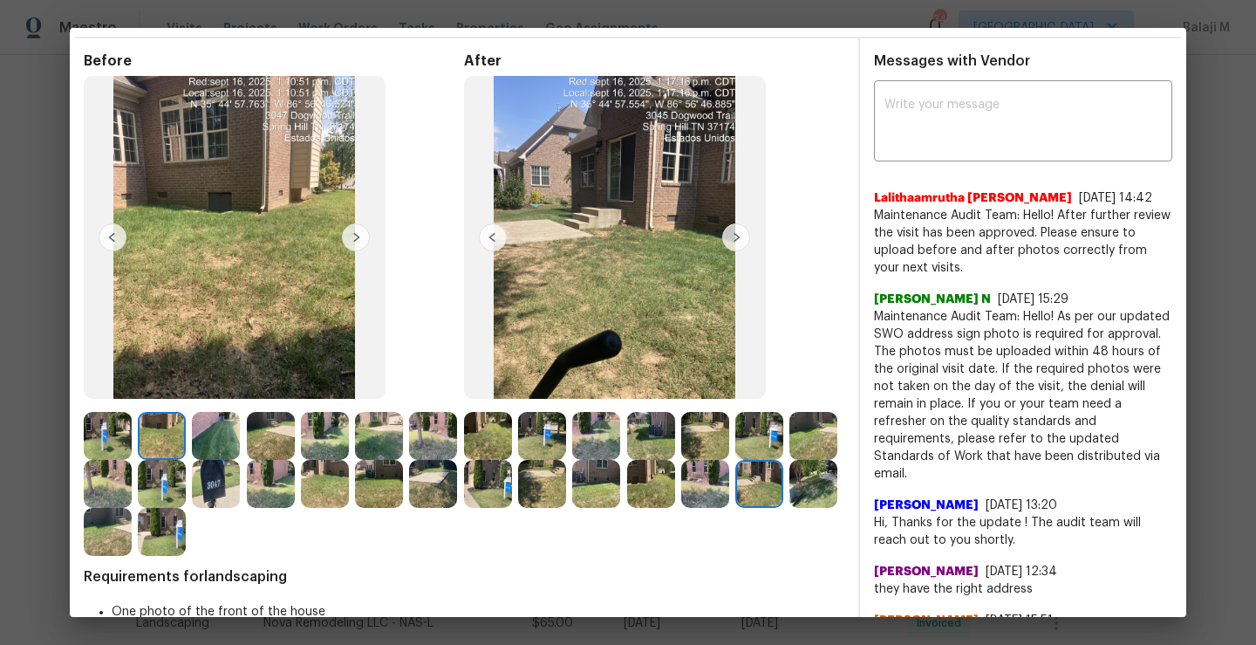
click at [729, 478] on img at bounding box center [705, 484] width 48 height 48
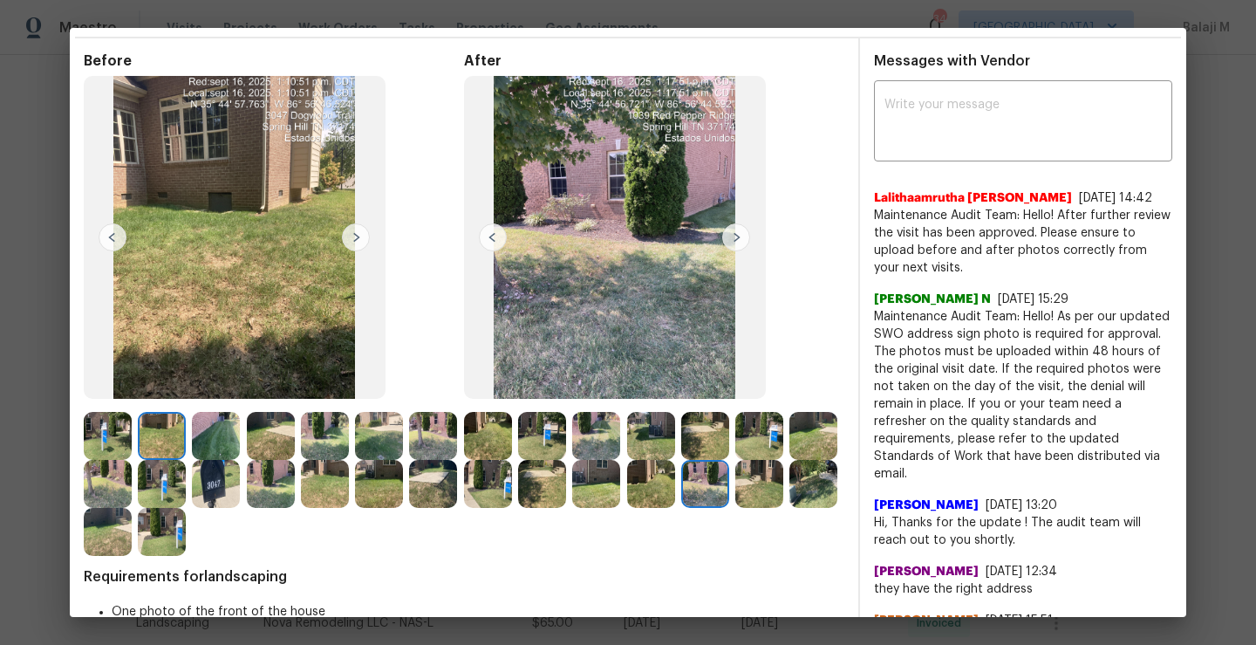
click at [675, 492] on img at bounding box center [651, 484] width 48 height 48
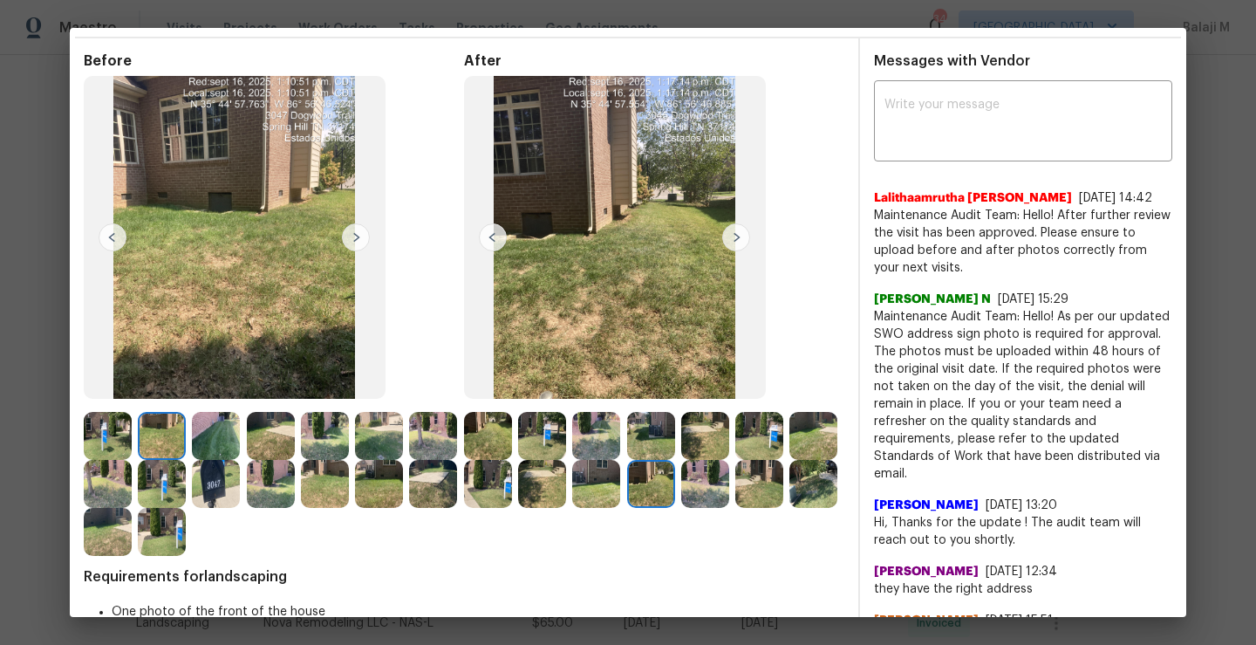
click at [620, 496] on img at bounding box center [596, 484] width 48 height 48
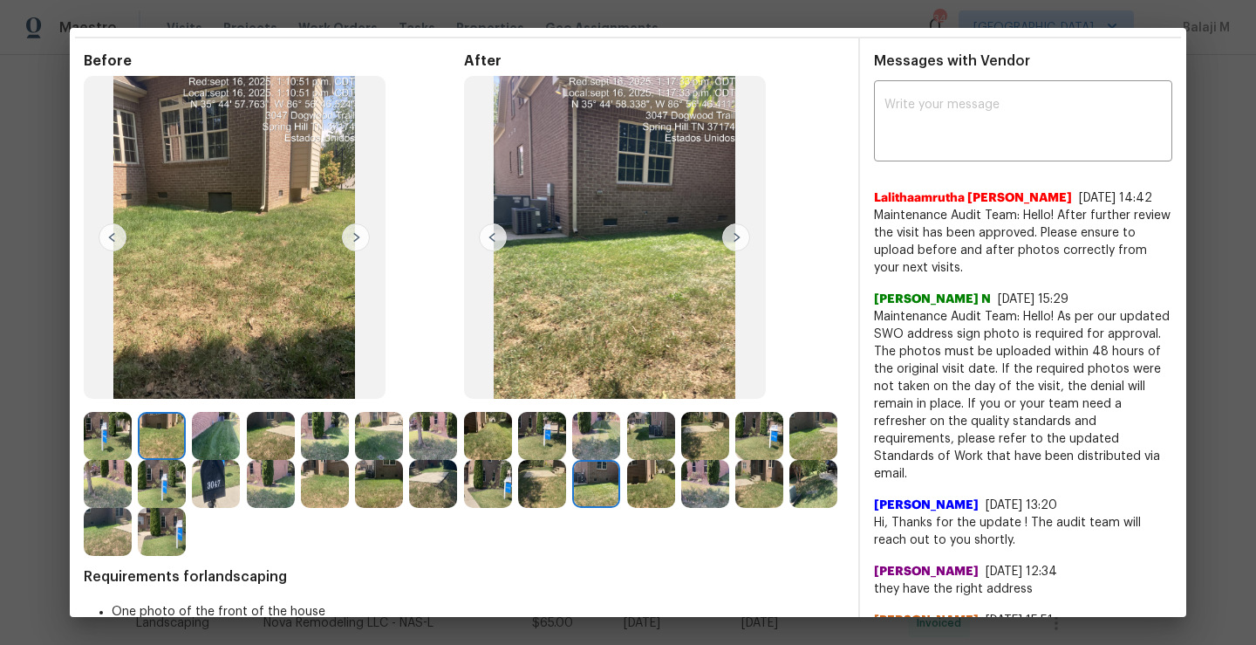
click at [566, 498] on img at bounding box center [542, 484] width 48 height 48
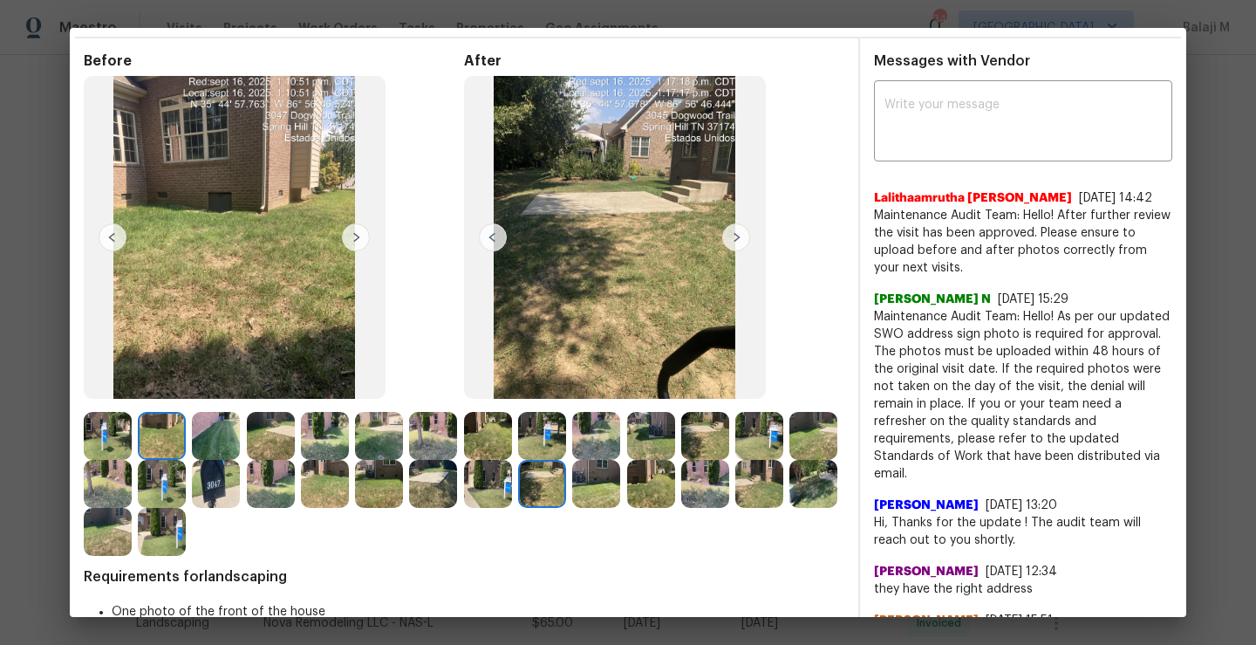
click at [512, 499] on img at bounding box center [488, 484] width 48 height 48
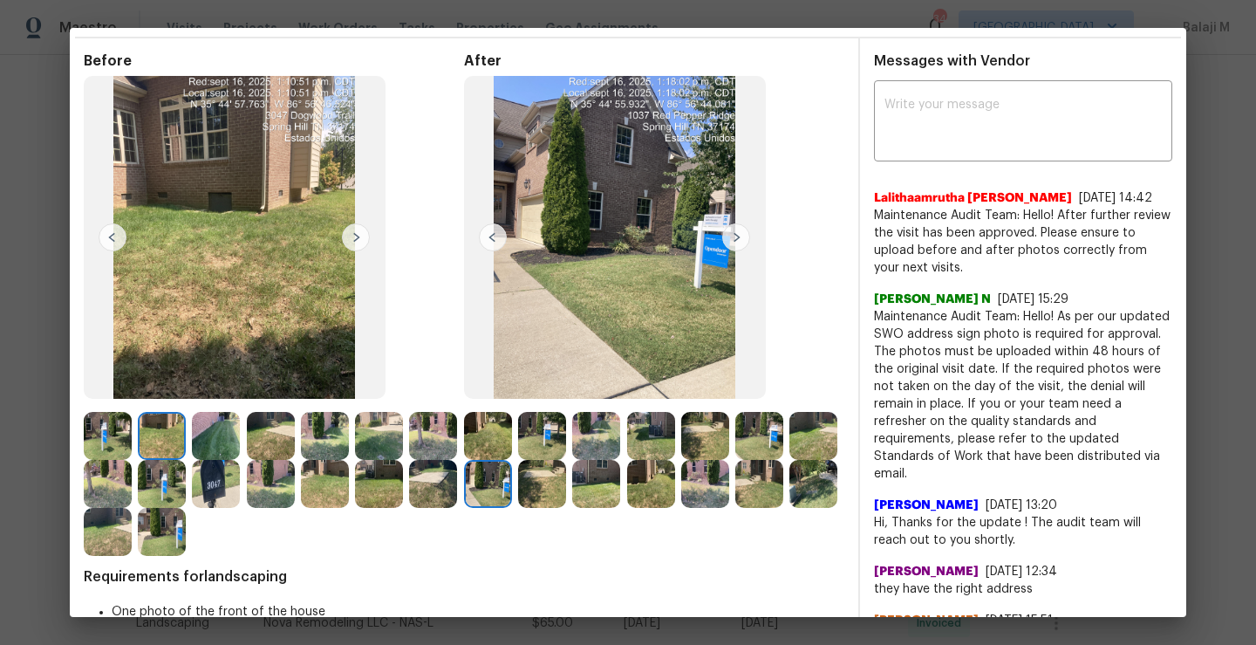
click at [789, 460] on img at bounding box center [813, 436] width 48 height 48
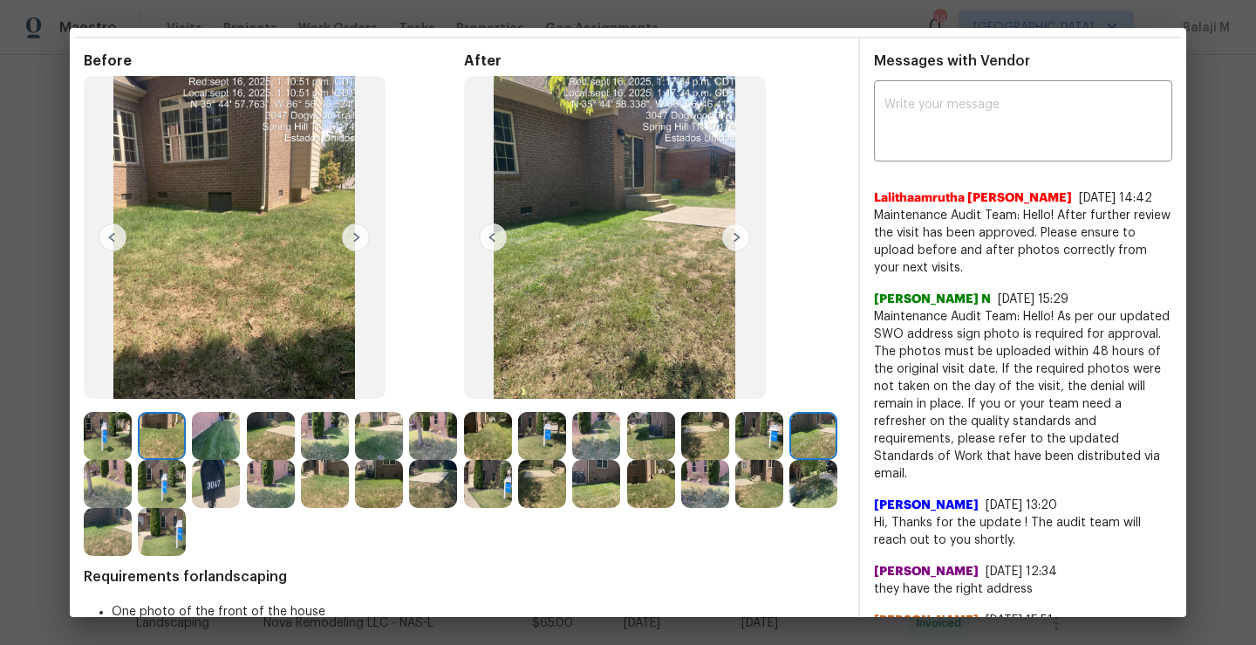
click at [789, 460] on img at bounding box center [813, 436] width 48 height 48
click at [481, 440] on img at bounding box center [488, 436] width 48 height 48
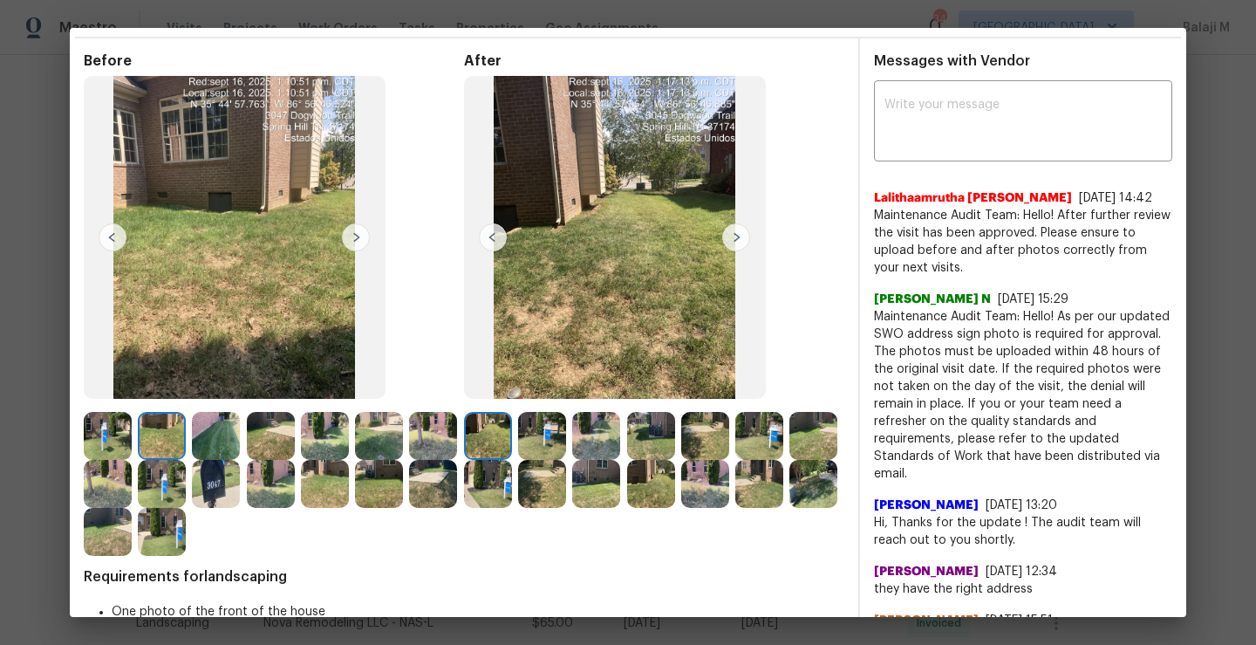
click at [520, 437] on img at bounding box center [542, 436] width 48 height 48
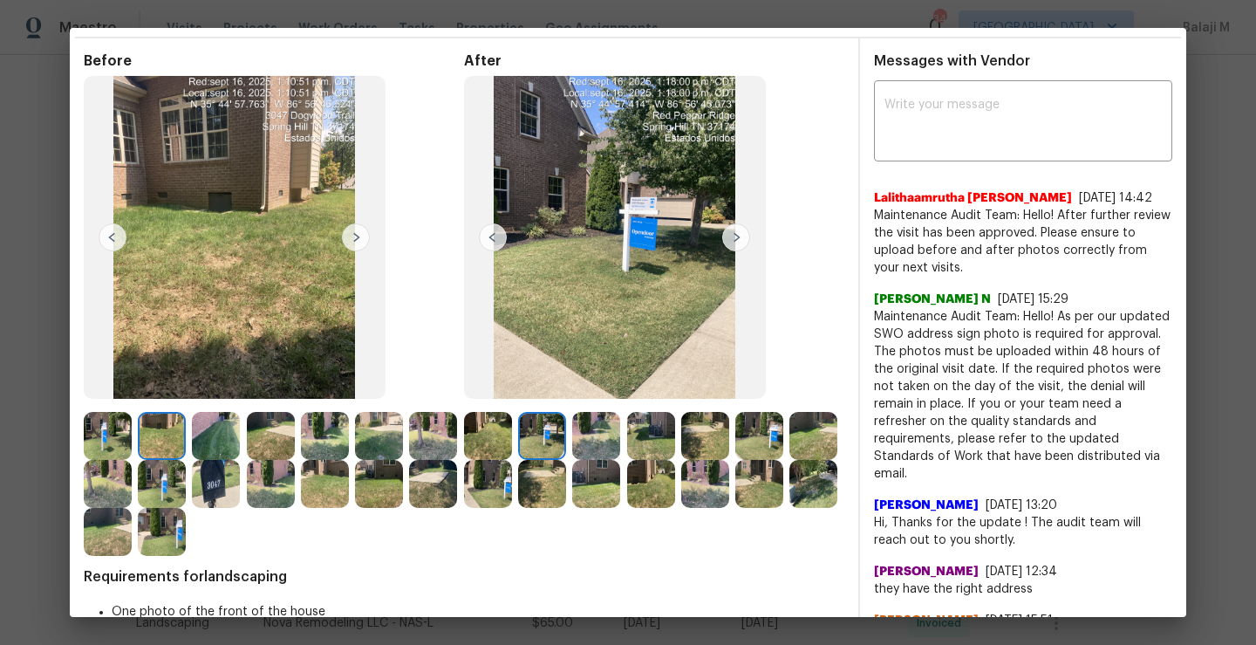
click at [604, 443] on img at bounding box center [596, 436] width 48 height 48
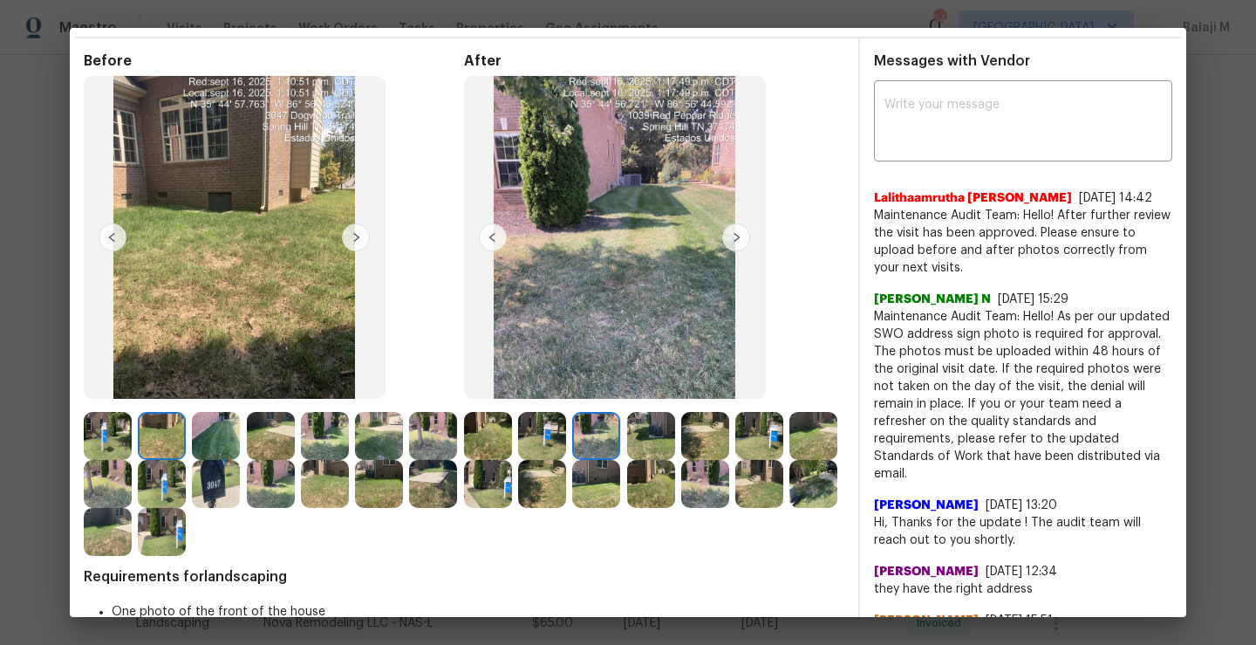
click at [494, 443] on img at bounding box center [488, 436] width 48 height 48
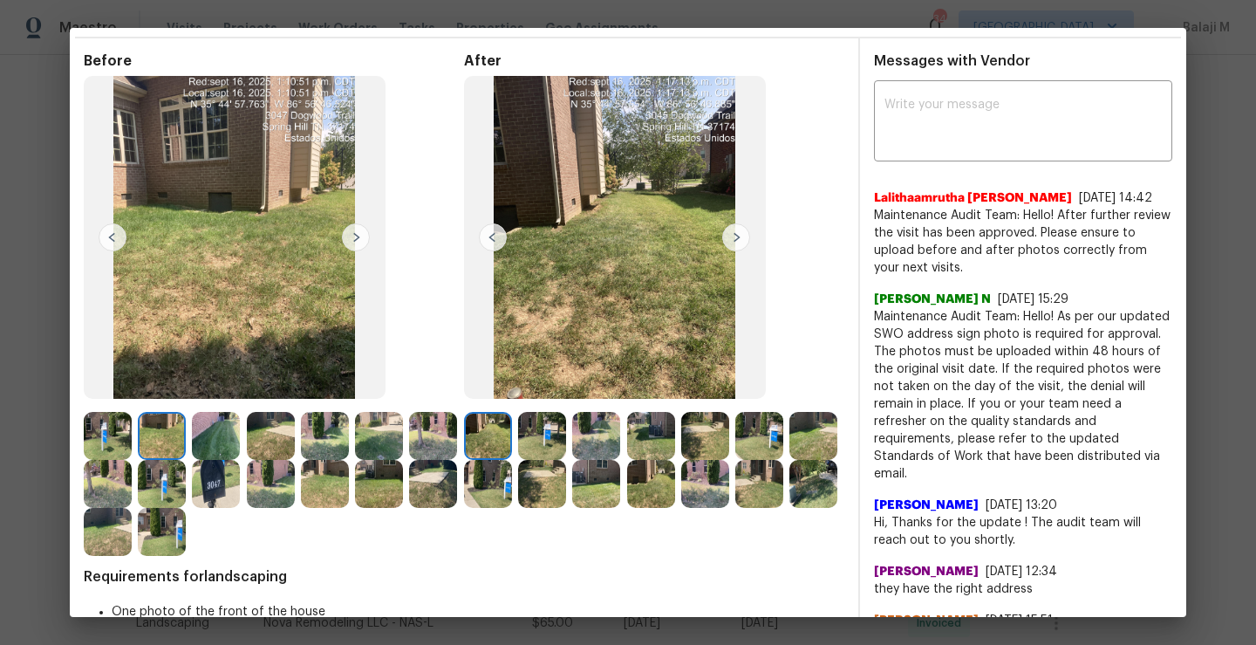
click at [543, 445] on img at bounding box center [542, 436] width 48 height 48
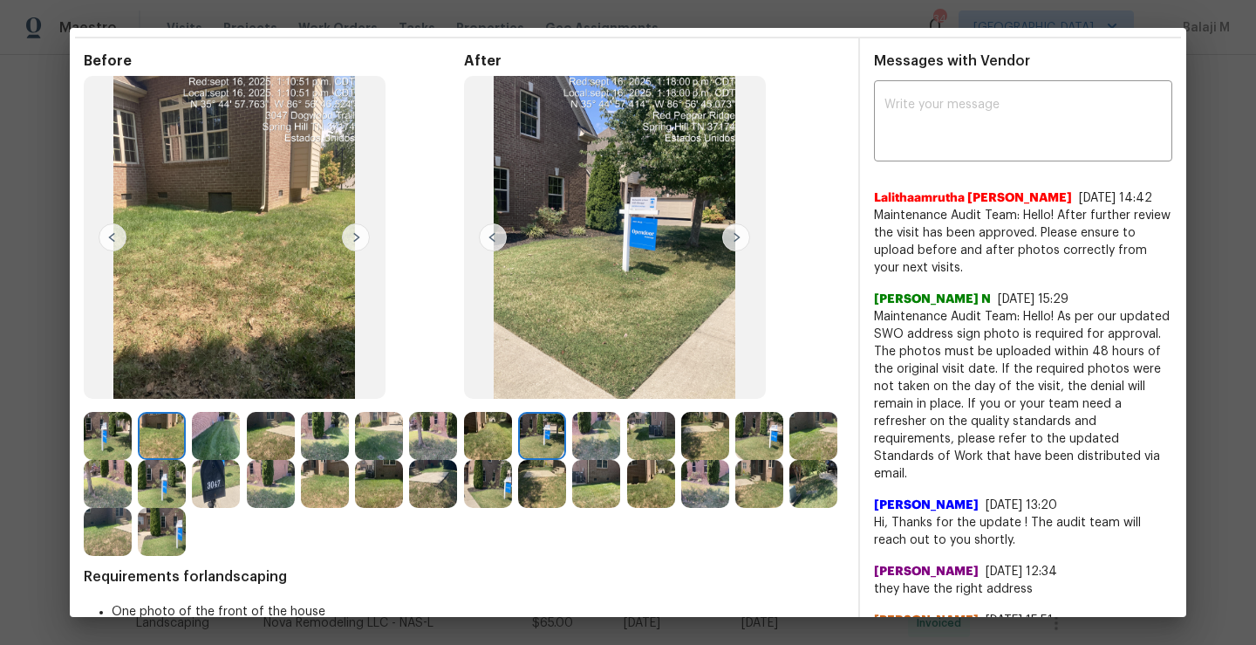
click at [586, 443] on img at bounding box center [596, 436] width 48 height 48
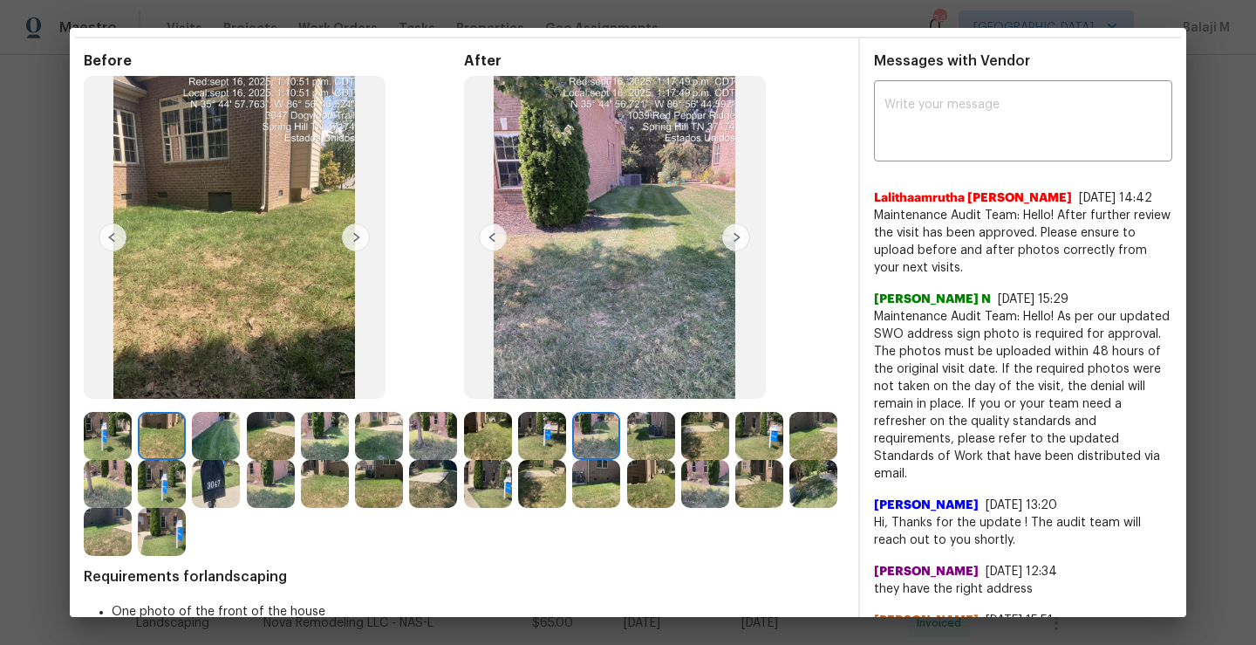
click at [658, 443] on img at bounding box center [651, 436] width 48 height 48
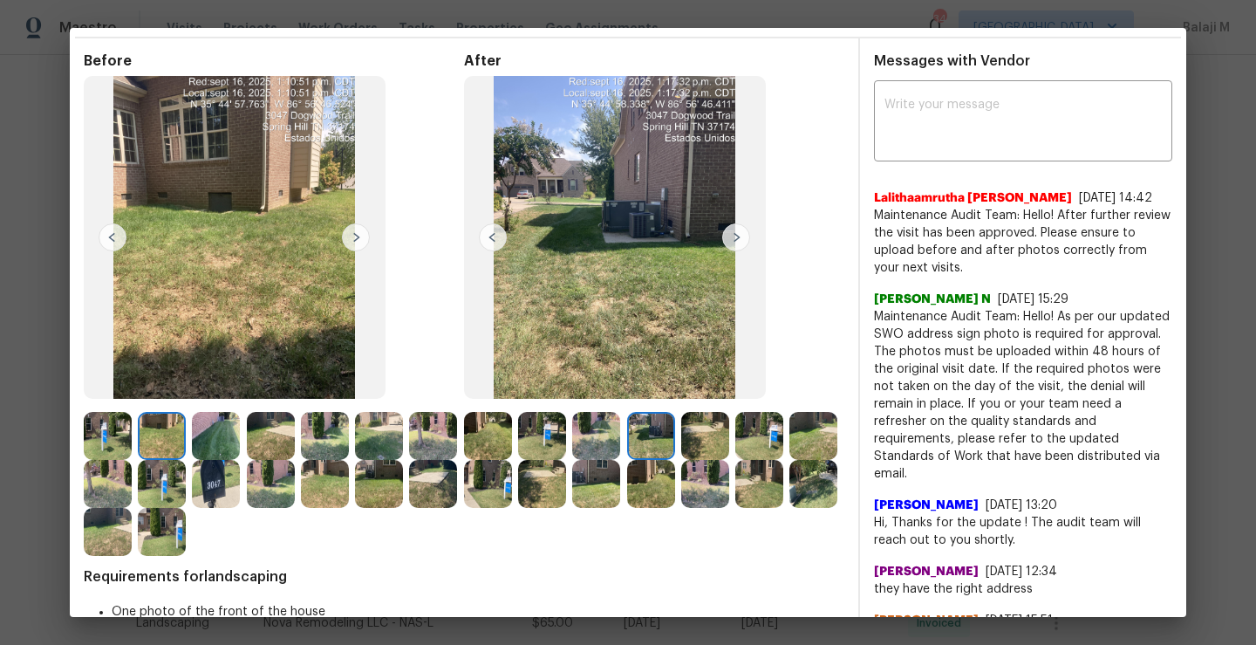
click at [658, 443] on img at bounding box center [651, 436] width 48 height 48
click at [724, 441] on img at bounding box center [705, 436] width 48 height 48
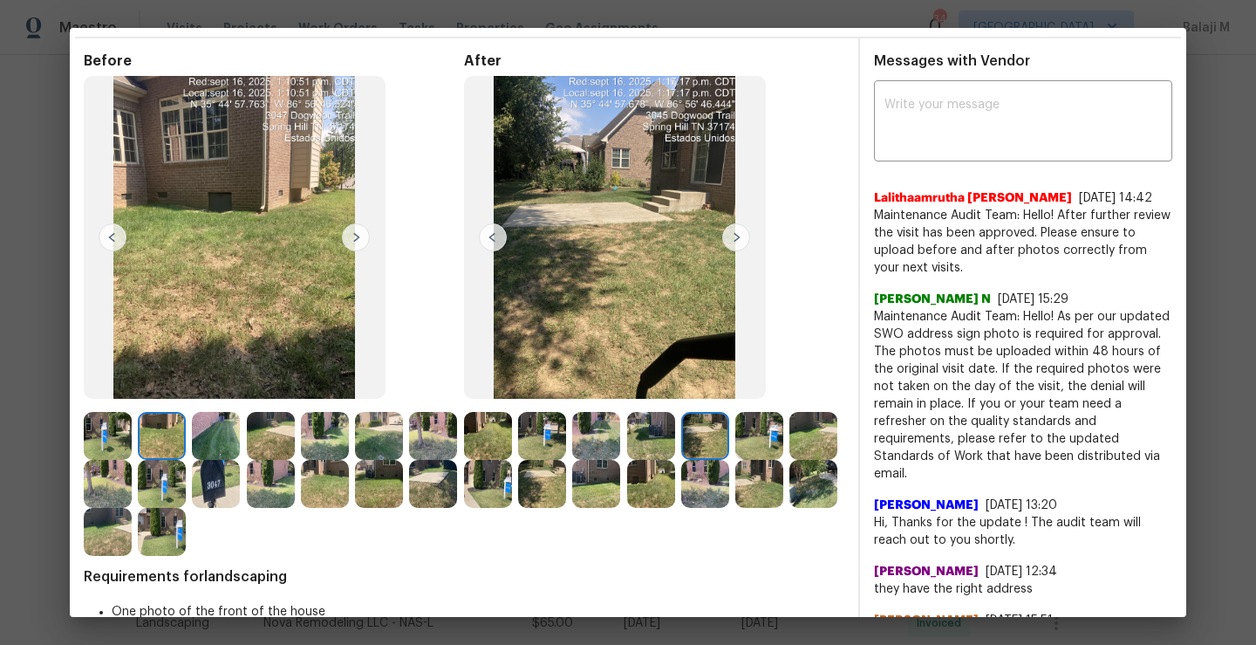
click at [735, 434] on img at bounding box center [759, 436] width 48 height 48
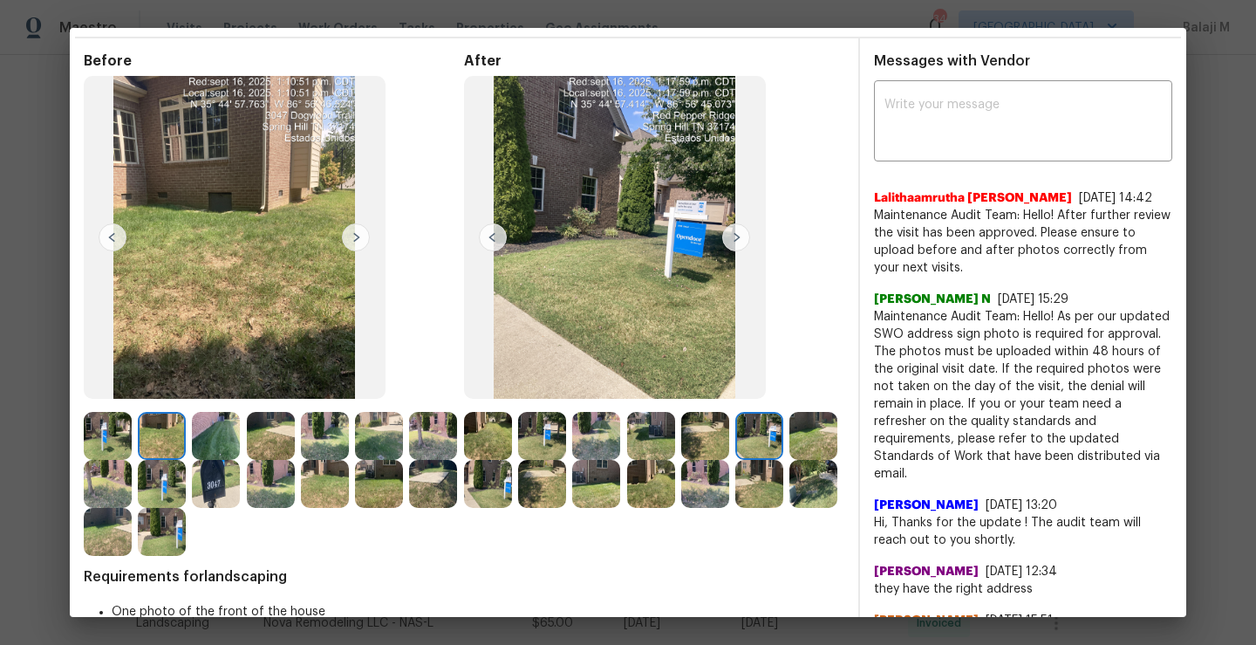
click at [755, 432] on img at bounding box center [759, 436] width 48 height 48
click at [696, 432] on img at bounding box center [705, 436] width 48 height 48
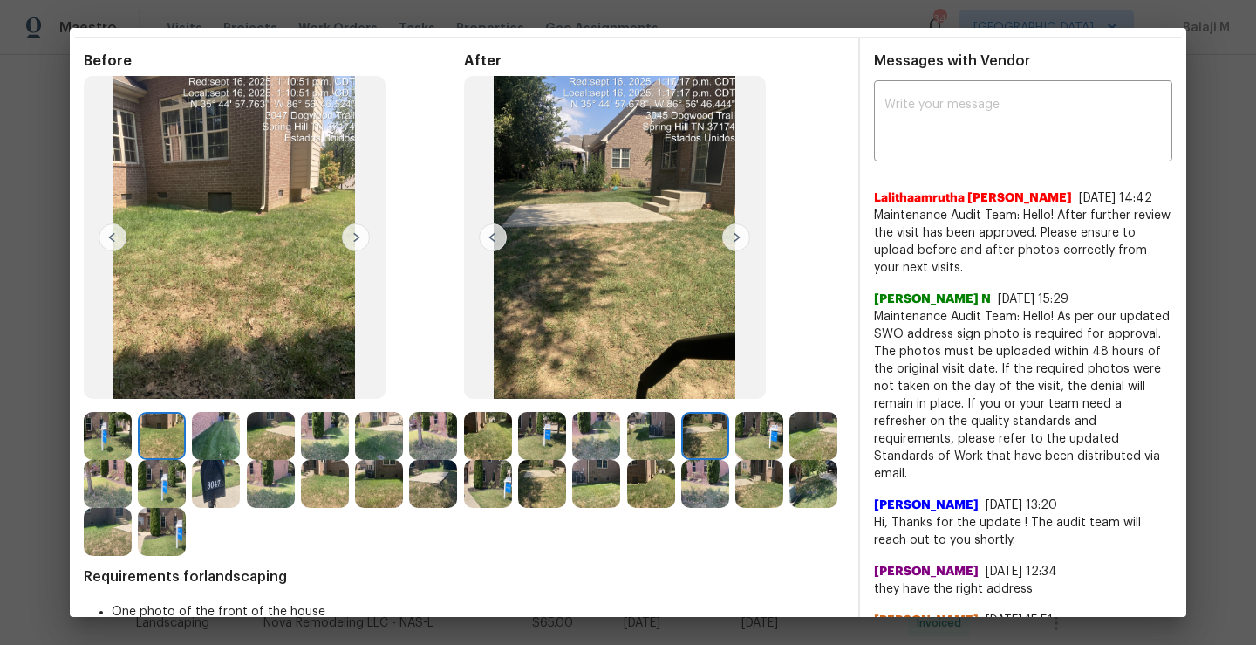
click at [643, 434] on img at bounding box center [651, 436] width 48 height 48
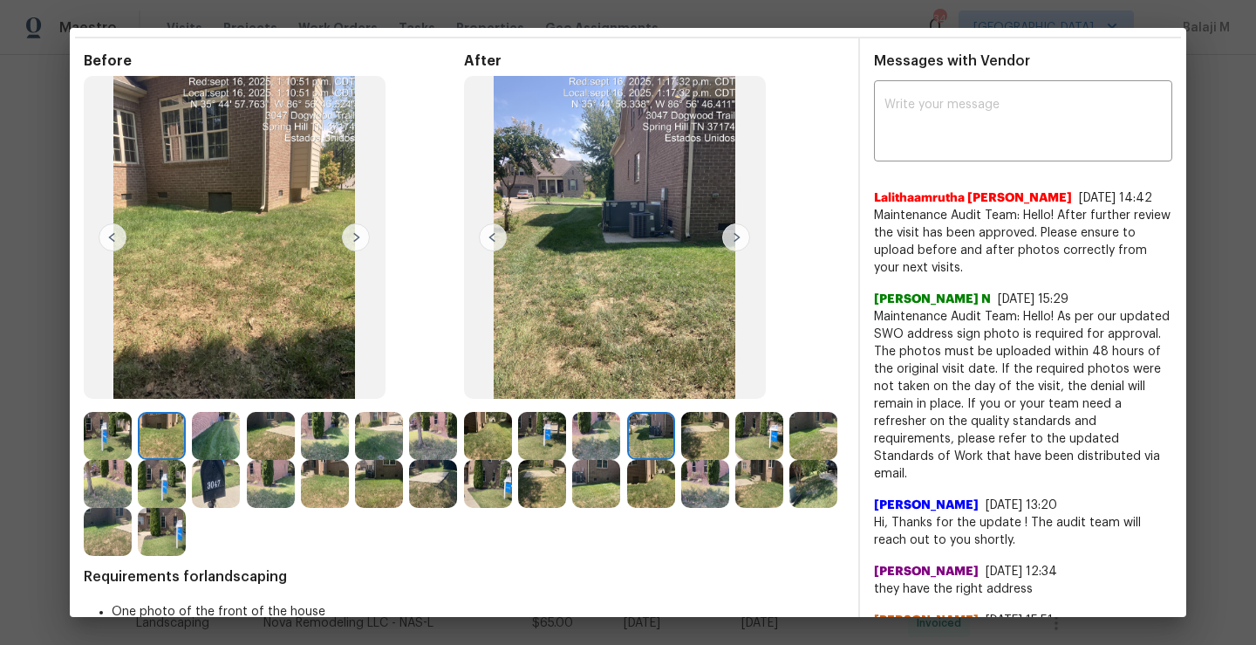
click at [709, 439] on img at bounding box center [705, 436] width 48 height 48
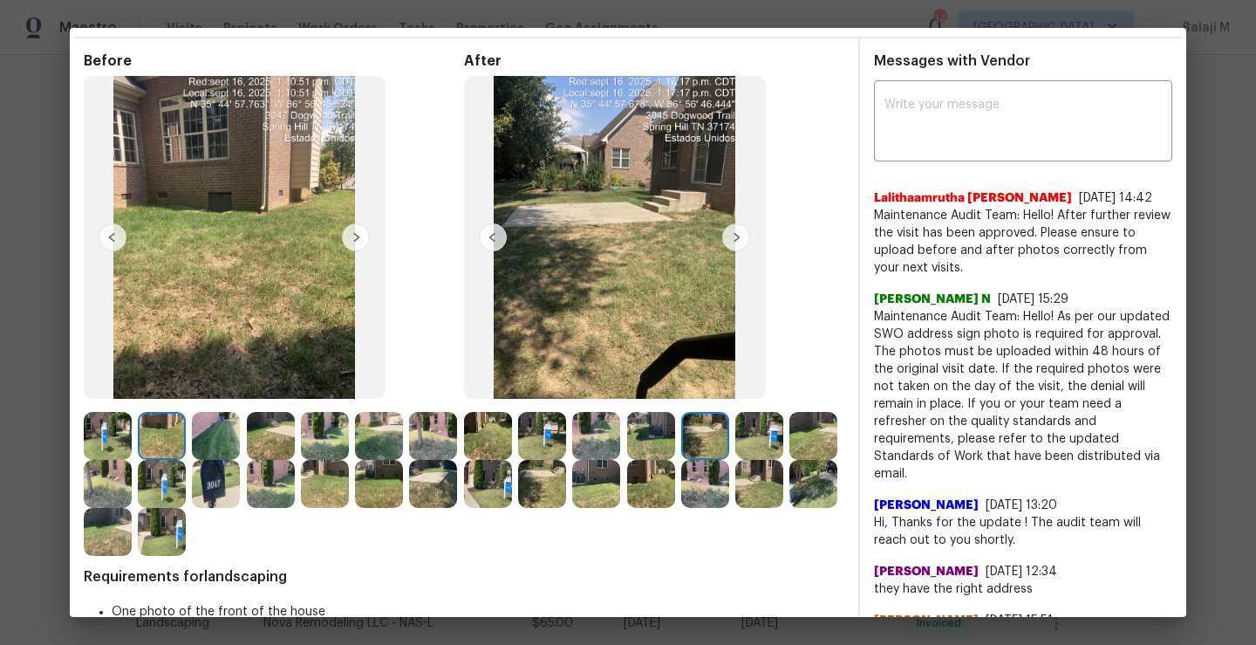
click at [771, 436] on img at bounding box center [759, 436] width 48 height 48
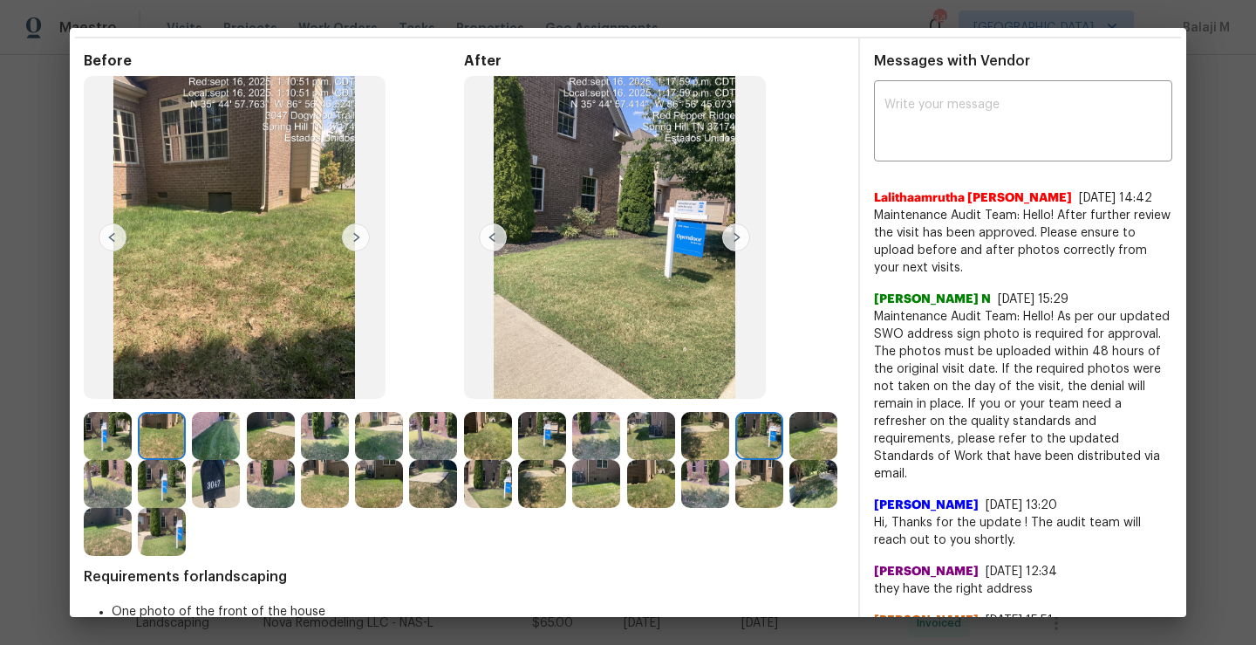
click at [713, 442] on img at bounding box center [705, 436] width 48 height 48
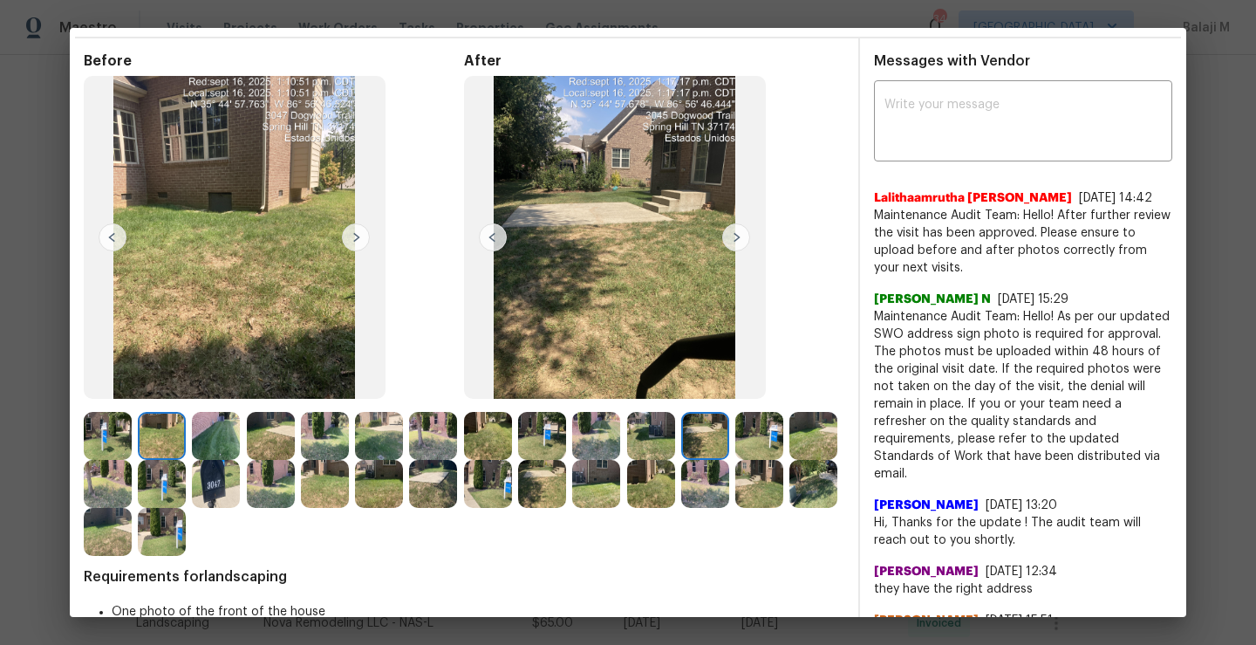
click at [655, 453] on img at bounding box center [651, 436] width 48 height 48
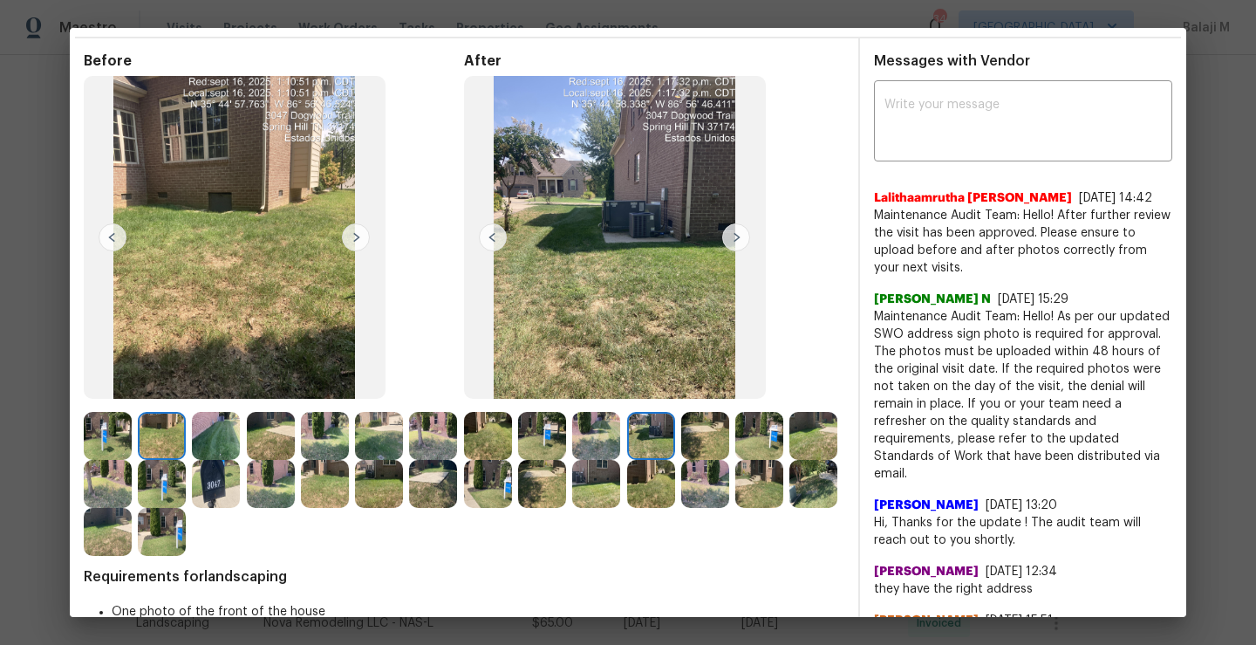
click at [595, 441] on img at bounding box center [596, 436] width 48 height 48
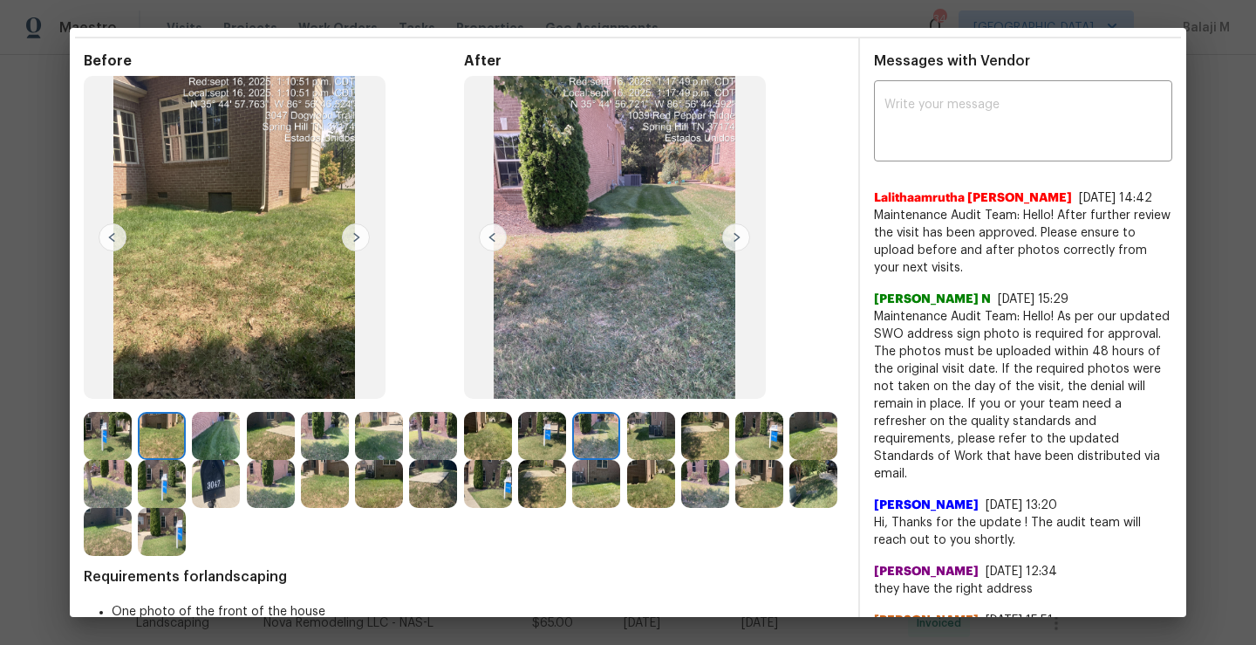
click at [544, 436] on img at bounding box center [542, 436] width 48 height 48
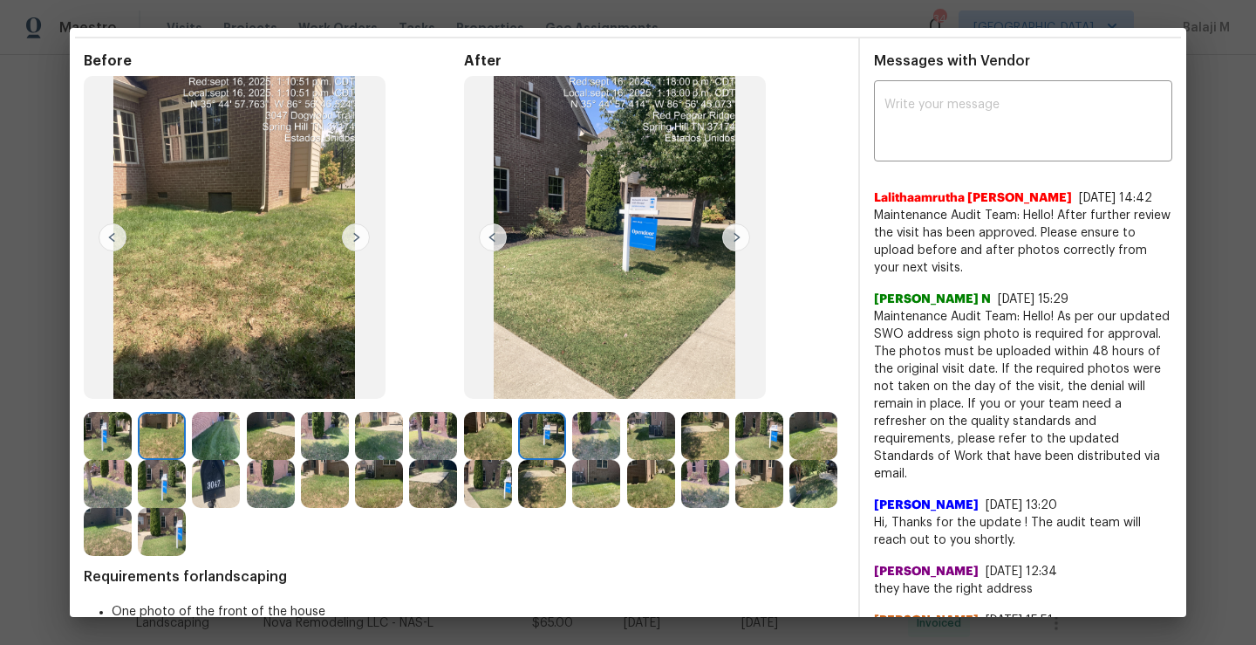
click at [497, 444] on img at bounding box center [488, 436] width 48 height 48
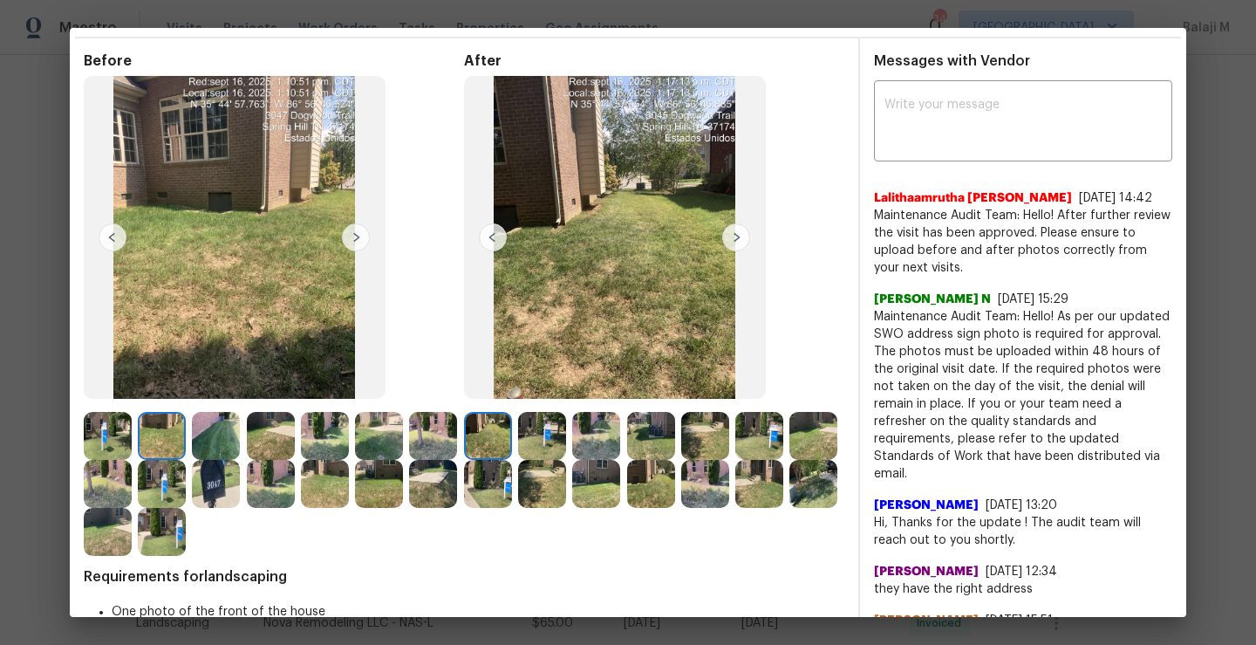
click at [789, 460] on img at bounding box center [813, 436] width 48 height 48
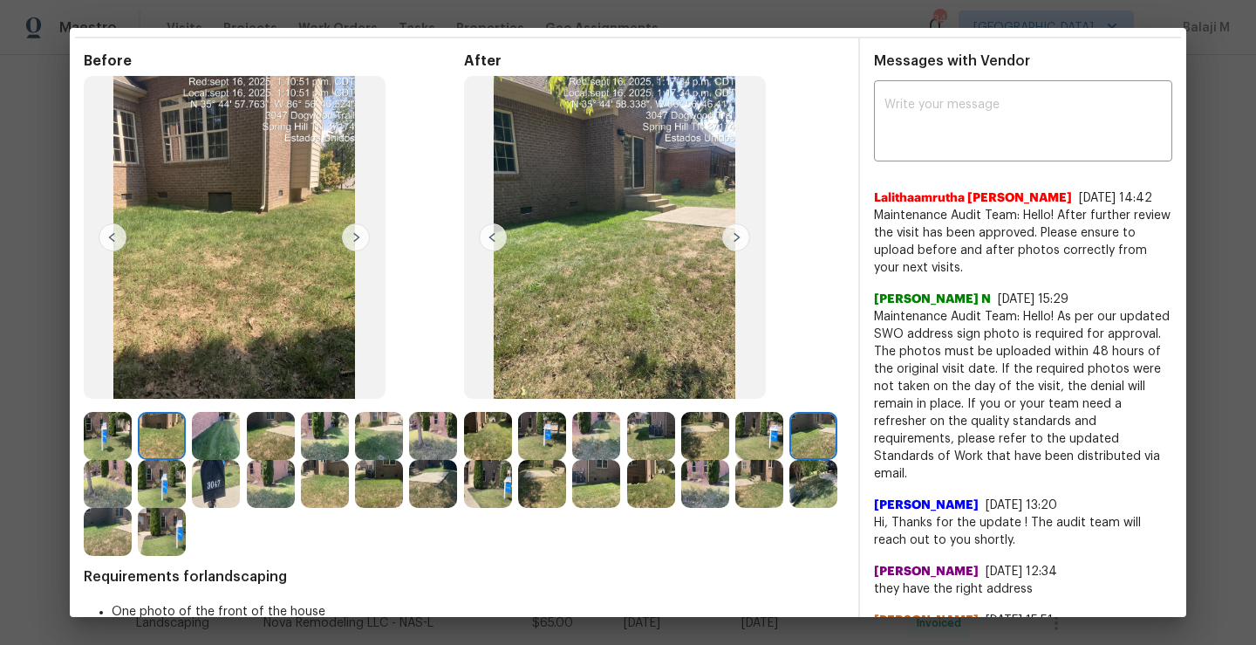
click at [789, 508] on img at bounding box center [813, 484] width 48 height 48
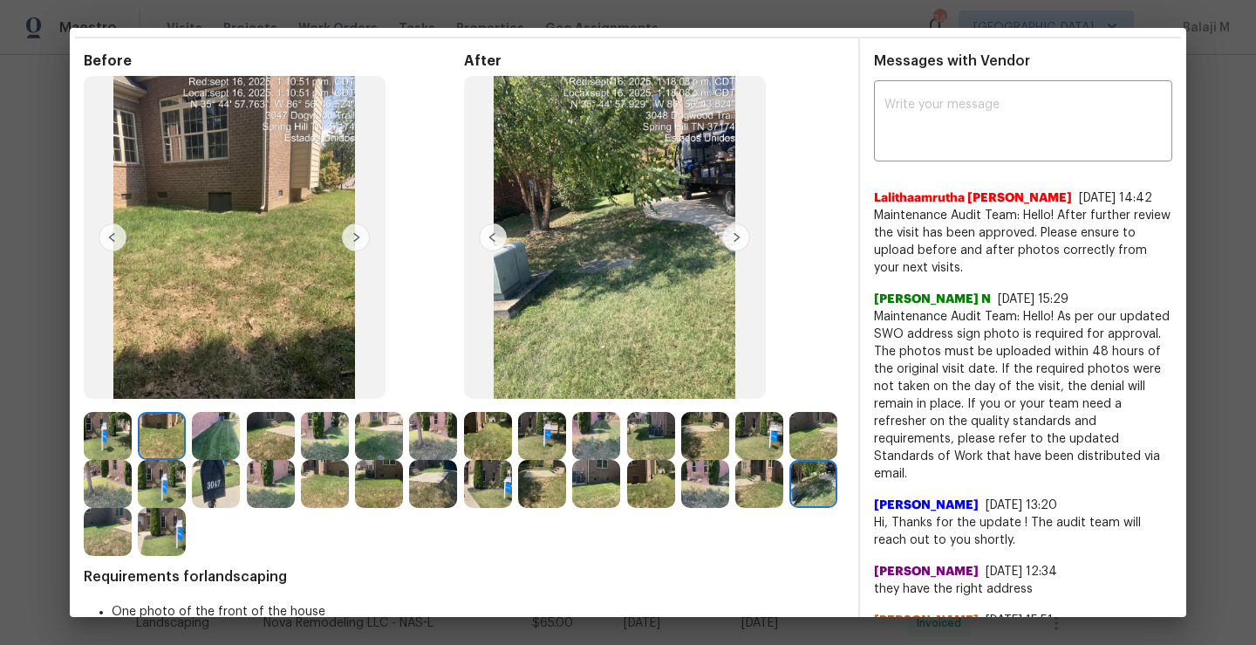
click at [735, 508] on img at bounding box center [759, 484] width 48 height 48
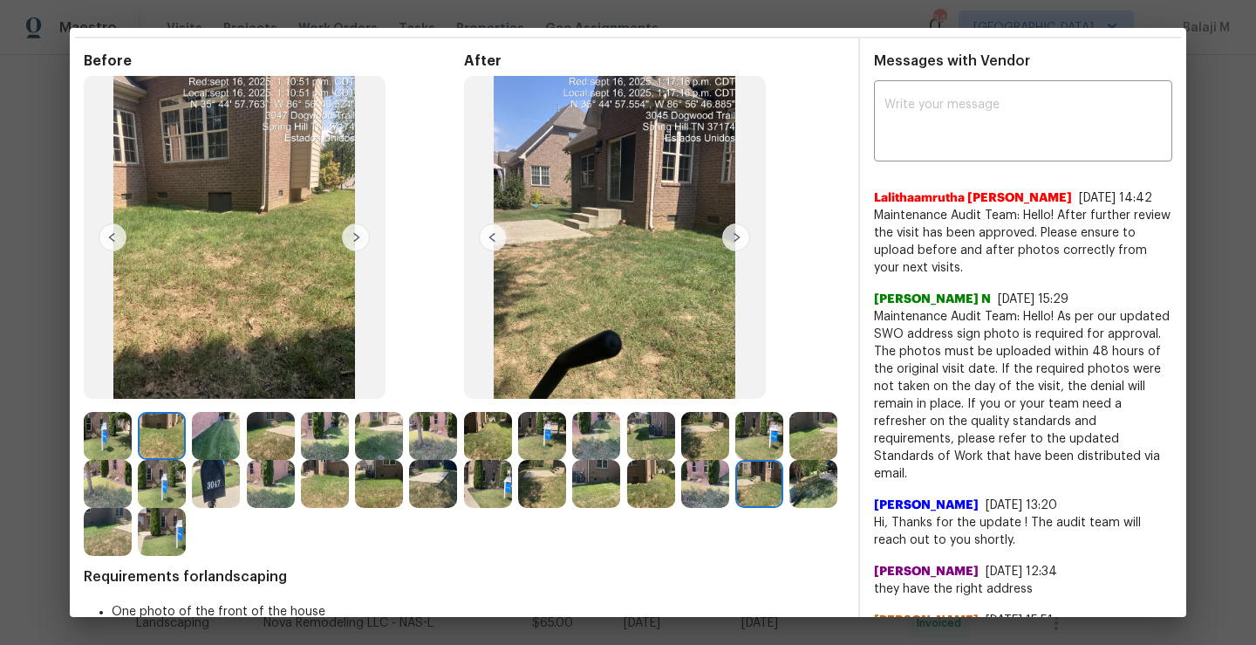
click at [789, 460] on img at bounding box center [813, 436] width 48 height 48
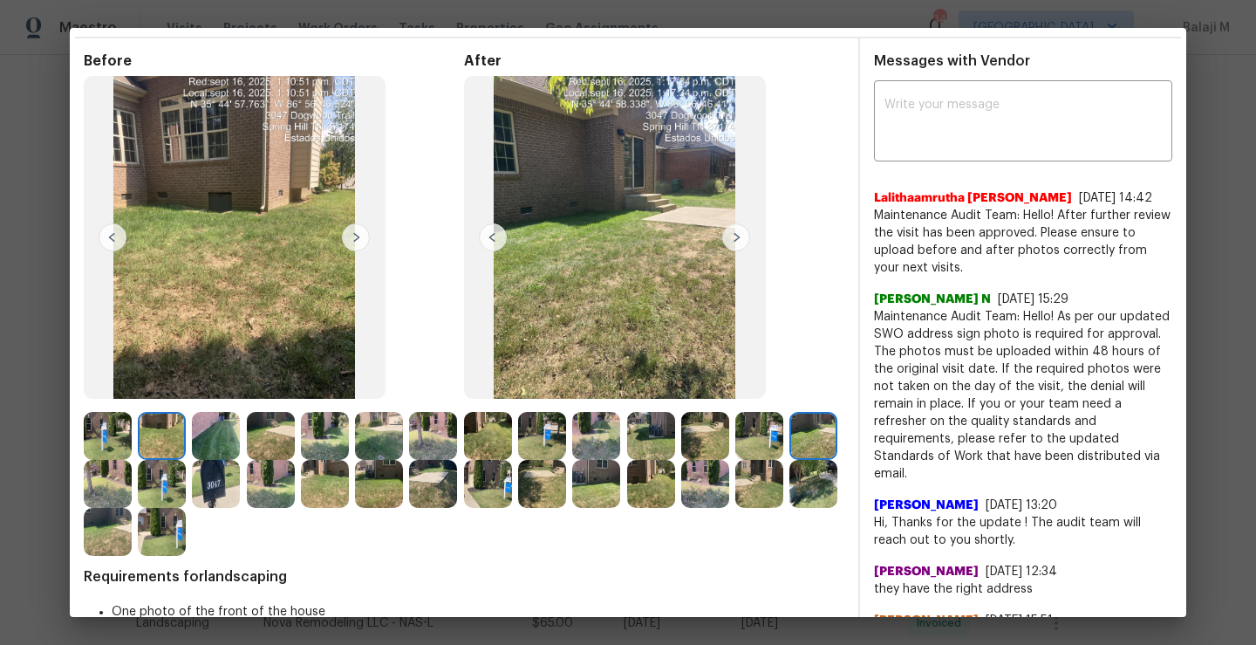
click at [512, 487] on img at bounding box center [488, 484] width 48 height 48
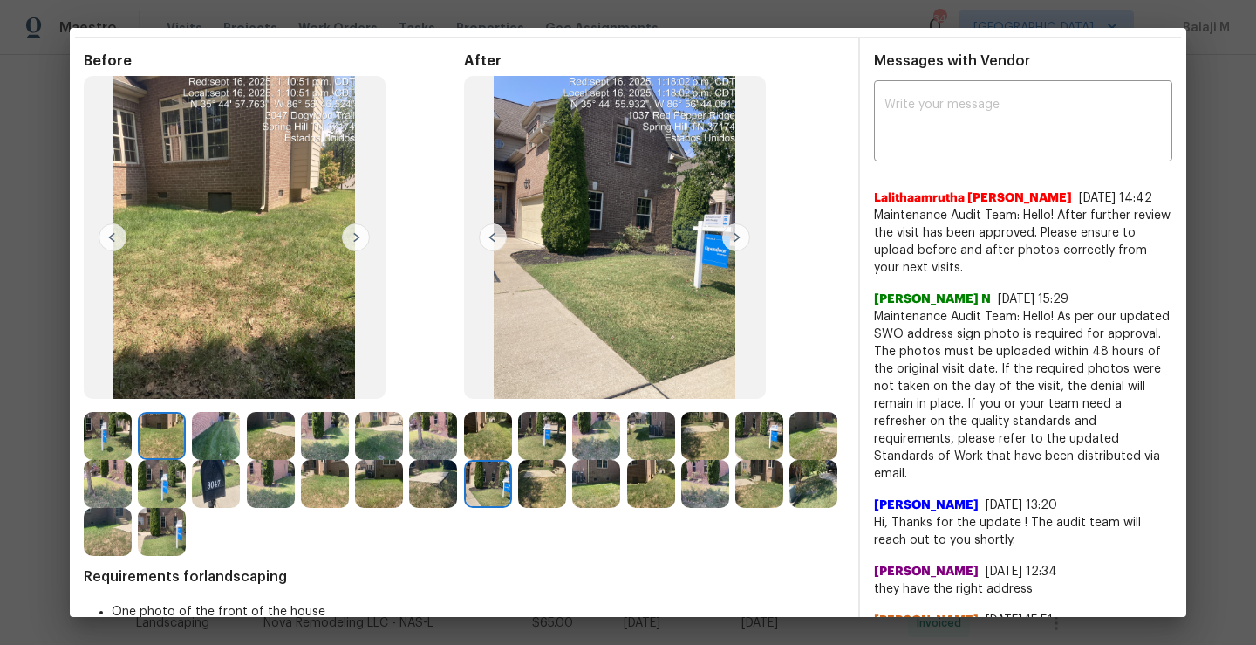
click at [566, 490] on img at bounding box center [542, 484] width 48 height 48
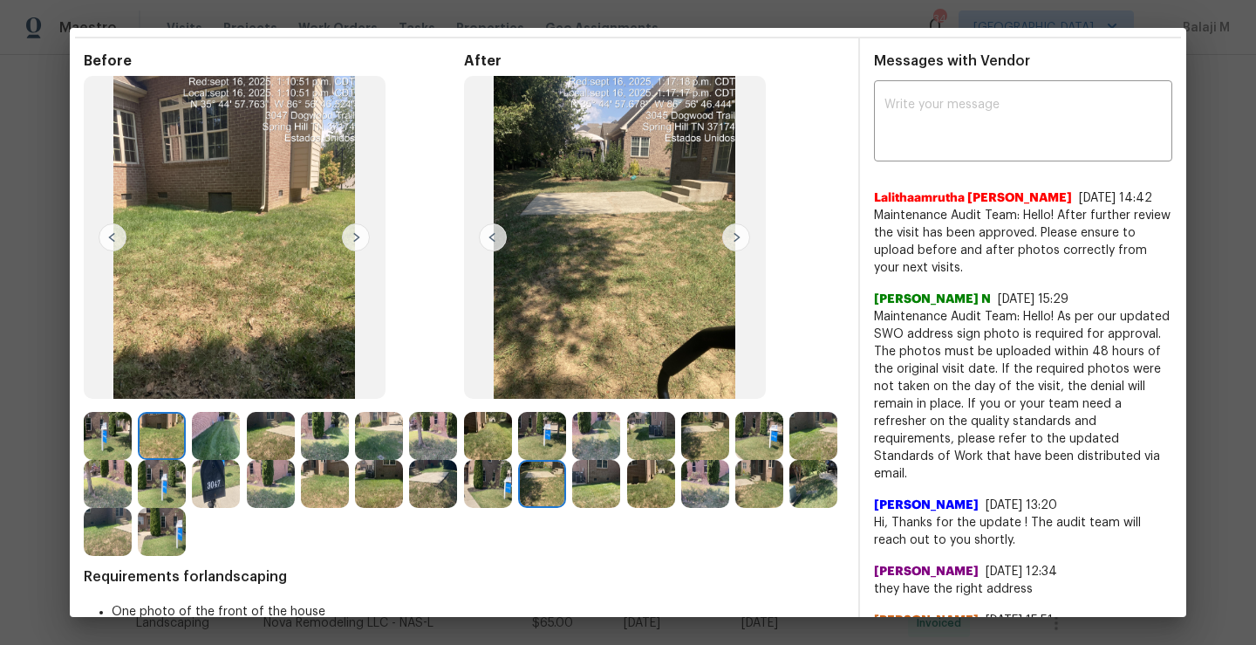
click at [620, 494] on img at bounding box center [596, 484] width 48 height 48
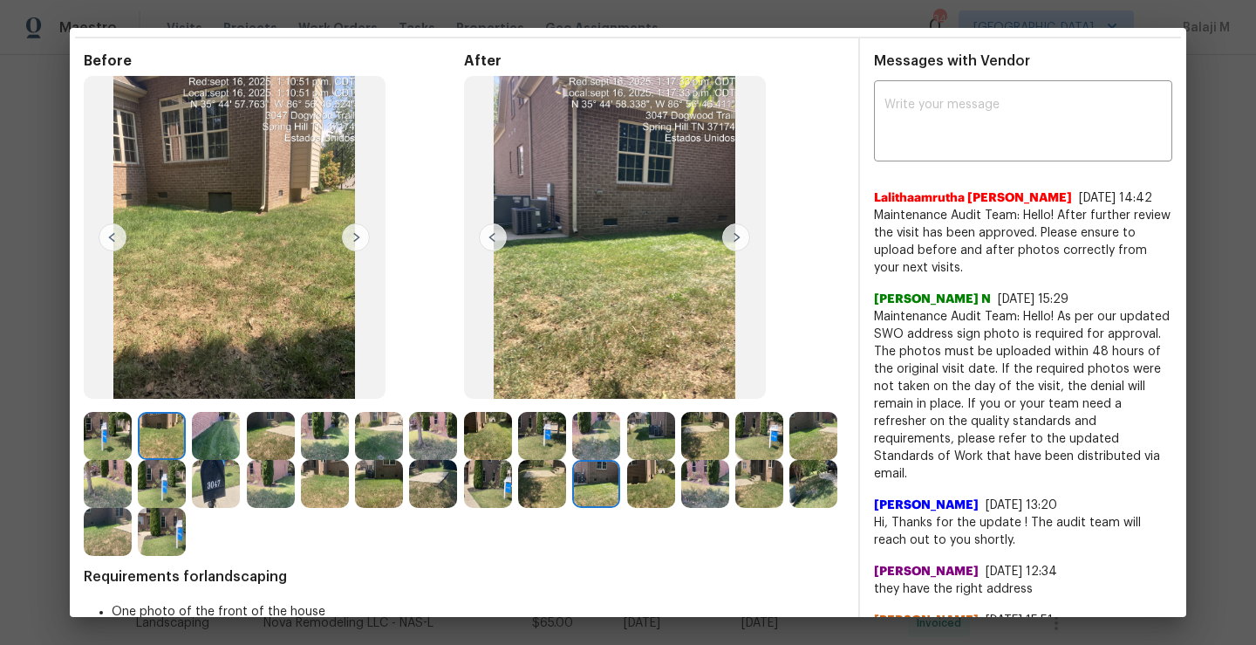
click at [675, 489] on img at bounding box center [651, 484] width 48 height 48
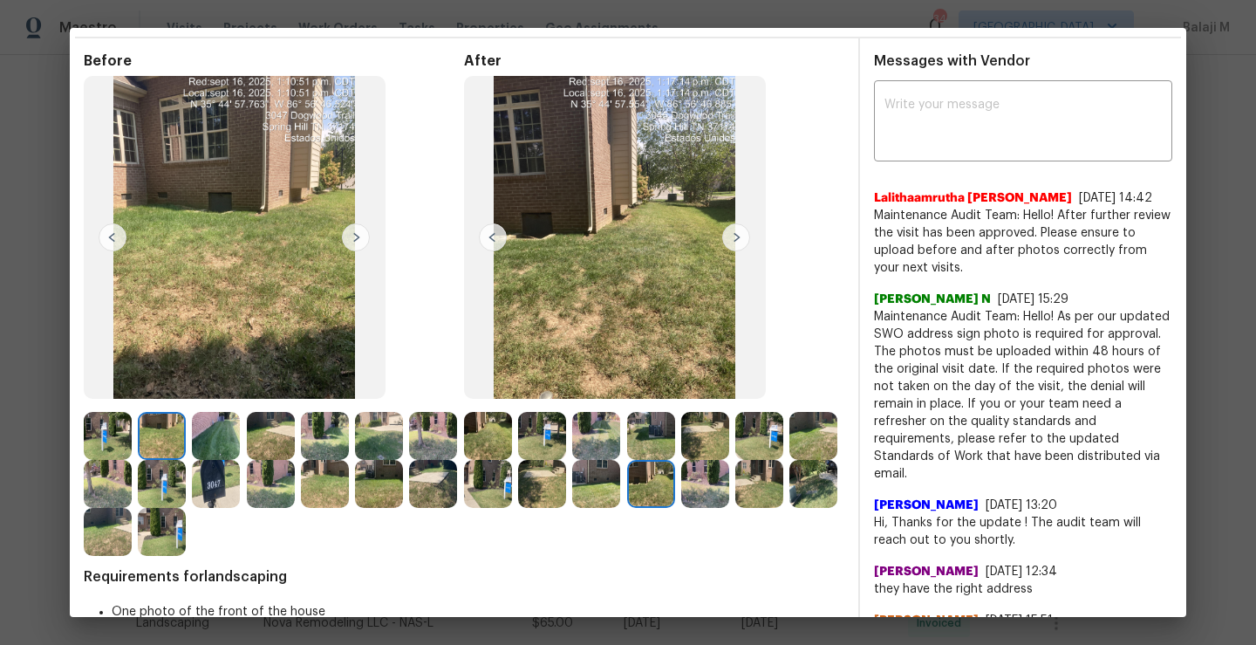
click at [729, 489] on img at bounding box center [705, 484] width 48 height 48
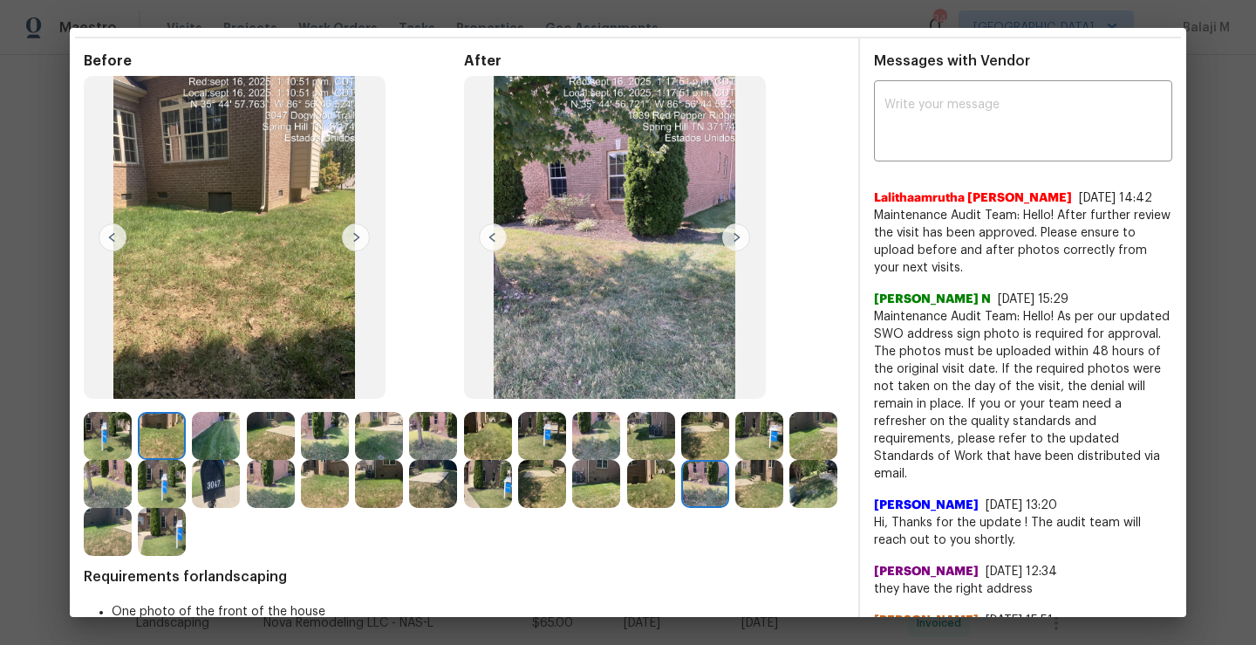
click at [760, 429] on img at bounding box center [759, 436] width 48 height 48
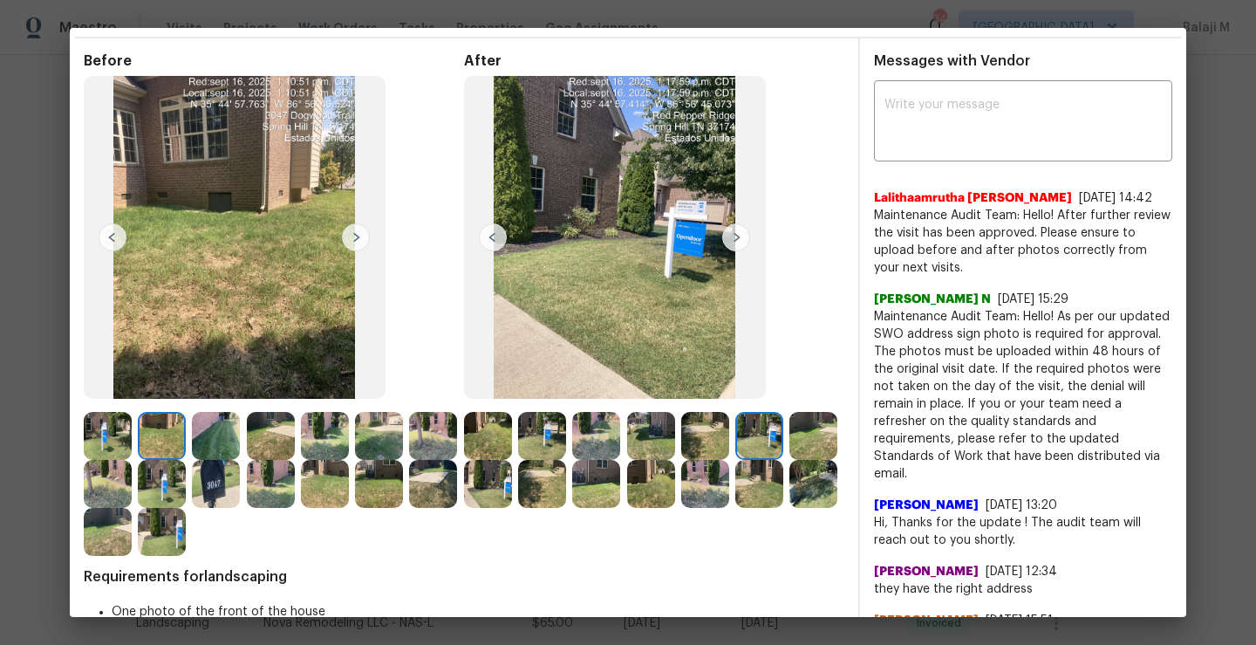
click at [693, 433] on img at bounding box center [705, 436] width 48 height 48
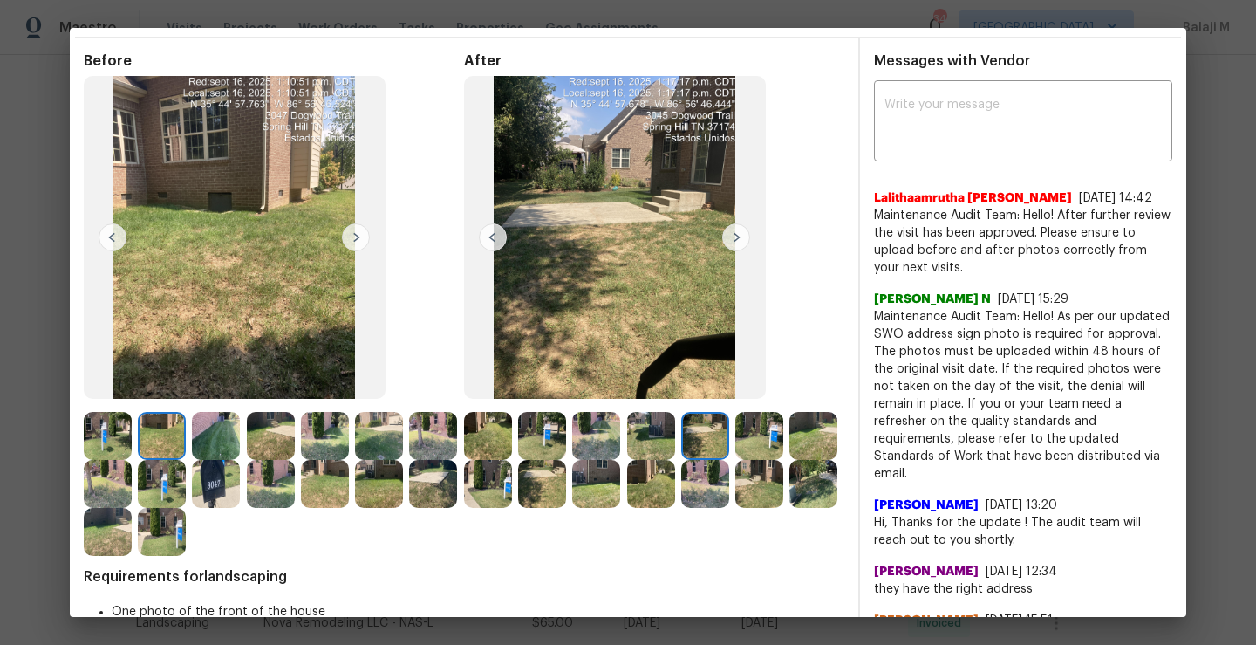
click at [631, 446] on img at bounding box center [651, 436] width 48 height 48
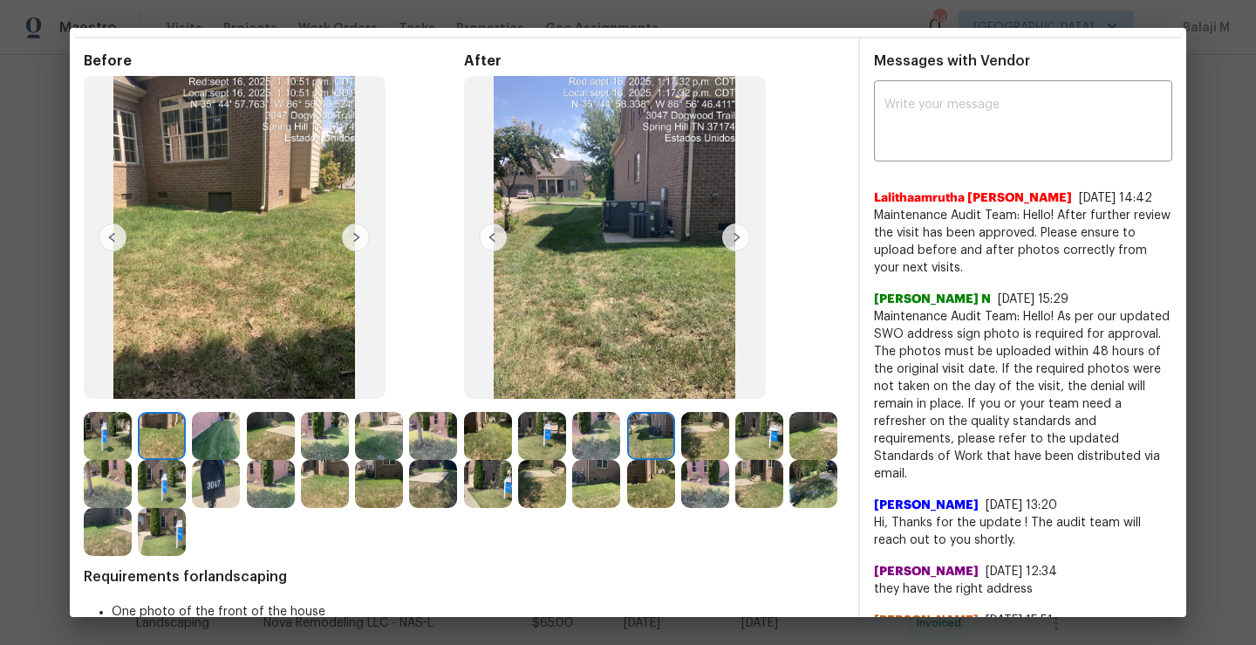
click at [577, 446] on img at bounding box center [596, 436] width 48 height 48
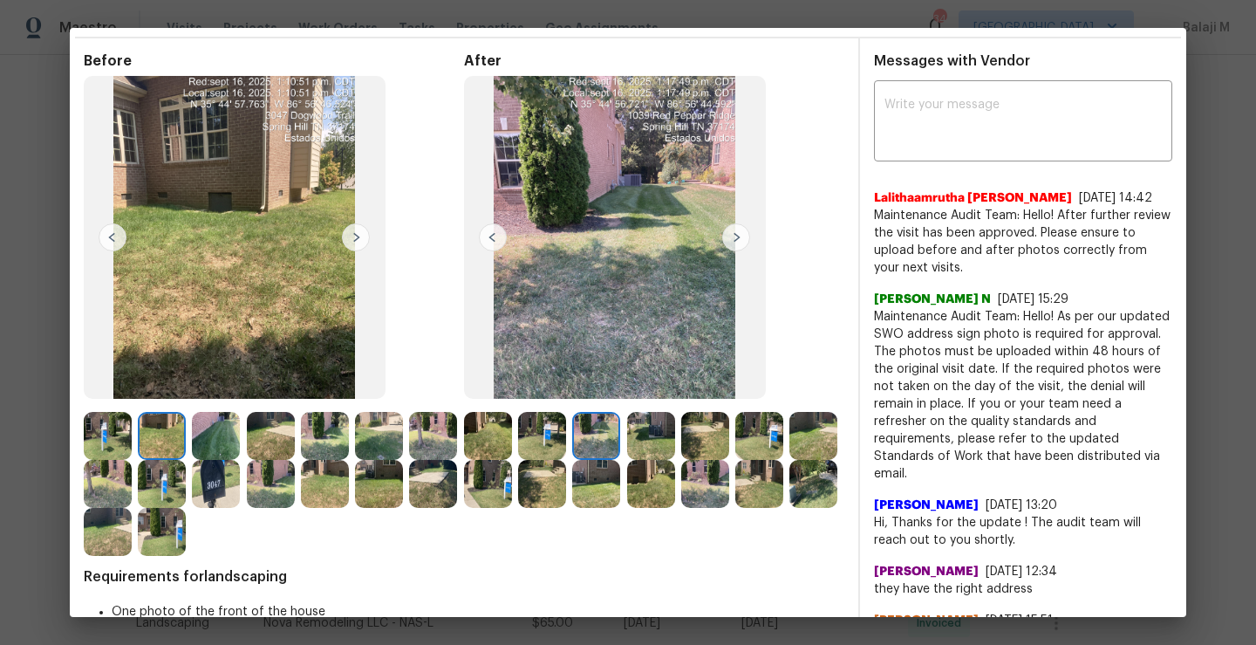
click at [544, 449] on img at bounding box center [542, 436] width 48 height 48
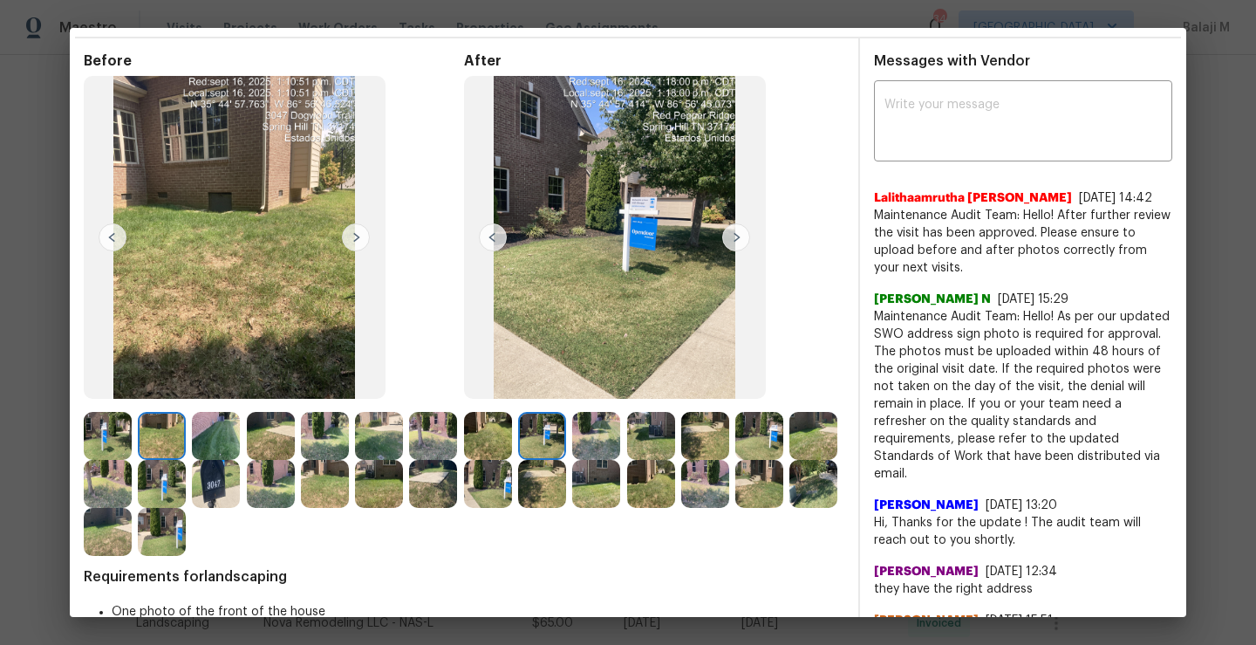
click at [489, 441] on img at bounding box center [488, 436] width 48 height 48
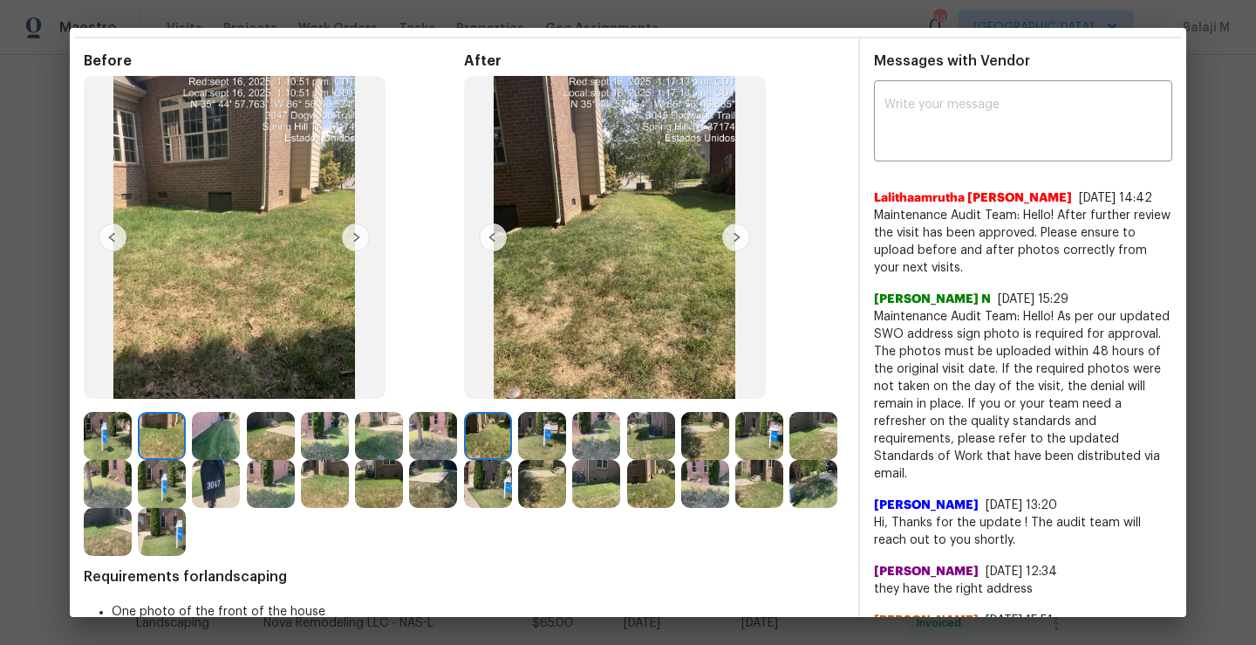
click at [789, 460] on img at bounding box center [813, 436] width 48 height 48
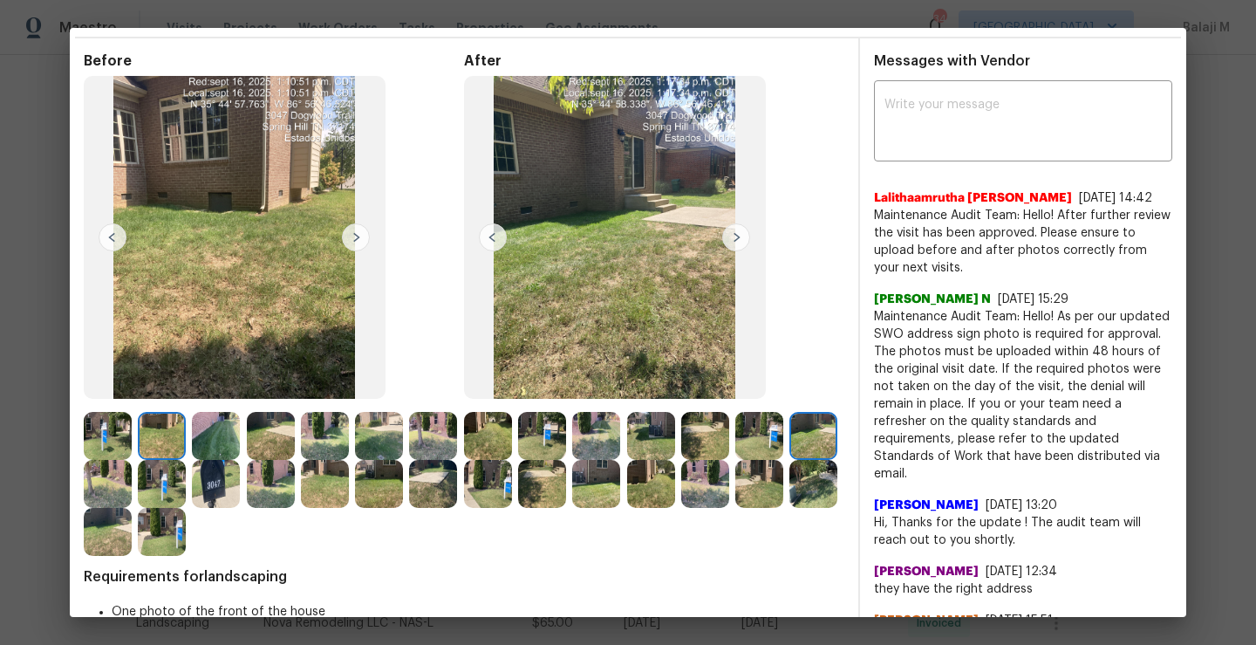
click at [219, 438] on img at bounding box center [216, 436] width 48 height 48
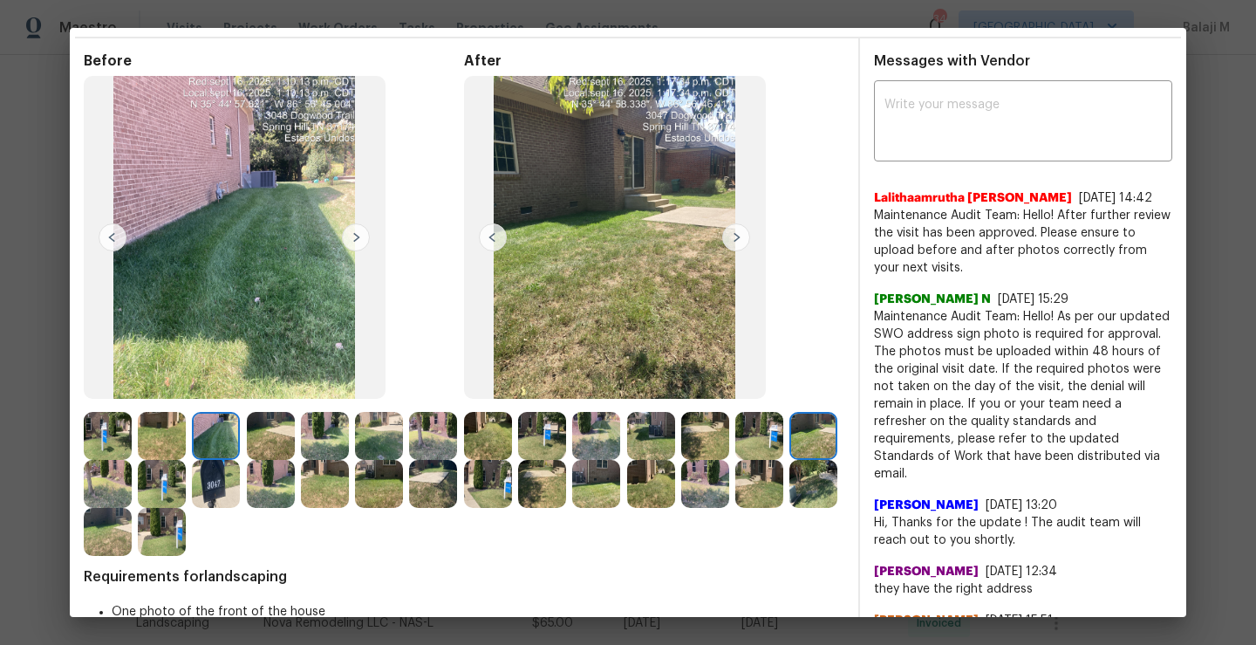
click at [211, 434] on img at bounding box center [216, 436] width 48 height 48
click at [453, 514] on div at bounding box center [274, 484] width 380 height 144
click at [535, 447] on img at bounding box center [542, 436] width 48 height 48
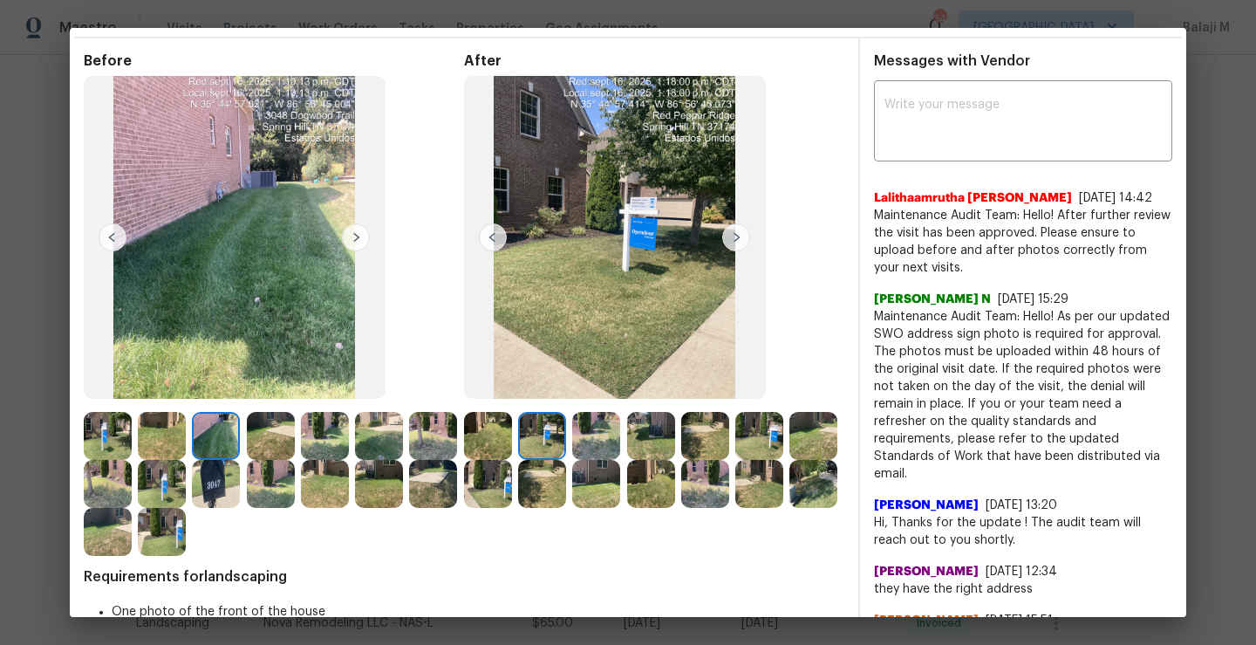
click at [485, 433] on img at bounding box center [488, 436] width 48 height 48
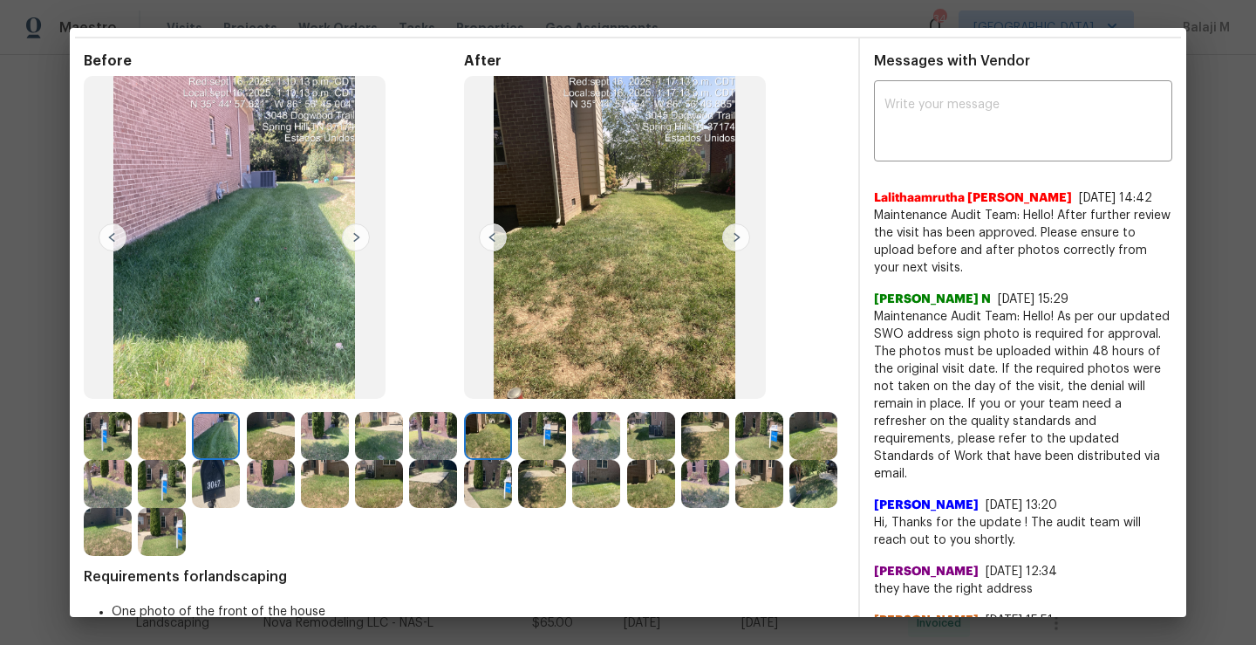
click at [531, 433] on img at bounding box center [542, 436] width 48 height 48
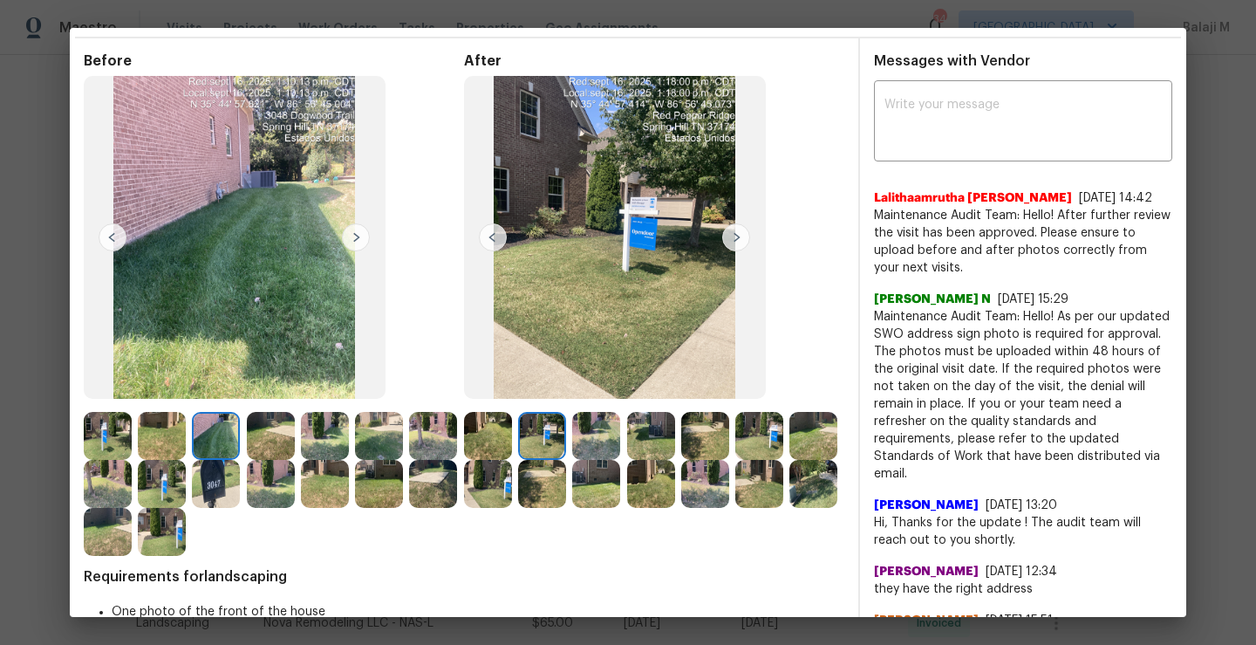
click at [613, 450] on img at bounding box center [596, 436] width 48 height 48
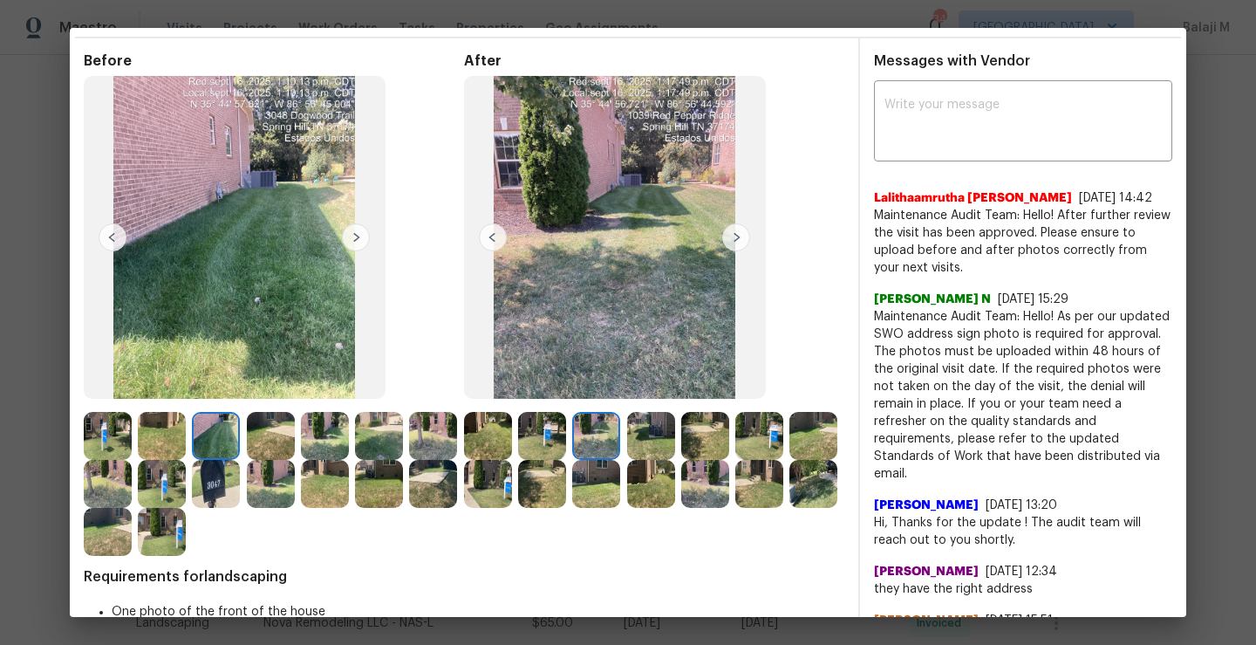
click at [653, 442] on img at bounding box center [651, 436] width 48 height 48
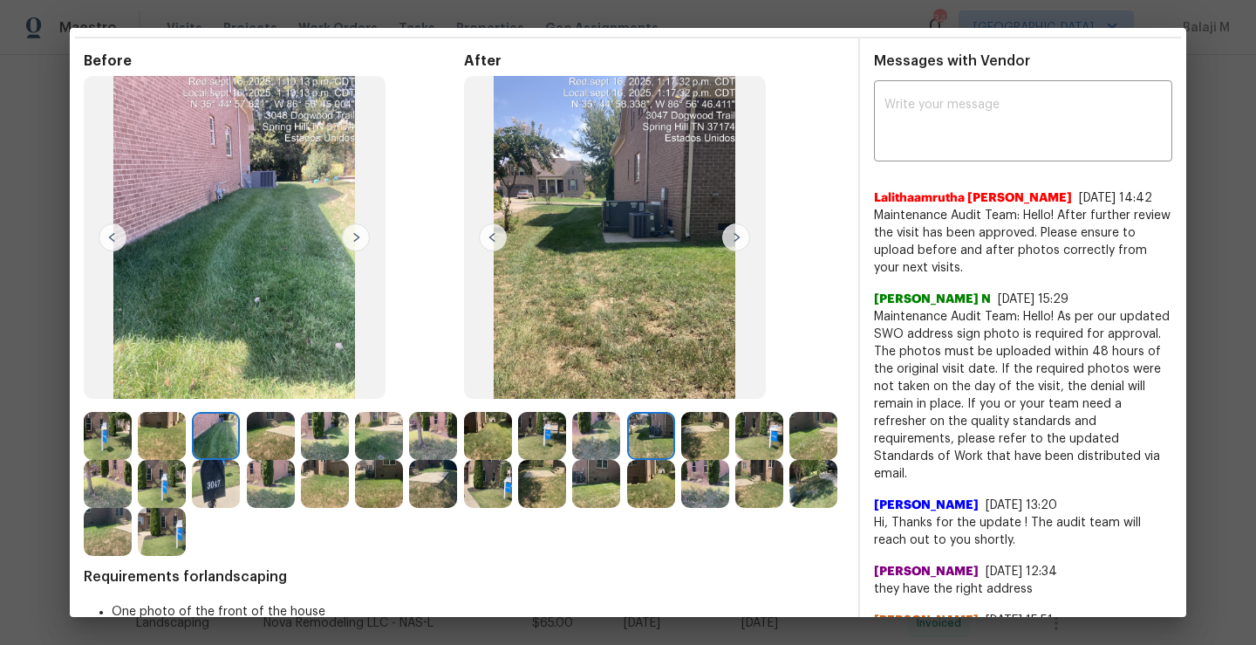
click at [562, 445] on div at bounding box center [545, 436] width 54 height 48
click at [650, 442] on img at bounding box center [651, 436] width 48 height 48
click at [721, 442] on img at bounding box center [705, 436] width 48 height 48
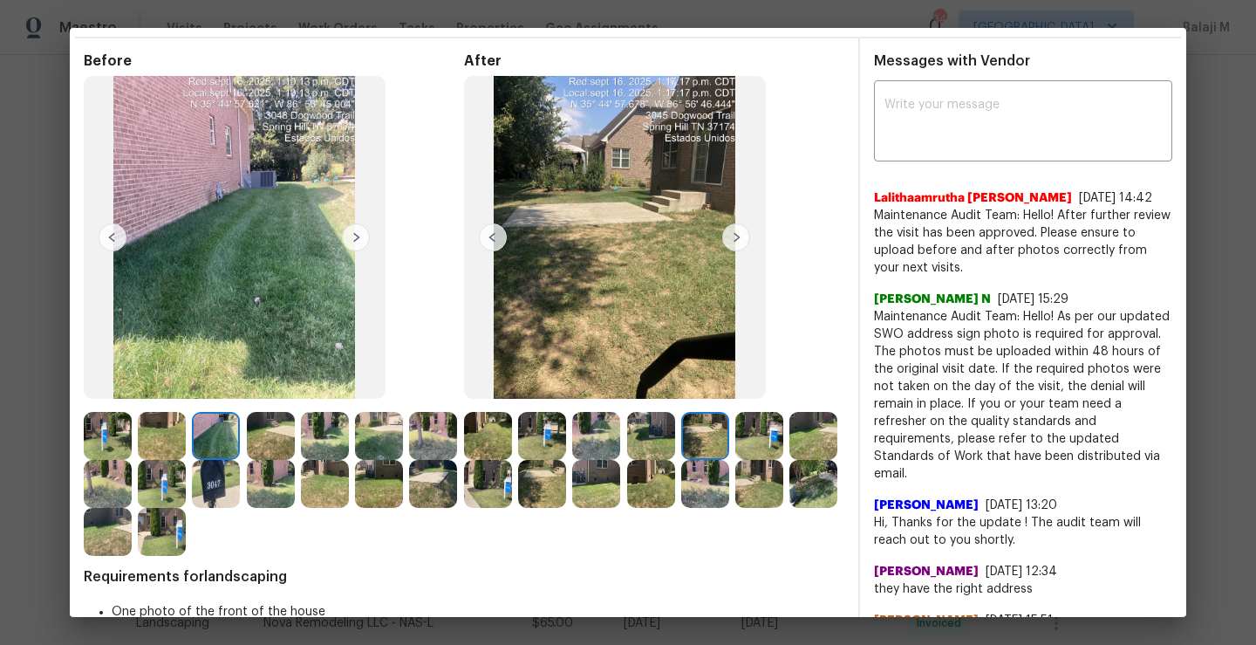
click at [778, 435] on img at bounding box center [759, 436] width 48 height 48
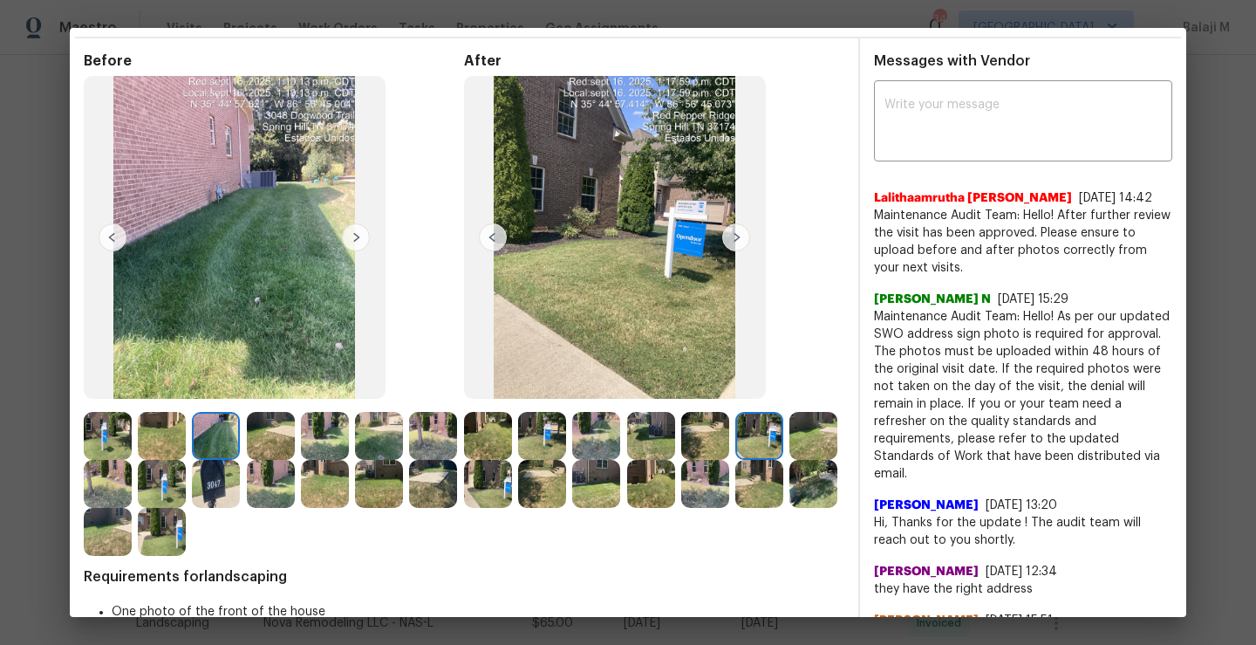
click at [620, 489] on img at bounding box center [596, 484] width 48 height 48
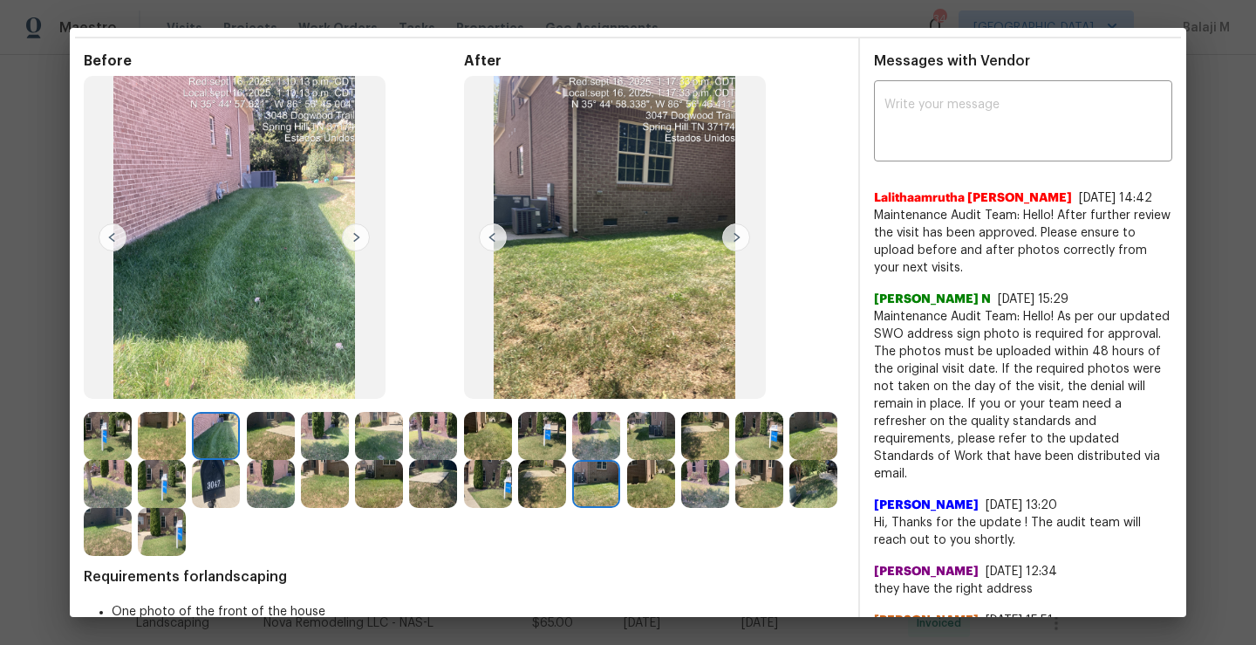
click at [675, 493] on img at bounding box center [651, 484] width 48 height 48
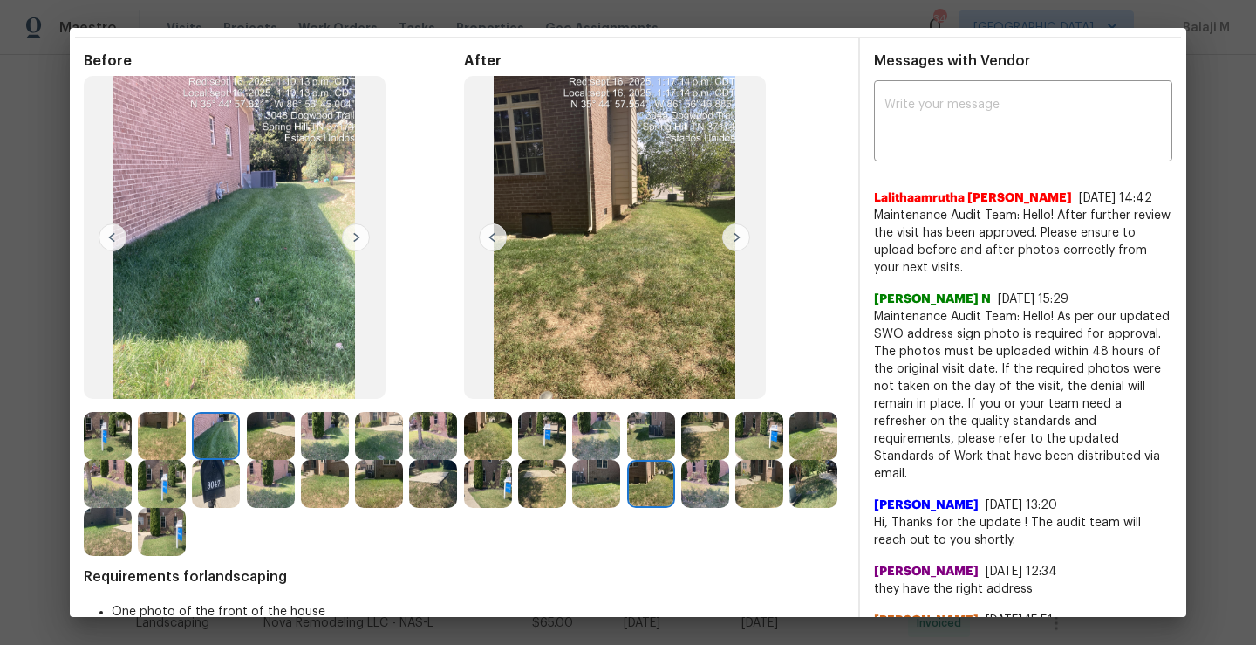
scroll to position [0, 0]
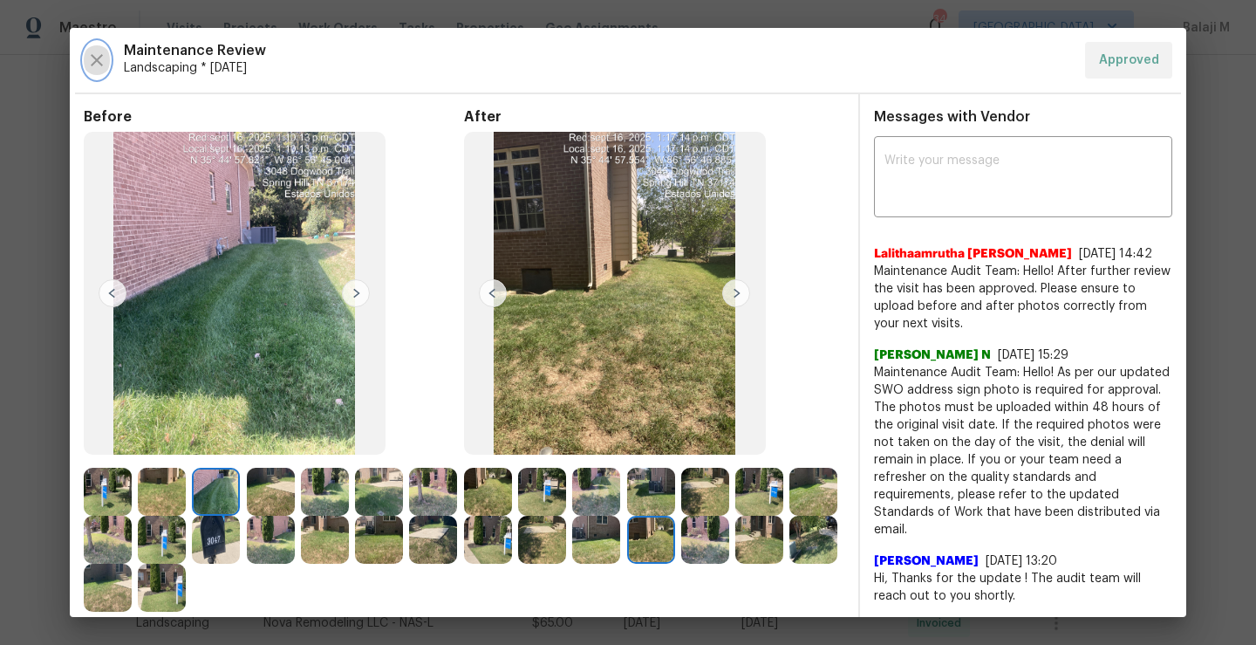
click at [95, 71] on button "button" at bounding box center [97, 60] width 26 height 37
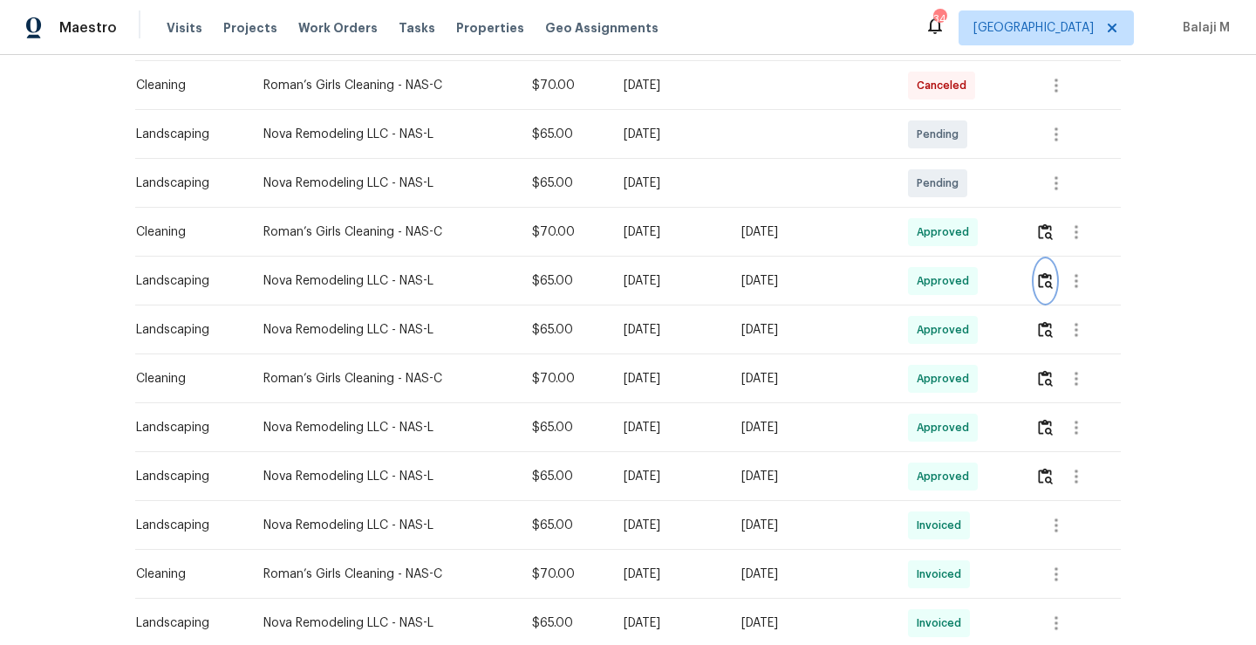
click at [1047, 285] on img "button" at bounding box center [1045, 280] width 15 height 17
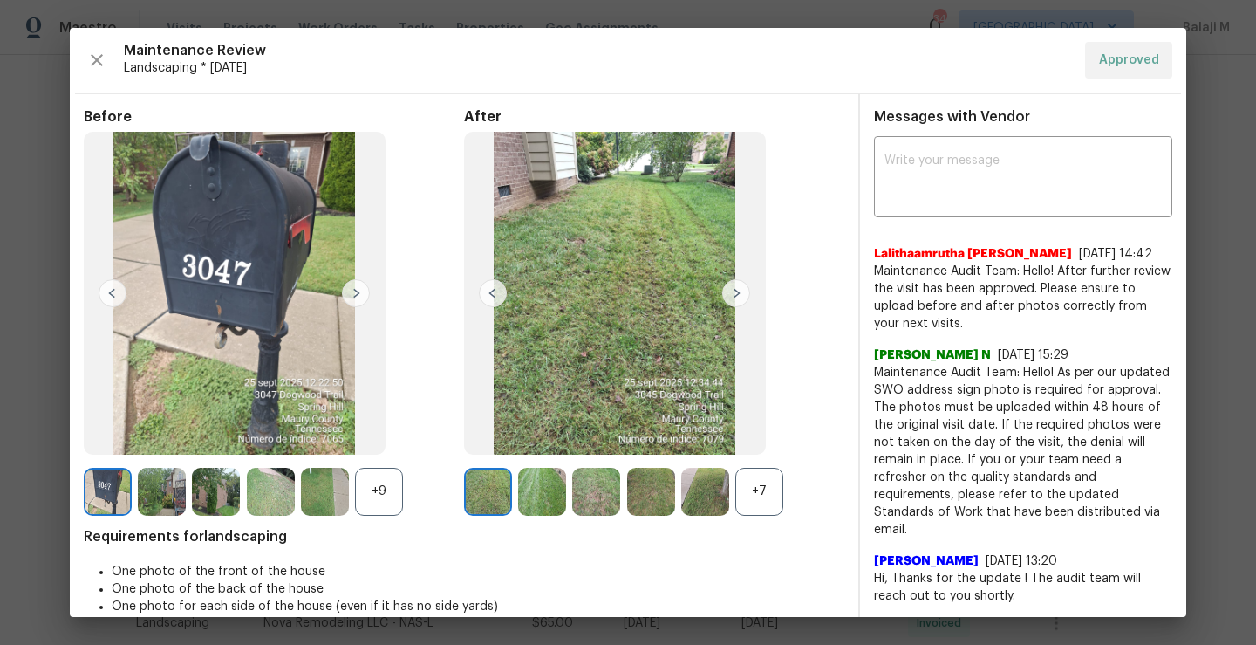
click at [764, 485] on div "+7" at bounding box center [759, 491] width 48 height 48
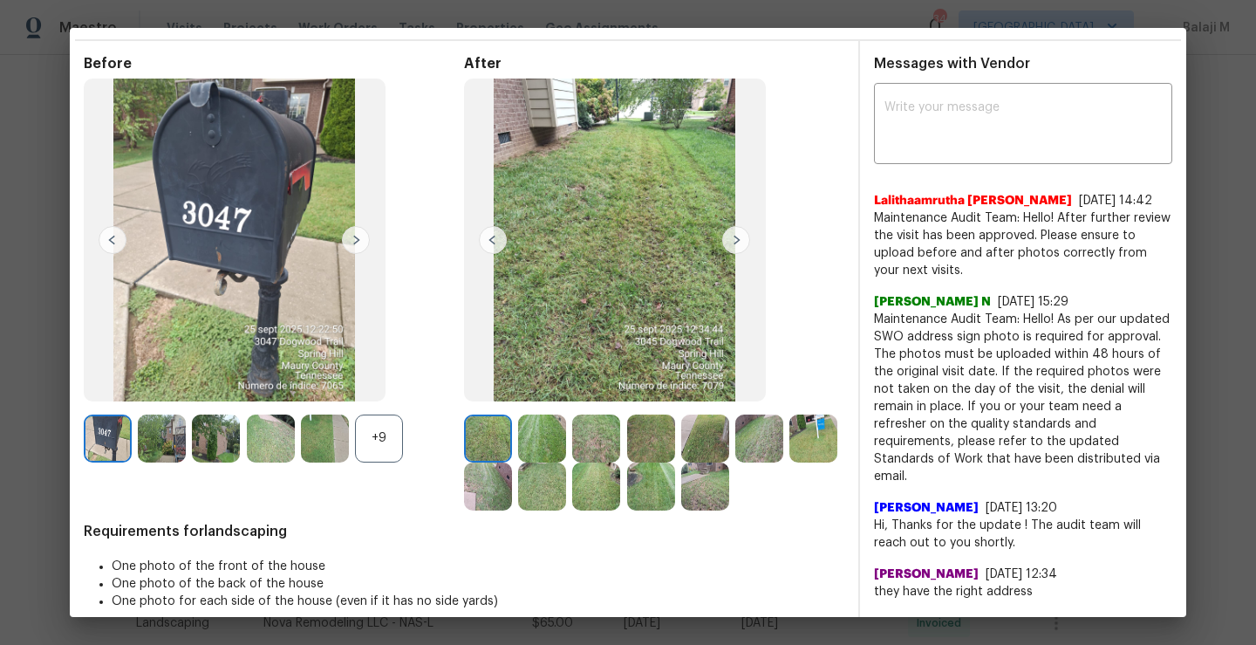
scroll to position [54, 0]
click at [729, 493] on img at bounding box center [705, 485] width 48 height 48
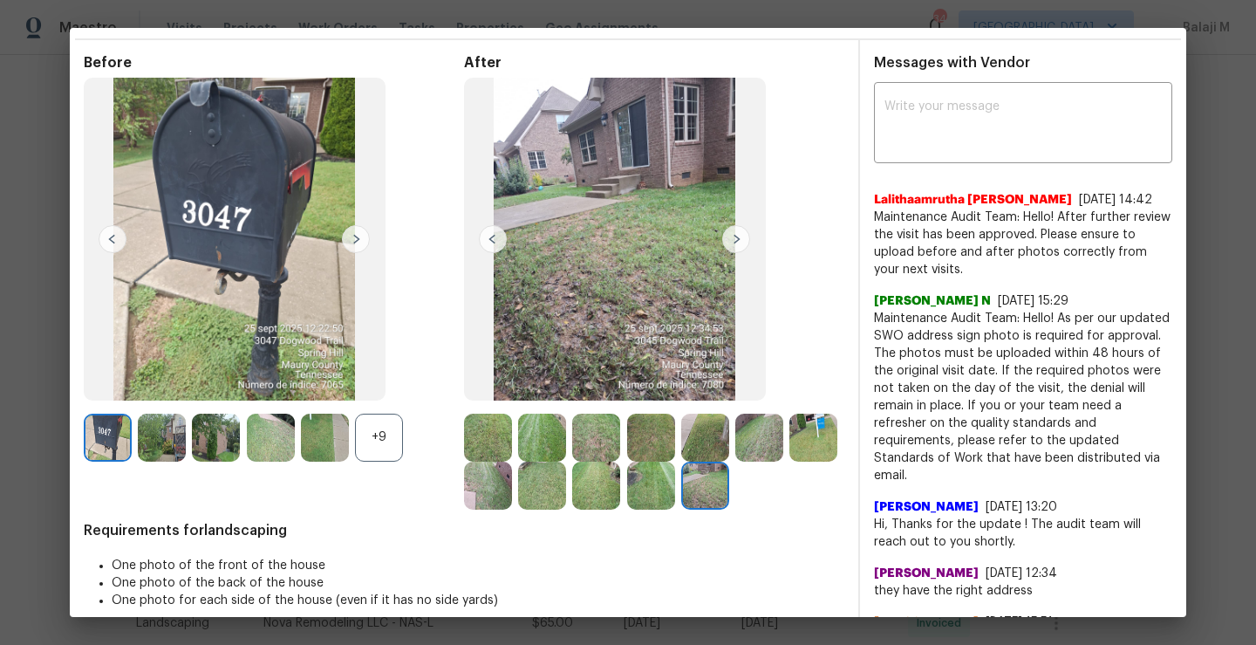
scroll to position [49, 0]
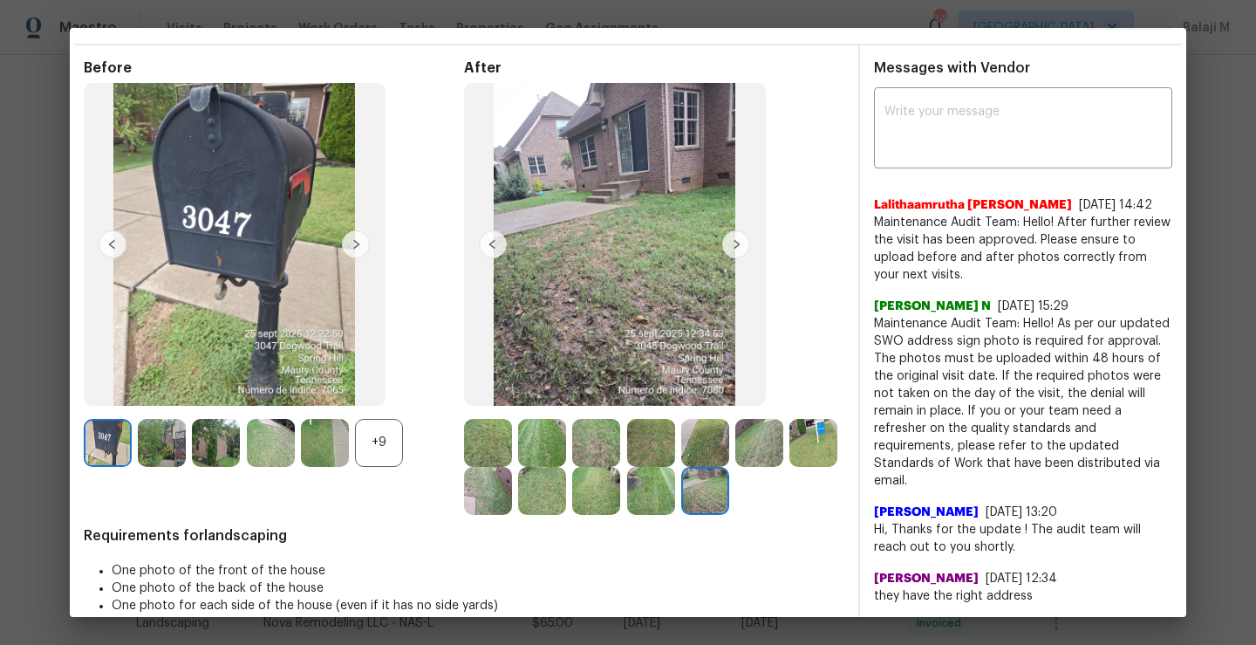
click at [675, 500] on img at bounding box center [651, 491] width 48 height 48
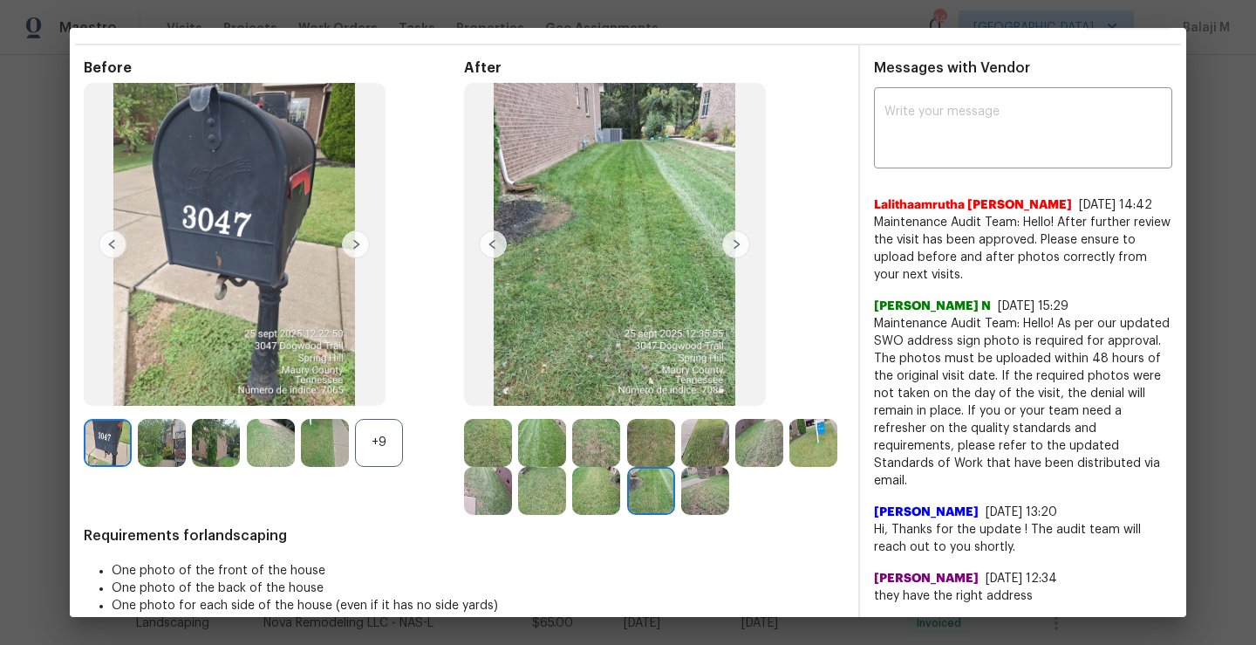
click at [620, 489] on img at bounding box center [596, 491] width 48 height 48
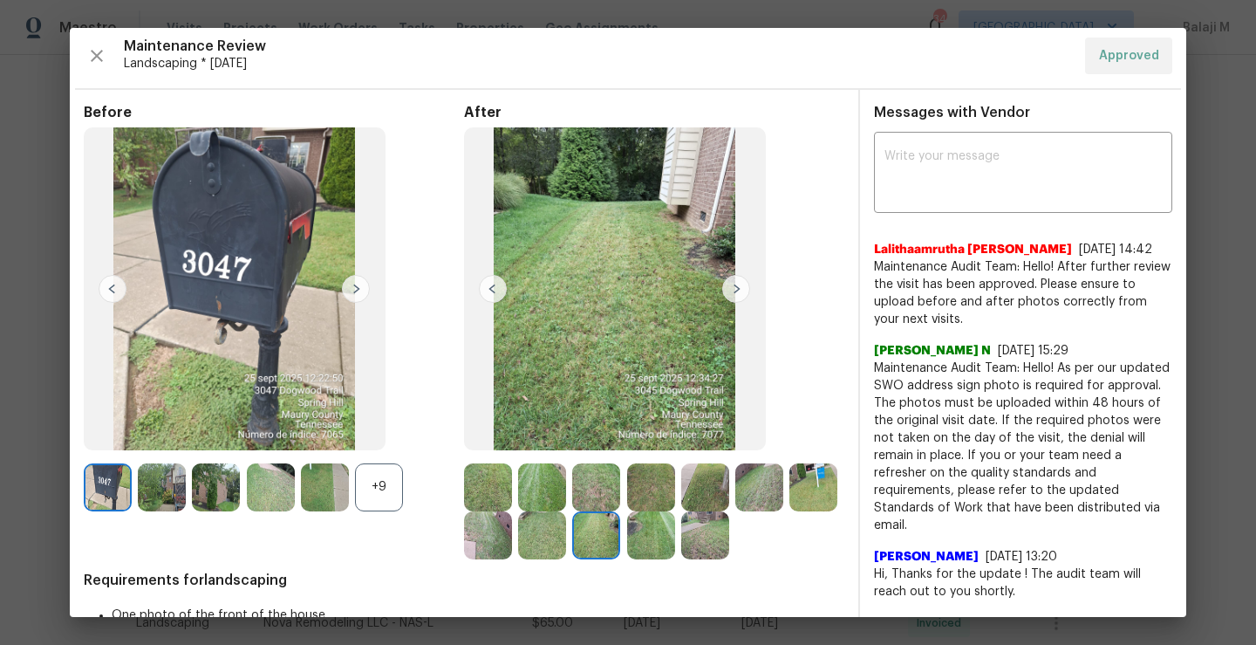
scroll to position [3, 0]
click at [566, 536] on img at bounding box center [542, 536] width 48 height 48
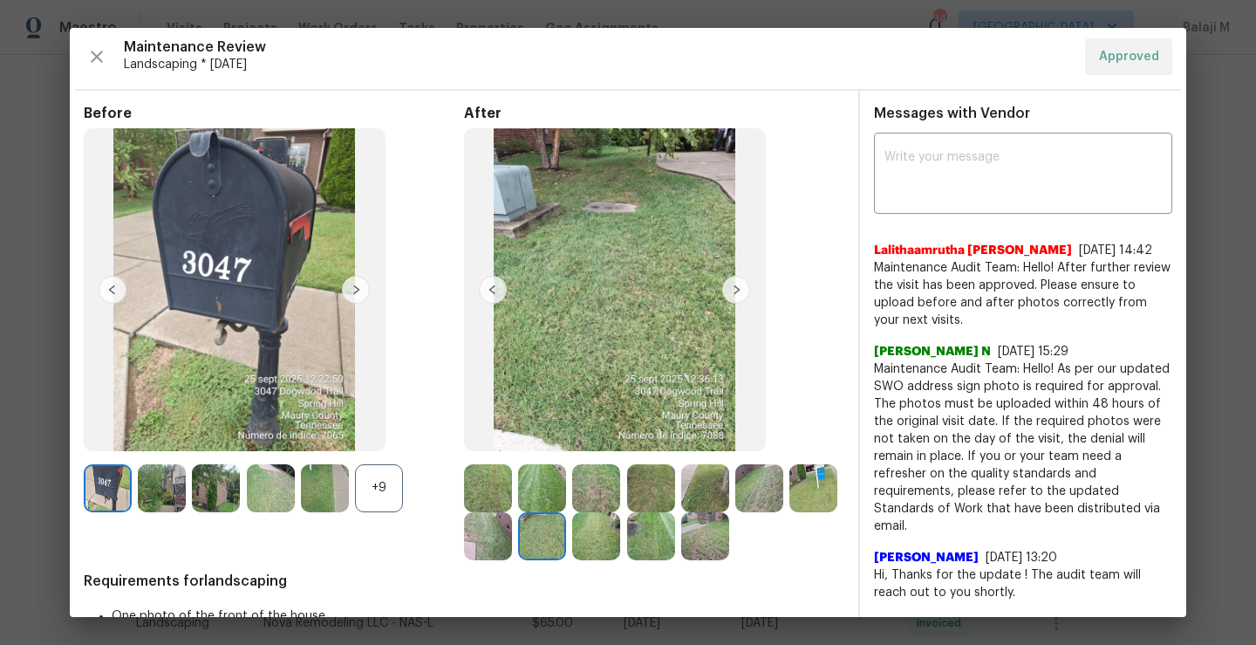
click at [512, 534] on img at bounding box center [488, 536] width 48 height 48
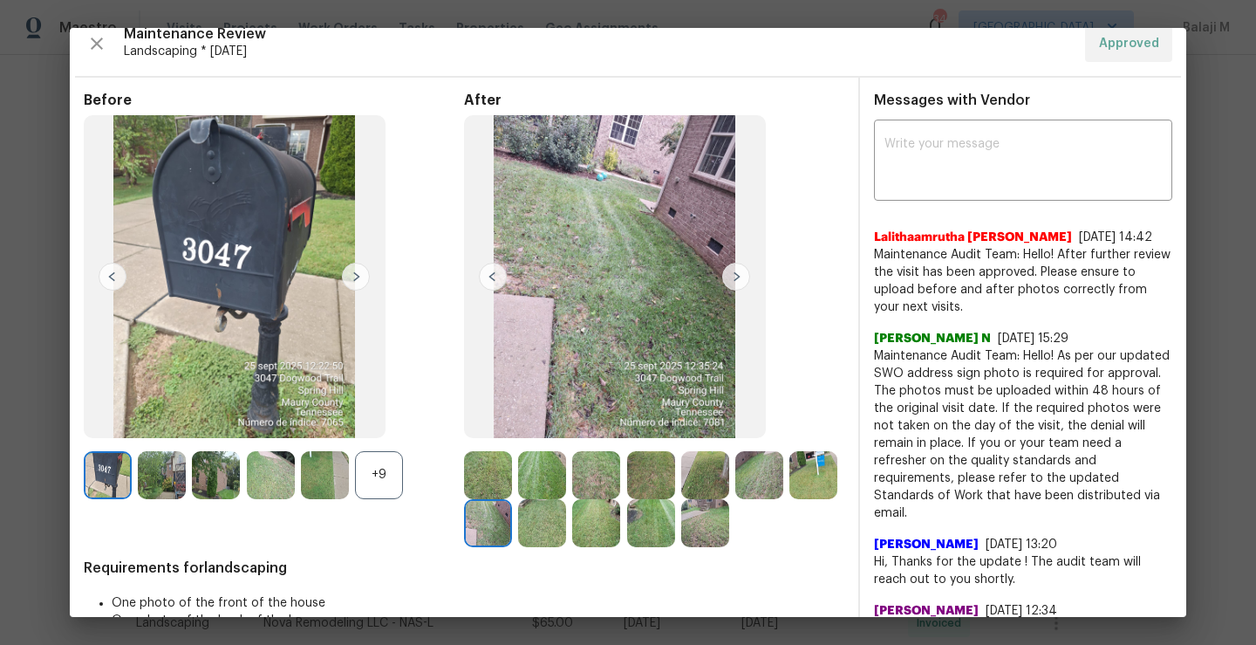
scroll to position [5, 0]
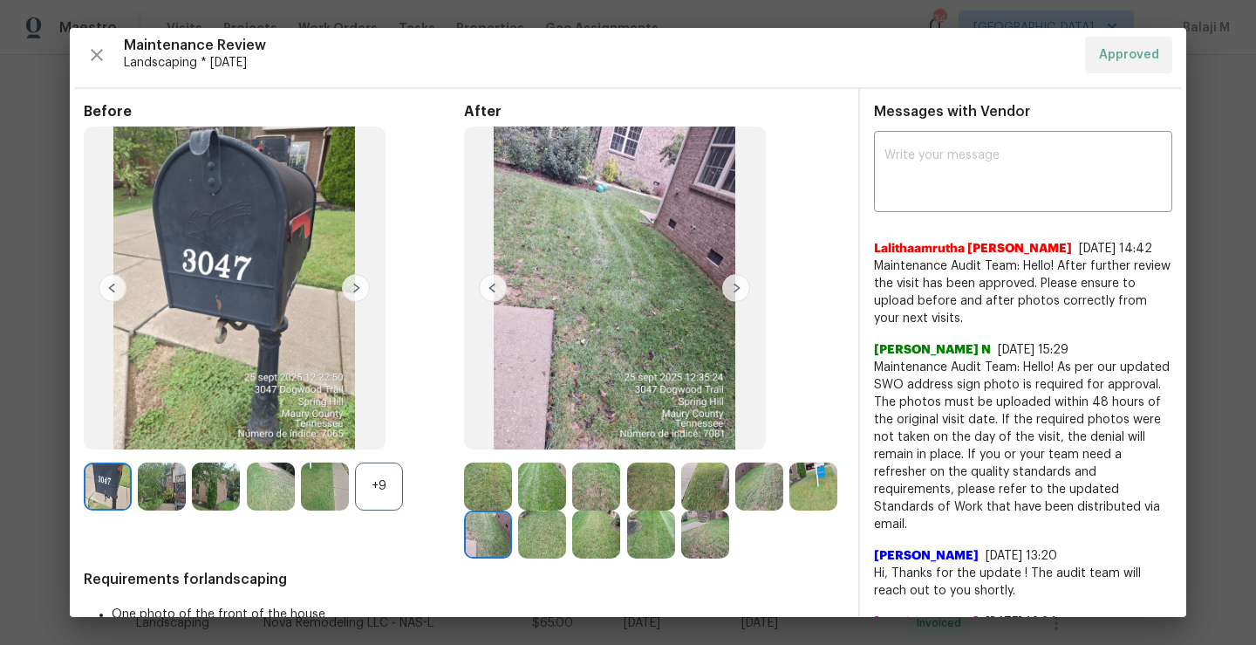
click at [512, 536] on img at bounding box center [488, 534] width 48 height 48
click at [789, 510] on img at bounding box center [813, 486] width 48 height 48
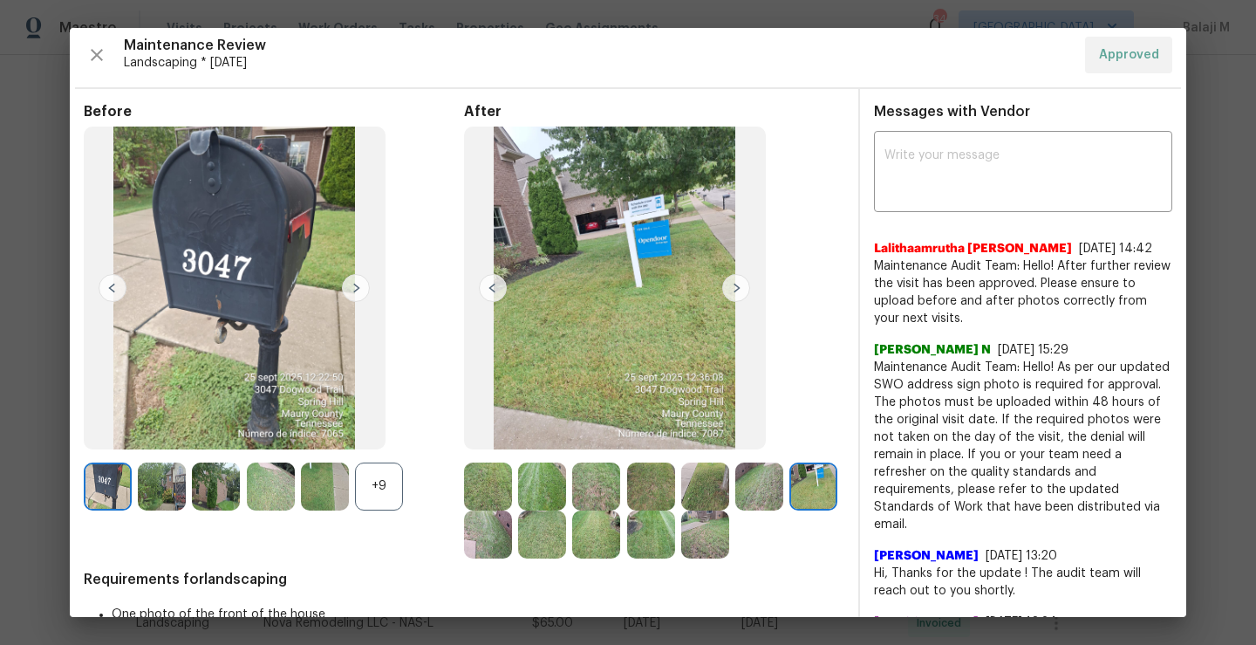
click at [488, 475] on img at bounding box center [488, 486] width 48 height 48
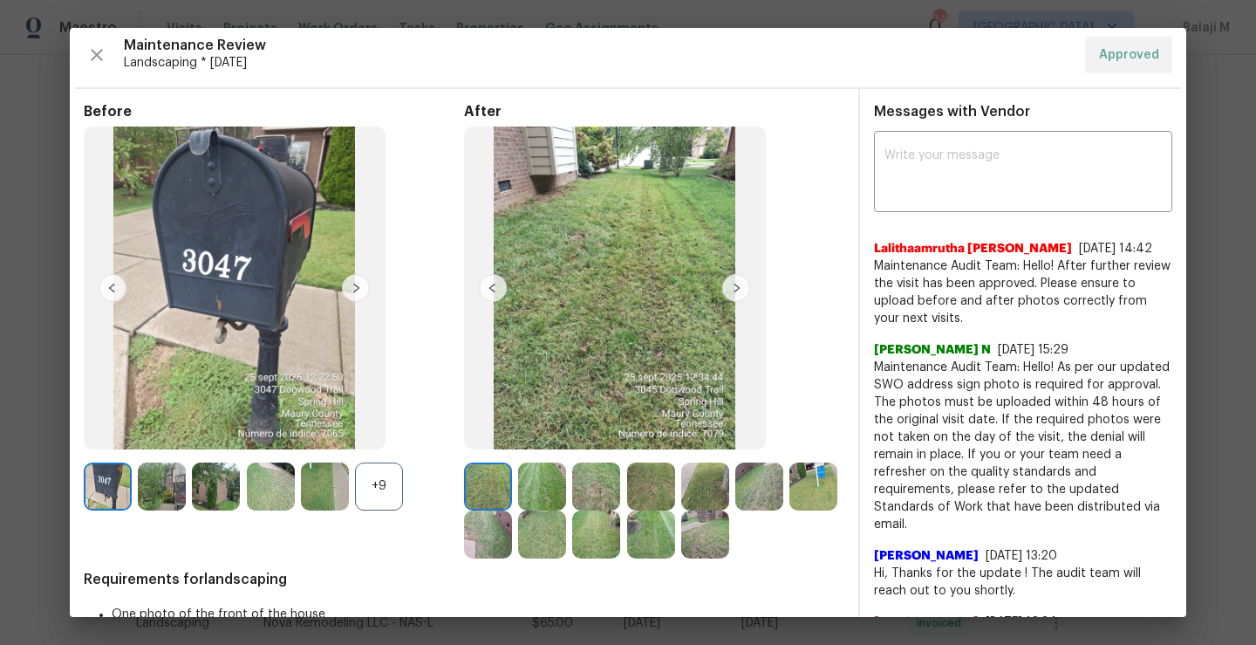
click at [527, 480] on img at bounding box center [542, 486] width 48 height 48
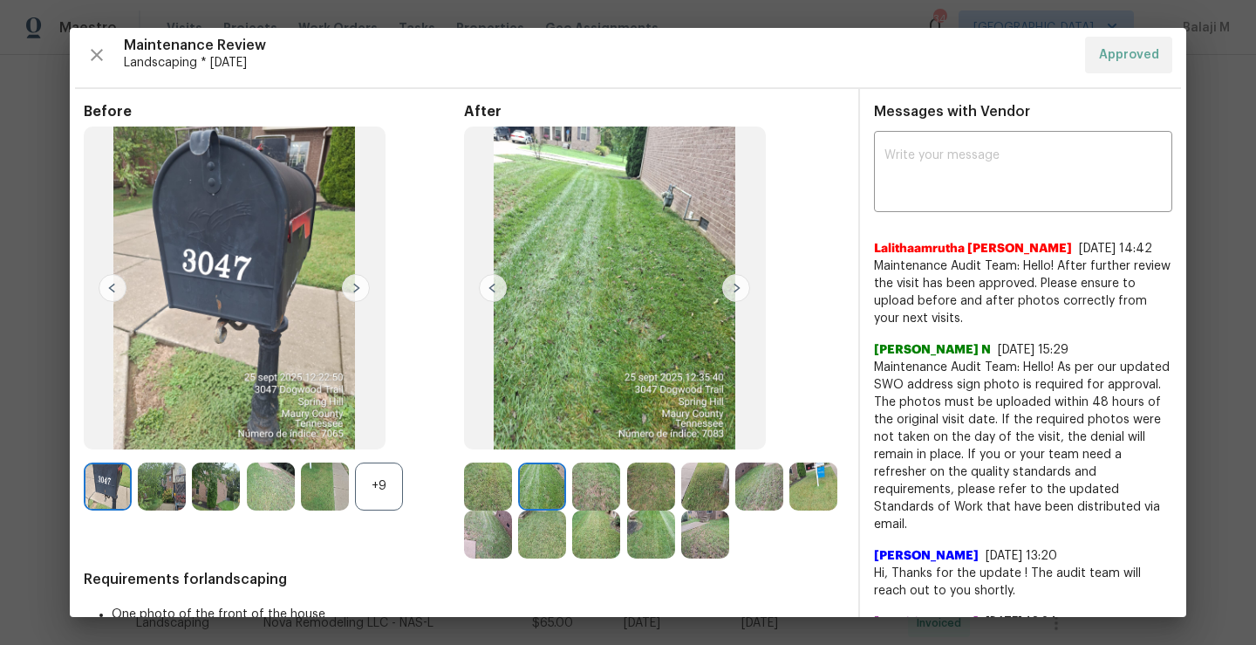
click at [572, 486] on img at bounding box center [596, 486] width 48 height 48
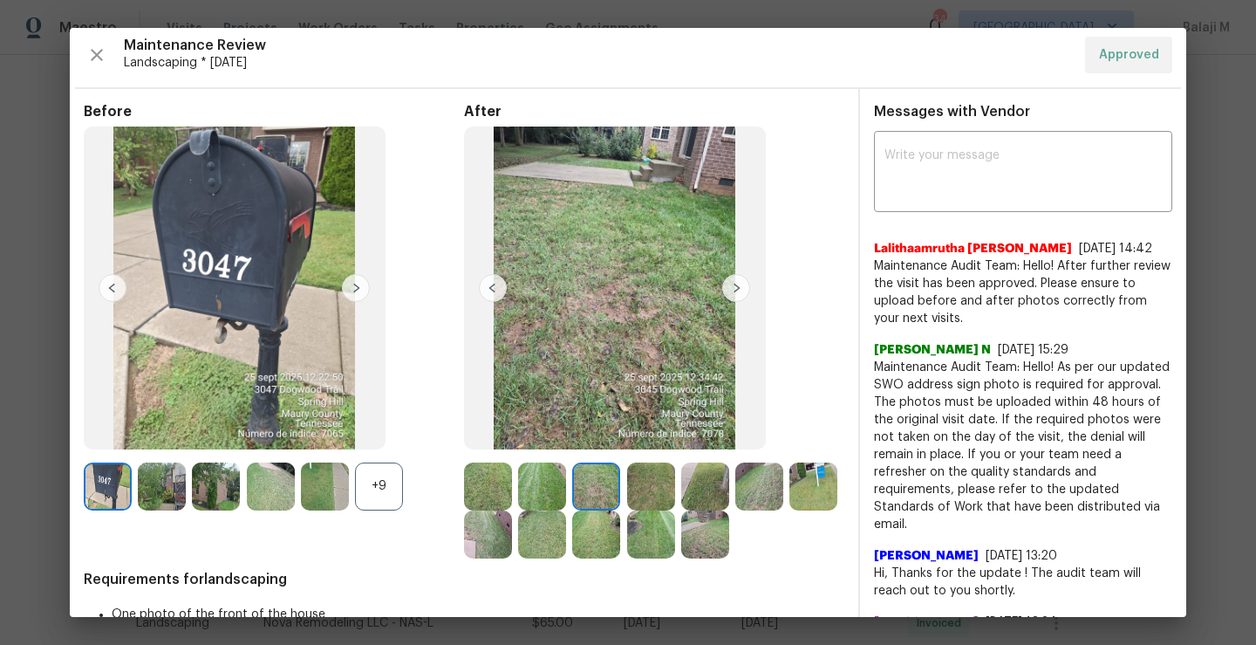
click at [618, 472] on div at bounding box center [599, 486] width 54 height 48
click at [645, 472] on img at bounding box center [651, 486] width 48 height 48
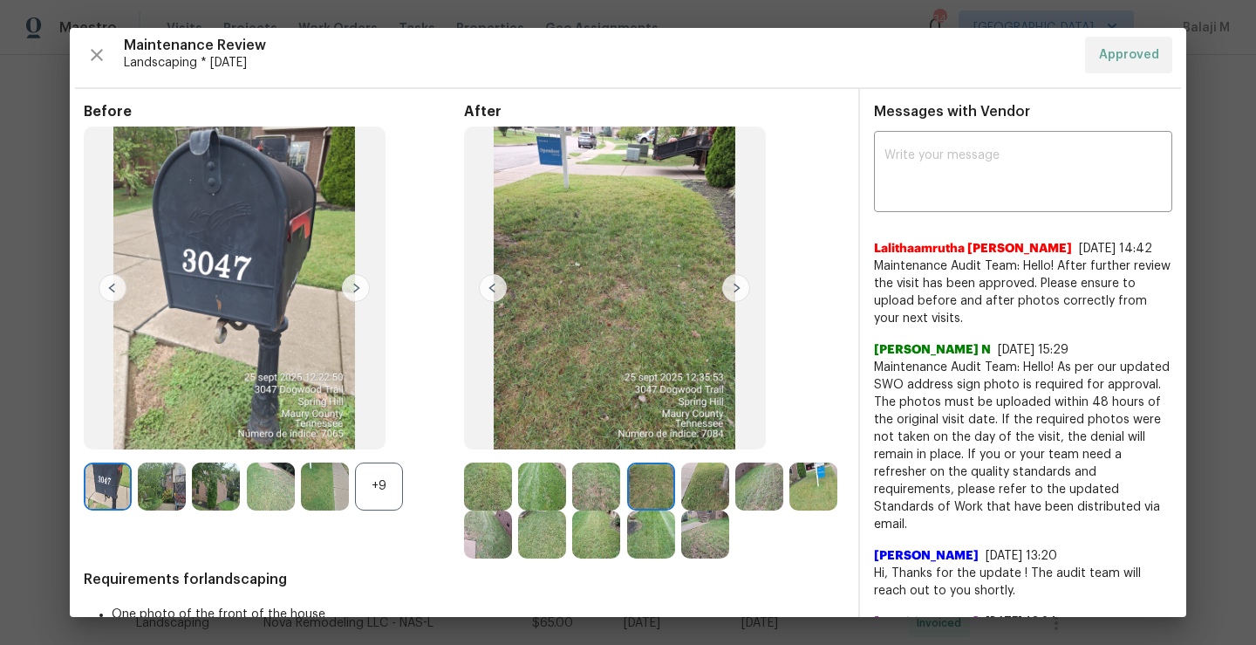
click at [735, 482] on div at bounding box center [762, 486] width 54 height 48
click at [702, 482] on img at bounding box center [705, 486] width 48 height 48
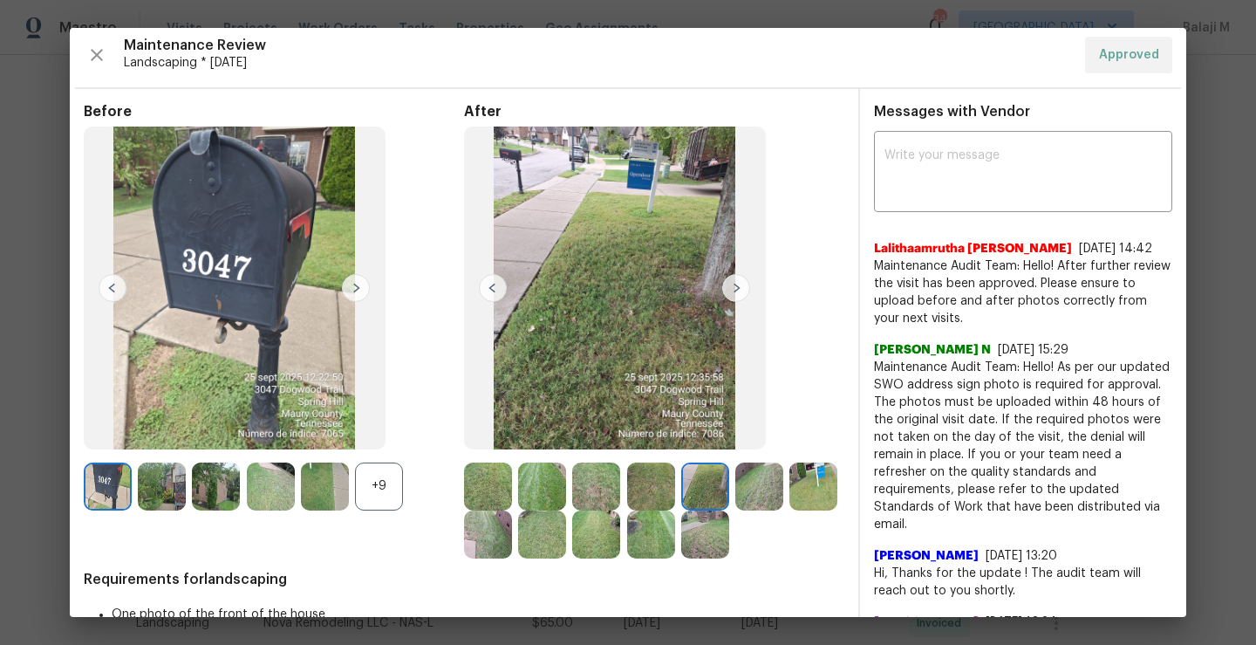
click at [751, 480] on img at bounding box center [759, 486] width 48 height 48
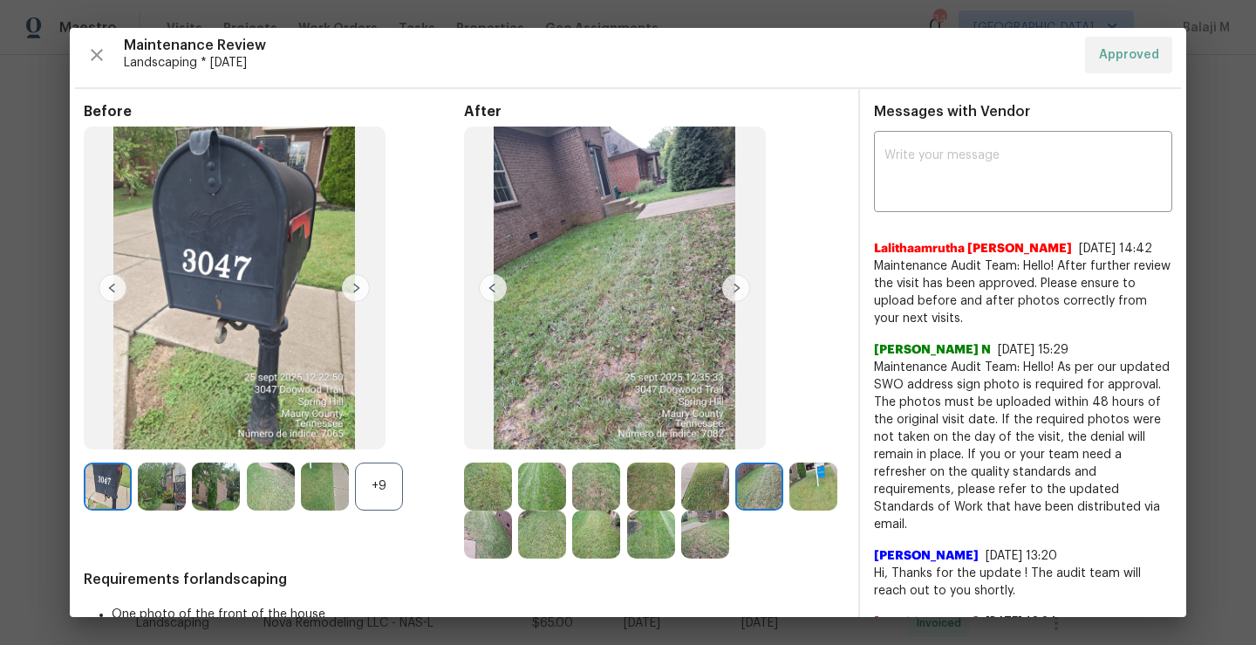
click at [751, 480] on img at bounding box center [759, 486] width 48 height 48
click at [722, 482] on img at bounding box center [705, 486] width 48 height 48
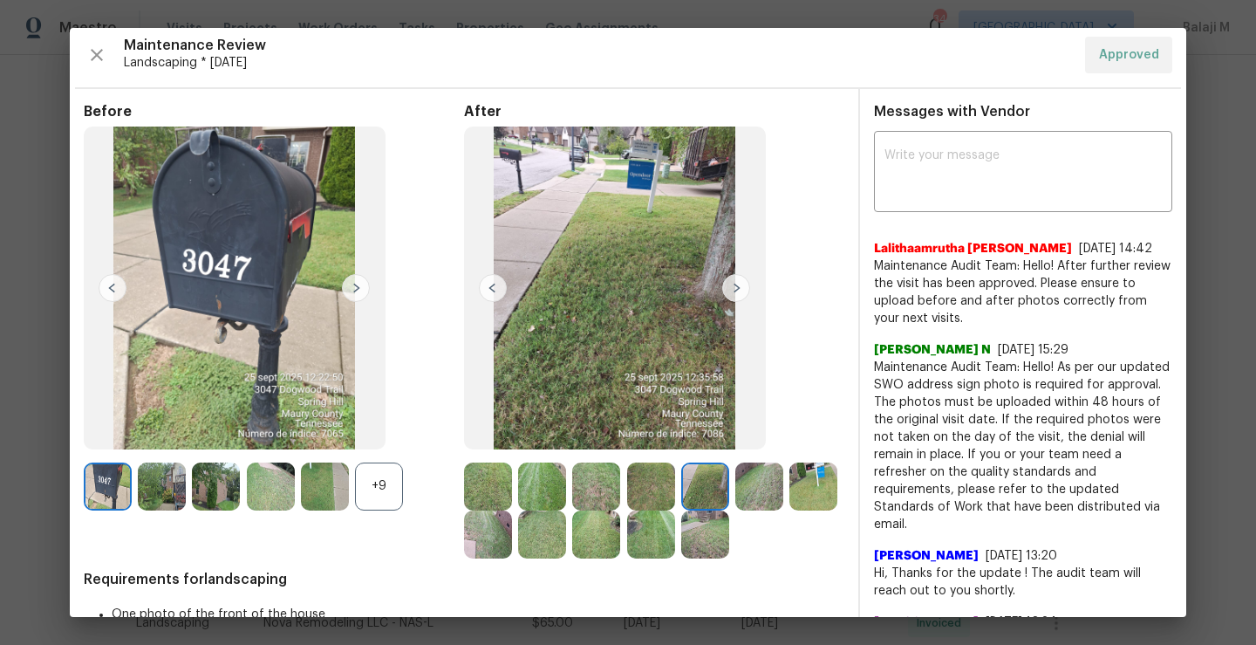
click at [649, 493] on img at bounding box center [651, 486] width 48 height 48
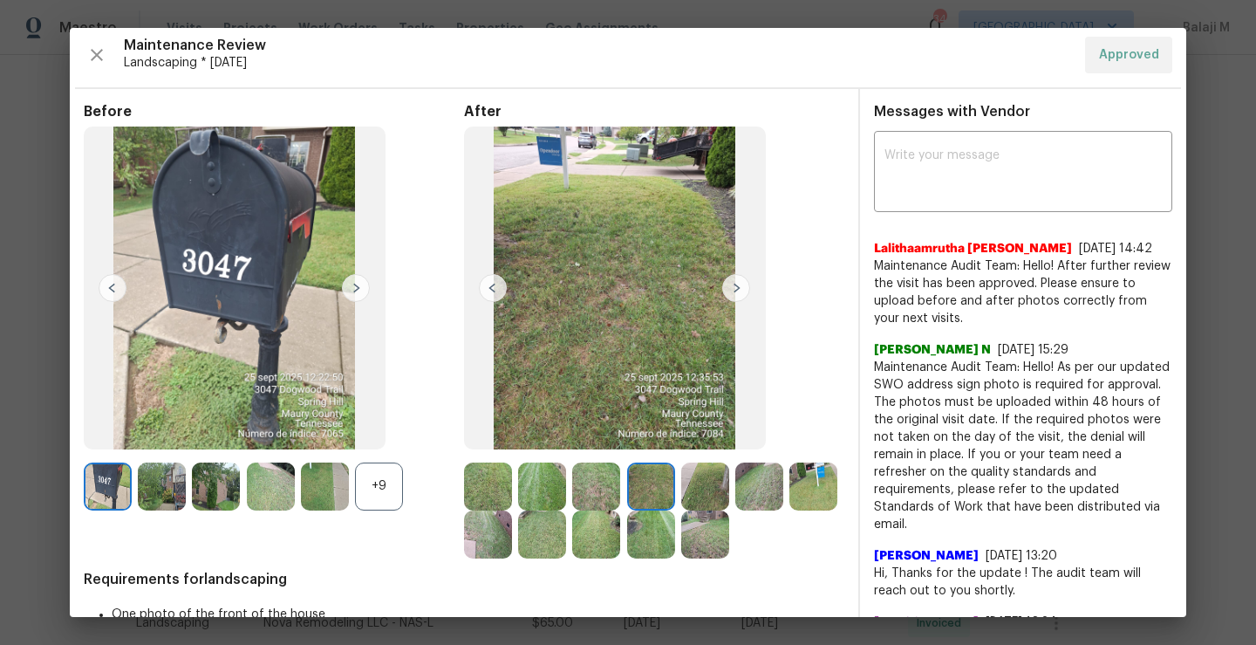
click at [597, 494] on img at bounding box center [596, 486] width 48 height 48
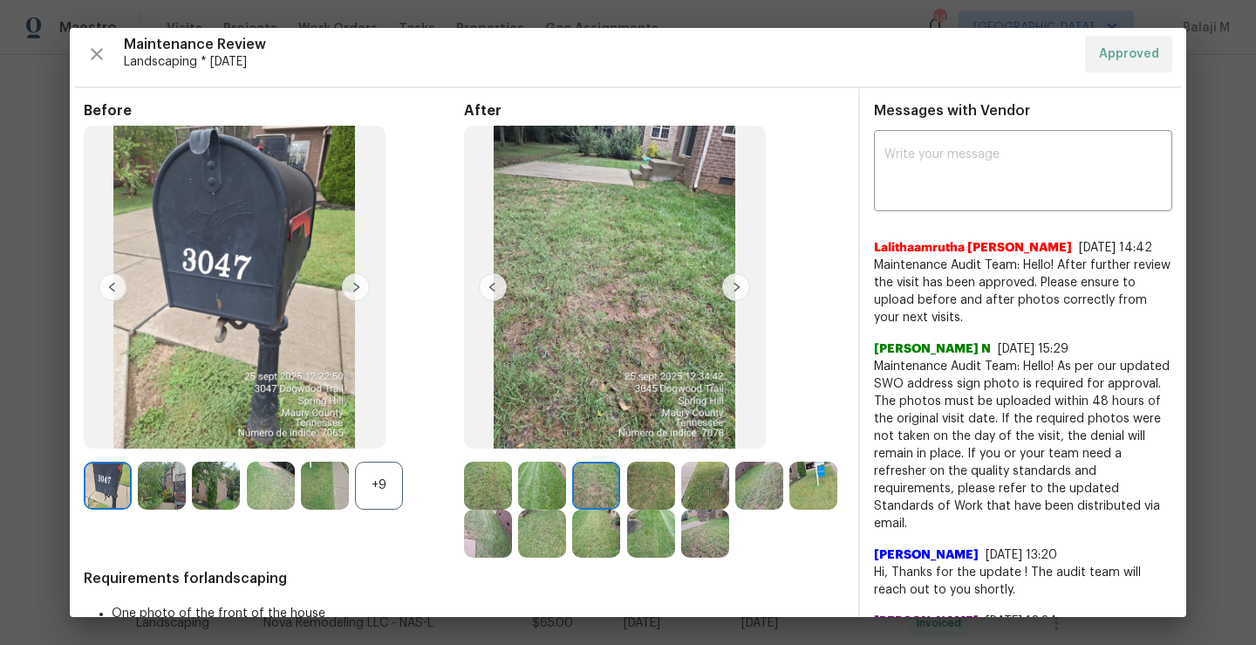
scroll to position [7, 0]
click at [597, 495] on img at bounding box center [596, 485] width 48 height 48
click at [464, 499] on img at bounding box center [488, 485] width 48 height 48
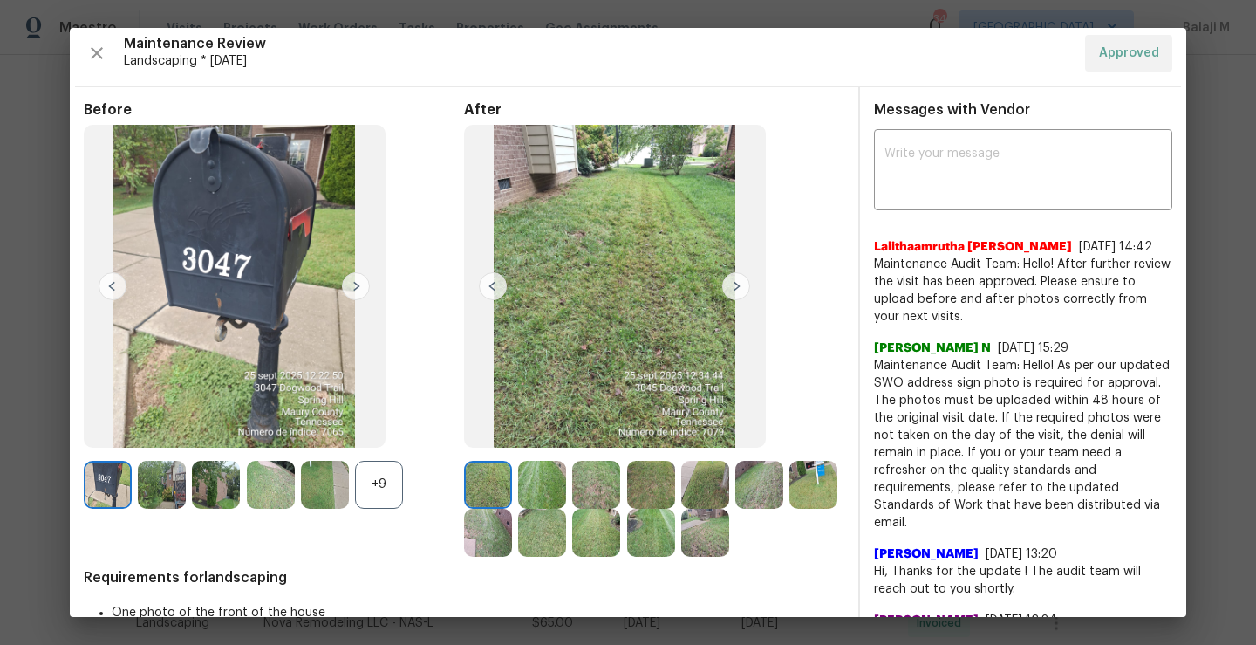
click at [520, 502] on img at bounding box center [542, 485] width 48 height 48
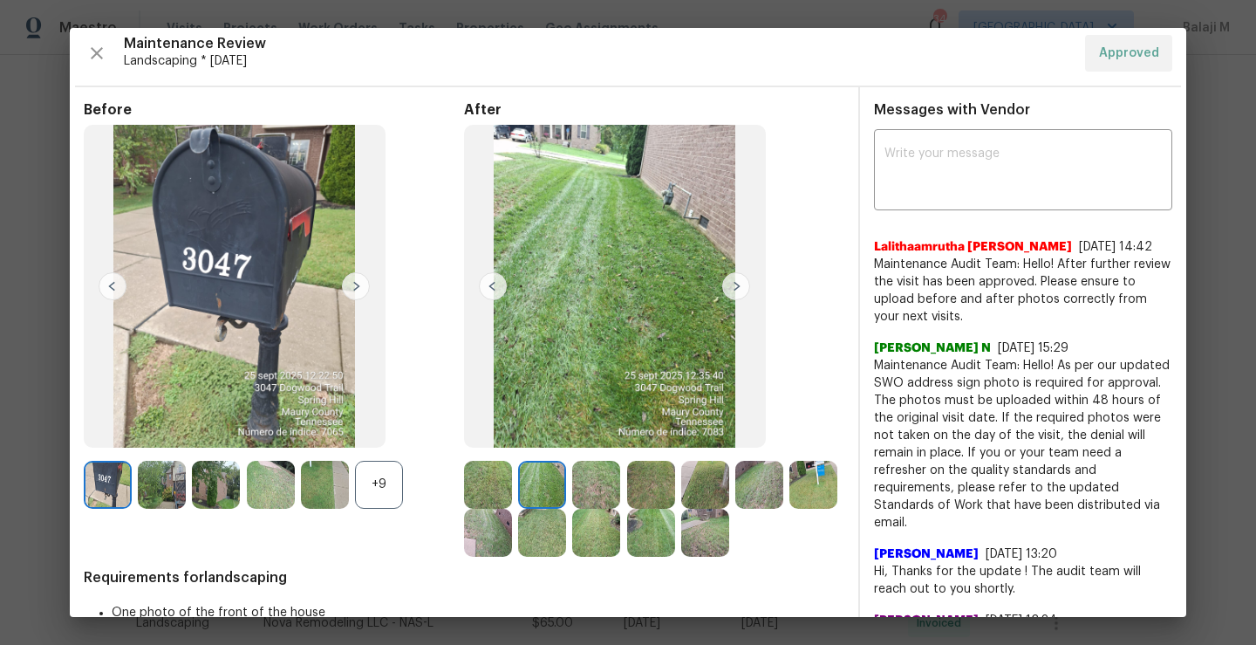
click at [563, 488] on div at bounding box center [545, 485] width 54 height 48
click at [586, 488] on img at bounding box center [596, 485] width 48 height 48
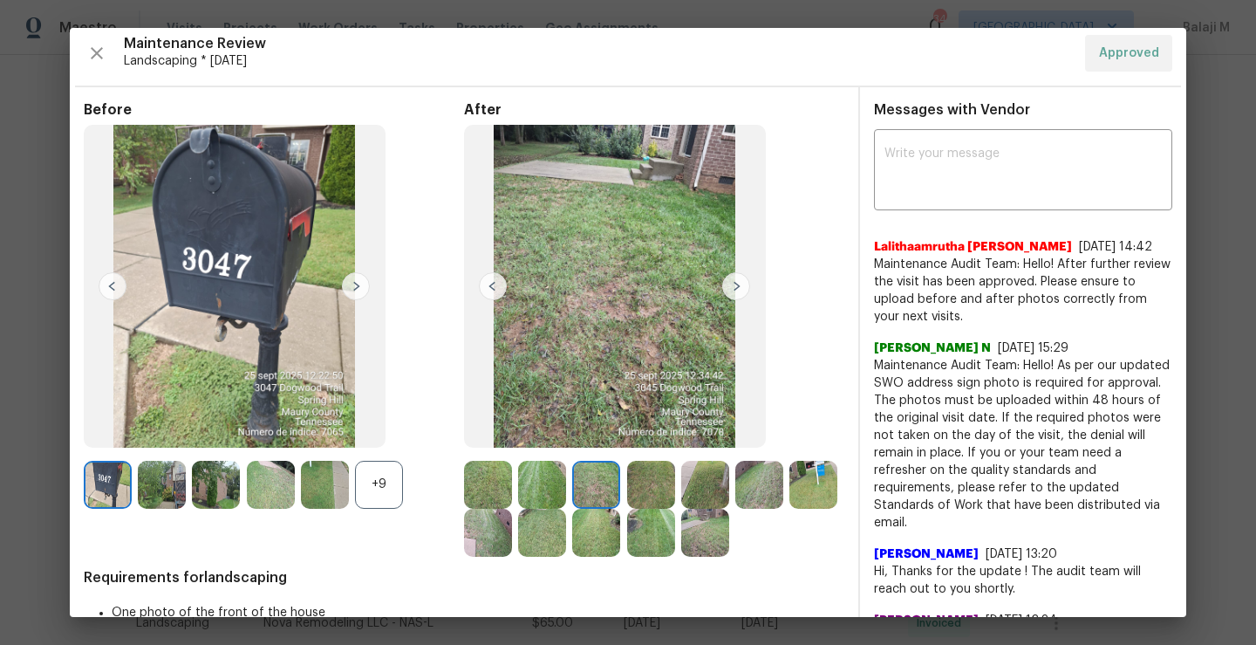
click at [365, 479] on div "+9" at bounding box center [379, 485] width 48 height 48
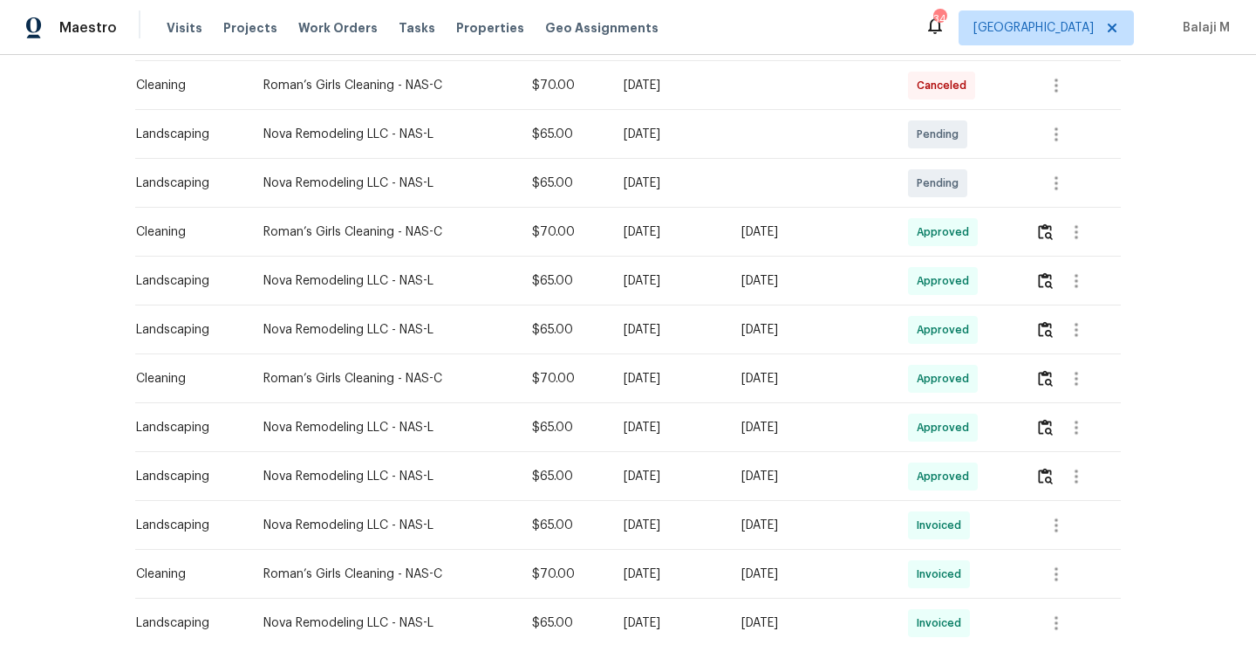
click at [1032, 327] on td at bounding box center [1070, 329] width 99 height 49
click at [1041, 329] on img "button" at bounding box center [1045, 329] width 15 height 17
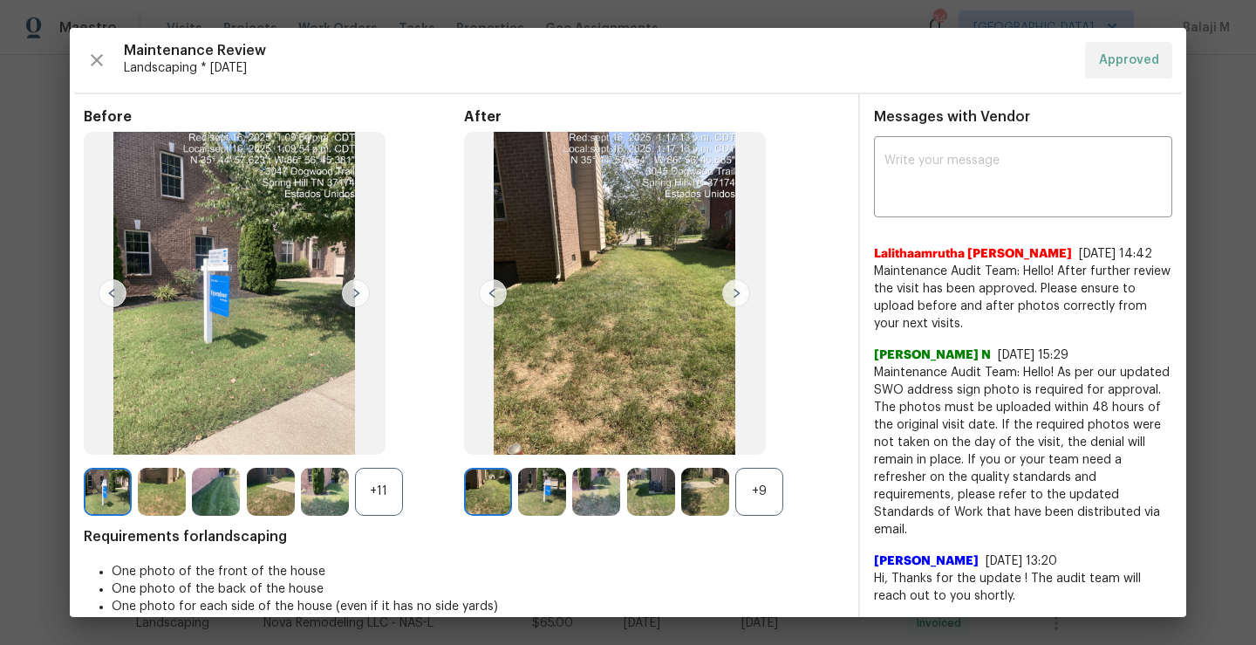
click at [263, 228] on img at bounding box center [235, 293] width 302 height 323
click at [389, 501] on div "+11" at bounding box center [379, 491] width 48 height 48
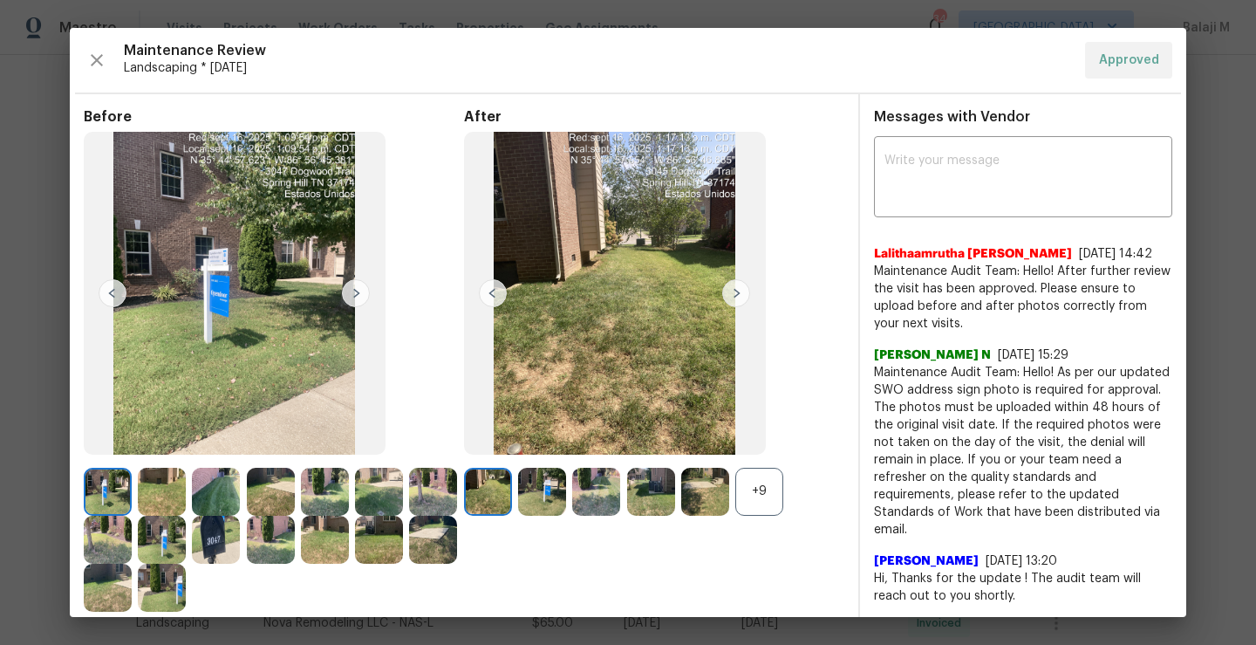
click at [776, 514] on div "+9" at bounding box center [654, 491] width 380 height 48
click at [768, 507] on div "+9" at bounding box center [759, 491] width 48 height 48
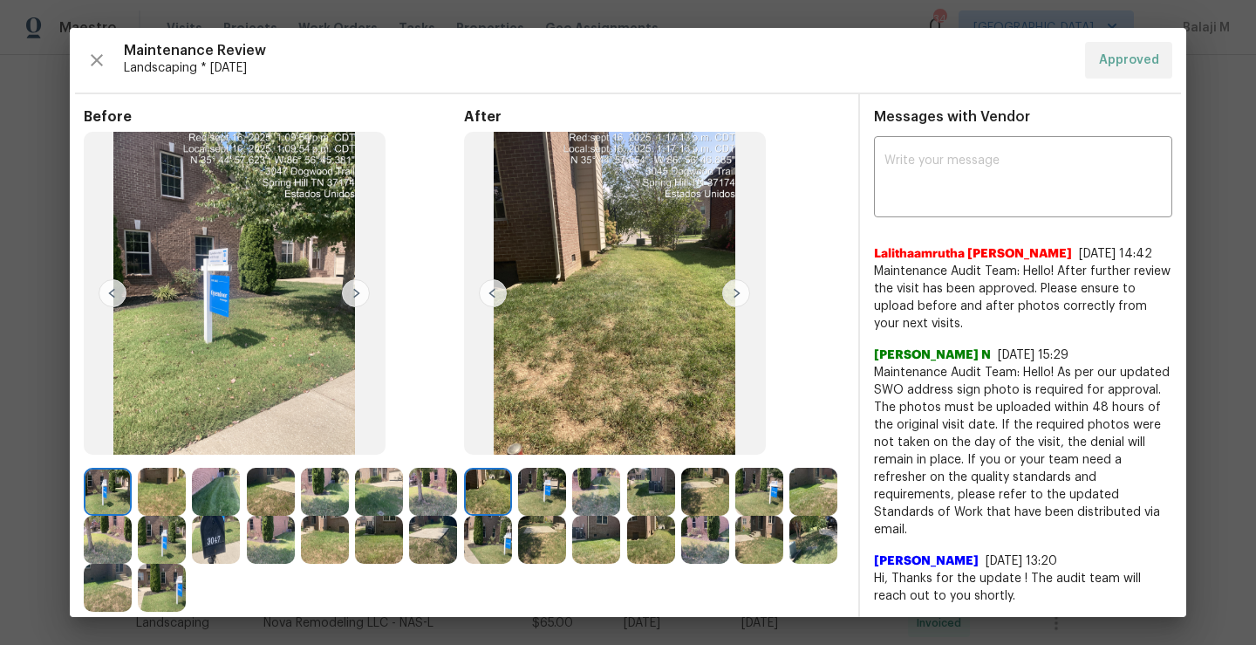
click at [263, 260] on img at bounding box center [235, 293] width 302 height 323
click at [271, 274] on img at bounding box center [235, 293] width 302 height 323
click at [330, 487] on img at bounding box center [325, 491] width 48 height 48
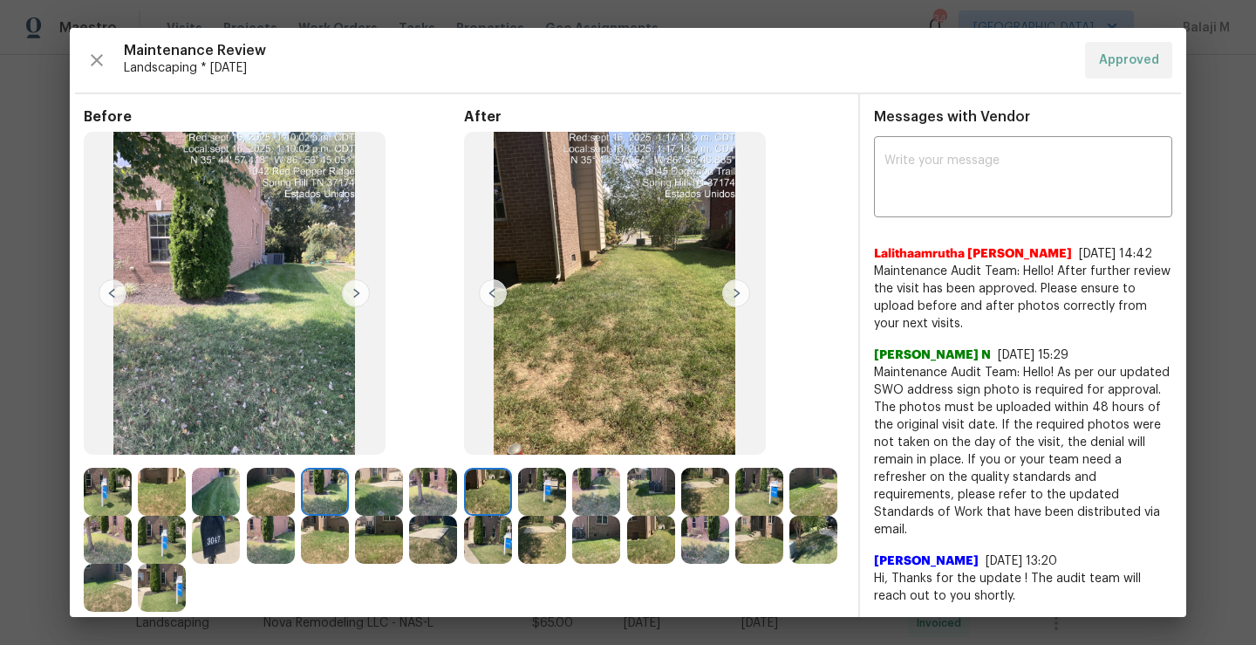
click at [694, 474] on img at bounding box center [705, 491] width 48 height 48
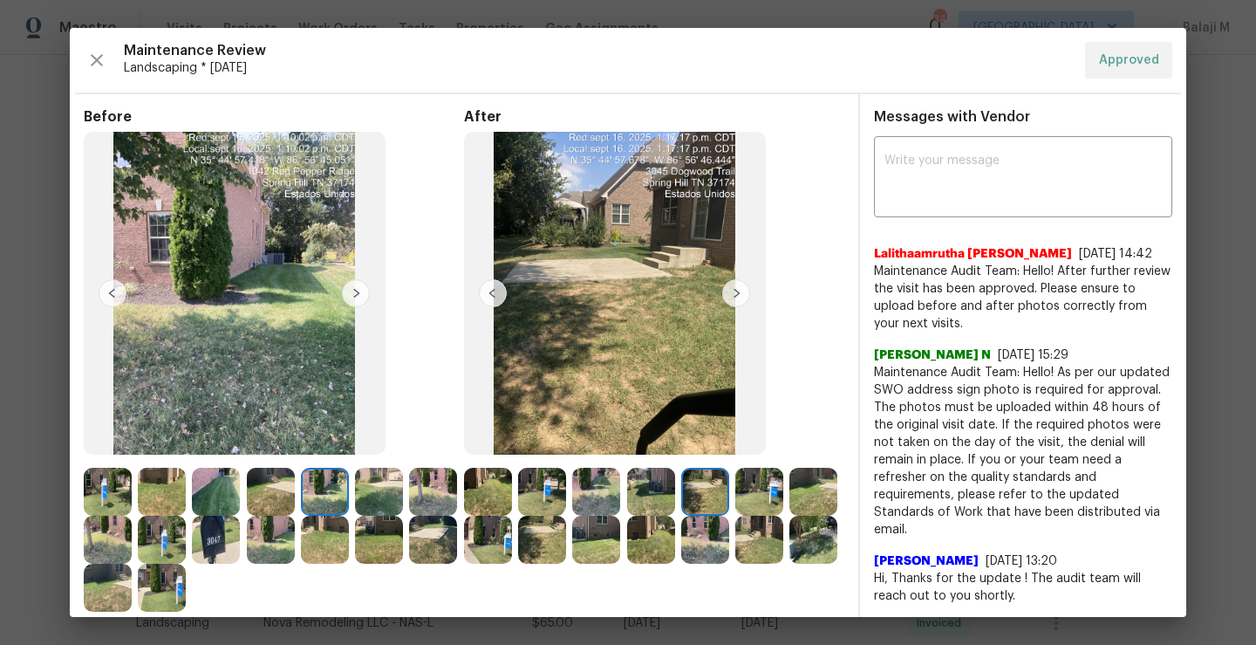
click at [643, 496] on img at bounding box center [651, 491] width 48 height 48
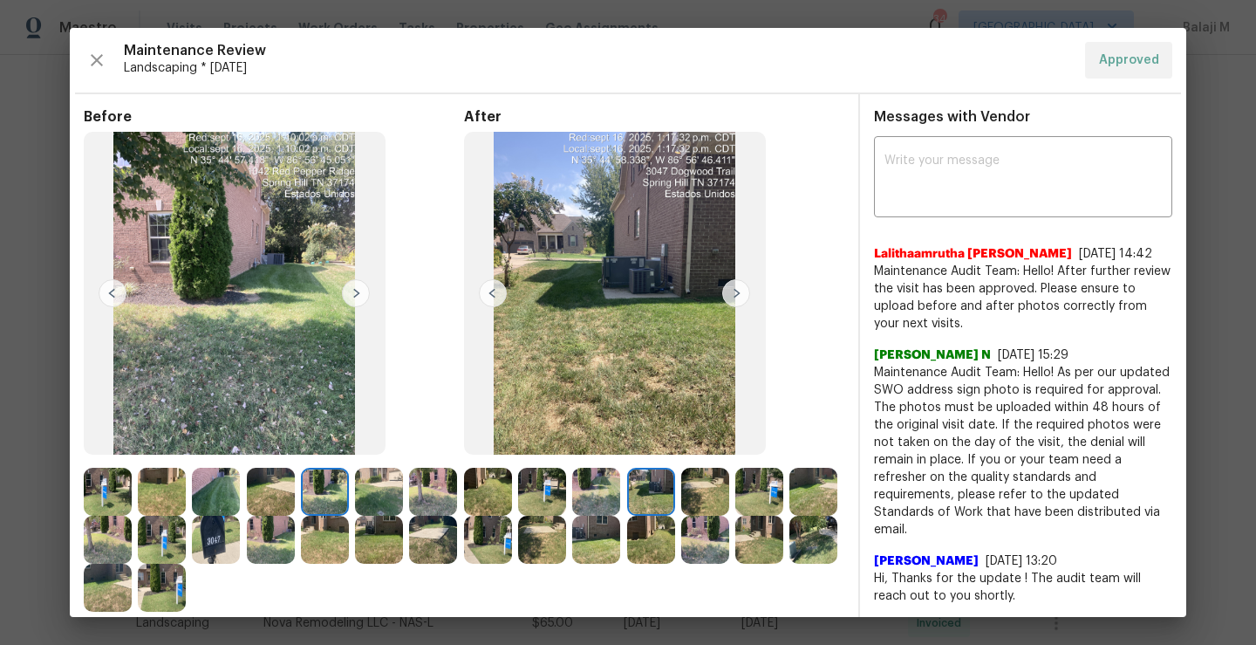
click at [592, 494] on img at bounding box center [596, 491] width 48 height 48
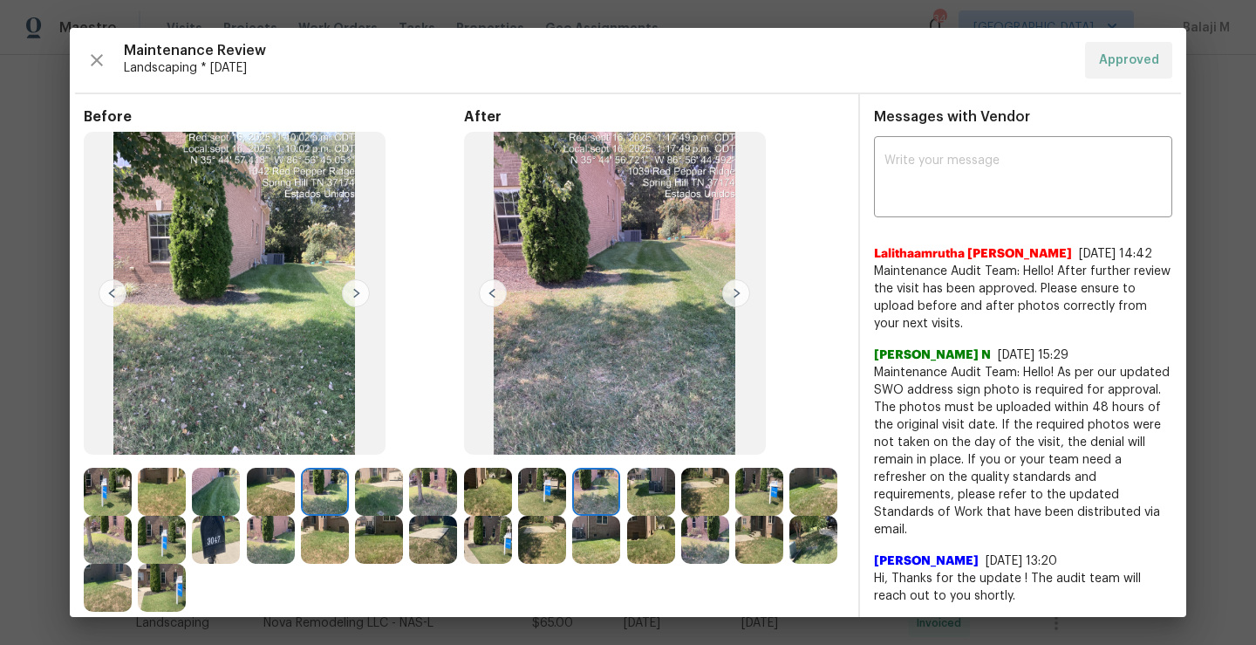
click at [633, 352] on img at bounding box center [615, 293] width 302 height 323
click at [545, 508] on img at bounding box center [542, 491] width 48 height 48
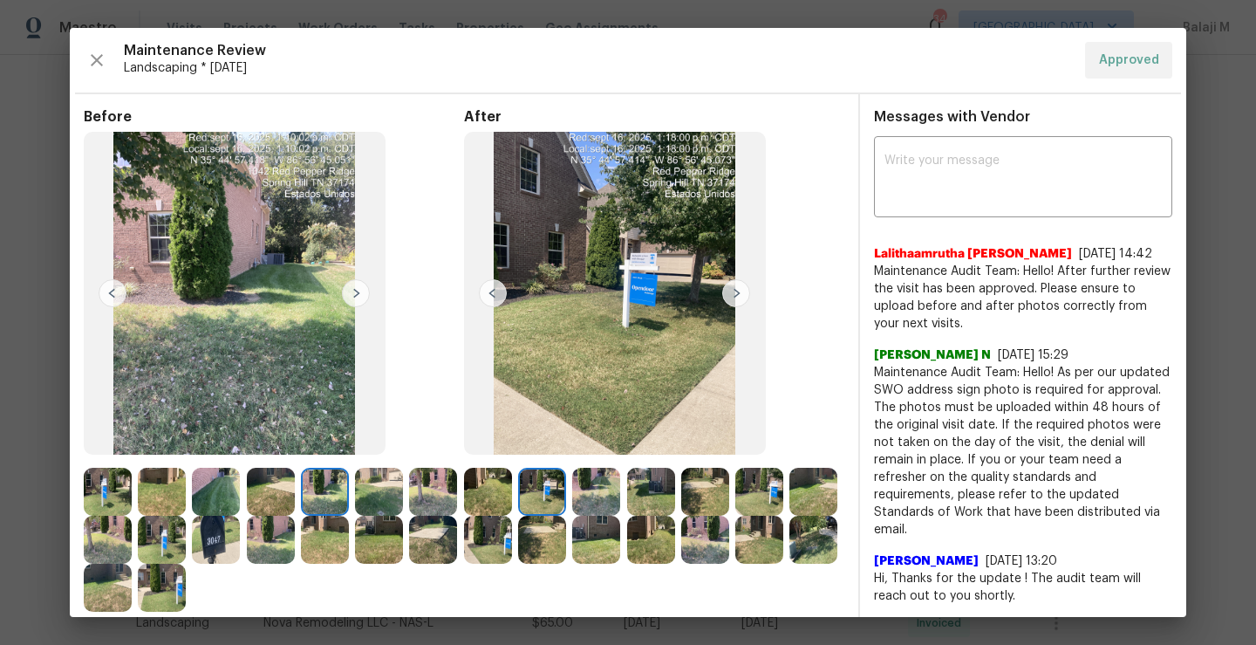
click at [488, 492] on img at bounding box center [488, 491] width 48 height 48
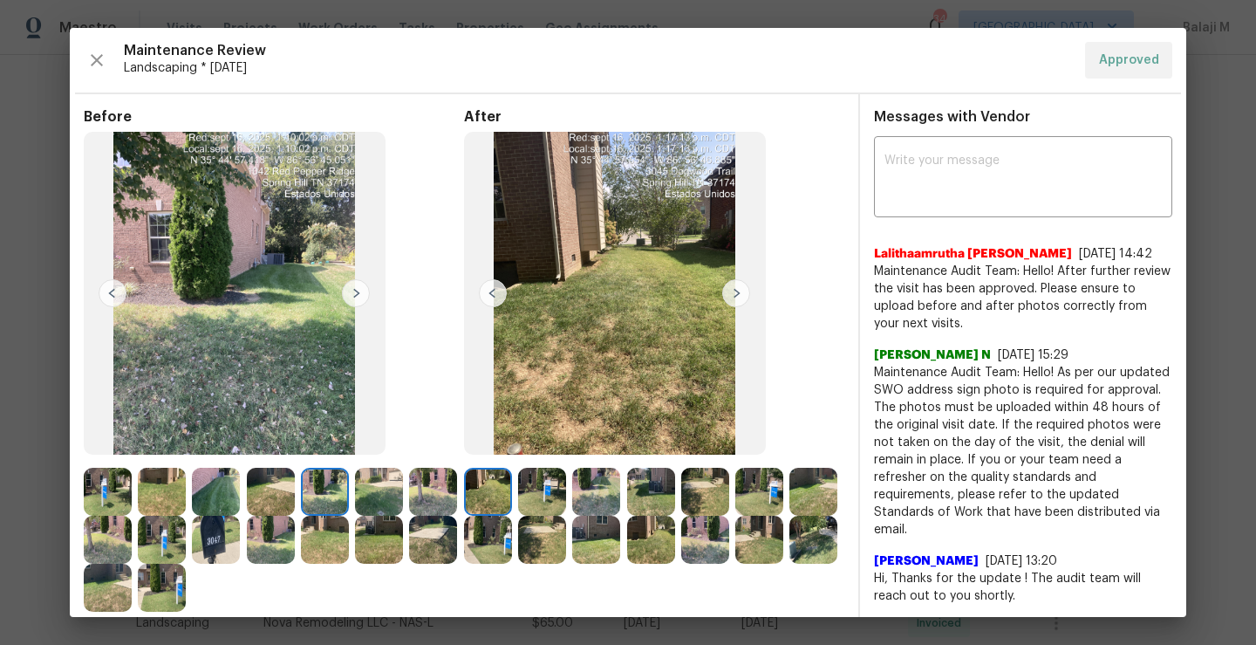
click at [544, 493] on img at bounding box center [542, 491] width 48 height 48
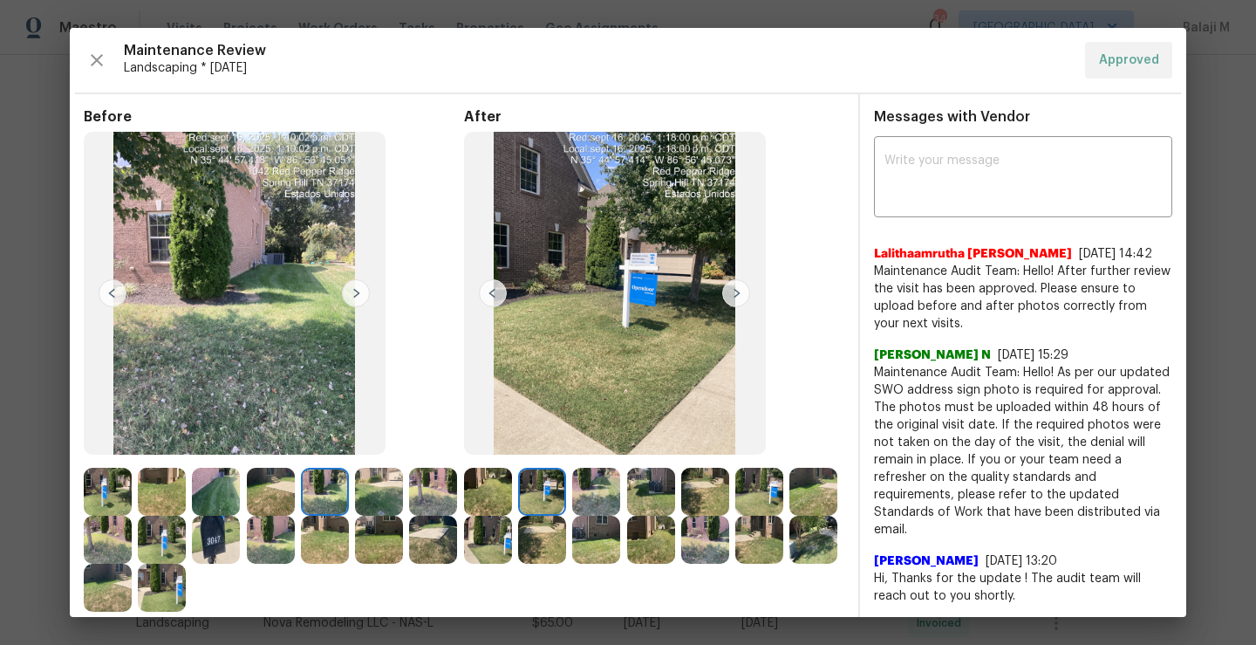
click at [668, 496] on img at bounding box center [651, 491] width 48 height 48
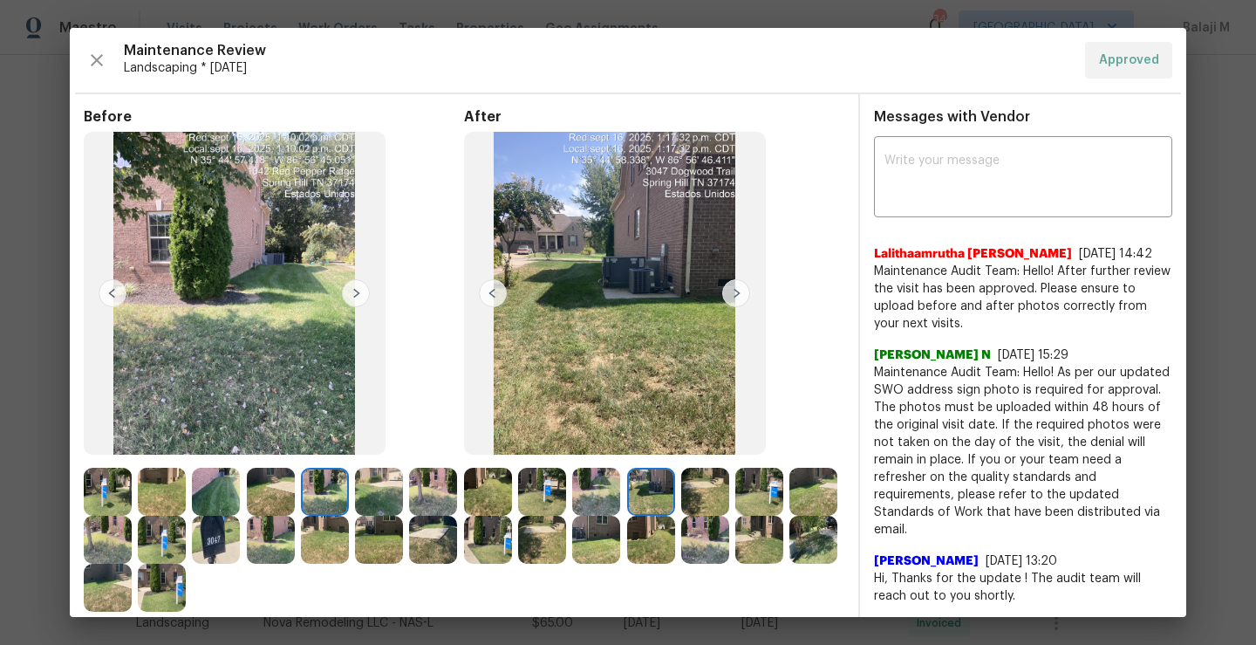
click at [699, 499] on img at bounding box center [705, 491] width 48 height 48
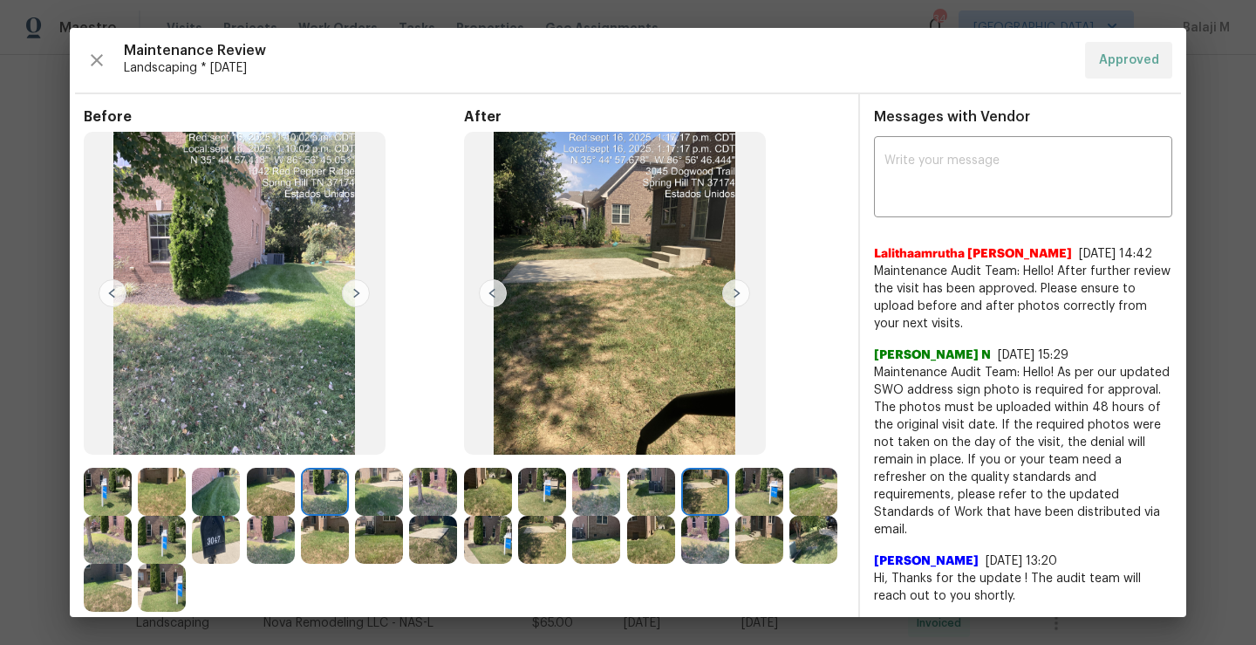
click at [711, 563] on div at bounding box center [654, 515] width 380 height 96
click at [706, 563] on div at bounding box center [654, 515] width 380 height 96
click at [675, 545] on img at bounding box center [651, 539] width 48 height 48
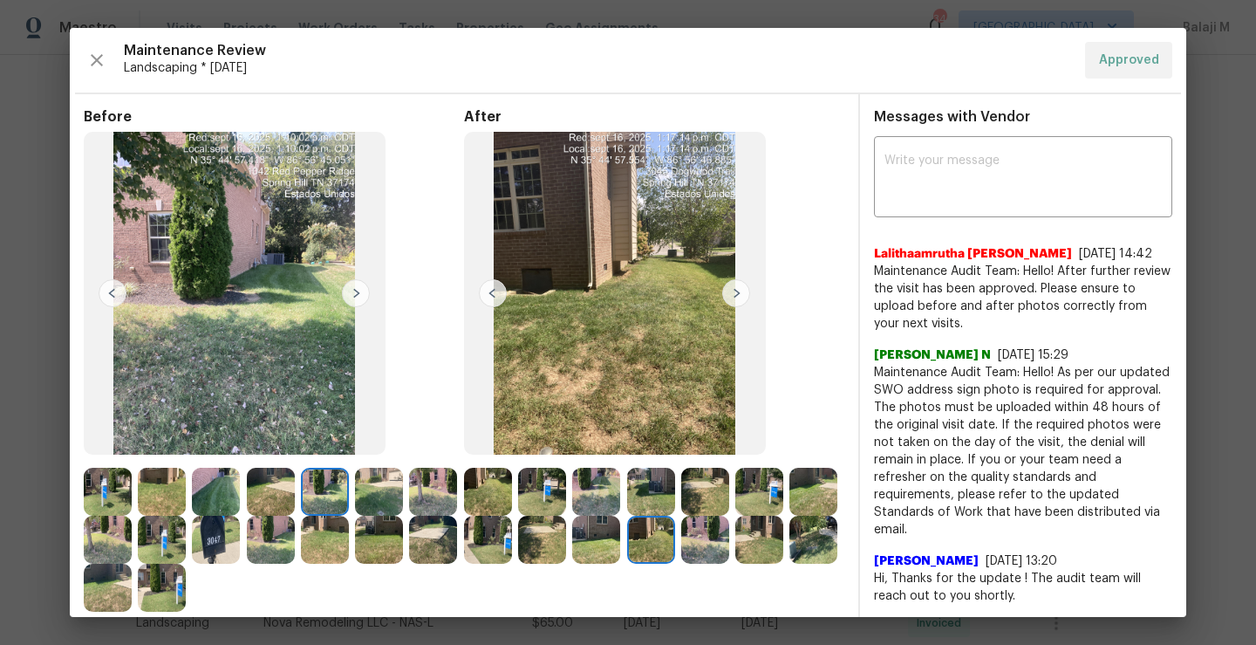
click at [620, 548] on img at bounding box center [596, 539] width 48 height 48
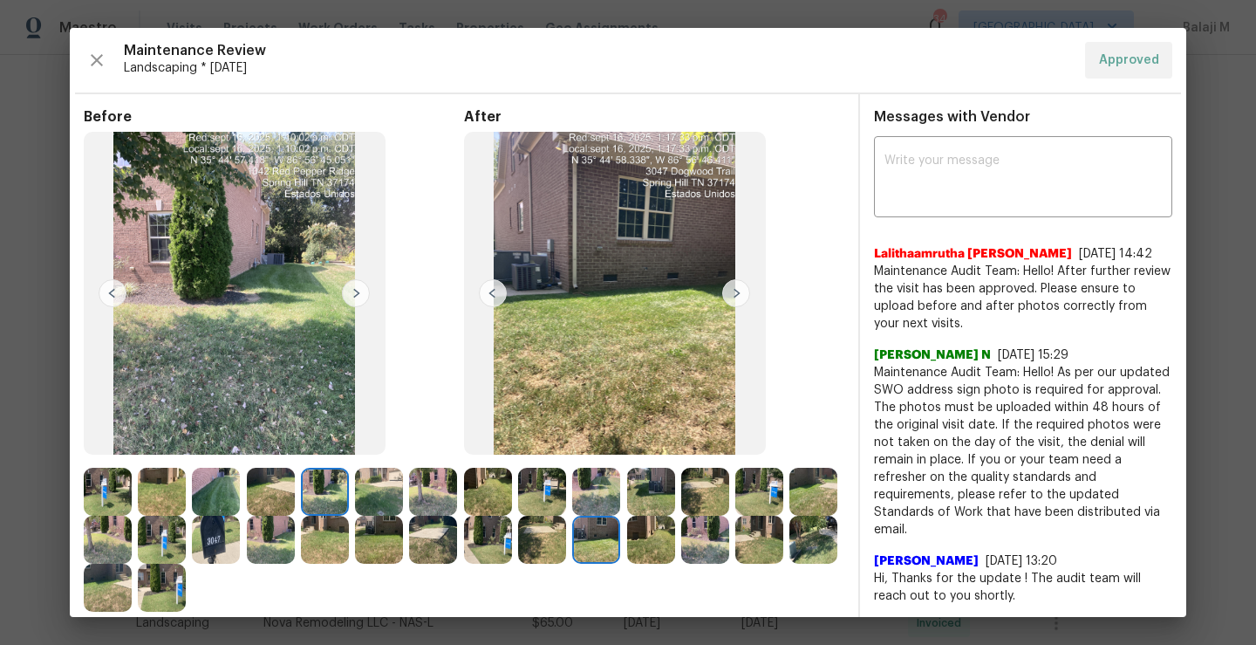
click at [675, 546] on img at bounding box center [651, 539] width 48 height 48
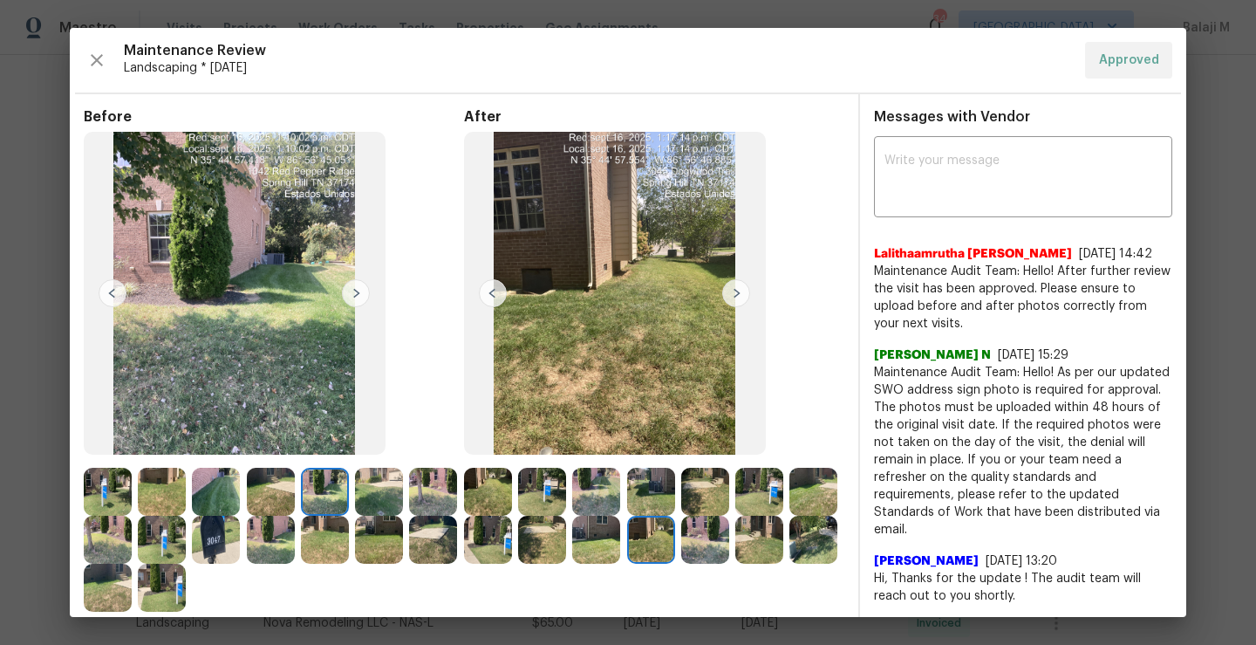
click at [693, 505] on img at bounding box center [705, 491] width 48 height 48
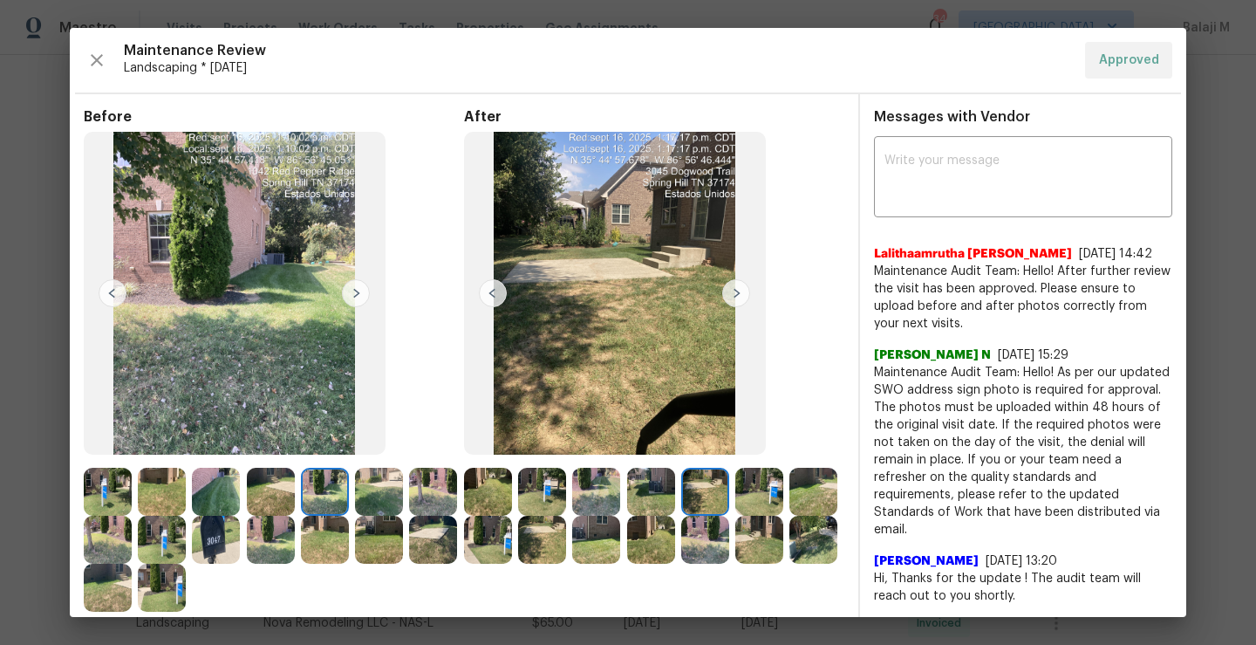
click at [729, 528] on img at bounding box center [705, 539] width 48 height 48
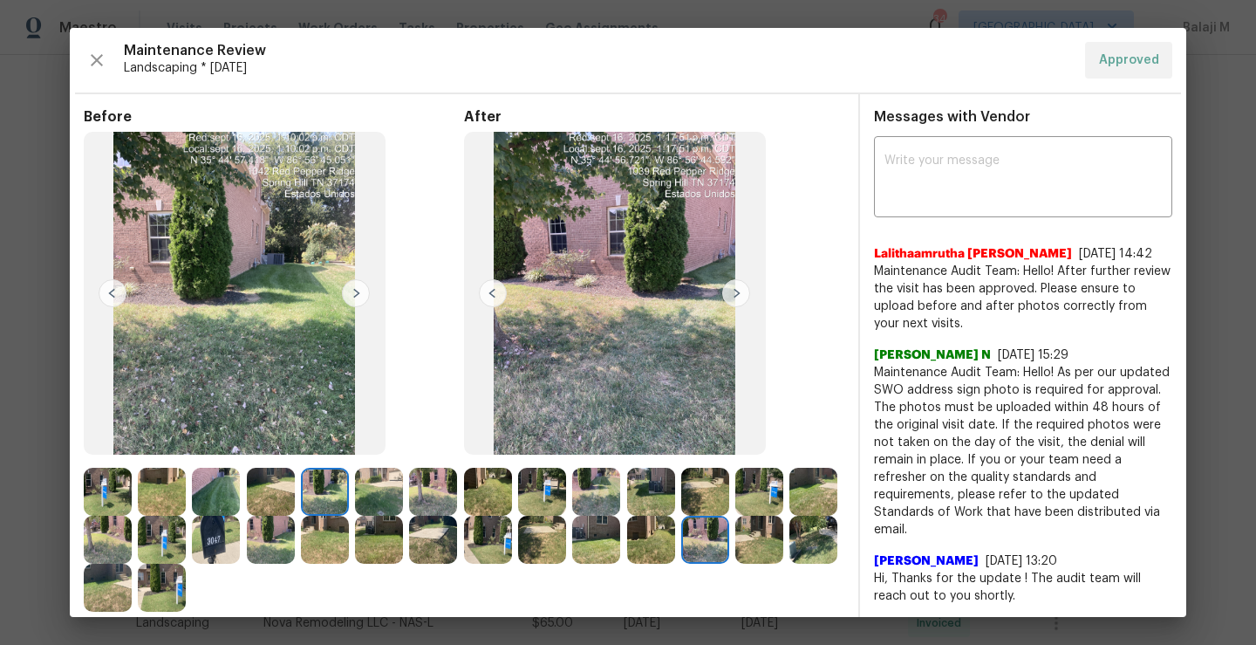
click at [760, 485] on img at bounding box center [759, 491] width 48 height 48
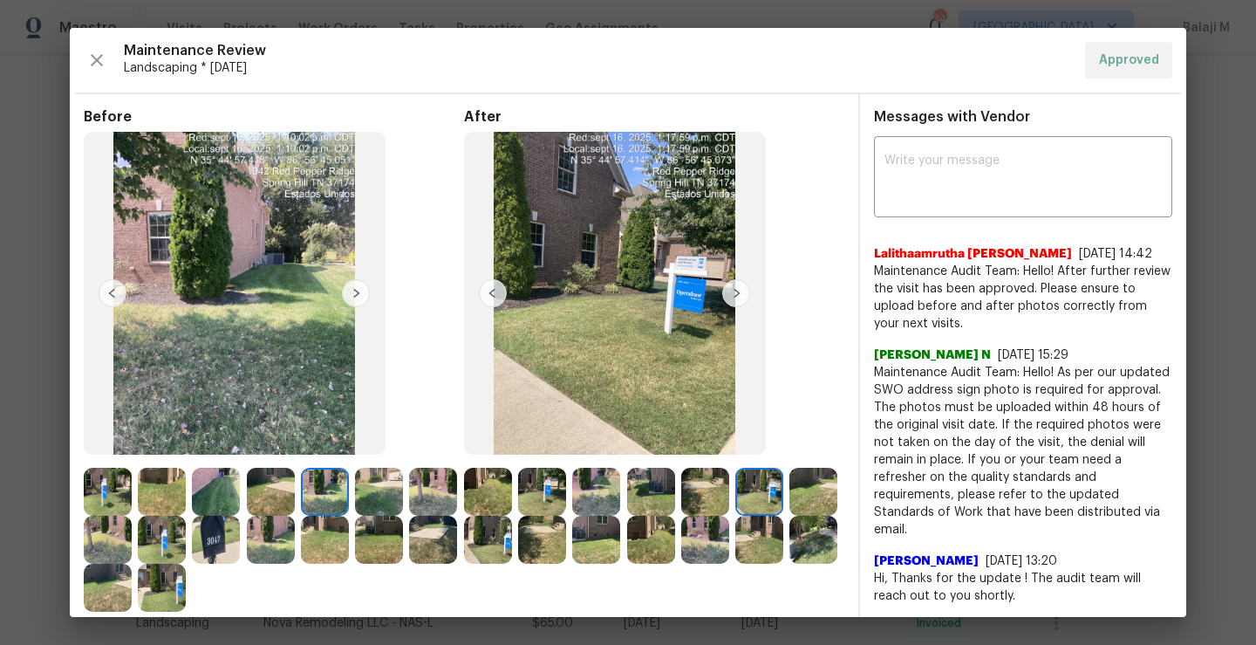
click at [789, 563] on img at bounding box center [813, 539] width 48 height 48
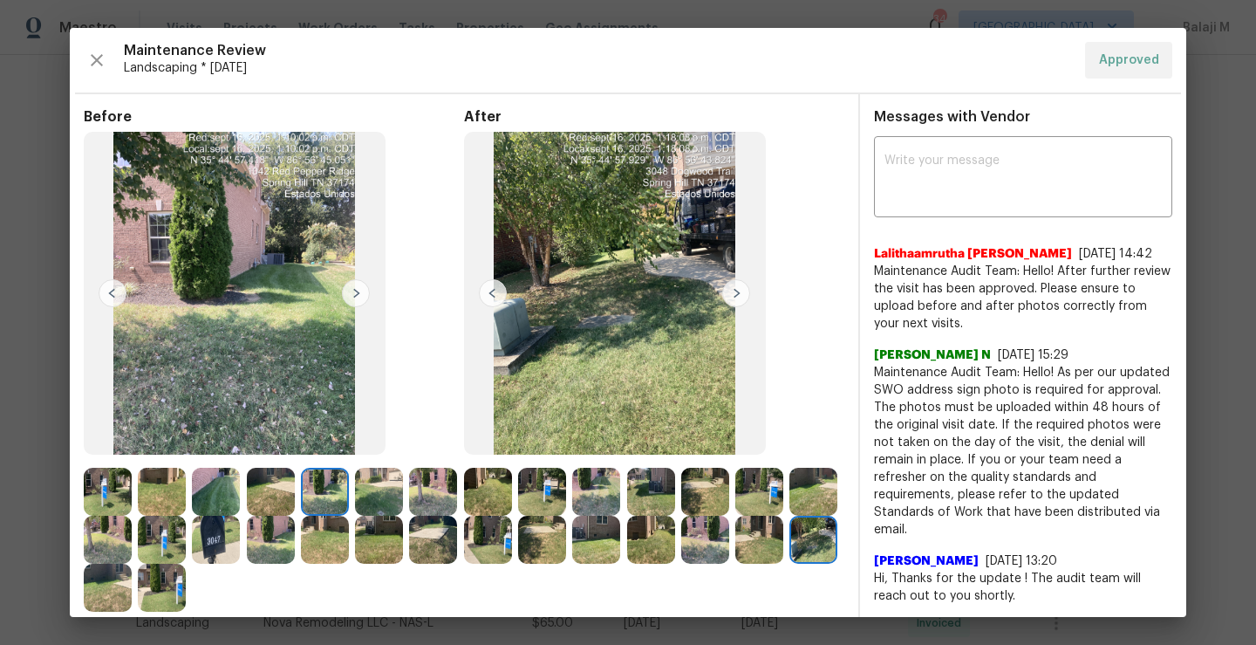
click at [735, 563] on img at bounding box center [759, 539] width 48 height 48
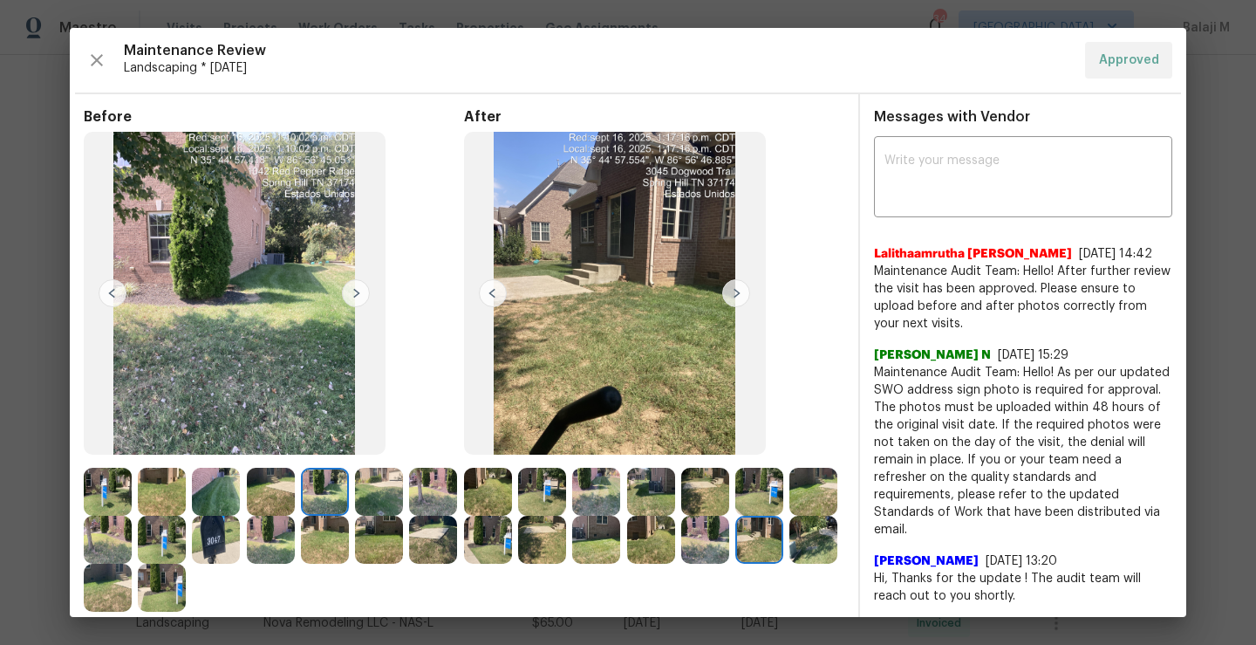
click at [789, 515] on img at bounding box center [813, 491] width 48 height 48
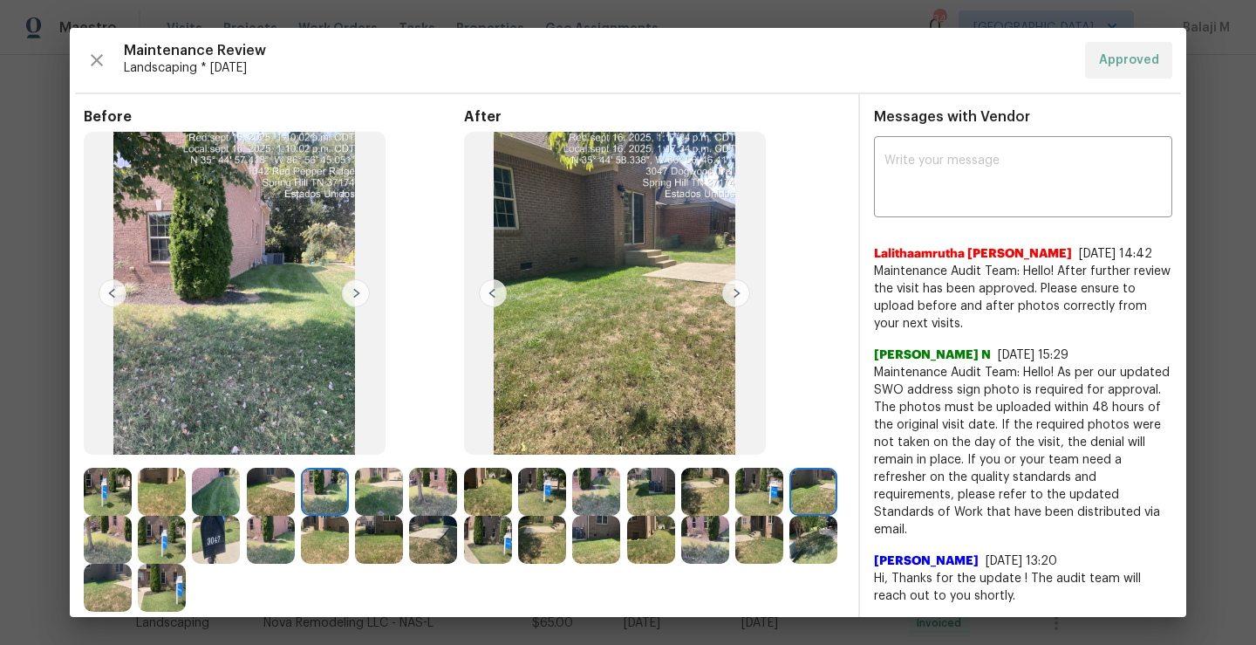
click at [512, 535] on img at bounding box center [488, 539] width 48 height 48
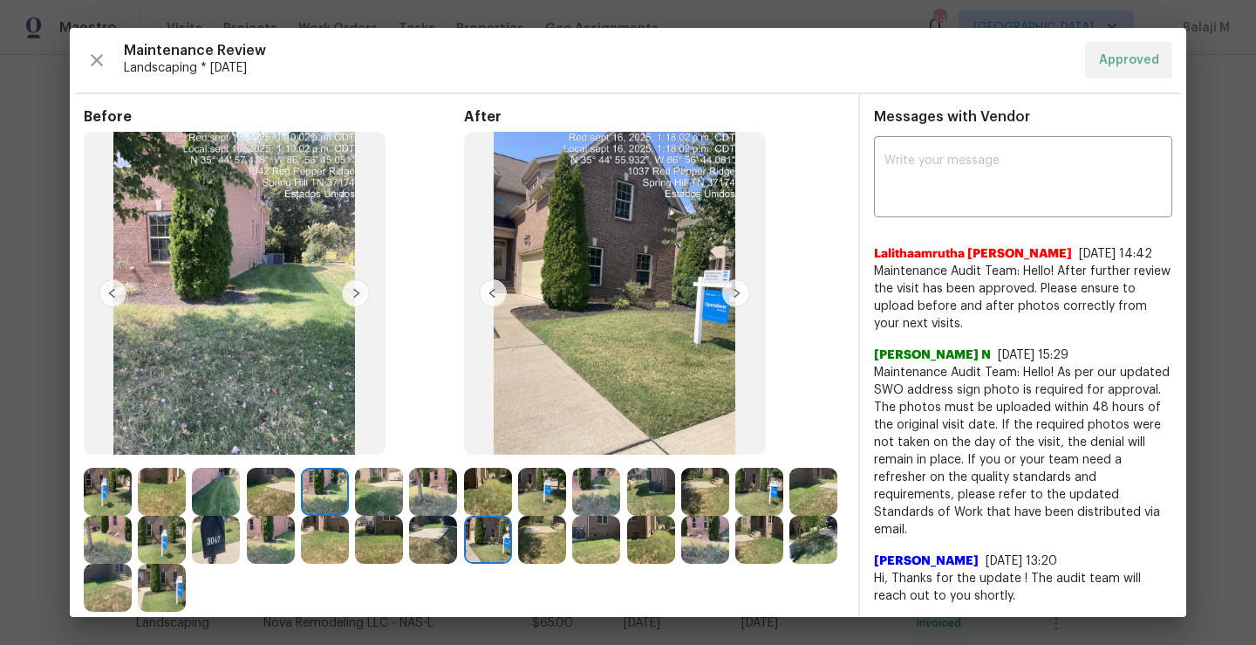
click at [512, 534] on img at bounding box center [488, 539] width 48 height 48
click at [566, 541] on img at bounding box center [542, 539] width 48 height 48
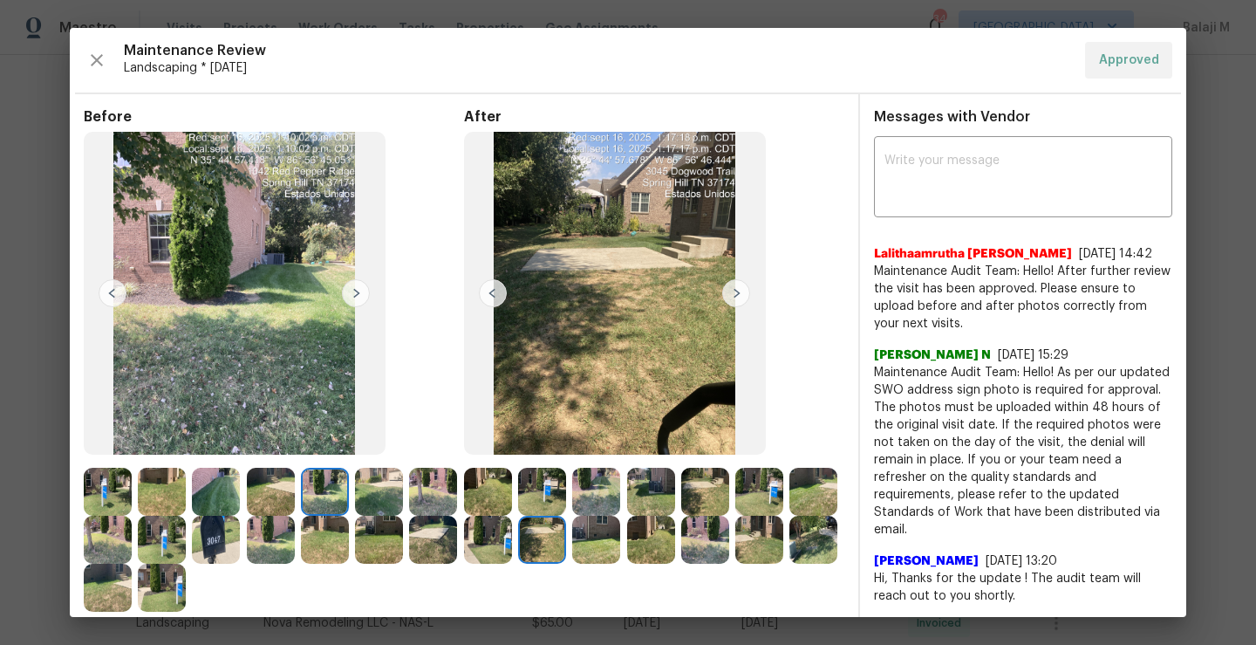
click at [620, 541] on img at bounding box center [596, 539] width 48 height 48
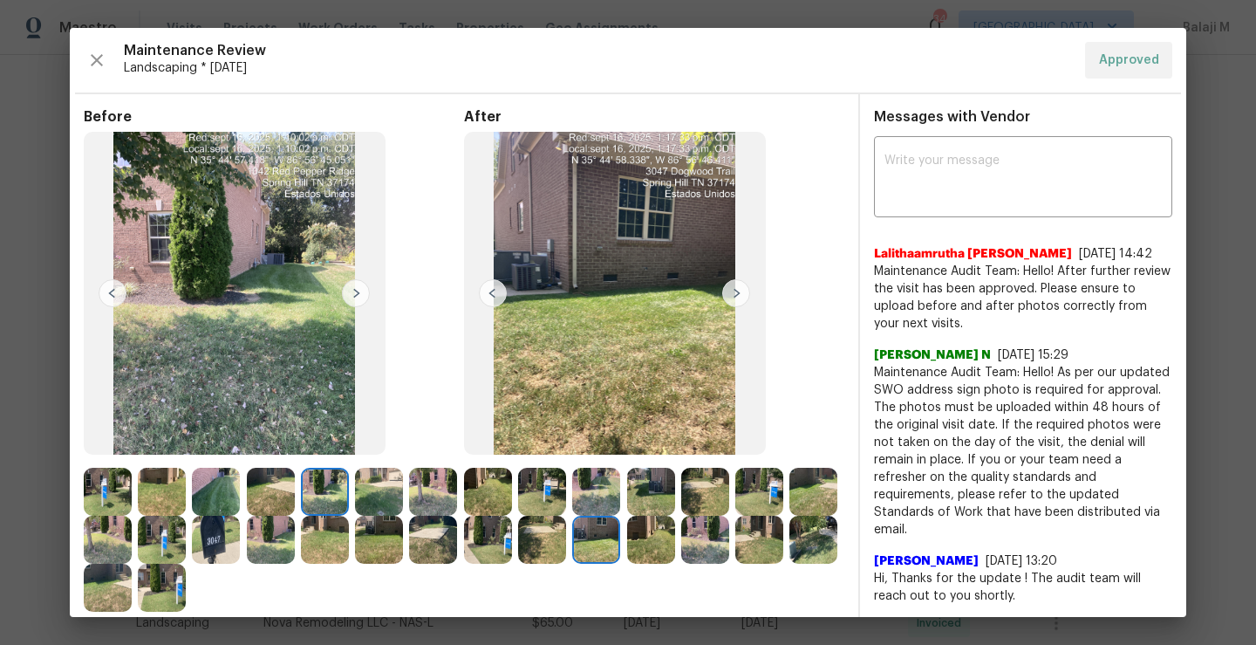
click at [98, 41] on div "Maintenance Review Landscaping * [DATE] Approved Before After Requirements for …" at bounding box center [628, 322] width 1116 height 589
click at [101, 56] on icon "button" at bounding box center [97, 60] width 12 height 12
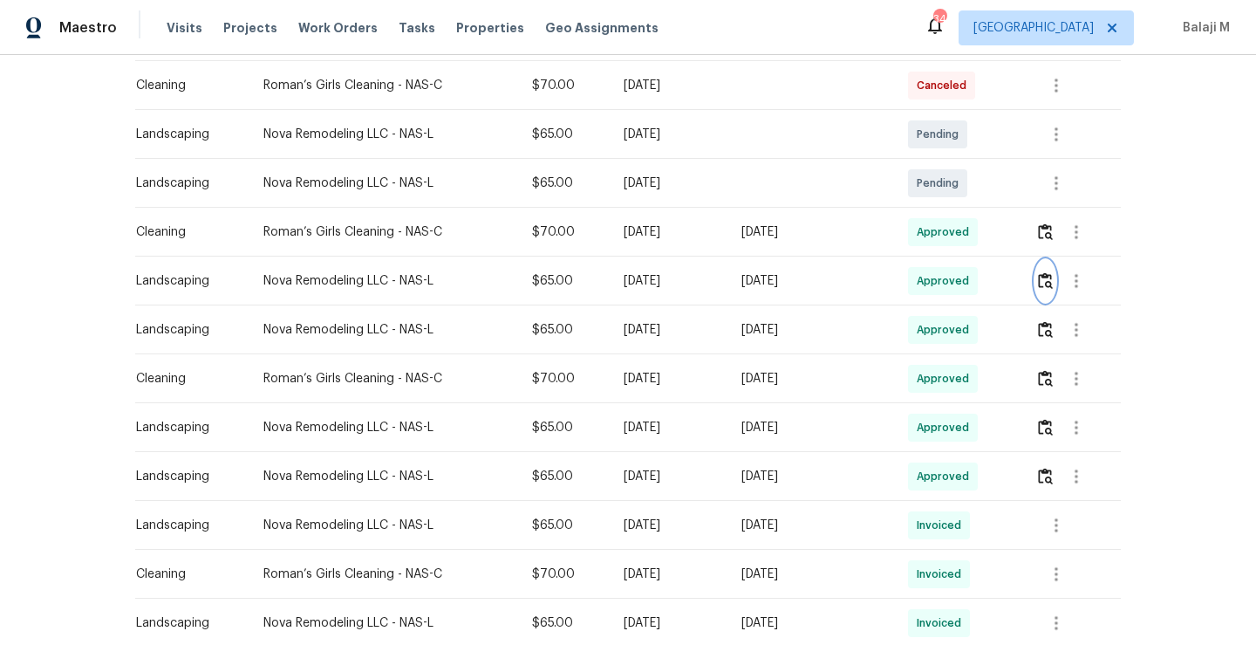
click at [1038, 281] on img "button" at bounding box center [1045, 280] width 15 height 17
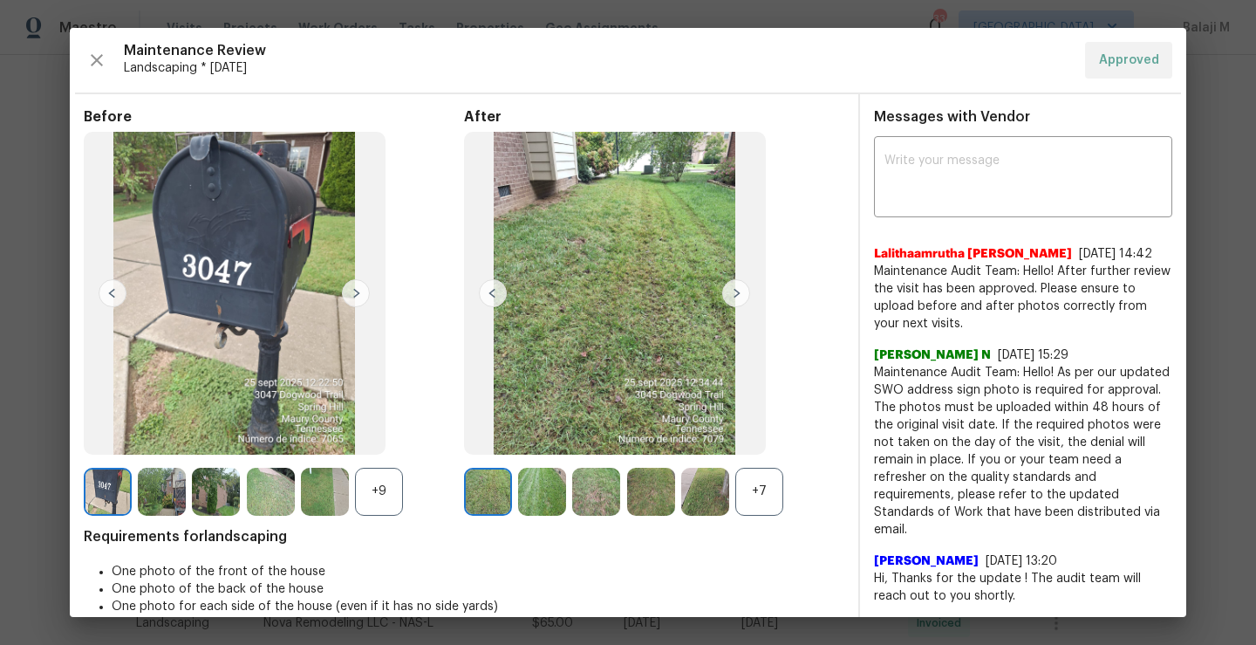
click at [530, 505] on img at bounding box center [542, 491] width 48 height 48
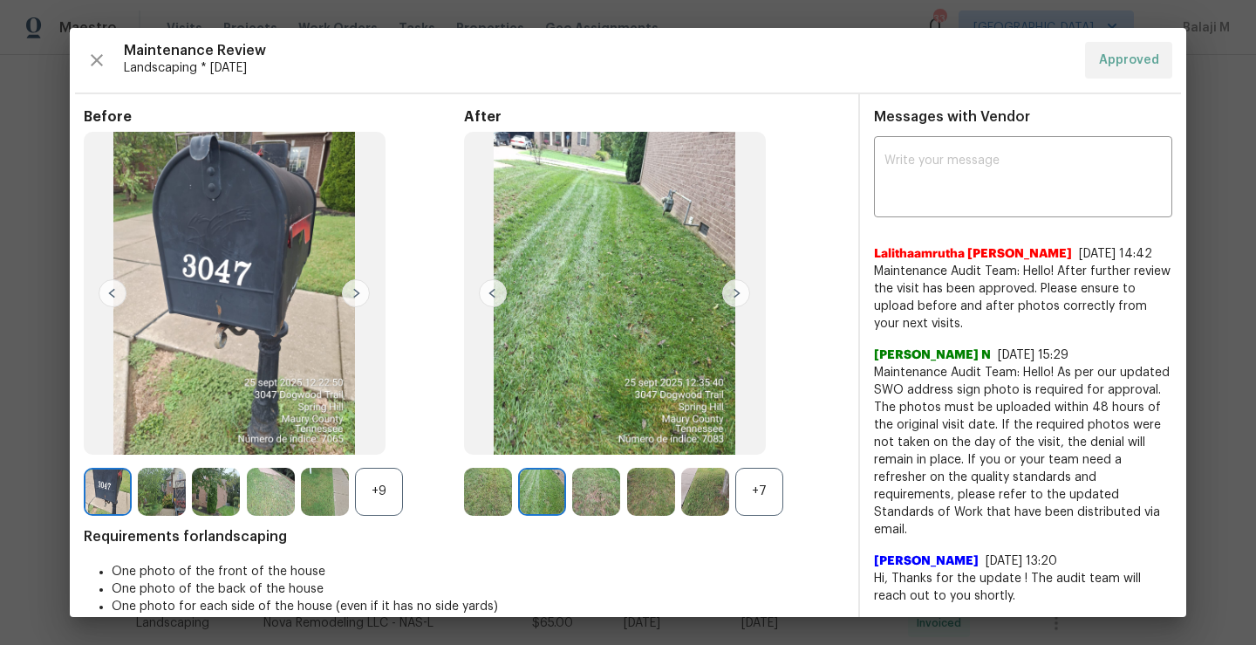
click at [611, 505] on img at bounding box center [596, 491] width 48 height 48
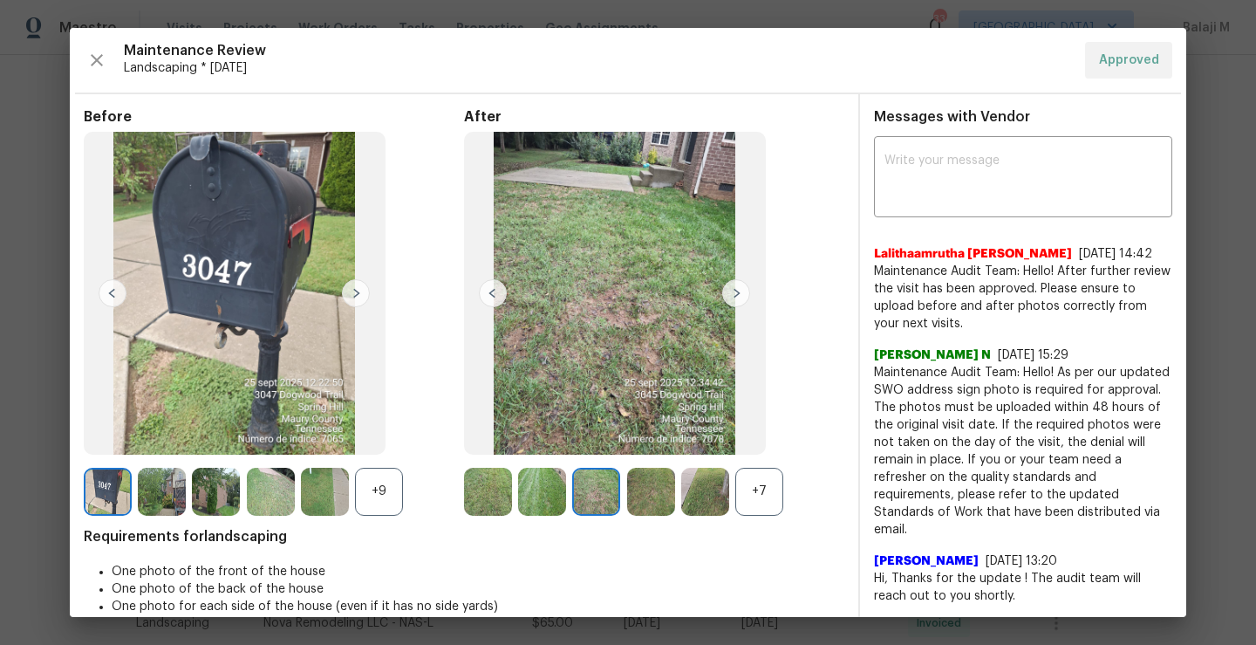
click at [742, 504] on div "+7" at bounding box center [759, 491] width 48 height 48
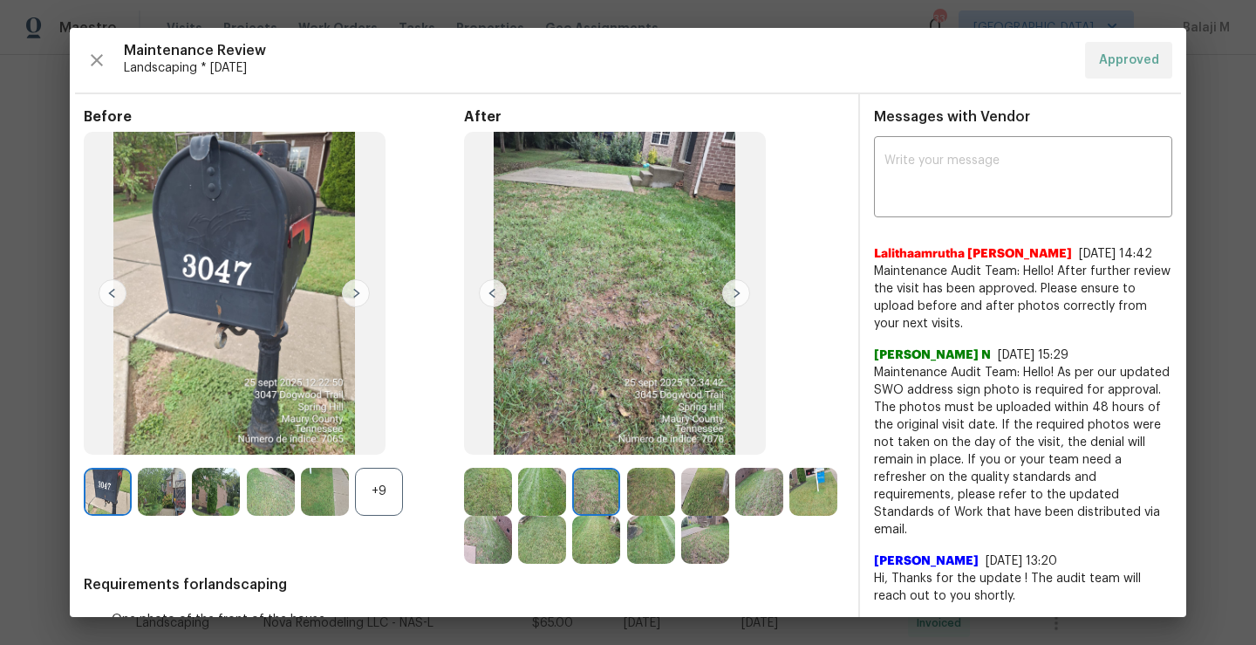
click at [675, 515] on img at bounding box center [651, 539] width 48 height 48
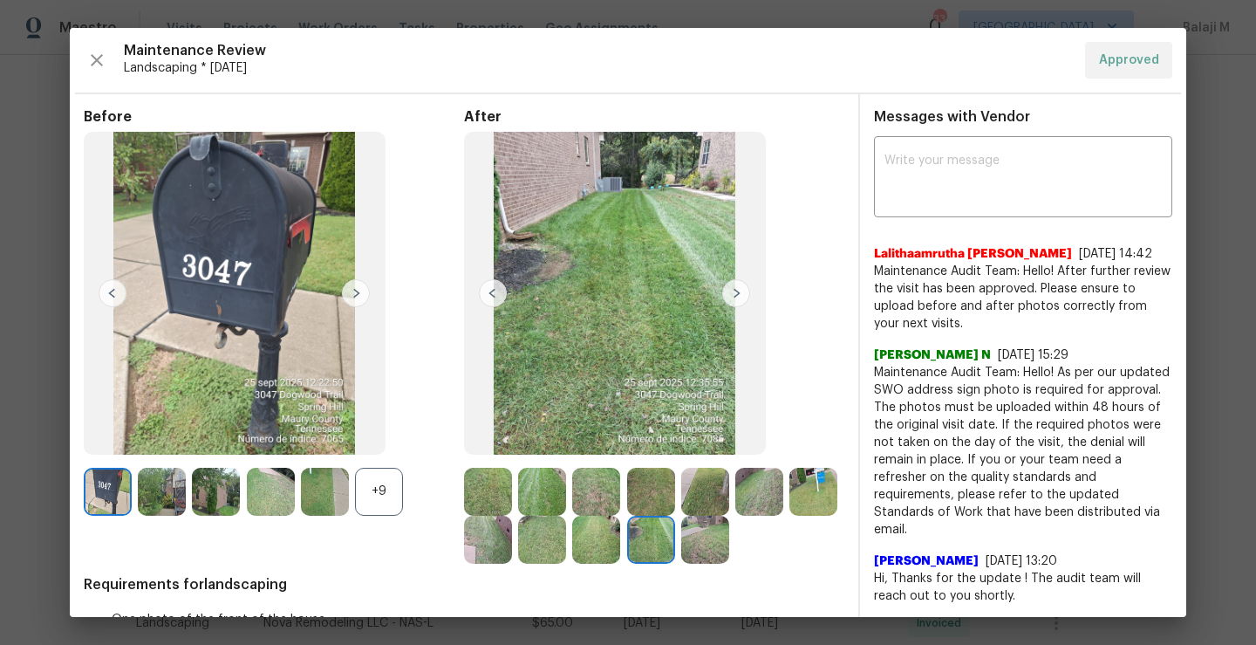
click at [655, 492] on img at bounding box center [651, 491] width 48 height 48
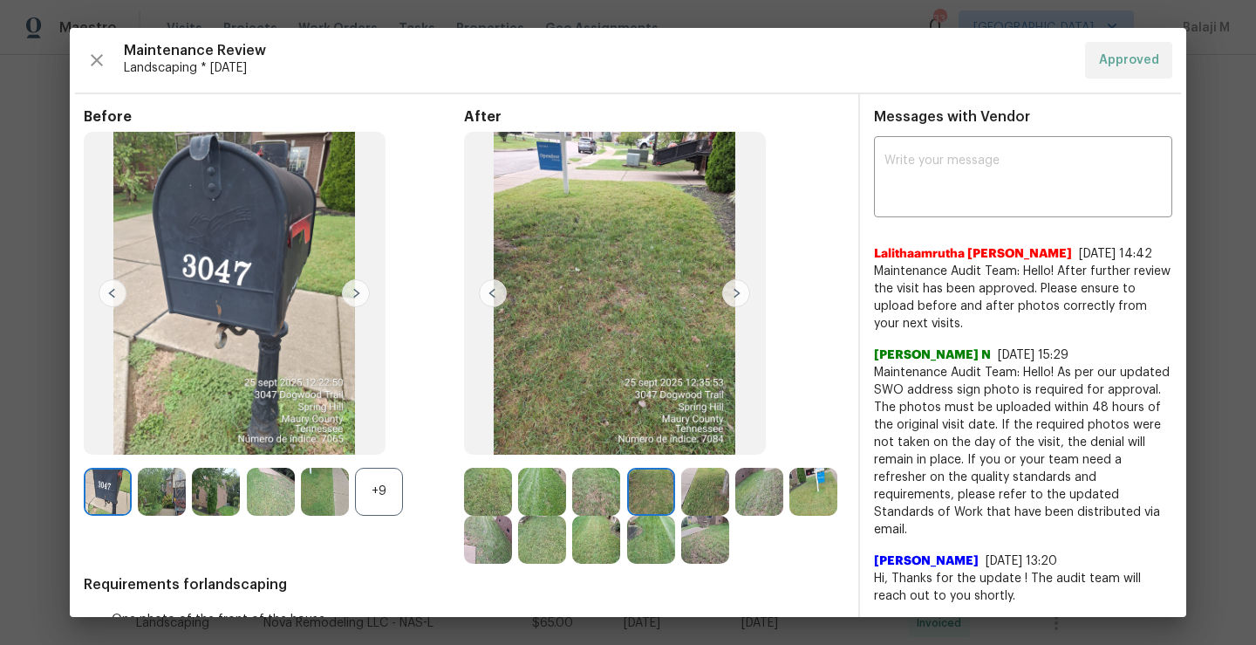
click at [689, 491] on img at bounding box center [705, 491] width 48 height 48
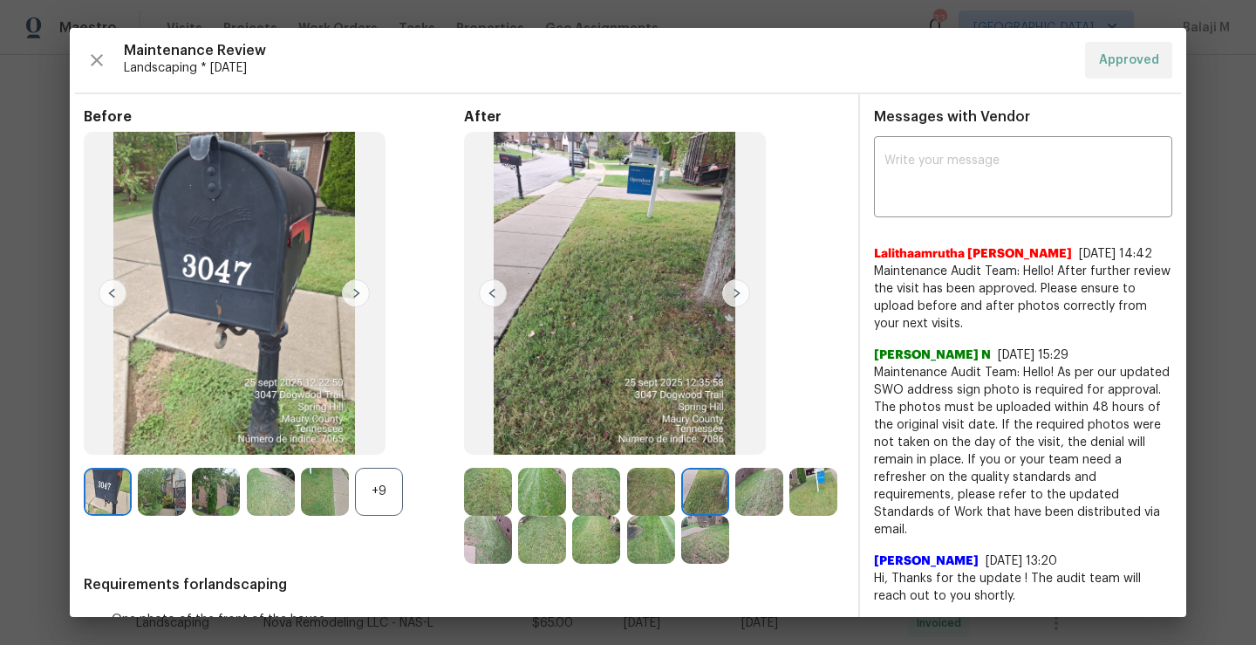
click at [715, 179] on img at bounding box center [615, 293] width 302 height 323
click at [764, 491] on img at bounding box center [759, 491] width 48 height 48
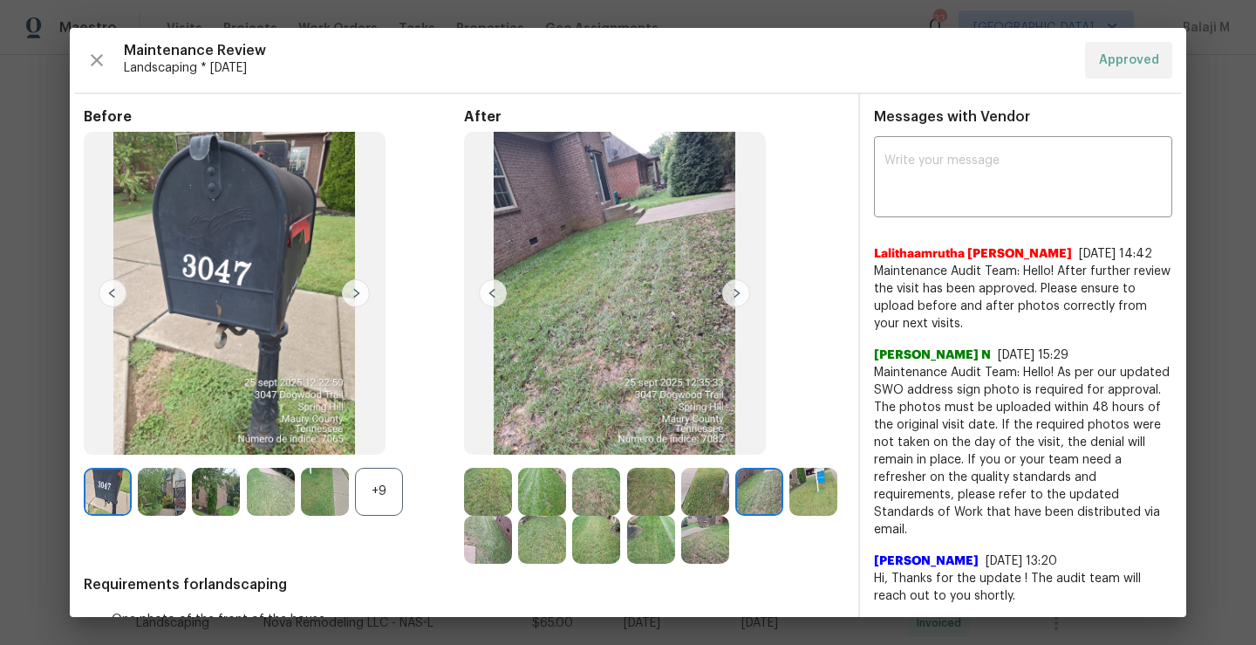
click at [675, 546] on img at bounding box center [651, 539] width 48 height 48
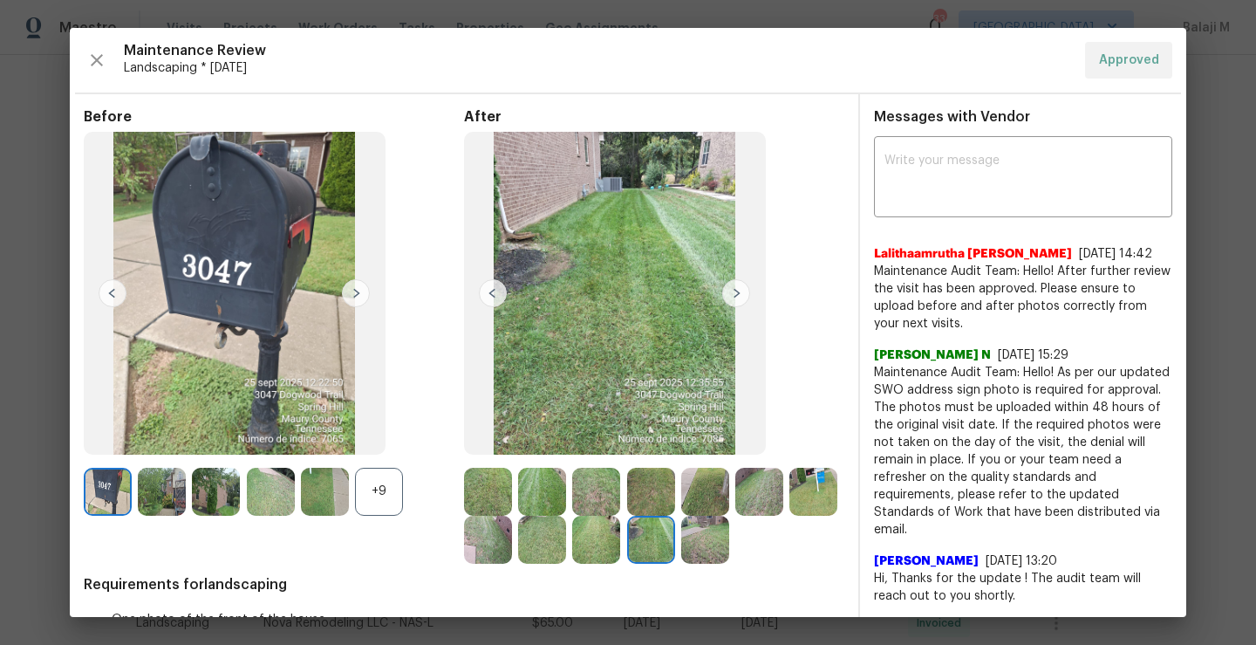
click at [620, 543] on img at bounding box center [596, 539] width 48 height 48
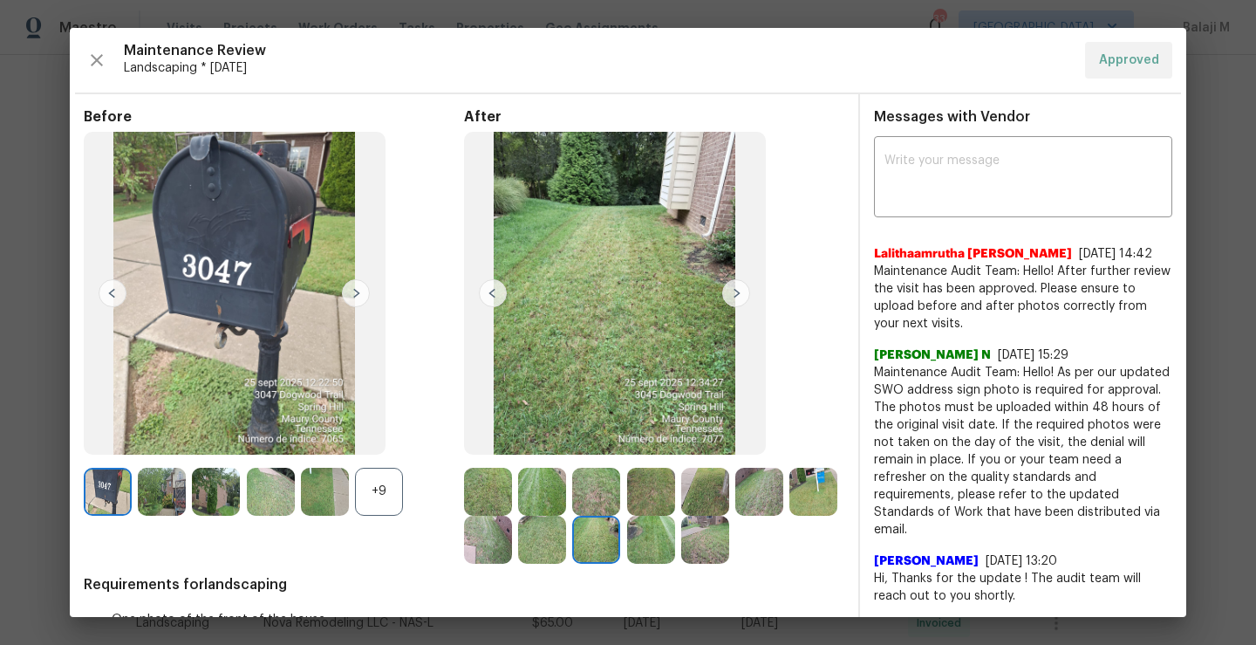
click at [675, 544] on img at bounding box center [651, 539] width 48 height 48
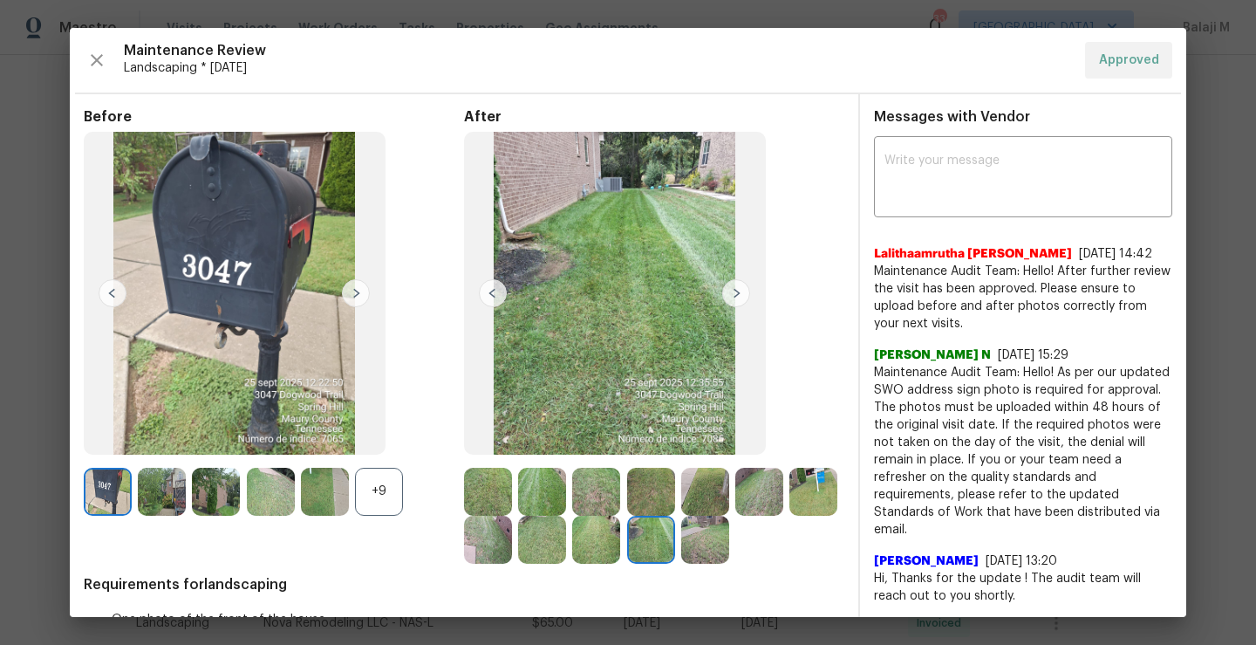
click at [620, 544] on img at bounding box center [596, 539] width 48 height 48
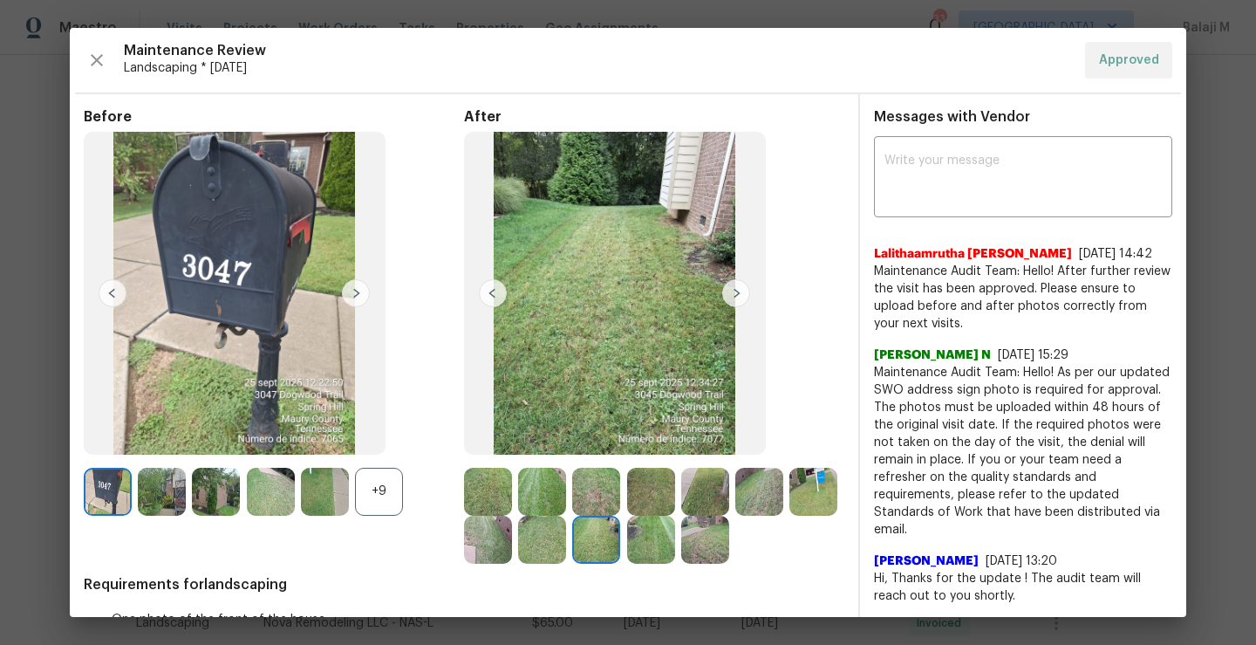
click at [572, 133] on img at bounding box center [615, 293] width 302 height 323
click at [573, 167] on img at bounding box center [615, 293] width 302 height 323
click at [575, 188] on img at bounding box center [615, 293] width 302 height 323
click at [577, 180] on img at bounding box center [615, 293] width 302 height 323
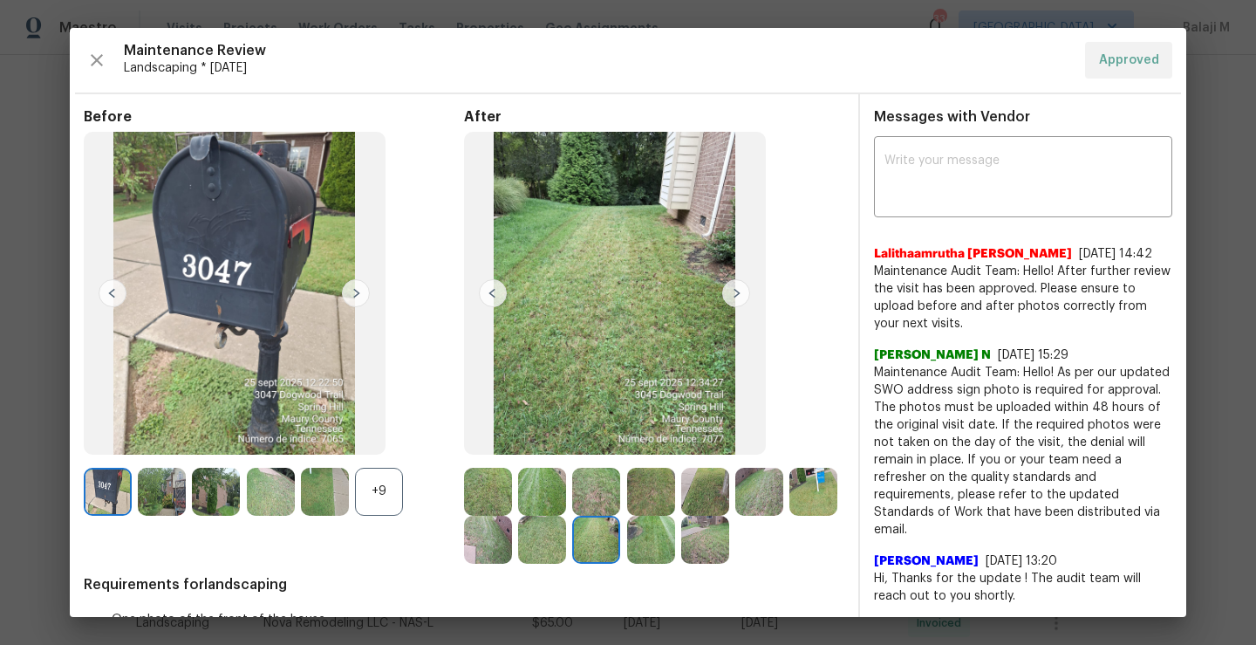
click at [497, 188] on img at bounding box center [615, 293] width 302 height 323
click at [717, 251] on img at bounding box center [615, 293] width 302 height 323
click at [566, 546] on img at bounding box center [542, 539] width 48 height 48
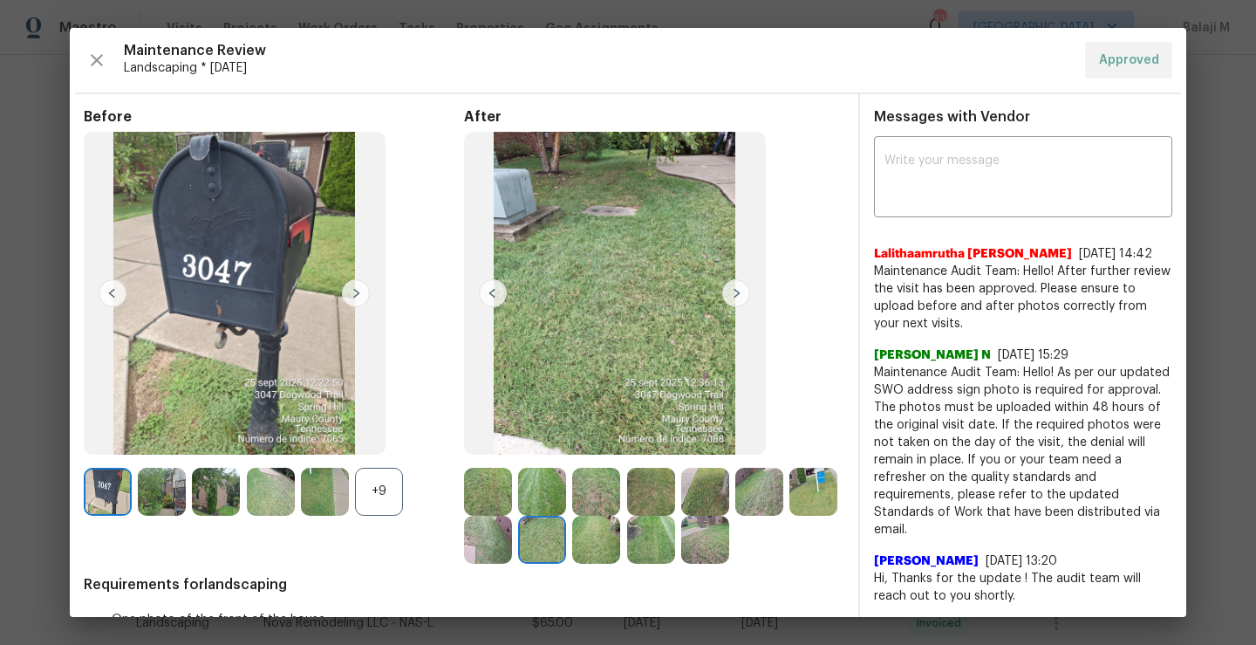
click at [512, 546] on img at bounding box center [488, 539] width 48 height 48
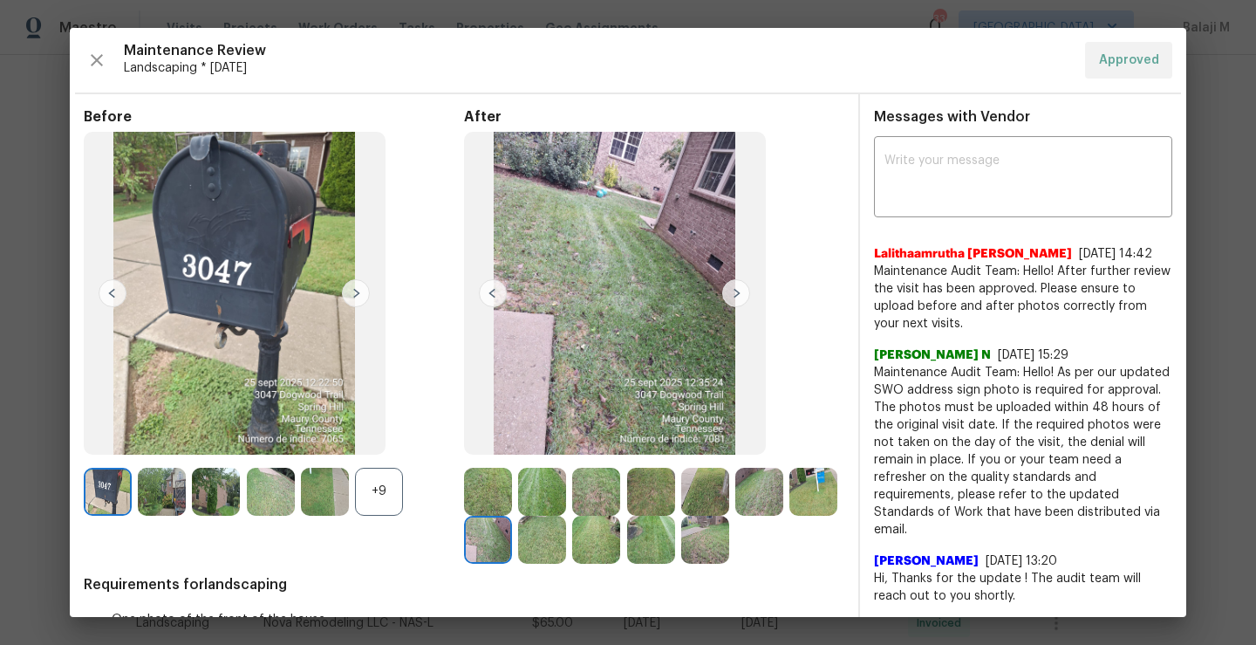
click at [512, 546] on img at bounding box center [488, 539] width 48 height 48
click at [789, 515] on img at bounding box center [813, 491] width 48 height 48
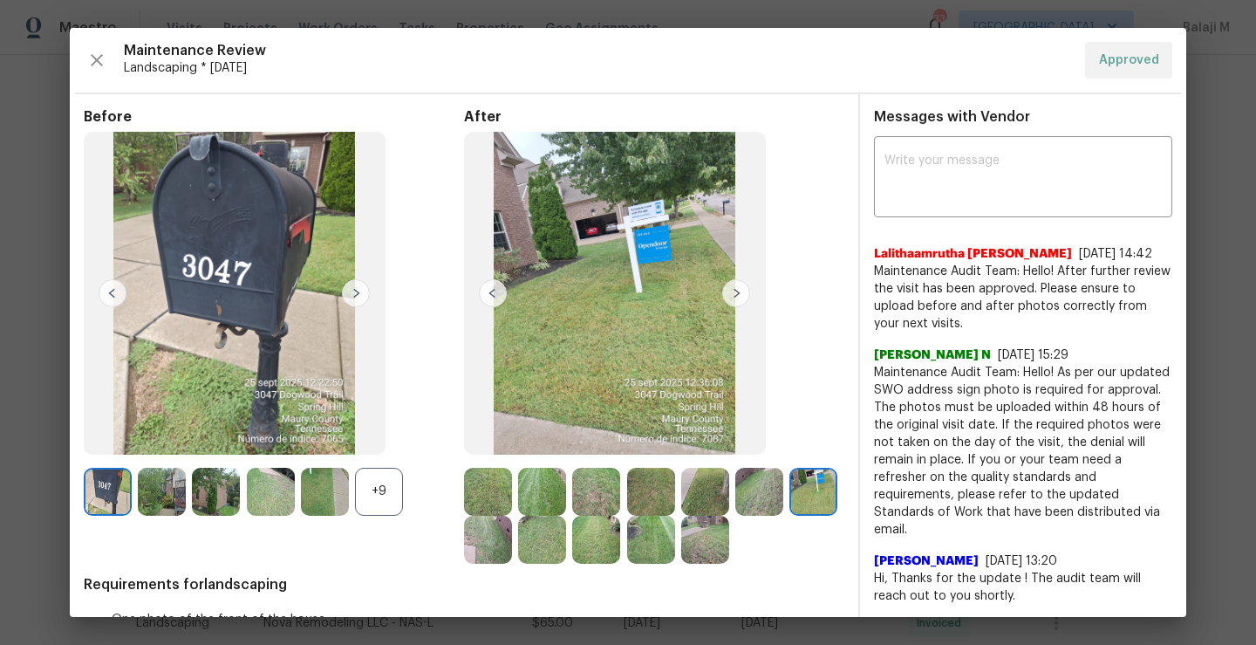
click at [512, 546] on img at bounding box center [488, 539] width 48 height 48
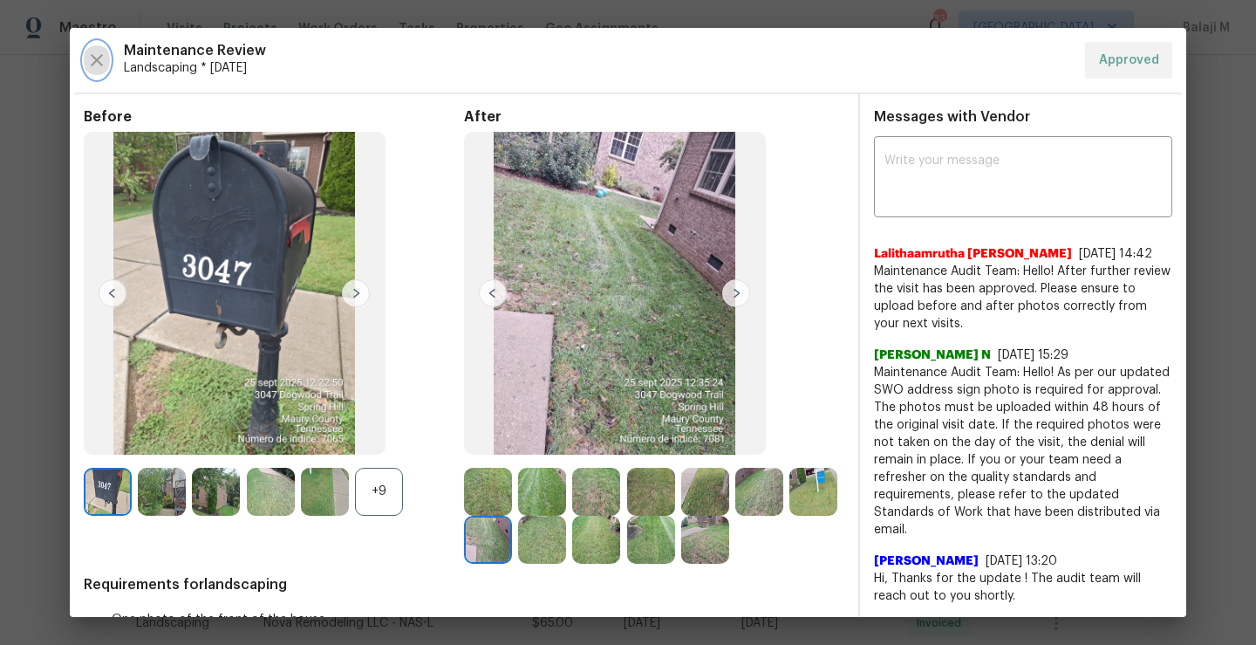
click at [97, 51] on icon "button" at bounding box center [96, 60] width 21 height 21
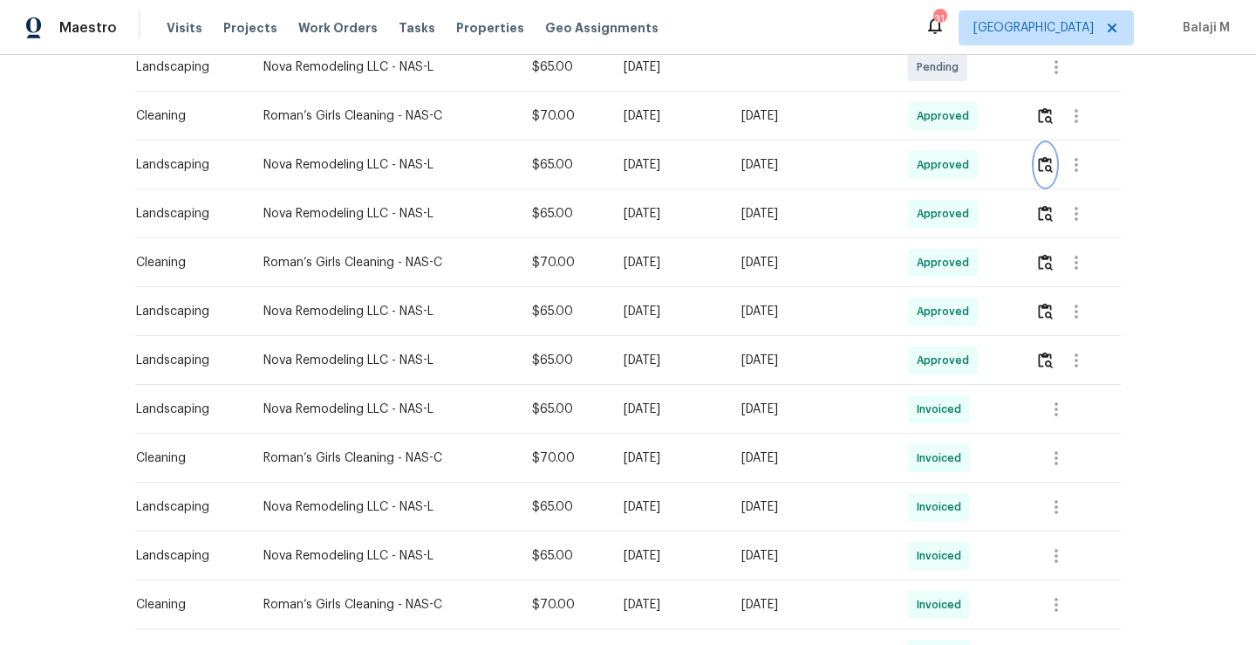
scroll to position [486, 0]
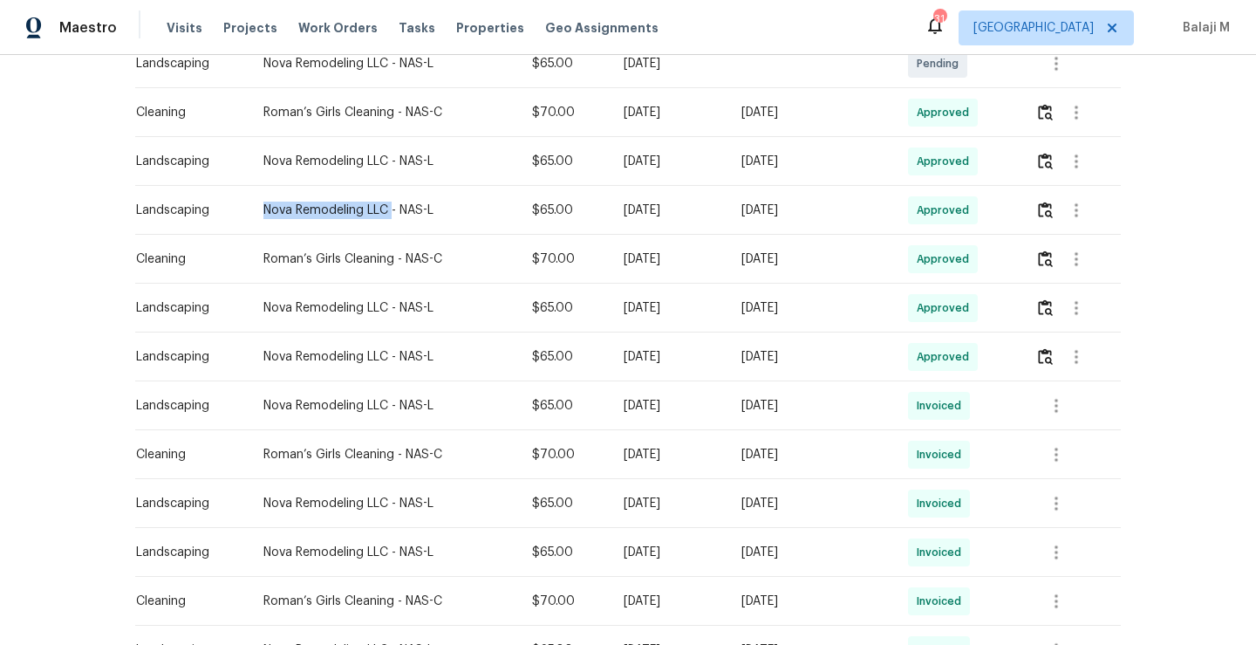
drag, startPoint x: 252, startPoint y: 208, endPoint x: 379, endPoint y: 206, distance: 126.5
click at [379, 206] on div "Nova Remodeling LLC - NAS-L" at bounding box center [383, 209] width 241 height 17
copy div "Nova Remodeling LLC"
